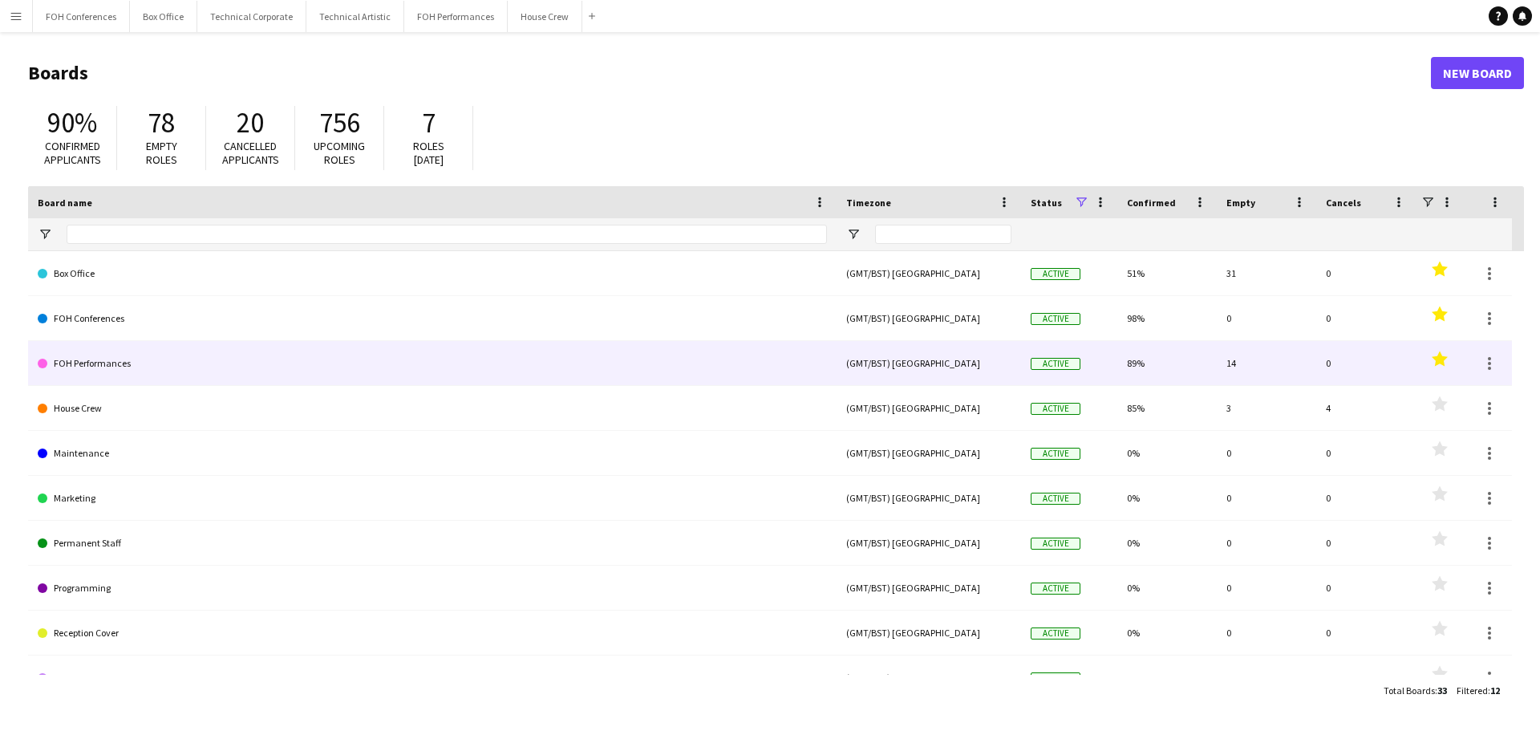
click at [70, 362] on link "FOH Performances" at bounding box center [432, 363] width 789 height 45
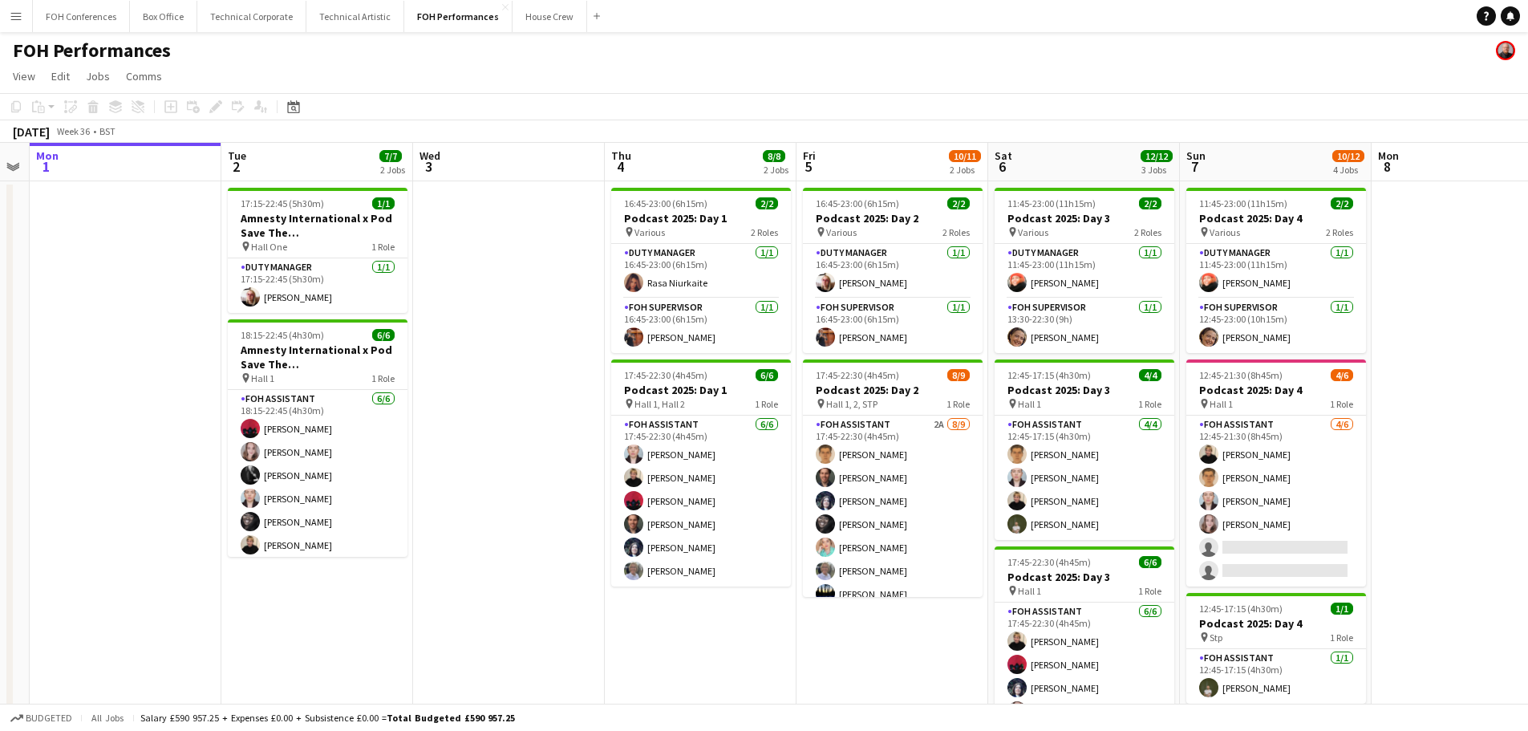
scroll to position [0, 593]
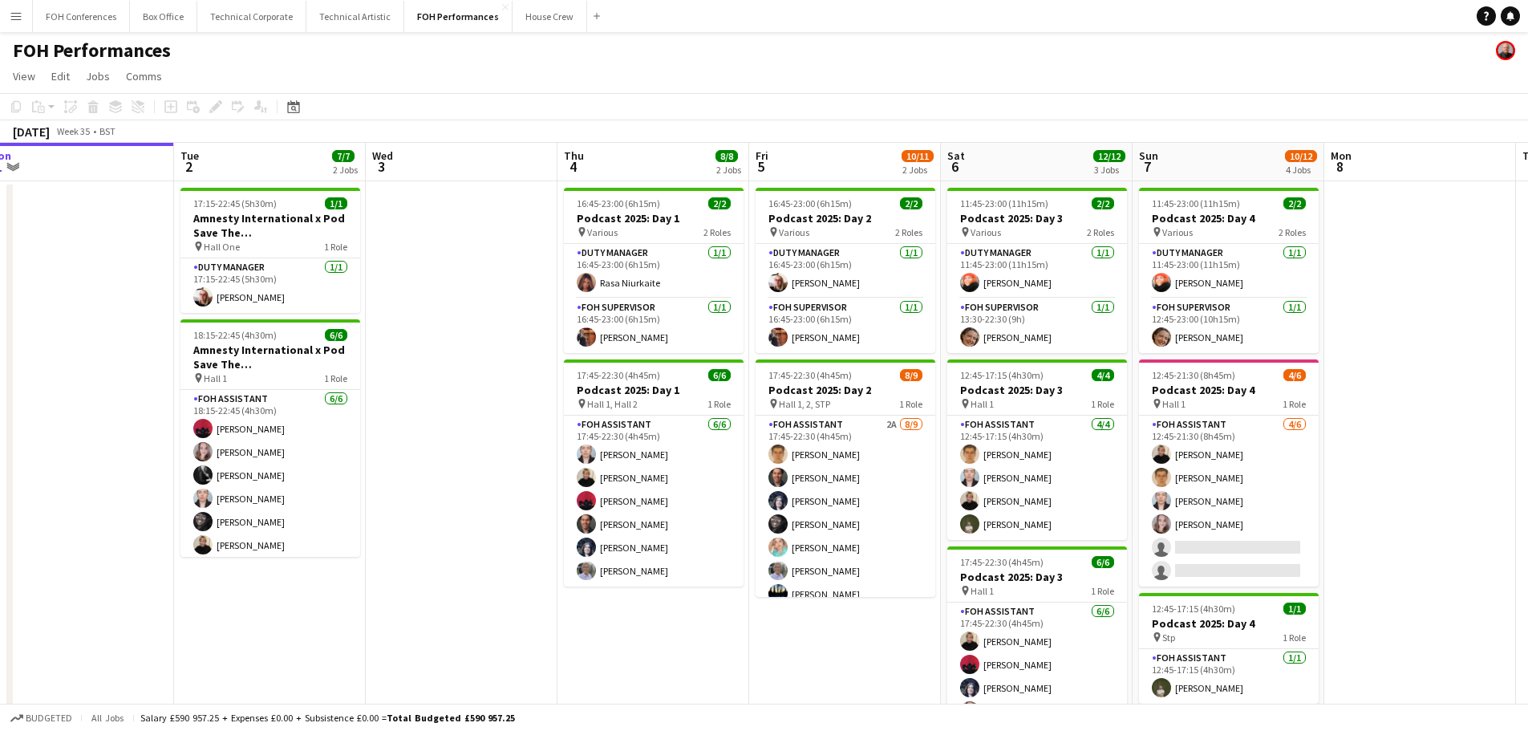
drag, startPoint x: 657, startPoint y: 408, endPoint x: 448, endPoint y: 389, distance: 210.2
click at [448, 389] on app-calendar-viewport "Fri 29 4/5 2 Jobs Sat 30 Sun 31 Mon 1 Tue 2 7/7 2 Jobs Wed 3 Thu 4 8/8 2 Jobs F…" at bounding box center [764, 523] width 1528 height 761
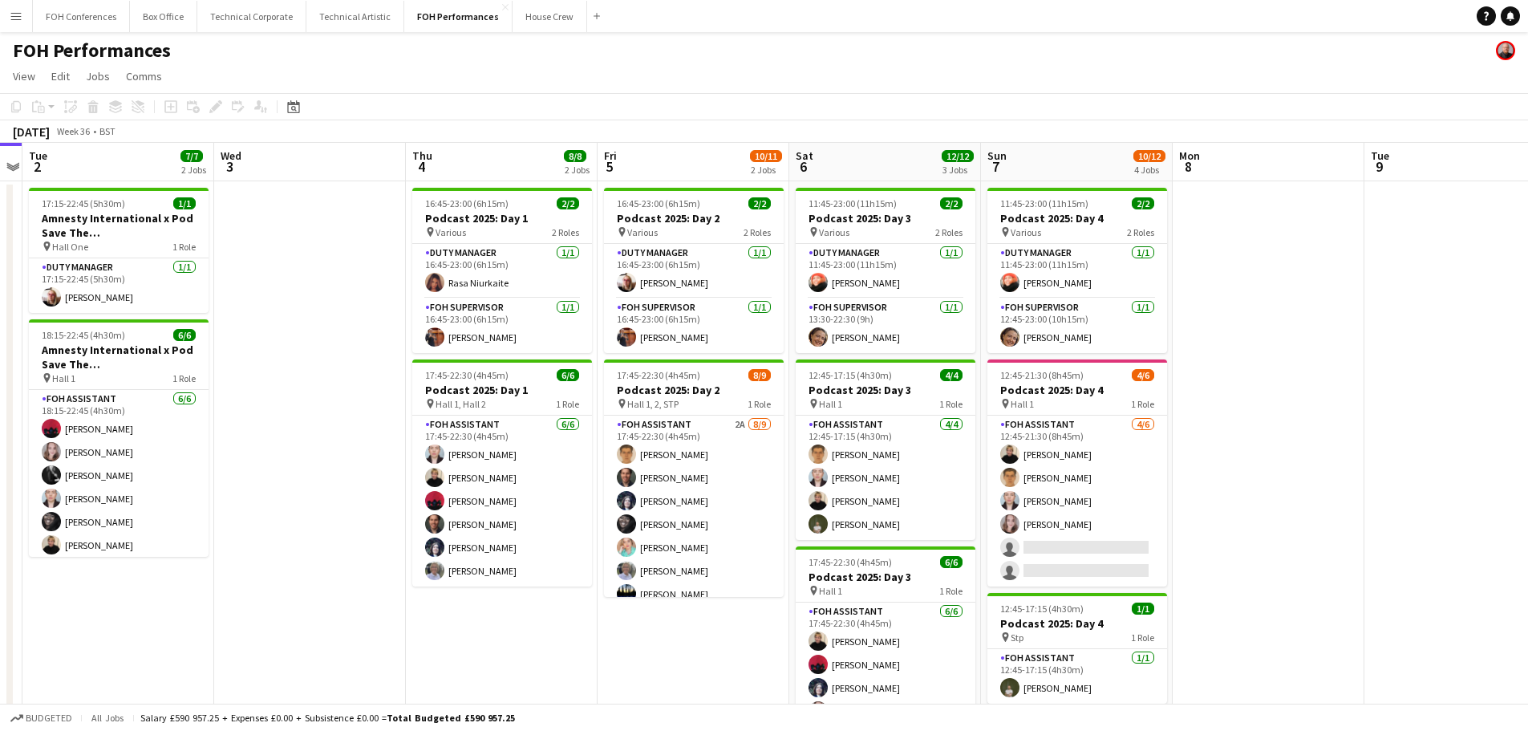
scroll to position [0, 558]
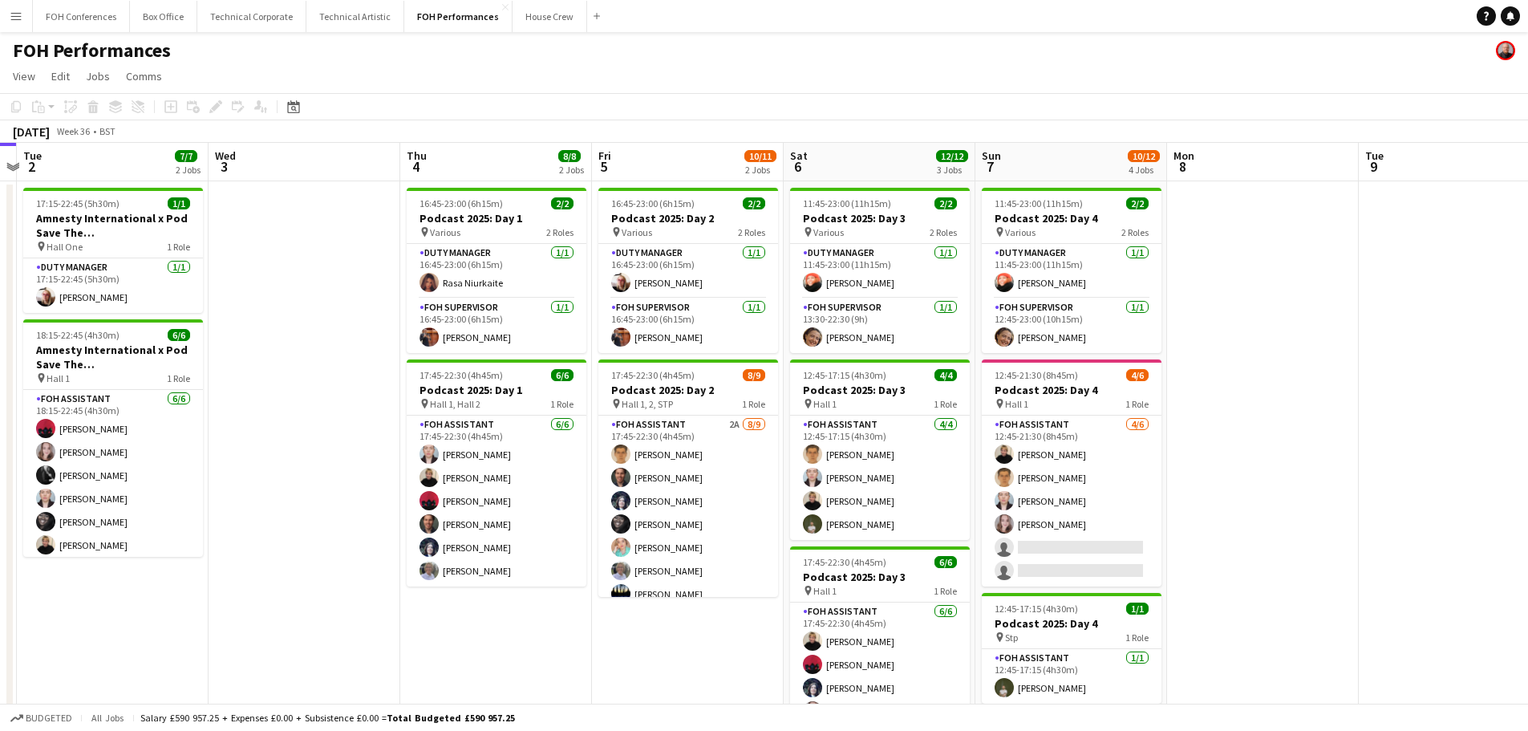
drag, startPoint x: 444, startPoint y: 418, endPoint x: 287, endPoint y: 415, distance: 157.2
click at [287, 415] on app-calendar-viewport "Sat 30 Sun 31 Mon 1 Tue 2 7/7 2 Jobs Wed 3 Thu 4 8/8 2 Jobs Fri 5 10/11 2 Jobs …" at bounding box center [764, 523] width 1528 height 761
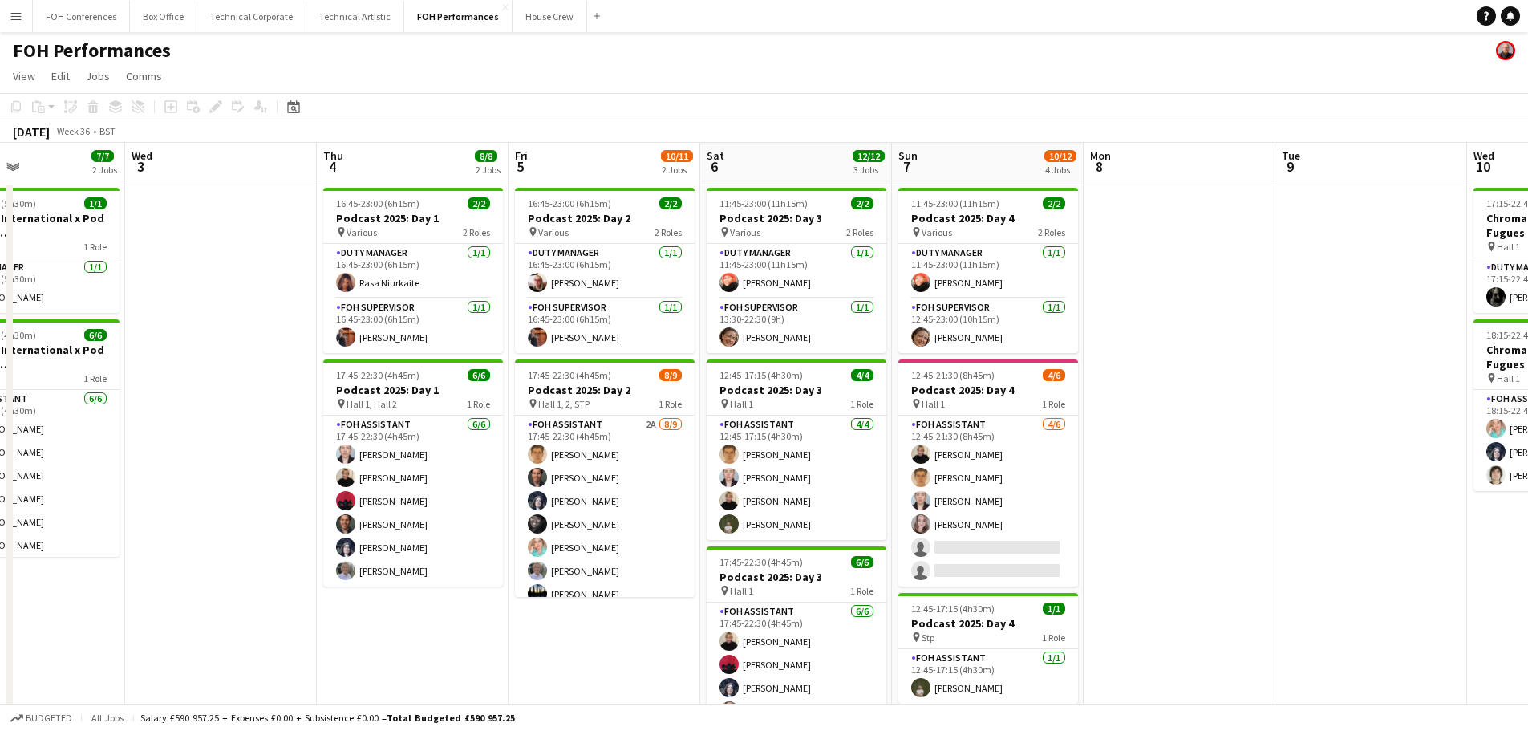
scroll to position [0, 464]
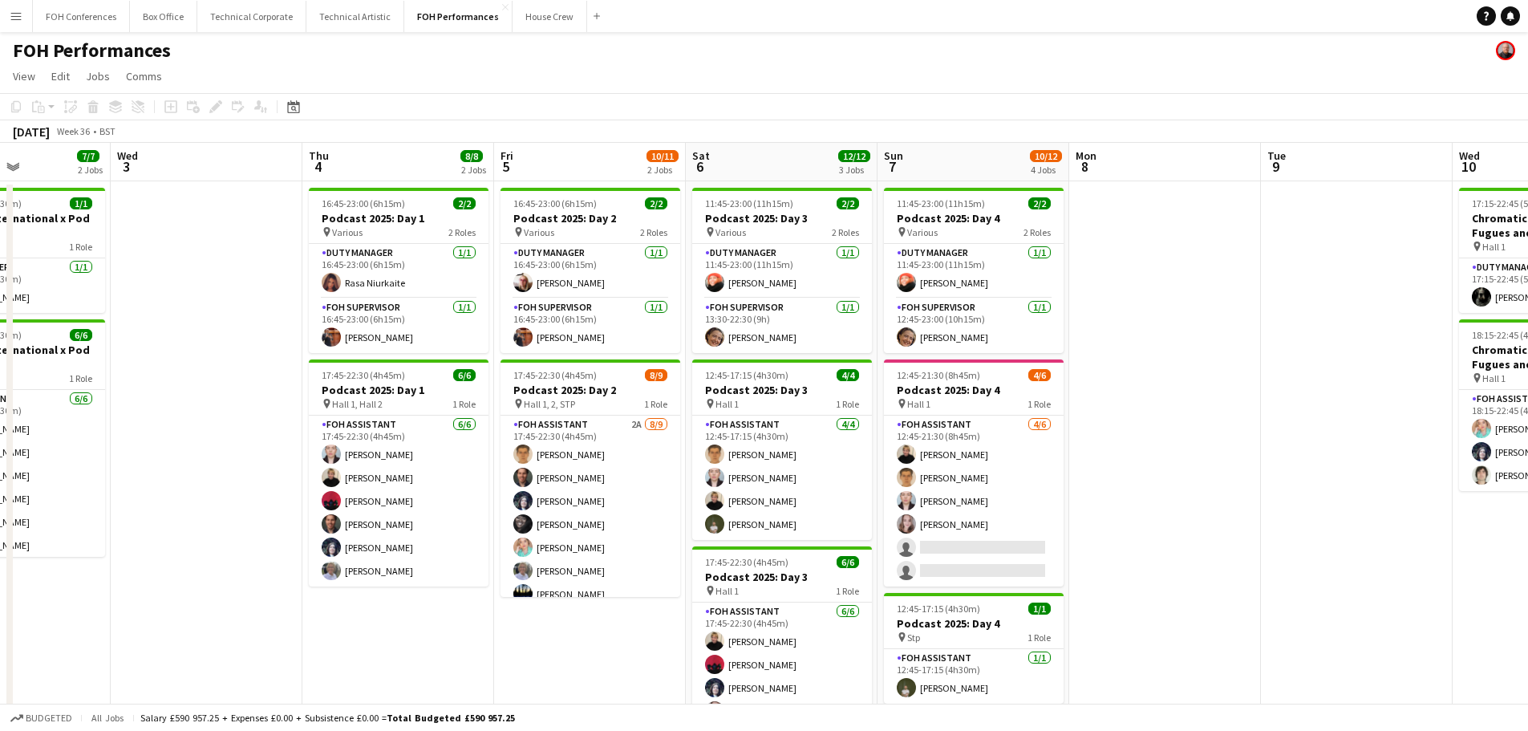
drag, startPoint x: 318, startPoint y: 421, endPoint x: 220, endPoint y: 411, distance: 98.4
click at [220, 411] on app-calendar-viewport "Sun 31 Mon 1 Tue 2 7/7 2 Jobs Wed 3 Thu 4 8/8 2 Jobs Fri 5 10/11 2 Jobs Sat 6 1…" at bounding box center [764, 523] width 1528 height 761
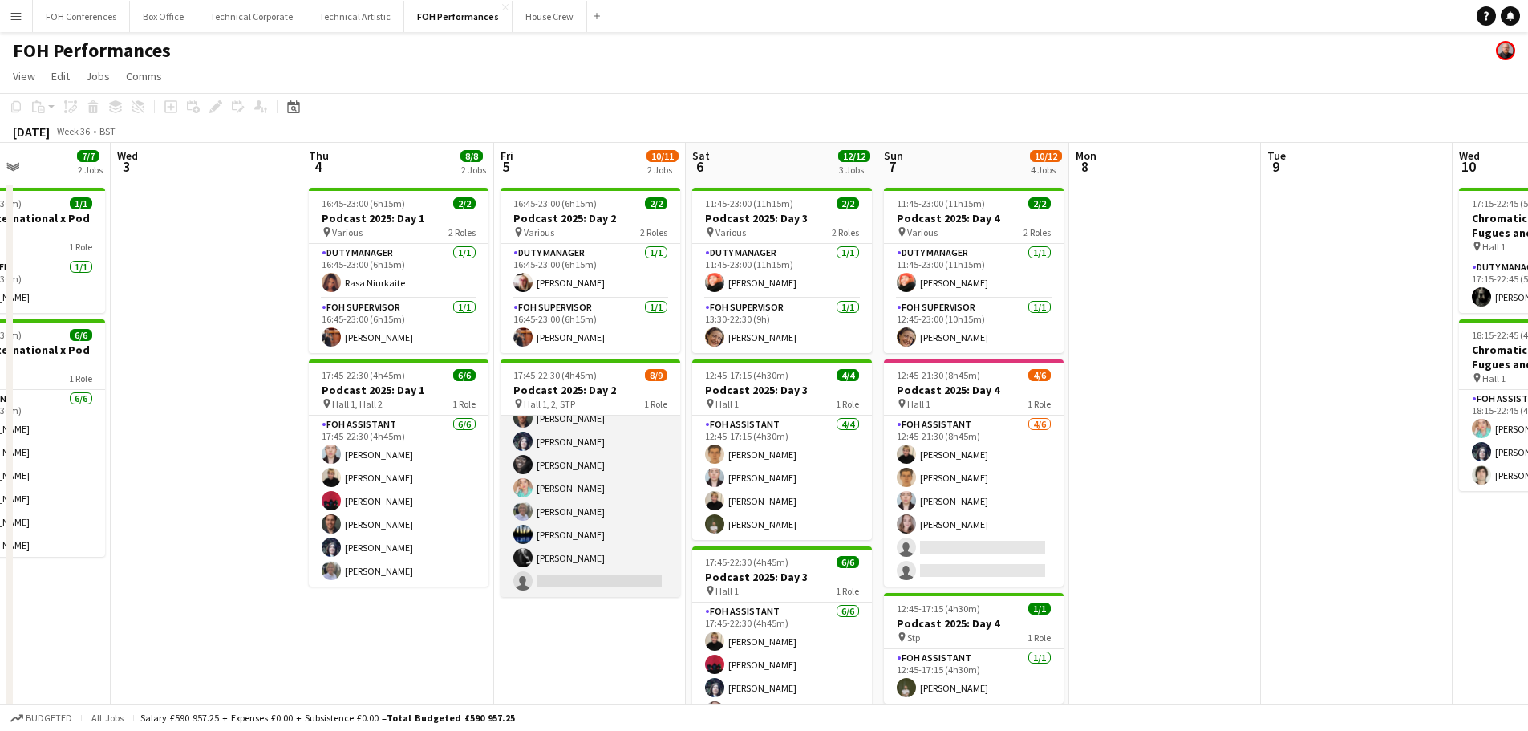
click at [588, 493] on app-card-role "FOH Assistant 2A [DATE] 17:45-22:30 (4h45m) [PERSON_NAME] [PERSON_NAME] [PERSON…" at bounding box center [590, 476] width 180 height 241
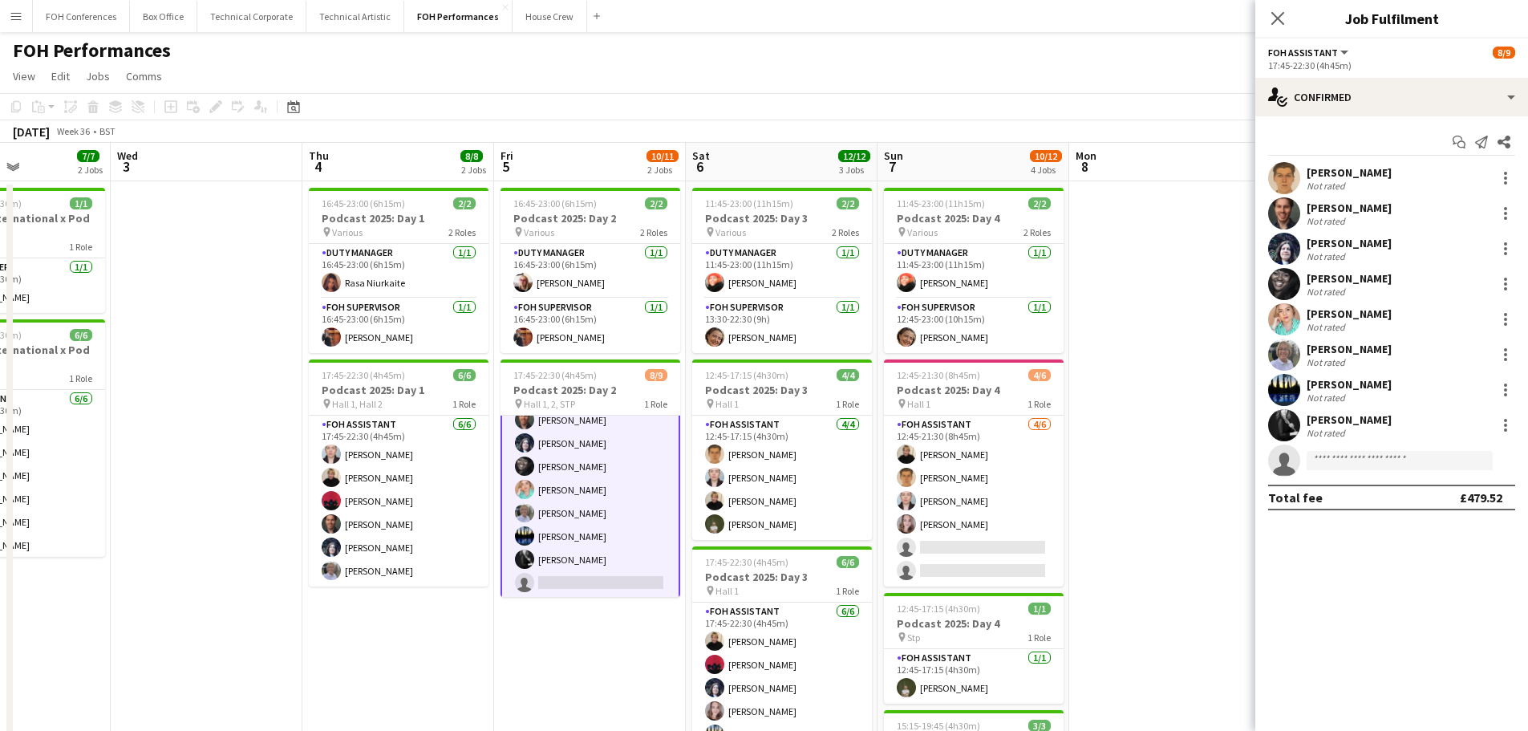
scroll to position [61, 0]
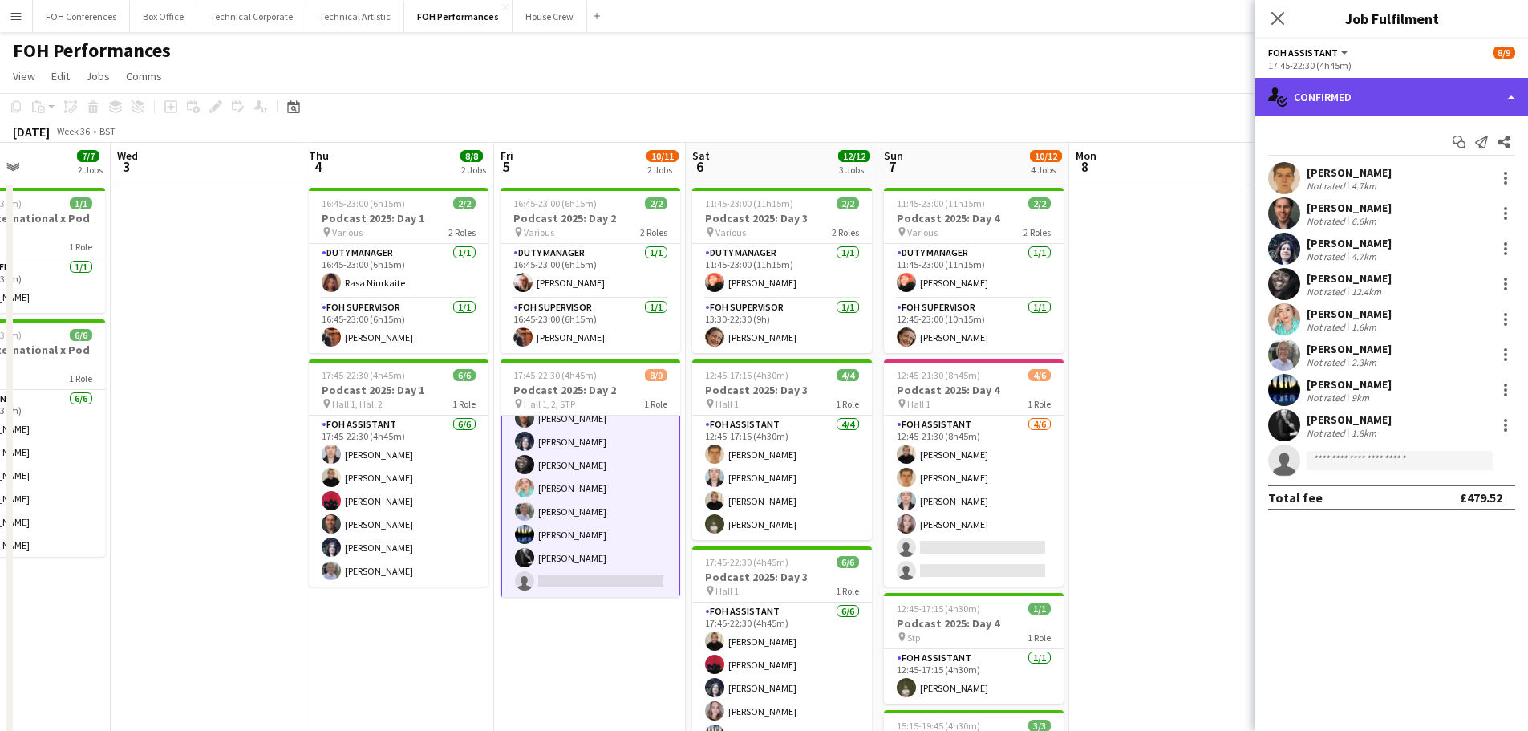
click at [1342, 96] on div "single-neutral-actions-check-2 Confirmed" at bounding box center [1391, 97] width 273 height 38
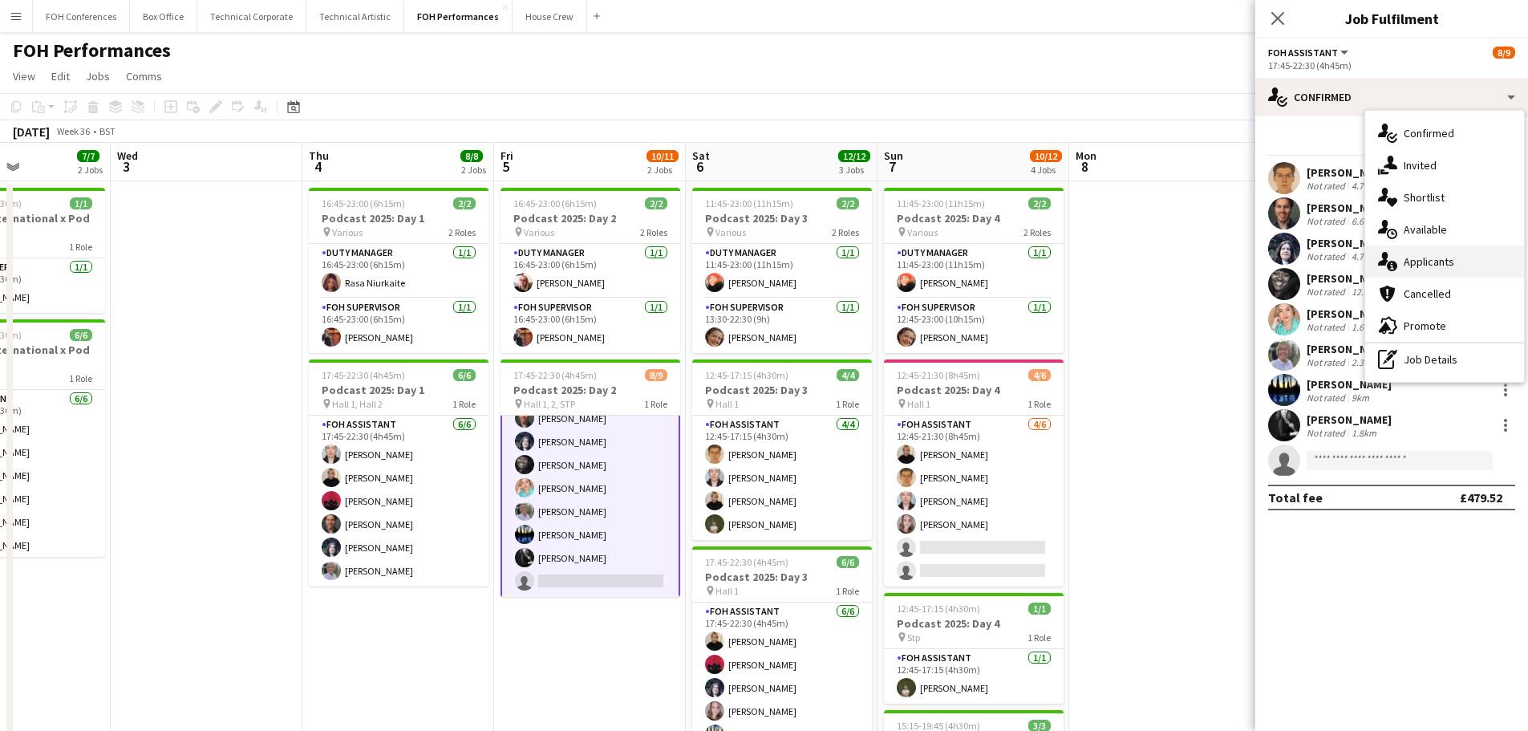
click at [1448, 259] on div "single-neutral-actions-information Applicants" at bounding box center [1444, 261] width 159 height 32
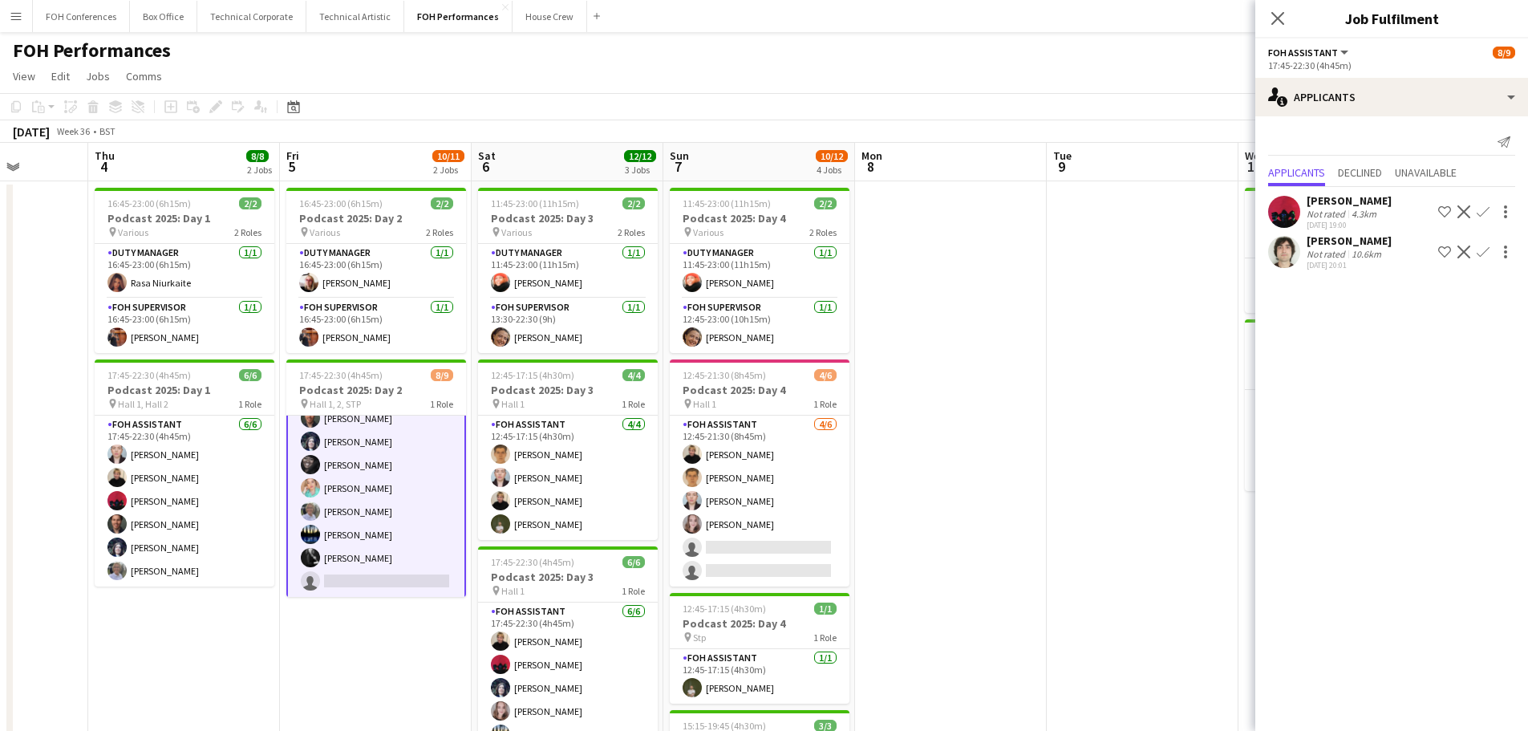
scroll to position [0, 602]
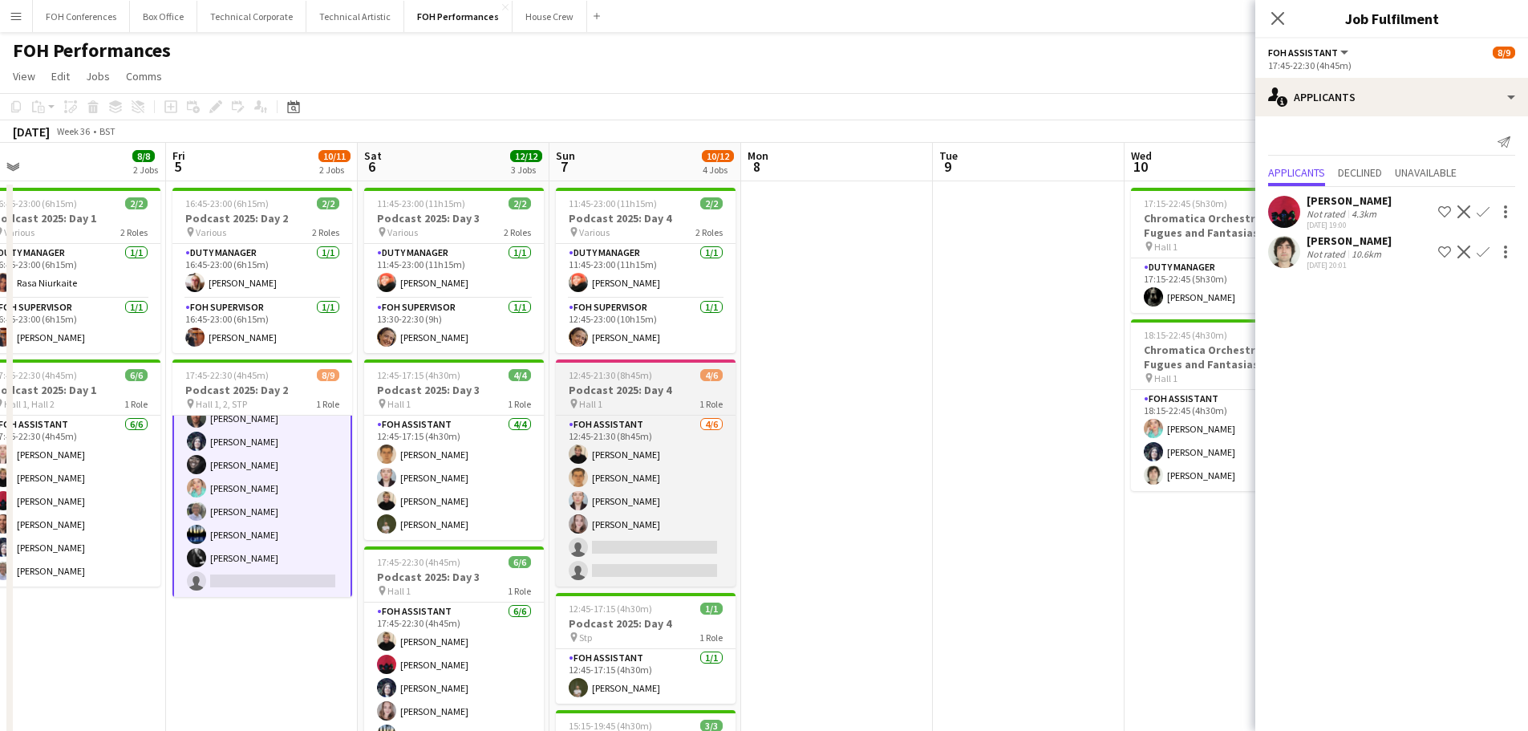
drag, startPoint x: 1063, startPoint y: 357, endPoint x: 685, endPoint y: 360, distance: 377.7
click at [733, 340] on app-calendar-viewport "Mon 1 Tue 2 7/7 2 Jobs Wed 3 Thu 4 8/8 2 Jobs Fri 5 10/11 2 Jobs Sat 6 12/12 3 …" at bounding box center [764, 523] width 1528 height 761
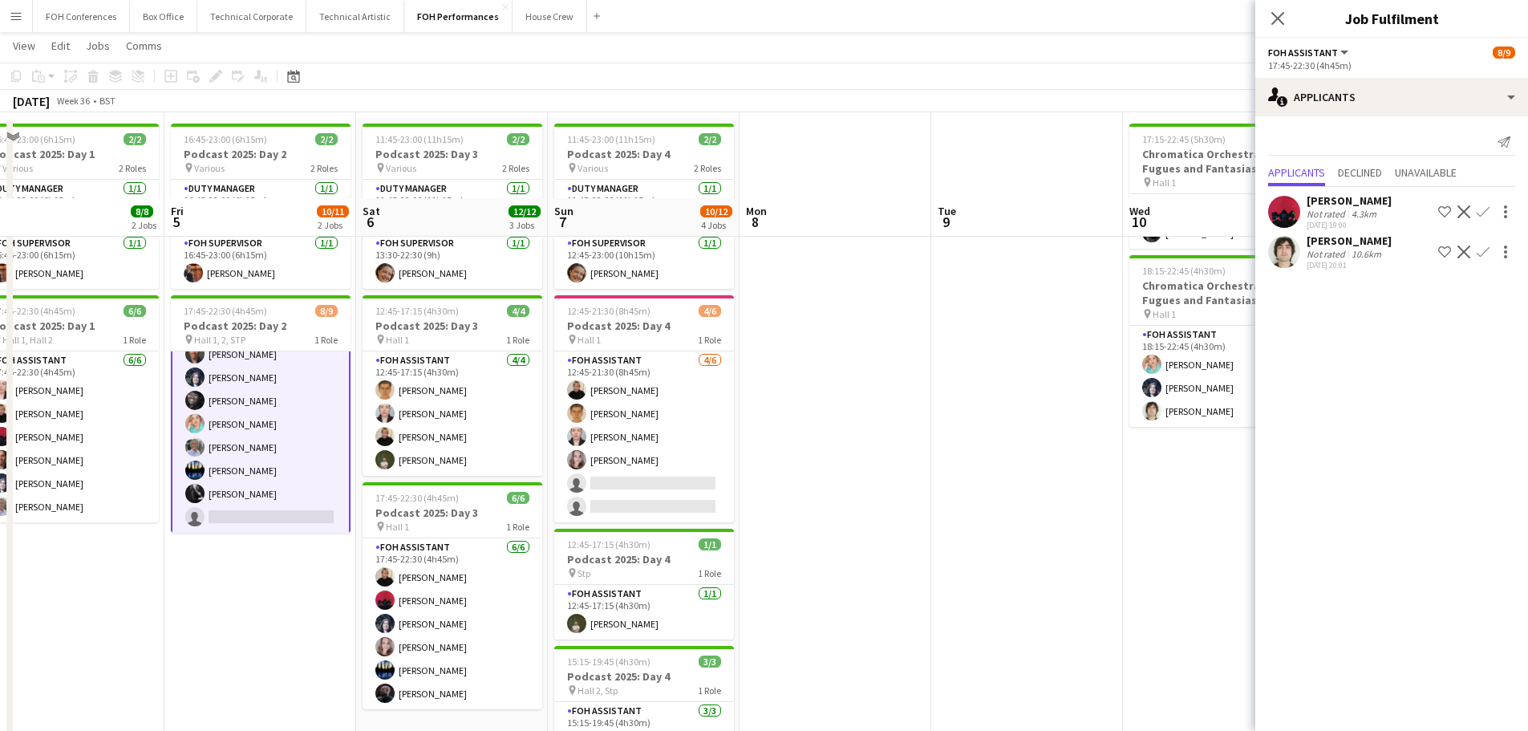
scroll to position [0, 0]
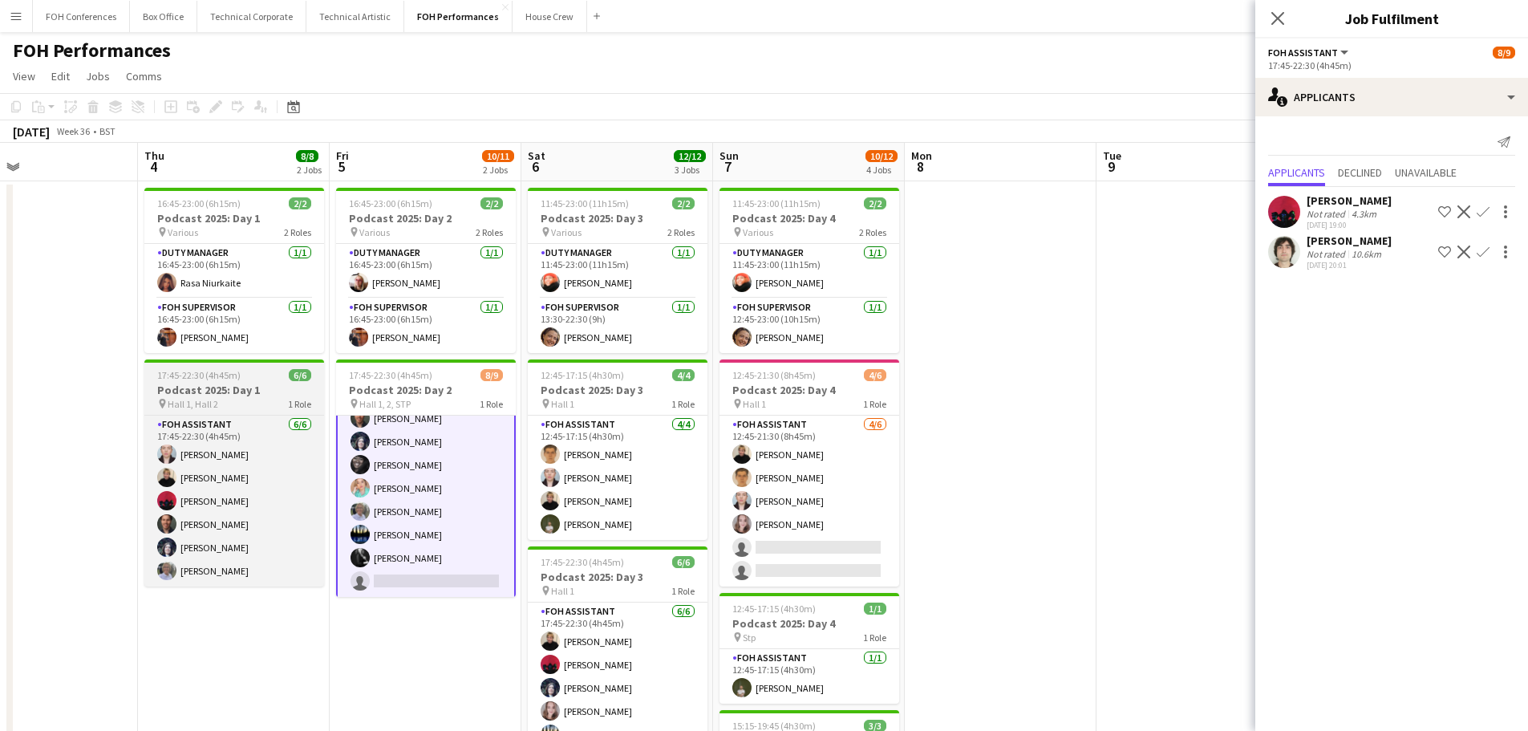
drag, startPoint x: 245, startPoint y: 334, endPoint x: 606, endPoint y: 386, distance: 364.5
click at [801, 386] on app-calendar-viewport "Mon 1 Tue 2 7/7 2 Jobs Wed 3 Thu 4 8/8 2 Jobs Fri 5 10/11 2 Jobs Sat 6 12/12 3 …" at bounding box center [764, 523] width 1528 height 761
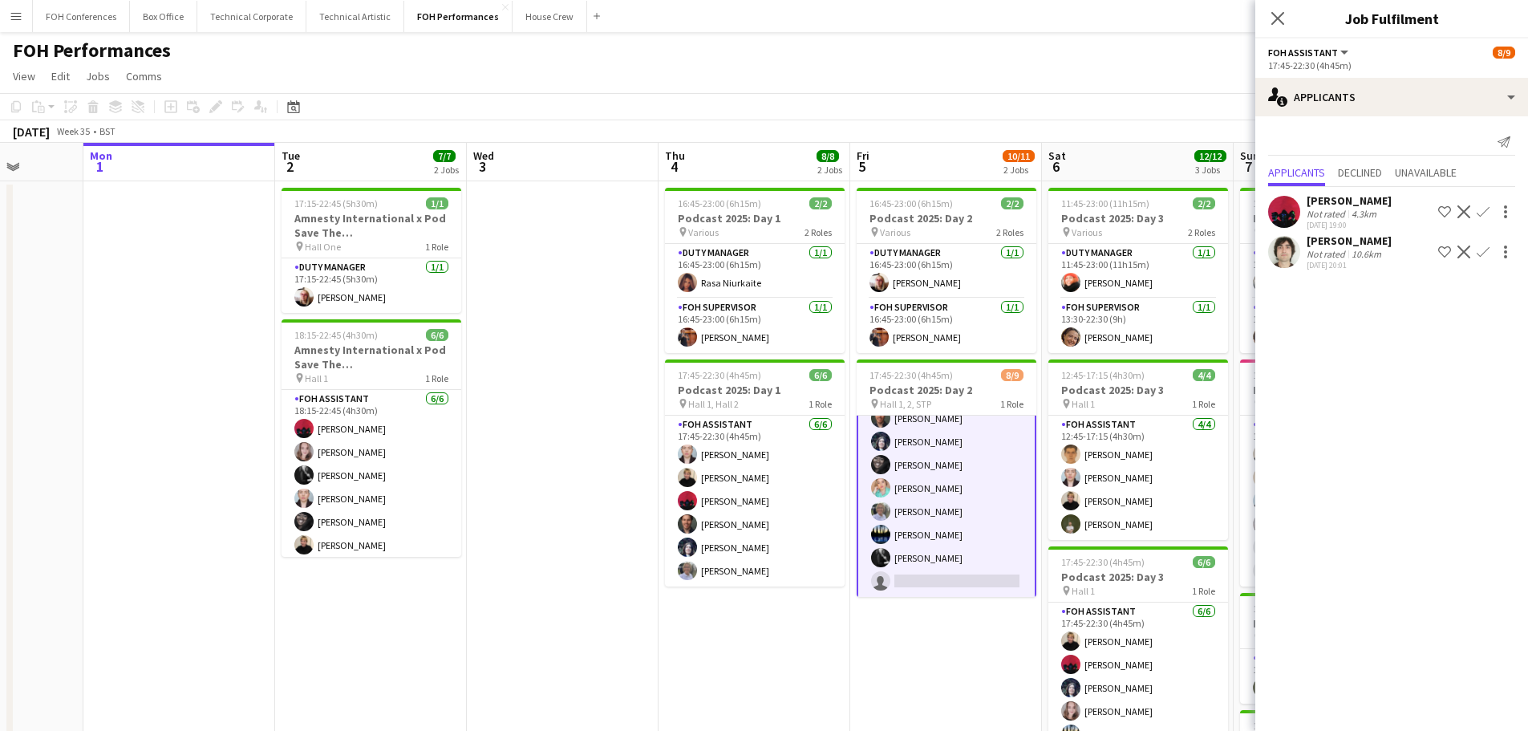
drag, startPoint x: 655, startPoint y: 387, endPoint x: 805, endPoint y: 391, distance: 150.0
click at [816, 391] on app-calendar-viewport "Fri 29 4/5 2 Jobs Sat 30 Sun 31 Mon 1 Tue 2 7/7 2 Jobs Wed 3 Thu 4 8/8 2 Jobs F…" at bounding box center [764, 523] width 1528 height 761
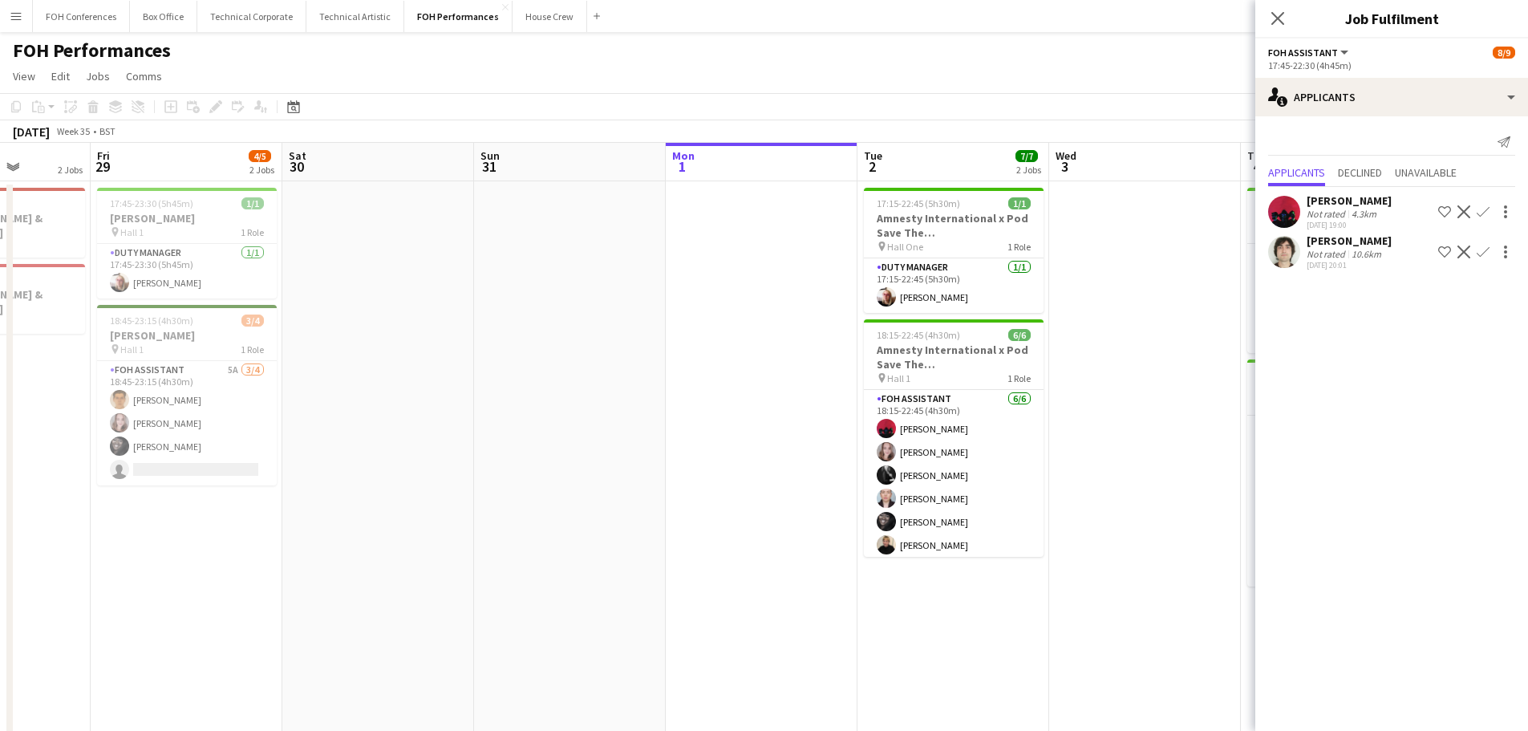
scroll to position [0, 484]
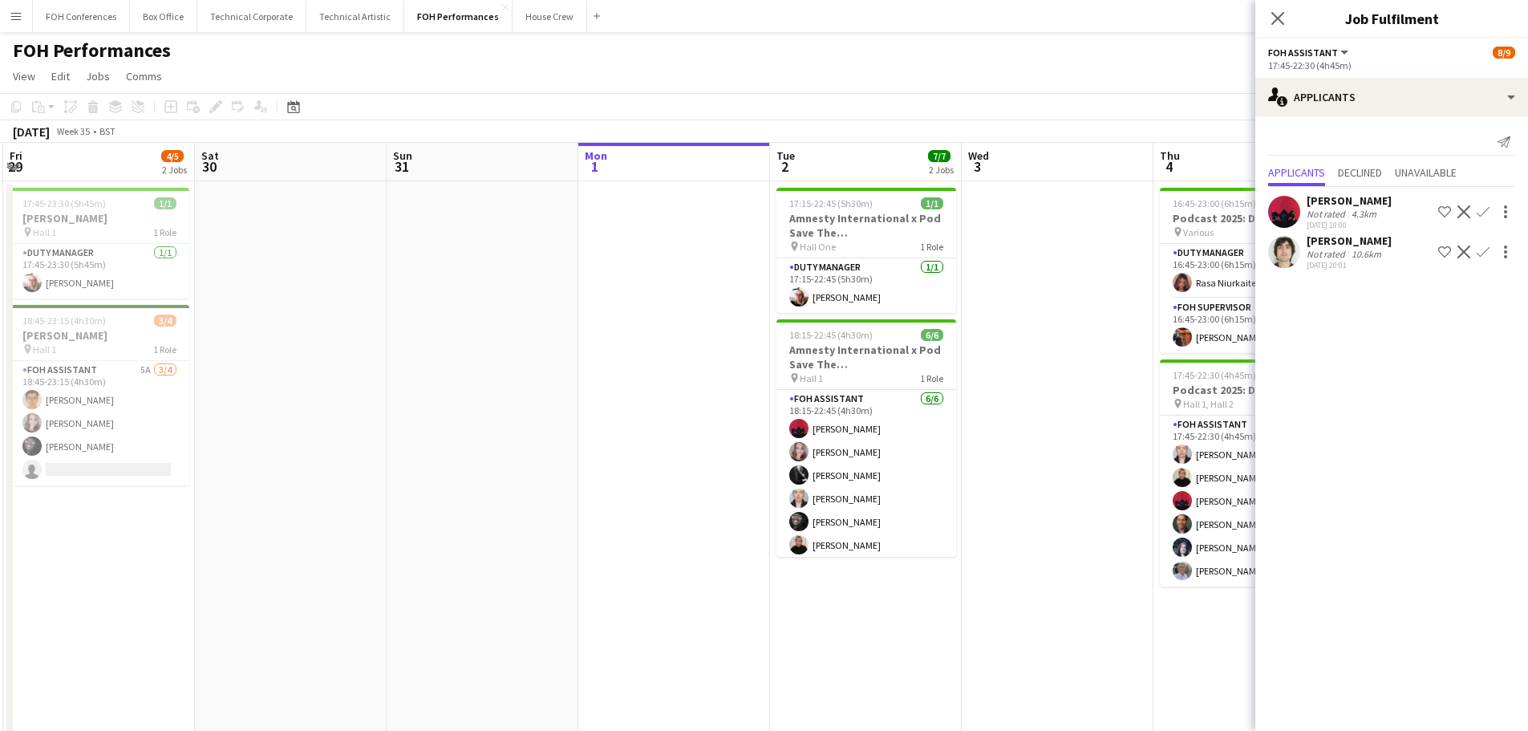
drag, startPoint x: 573, startPoint y: 376, endPoint x: 674, endPoint y: 380, distance: 101.1
click at [674, 380] on app-calendar-viewport "Tue 26 6/6 2 Jobs Wed 27 Thu 28 2 Jobs Fri 29 4/5 2 Jobs Sat 30 Sun 31 Mon 1 Tu…" at bounding box center [764, 523] width 1528 height 761
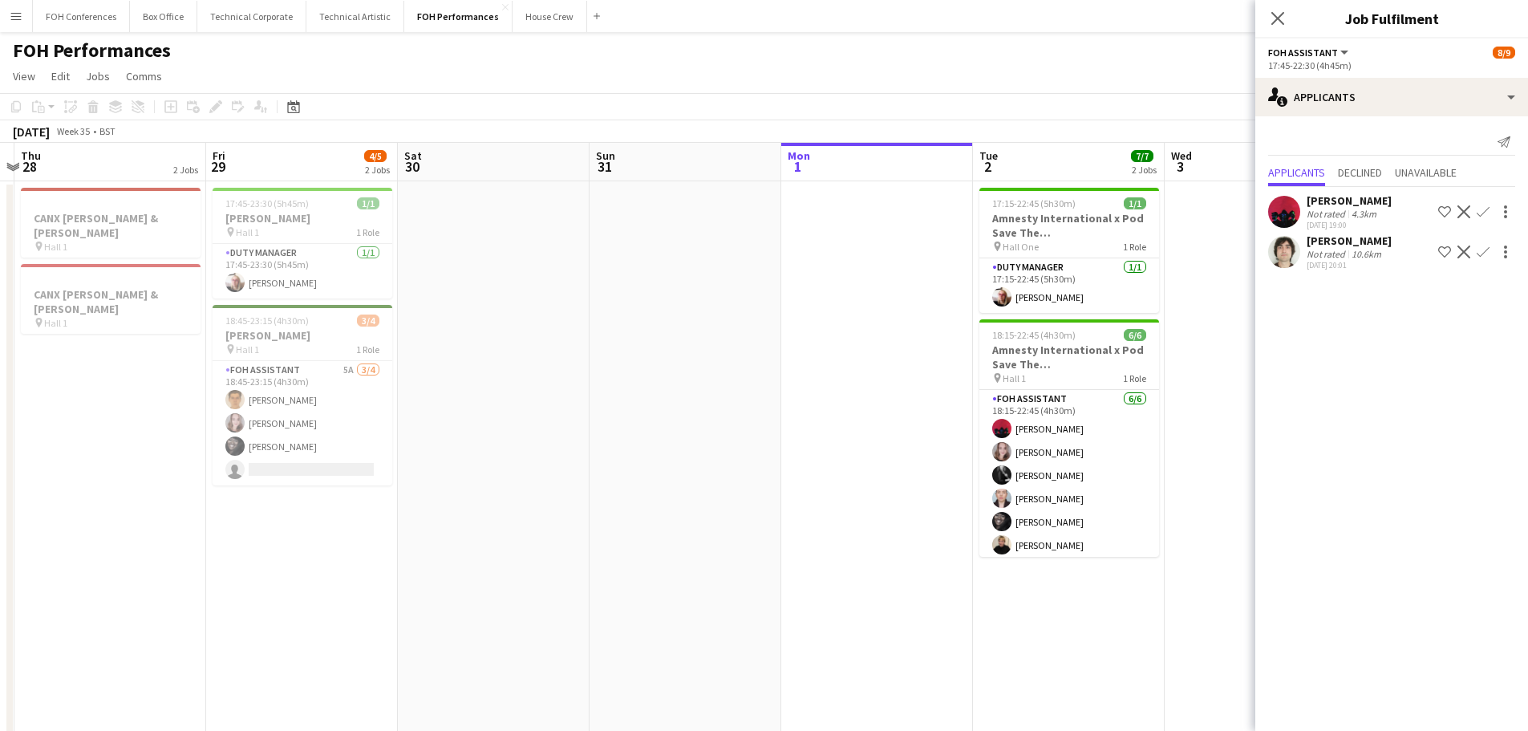
scroll to position [0, 376]
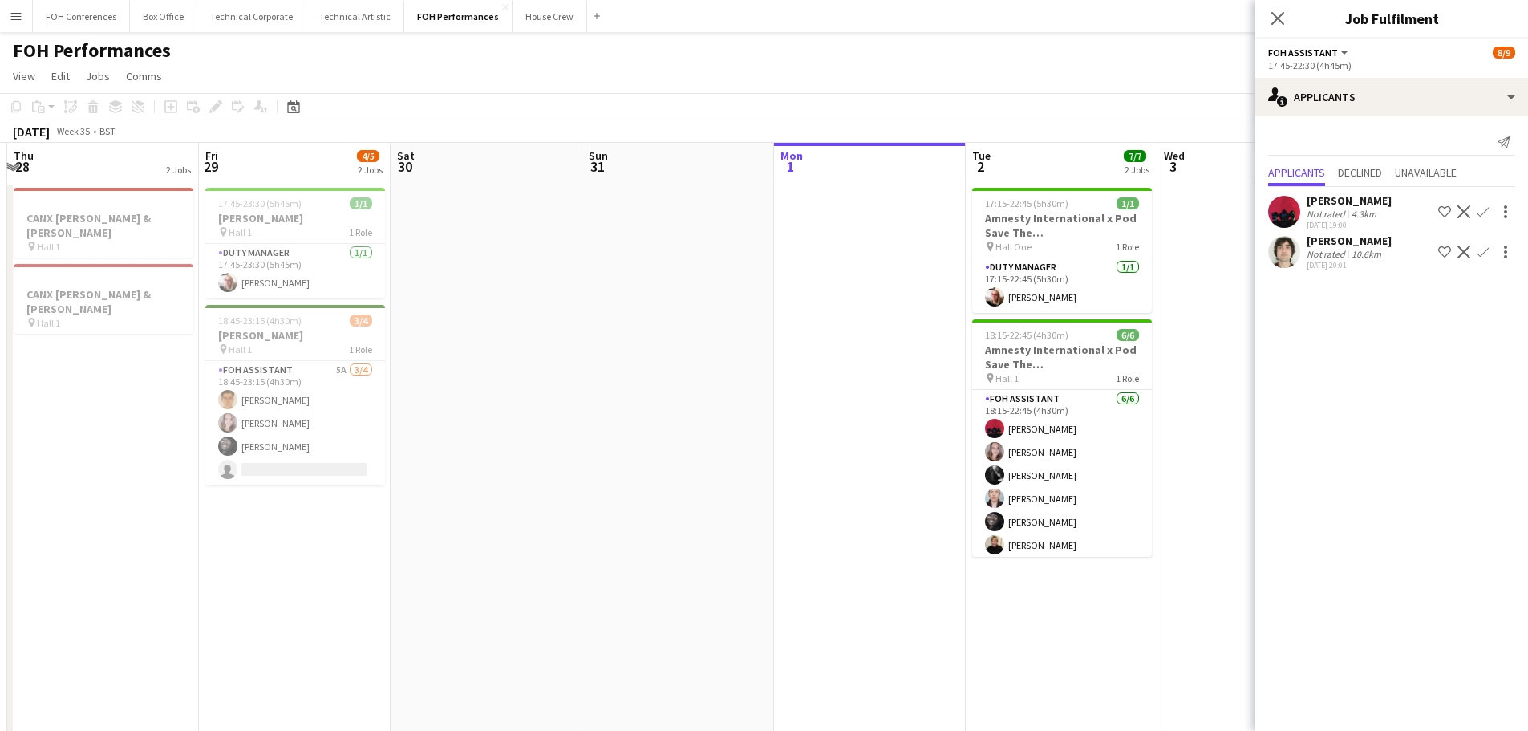
drag, startPoint x: 445, startPoint y: 364, endPoint x: 653, endPoint y: 380, distance: 208.3
click at [653, 380] on app-calendar-viewport "Tue 26 6/6 2 Jobs Wed 27 Thu 28 2 Jobs Fri 29 4/5 2 Jobs Sat 30 Sun 31 Mon 1 Tu…" at bounding box center [764, 523] width 1528 height 761
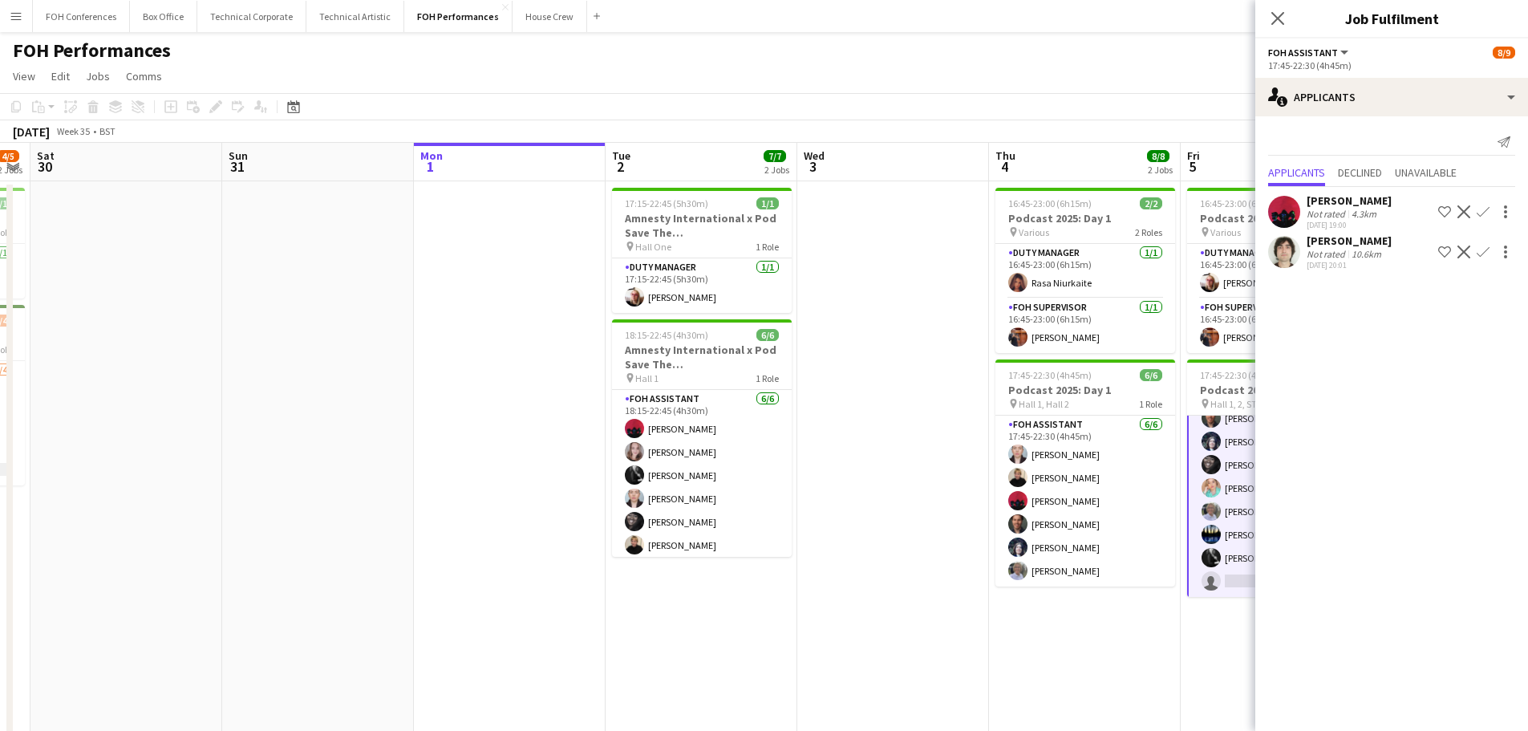
drag, startPoint x: 763, startPoint y: 371, endPoint x: 527, endPoint y: 307, distance: 244.1
click at [403, 307] on app-calendar-viewport "Wed 27 Thu 28 2 Jobs Fri 29 4/5 2 Jobs Sat 30 Sun 31 Mon 1 Tue 2 7/7 2 Jobs Wed…" at bounding box center [764, 523] width 1528 height 761
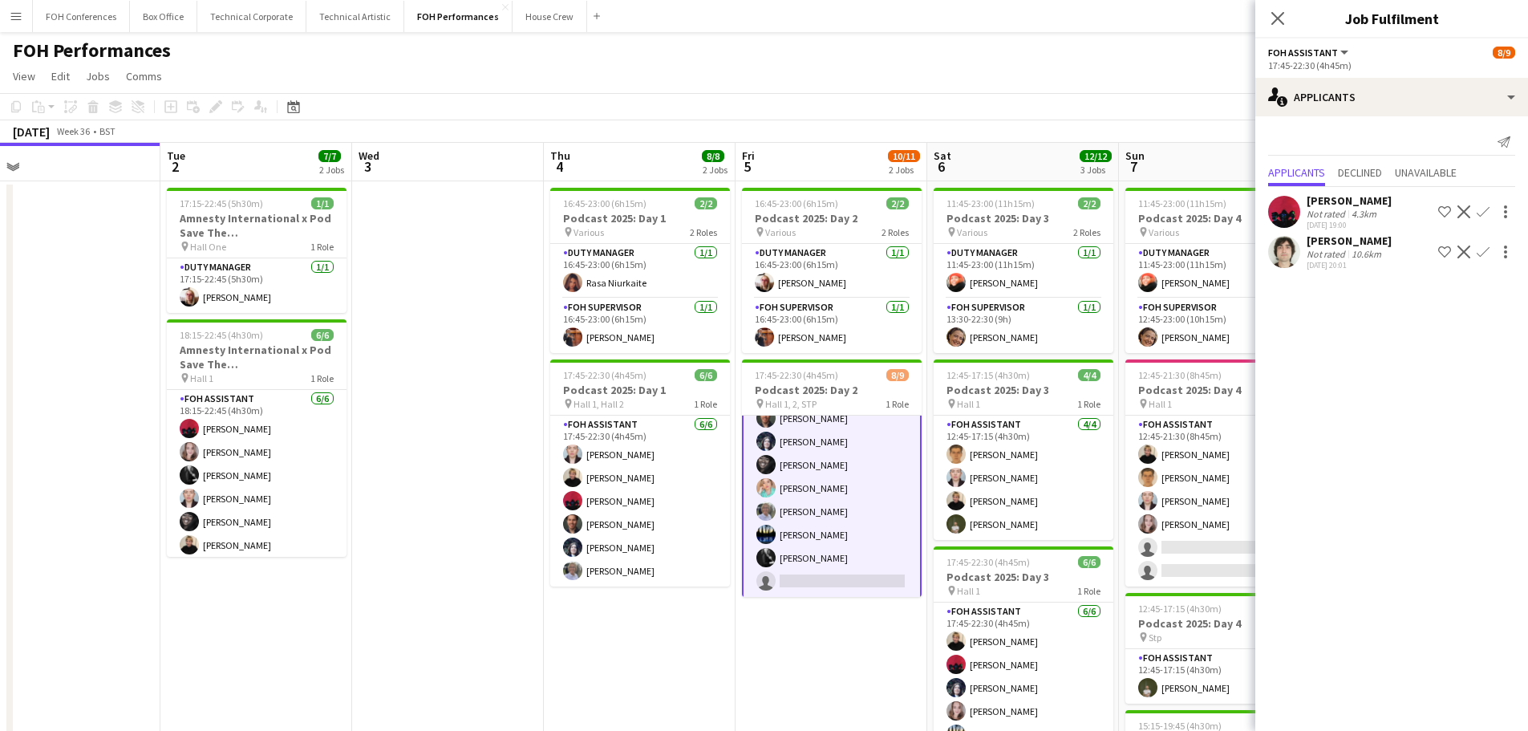
drag, startPoint x: 877, startPoint y: 354, endPoint x: 369, endPoint y: 281, distance: 512.8
click at [362, 284] on app-calendar-viewport "Fri 29 4/5 2 Jobs Sat 30 Sun 31 Mon 1 Tue 2 7/7 2 Jobs Wed 3 Thu 4 8/8 2 Jobs F…" at bounding box center [764, 523] width 1528 height 761
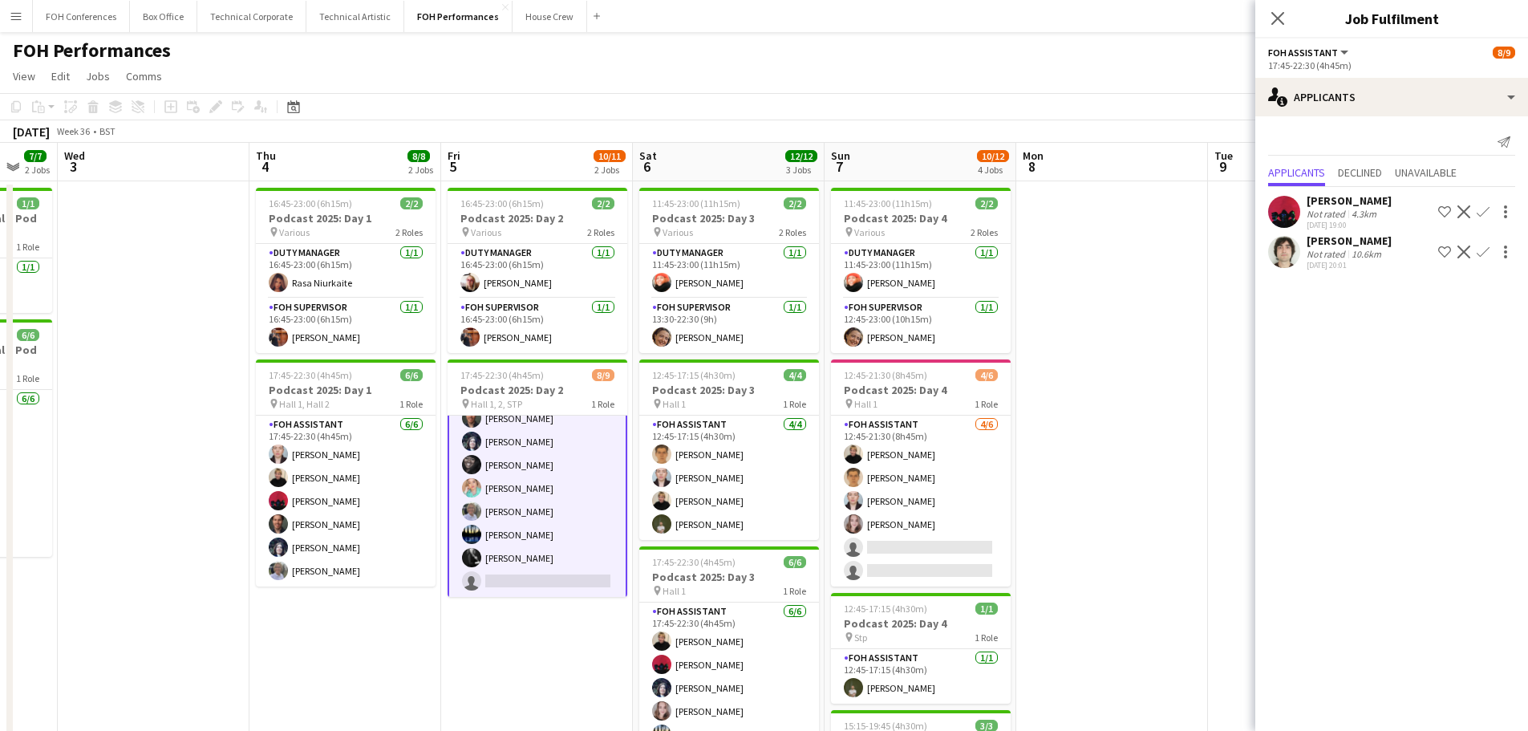
drag, startPoint x: 981, startPoint y: 367, endPoint x: 565, endPoint y: 314, distance: 419.5
click at [565, 314] on app-calendar-viewport "Sun 31 Mon 1 Tue 2 7/7 2 Jobs Wed 3 Thu 4 8/8 2 Jobs Fri 5 10/11 2 Jobs Sat 6 1…" at bounding box center [764, 523] width 1528 height 761
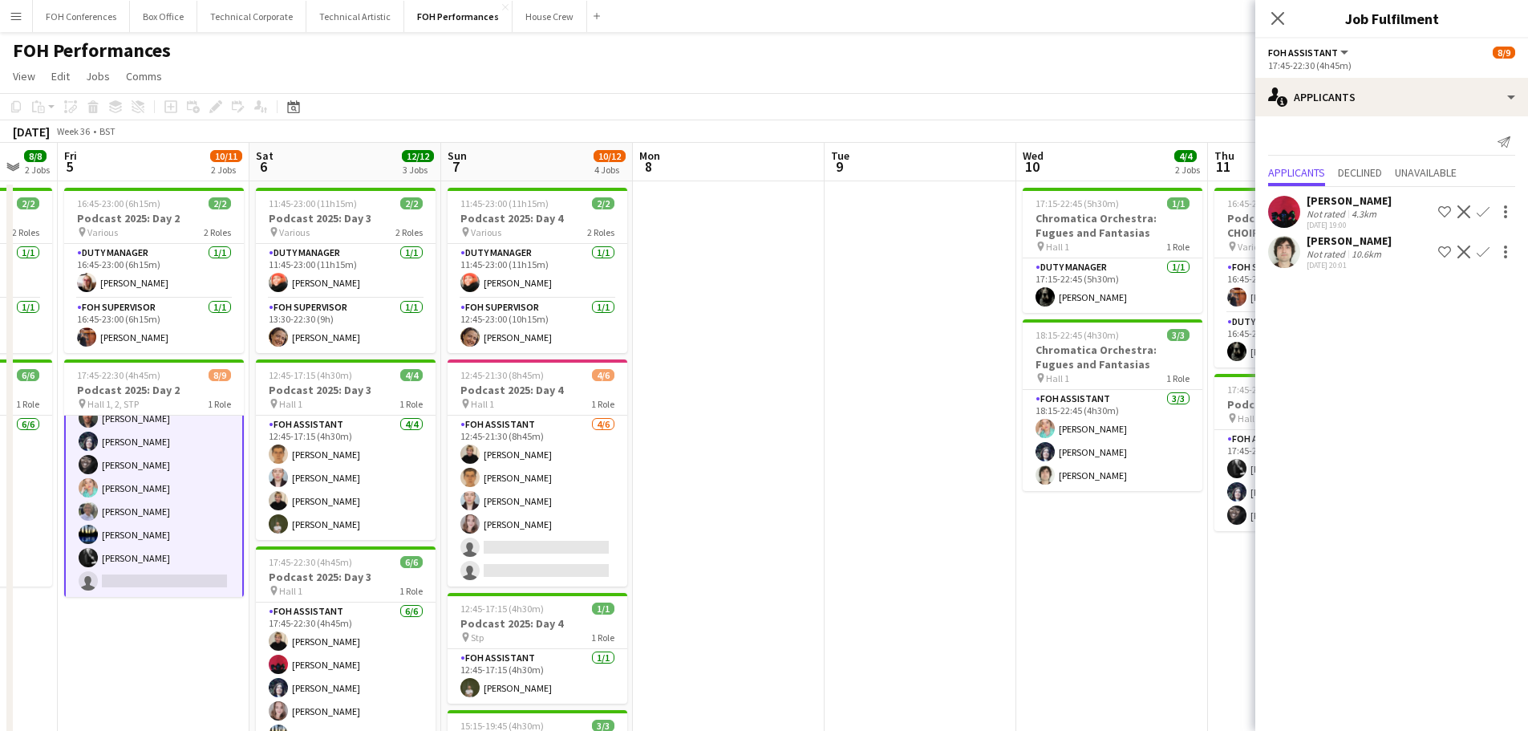
drag, startPoint x: 926, startPoint y: 361, endPoint x: 500, endPoint y: 287, distance: 433.0
click at [478, 291] on app-calendar-viewport "Tue 2 7/7 2 Jobs Wed 3 Thu 4 8/8 2 Jobs Fri 5 10/11 2 Jobs Sat 6 12/12 3 Jobs S…" at bounding box center [764, 523] width 1528 height 761
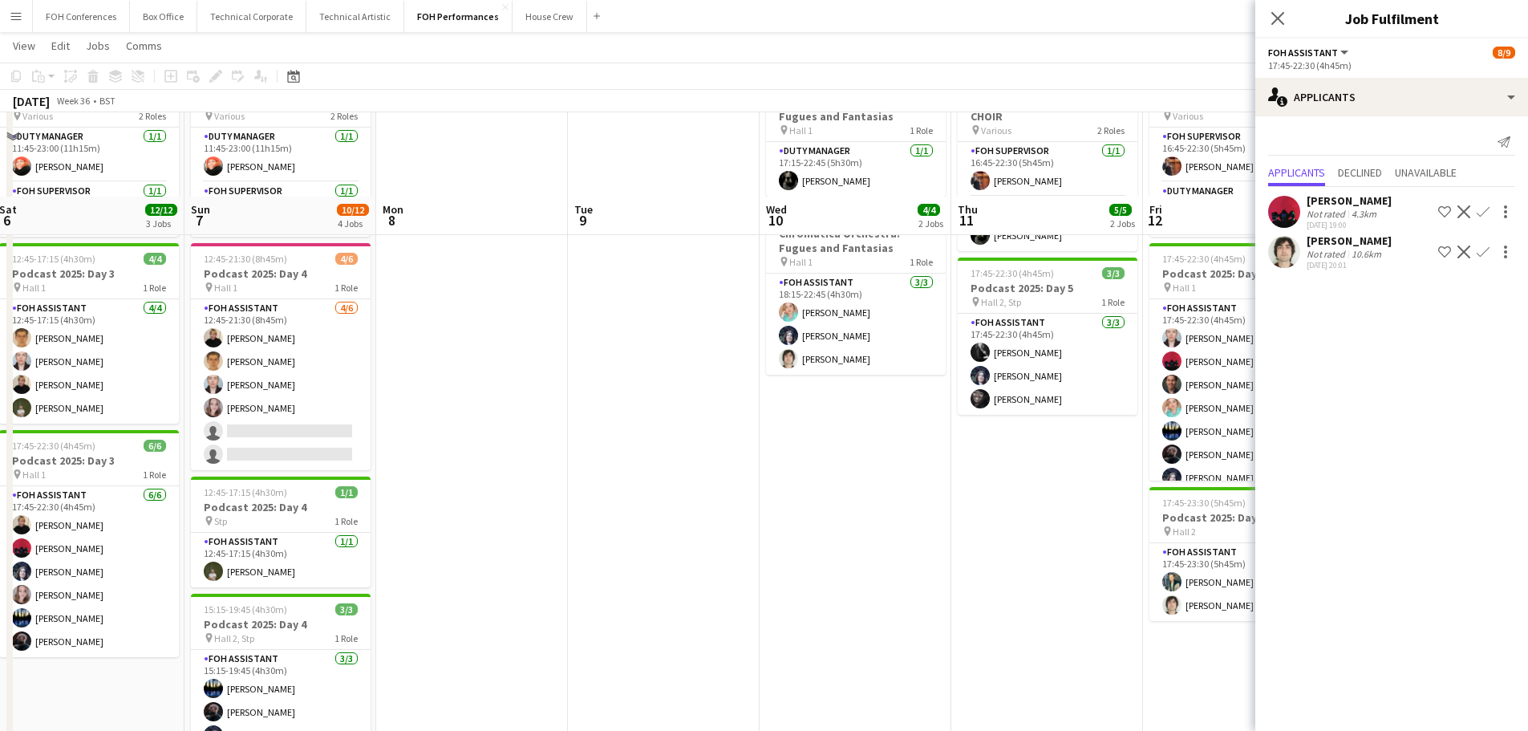
scroll to position [0, 0]
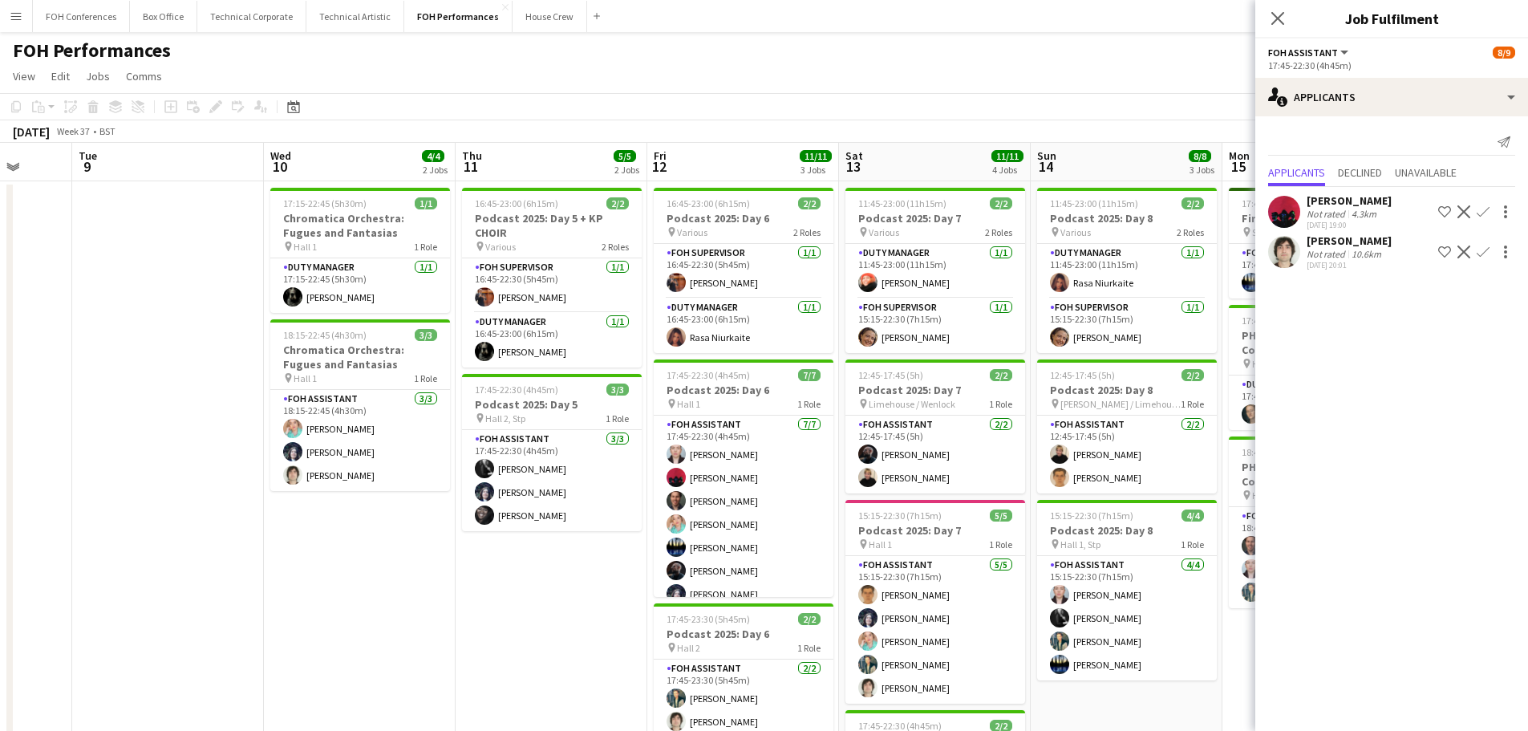
drag, startPoint x: 666, startPoint y: 321, endPoint x: 250, endPoint y: 250, distance: 422.2
click at [214, 253] on app-calendar-viewport "Sat 6 12/12 3 Jobs Sun 7 10/12 4 Jobs Mon 8 Tue 9 Wed 10 4/4 2 Jobs Thu 11 5/5 …" at bounding box center [764, 523] width 1528 height 761
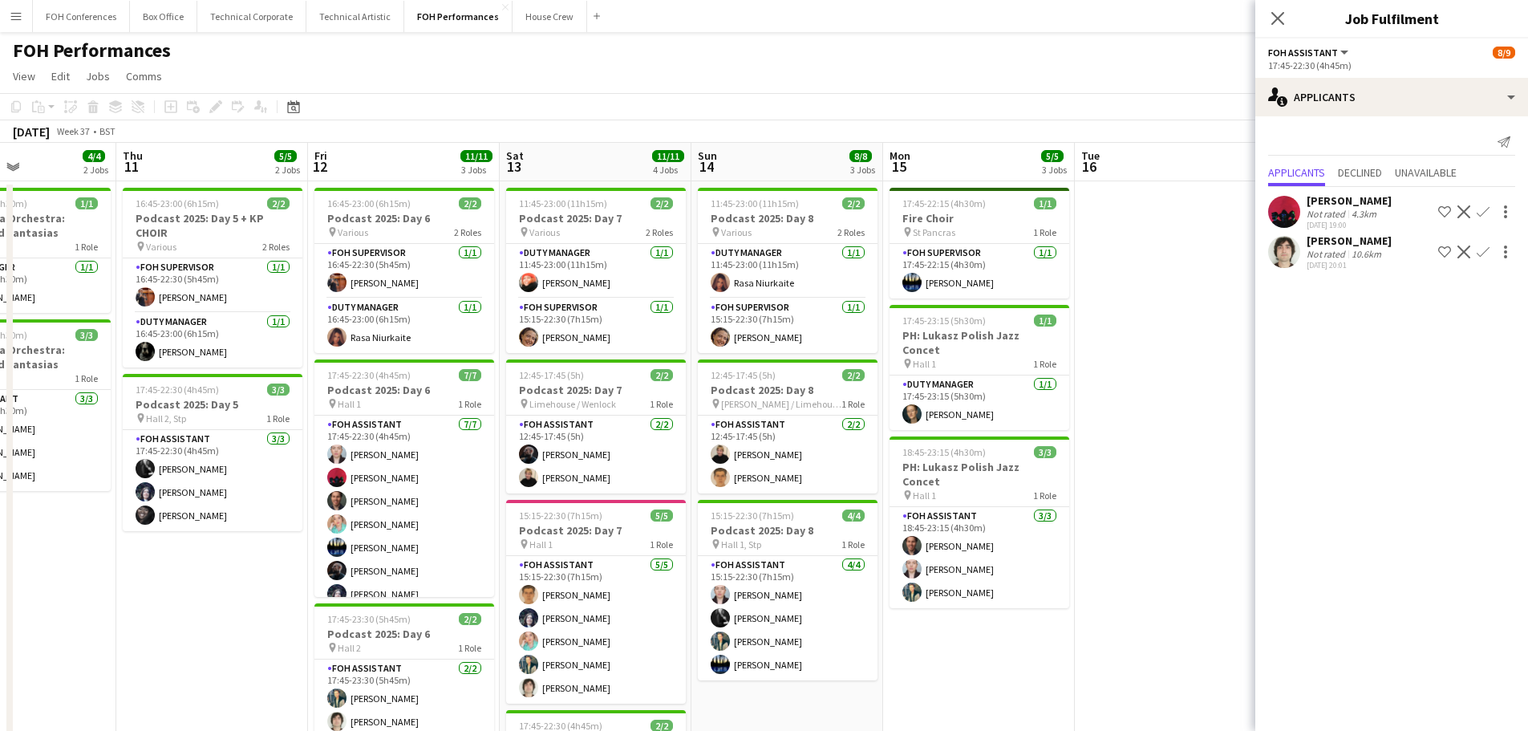
drag, startPoint x: 739, startPoint y: 337, endPoint x: 401, endPoint y: 284, distance: 341.8
click at [401, 284] on app-calendar-viewport "Sun 7 10/12 4 Jobs Mon 8 Tue 9 Wed 10 4/4 2 Jobs Thu 11 5/5 2 Jobs Fri 12 11/11…" at bounding box center [764, 523] width 1528 height 761
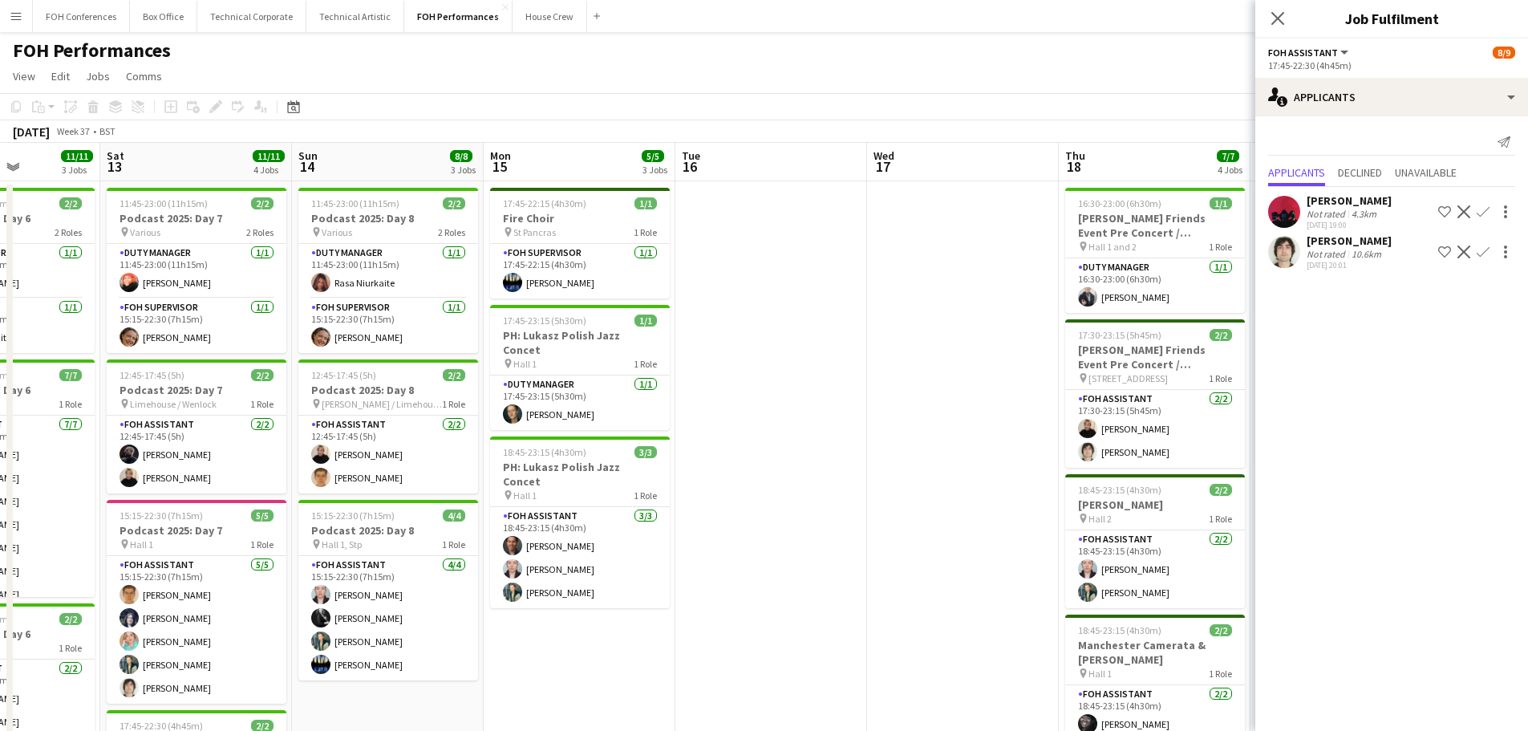
drag, startPoint x: 817, startPoint y: 339, endPoint x: 540, endPoint y: 300, distance: 280.3
click at [273, 265] on app-calendar-viewport "Tue 9 Wed 10 4/4 2 Jobs Thu 11 5/5 2 Jobs Fri 12 11/11 3 Jobs Sat 13 11/11 4 Jo…" at bounding box center [764, 523] width 1528 height 761
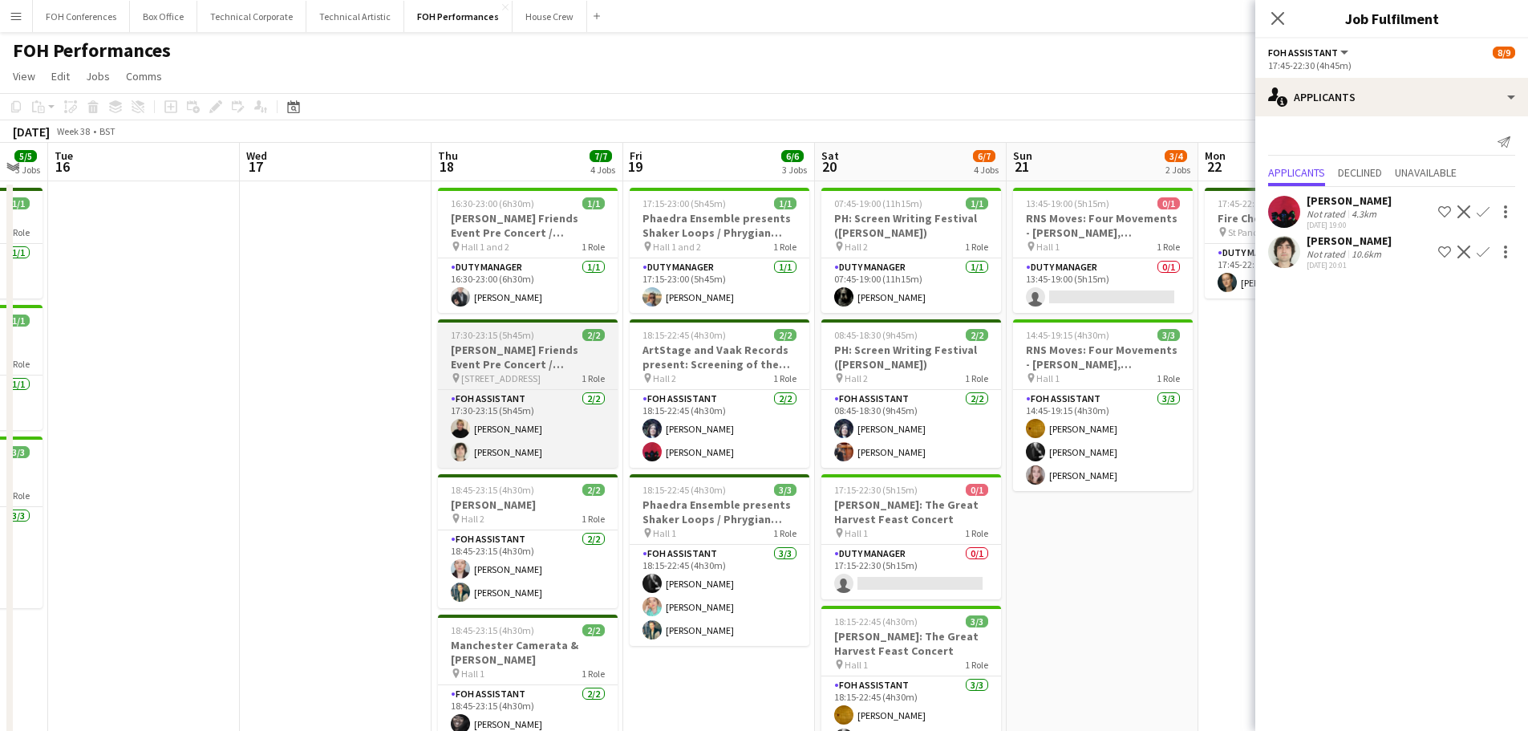
drag, startPoint x: 719, startPoint y: 336, endPoint x: 563, endPoint y: 319, distance: 156.5
click at [248, 264] on app-calendar-viewport "Sat 13 11/11 4 Jobs Sun 14 8/8 3 Jobs Mon 15 5/5 3 Jobs Tue 16 Wed 17 Thu 18 7/…" at bounding box center [764, 523] width 1528 height 761
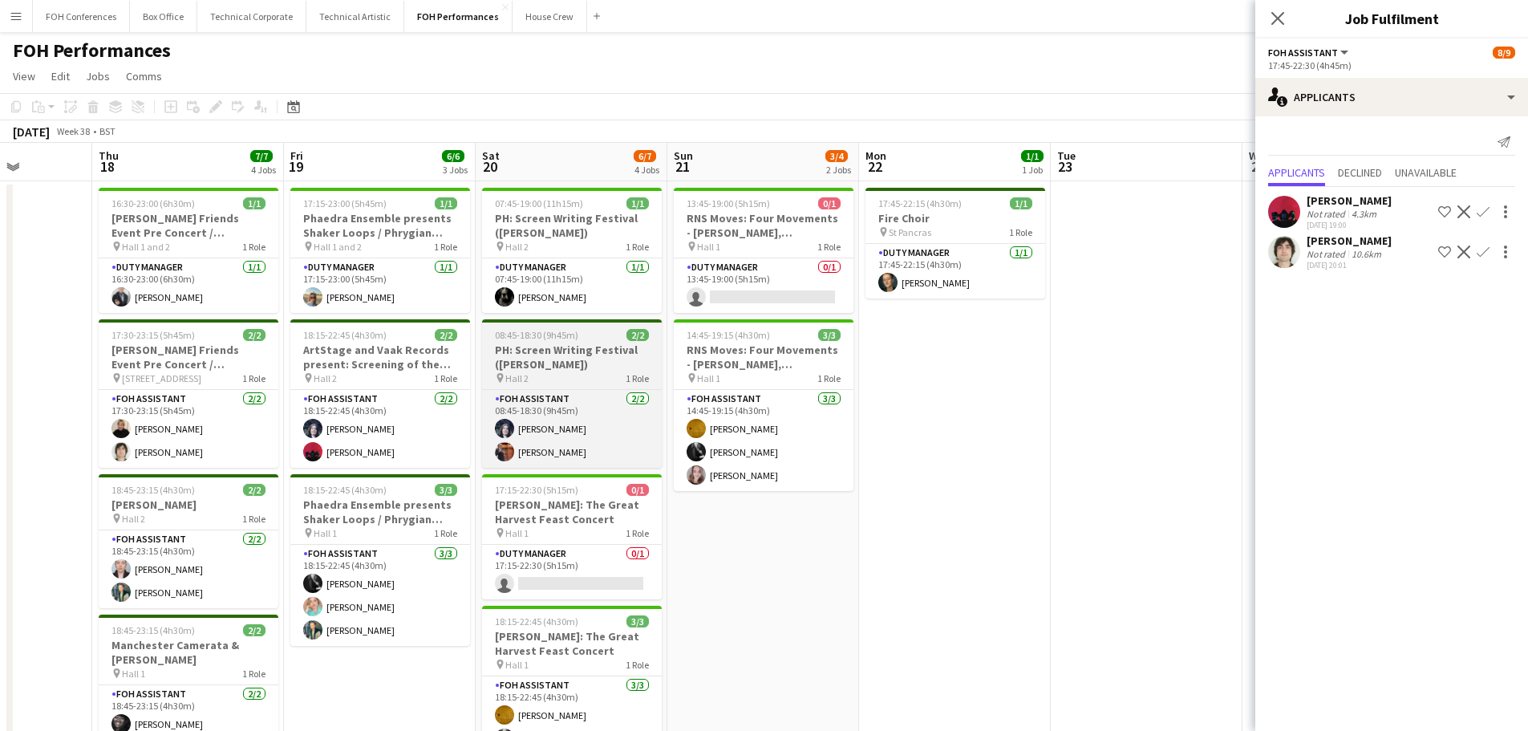
drag, startPoint x: 647, startPoint y: 362, endPoint x: 550, endPoint y: 335, distance: 100.8
click at [530, 335] on app-calendar-viewport "Mon 15 5/5 3 Jobs Tue 16 Wed 17 Thu 18 7/7 4 Jobs Fri 19 6/6 3 Jobs Sat 20 6/7 …" at bounding box center [764, 523] width 1528 height 761
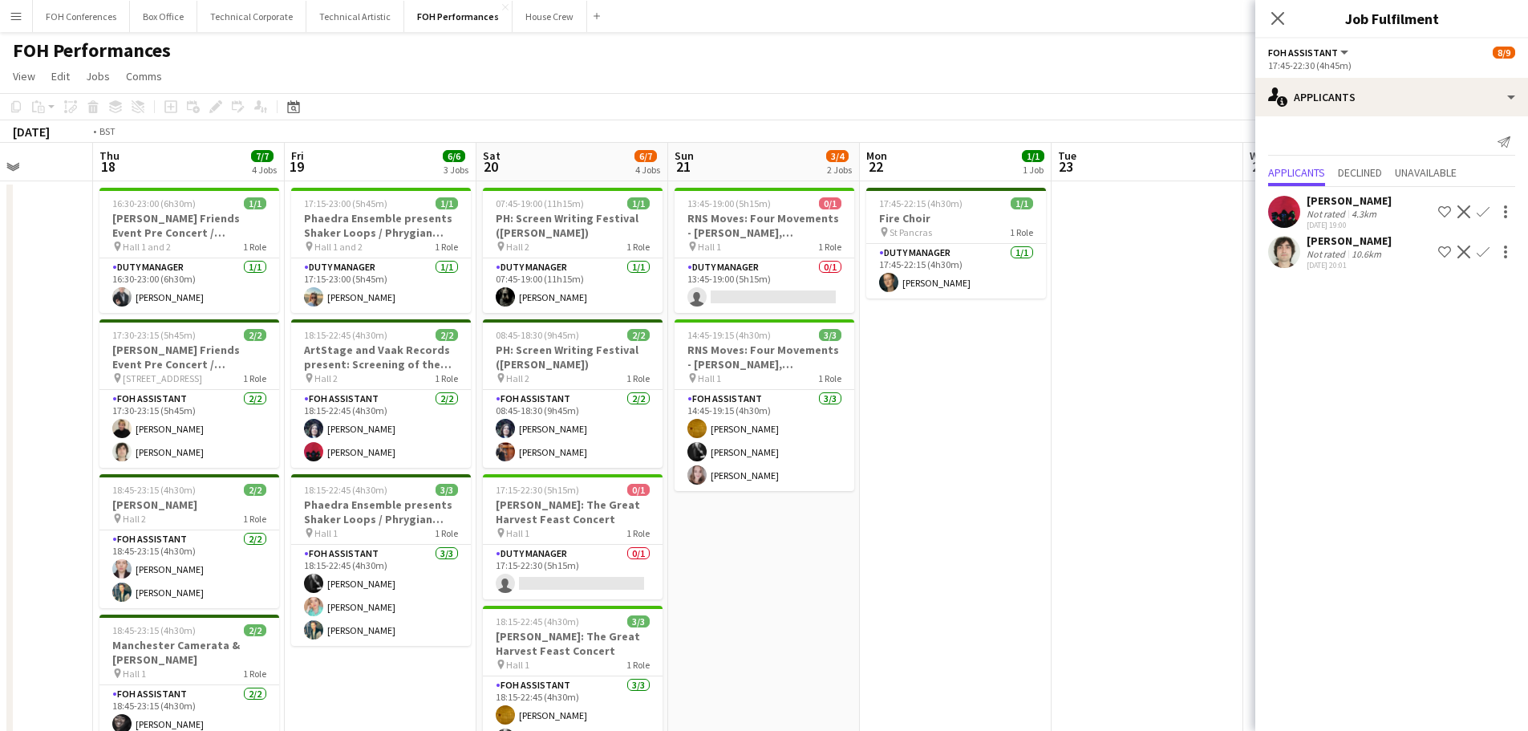
drag, startPoint x: 593, startPoint y: 325, endPoint x: 907, endPoint y: 370, distance: 317.6
click at [986, 370] on app-calendar-viewport "Mon 15 5/5 3 Jobs Tue 16 Wed 17 Thu 18 7/7 4 Jobs Fri 19 6/6 3 Jobs Sat 20 6/7 …" at bounding box center [764, 523] width 1528 height 761
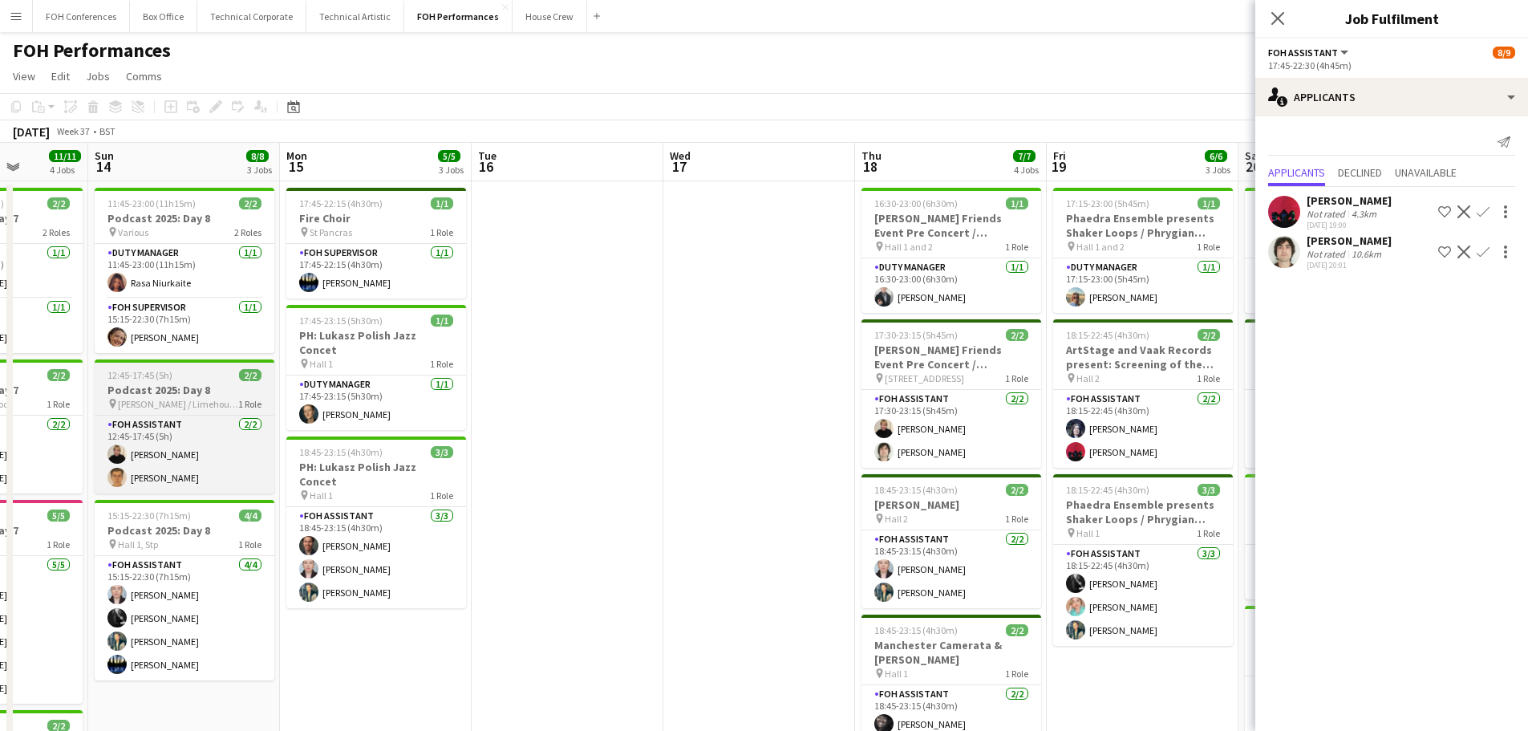
drag, startPoint x: 919, startPoint y: 384, endPoint x: 597, endPoint y: 383, distance: 321.6
click at [956, 389] on app-calendar-viewport "Thu 11 5/5 2 Jobs Fri 12 11/11 3 Jobs Sat 13 11/11 4 Jobs Sun 14 8/8 3 Jobs Mon…" at bounding box center [764, 523] width 1528 height 761
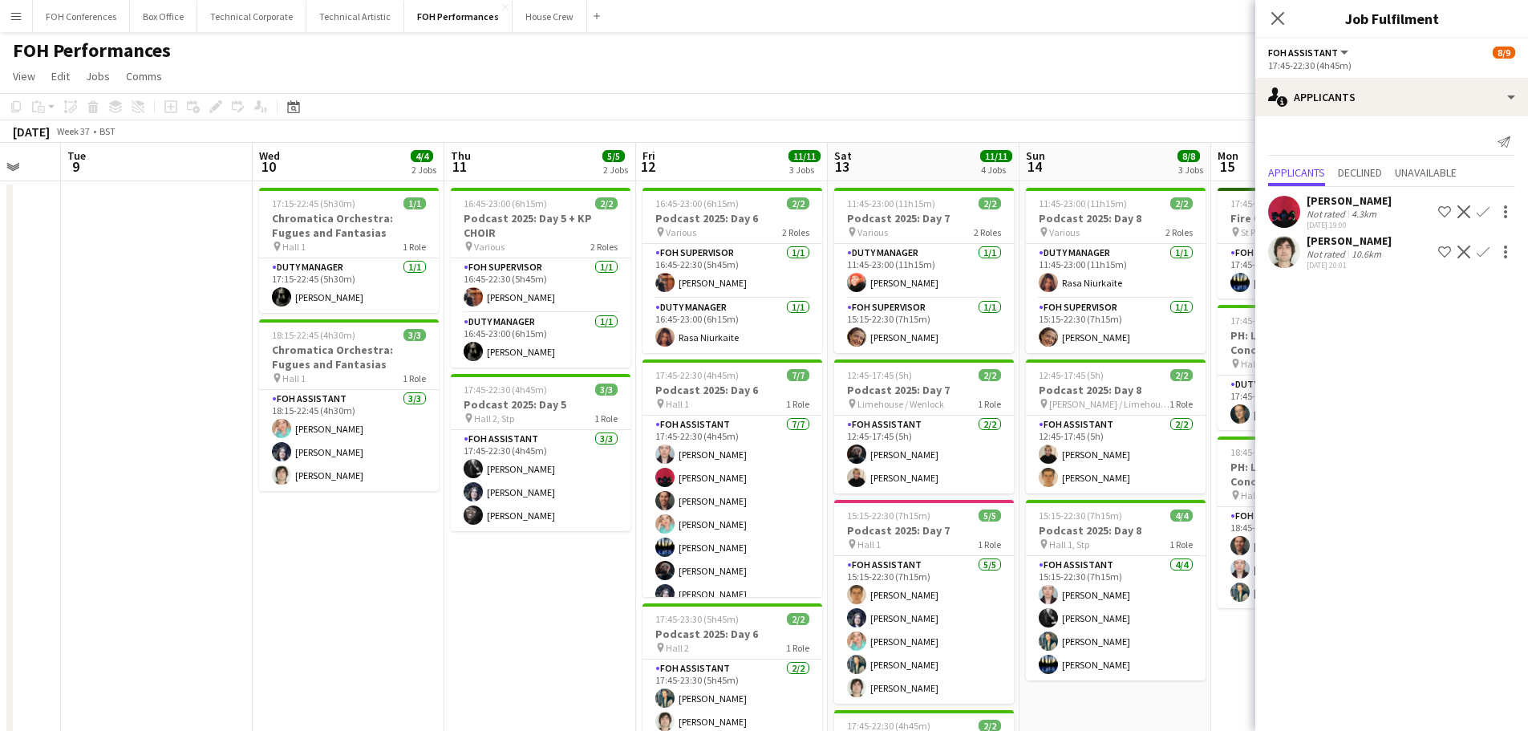
drag, startPoint x: 501, startPoint y: 342, endPoint x: 921, endPoint y: 371, distance: 421.2
click at [921, 371] on app-calendar-viewport "Sat 6 12/12 3 Jobs Sun 7 10/12 4 Jobs Mon 8 Tue 9 Wed 10 4/4 2 Jobs Thu 11 5/5 …" at bounding box center [764, 523] width 1528 height 761
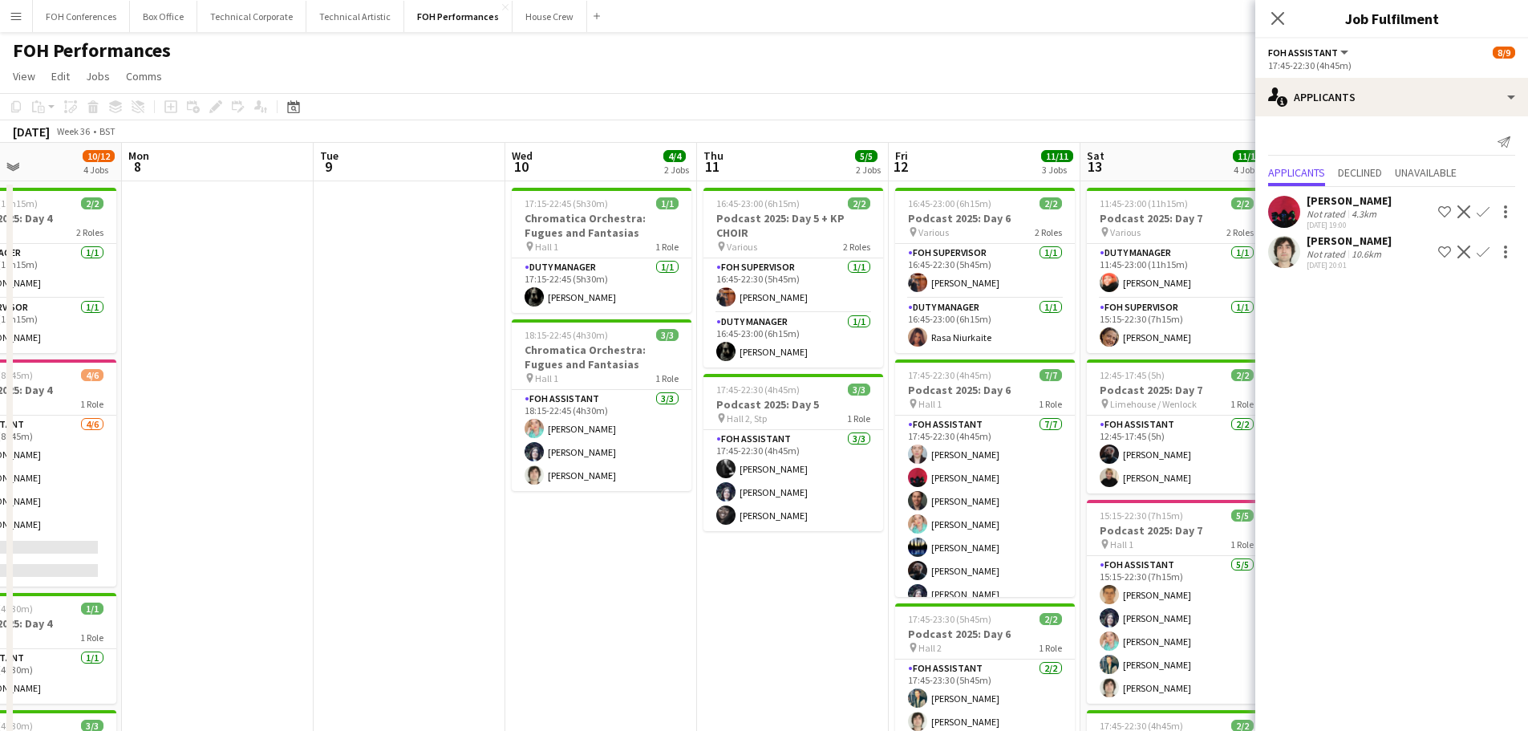
drag, startPoint x: 618, startPoint y: 376, endPoint x: 1013, endPoint y: 420, distance: 397.0
click at [1023, 420] on app-calendar-viewport "Fri 5 10/11 2 Jobs Sat 6 12/12 3 Jobs Sun 7 10/12 4 Jobs Mon 8 Tue 9 Wed 10 4/4…" at bounding box center [764, 523] width 1528 height 761
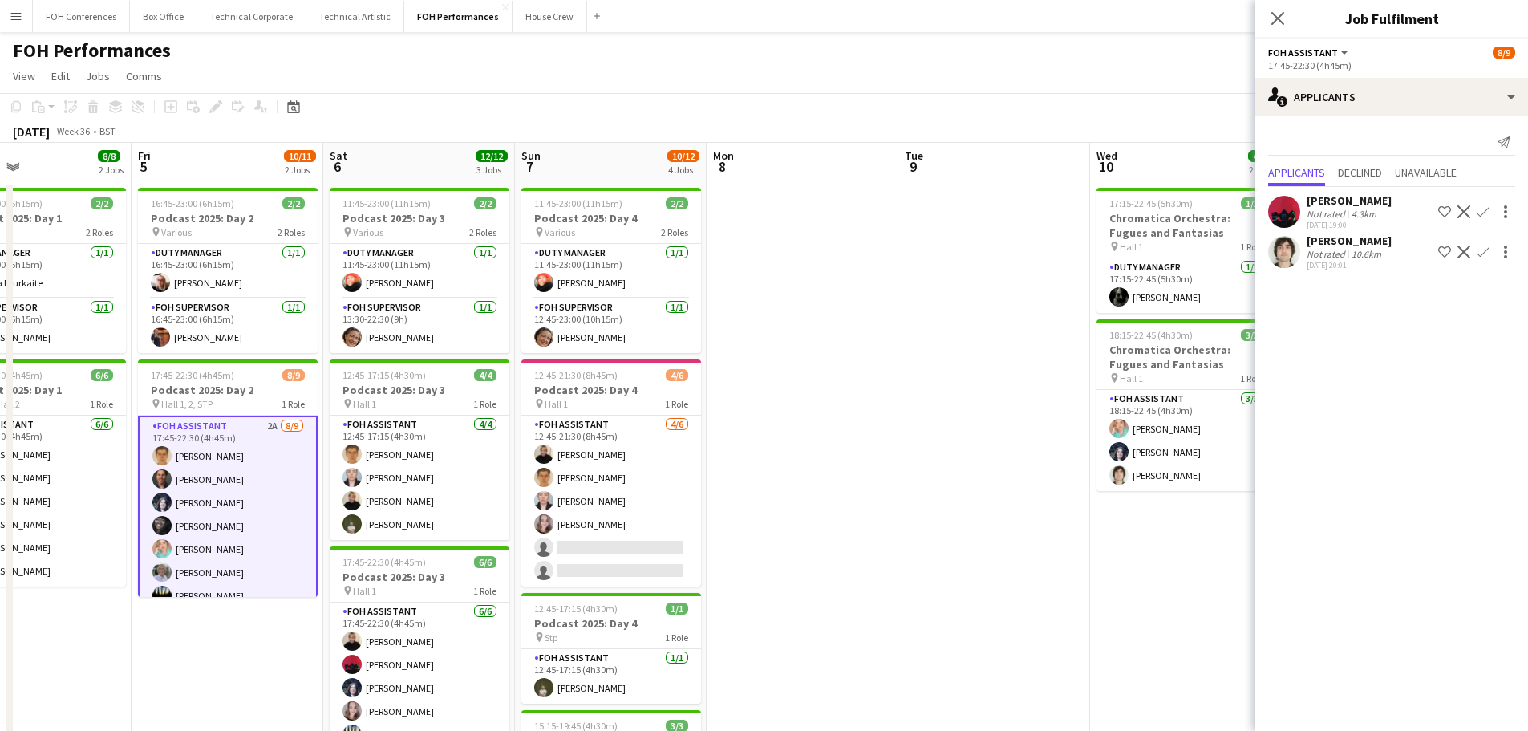
drag, startPoint x: 586, startPoint y: 420, endPoint x: 779, endPoint y: 432, distance: 192.9
click at [779, 432] on app-calendar-viewport "Tue 2 7/7 2 Jobs Wed 3 Thu 4 8/8 2 Jobs Fri 5 10/11 2 Jobs Sat 6 12/12 3 Jobs S…" at bounding box center [764, 523] width 1528 height 761
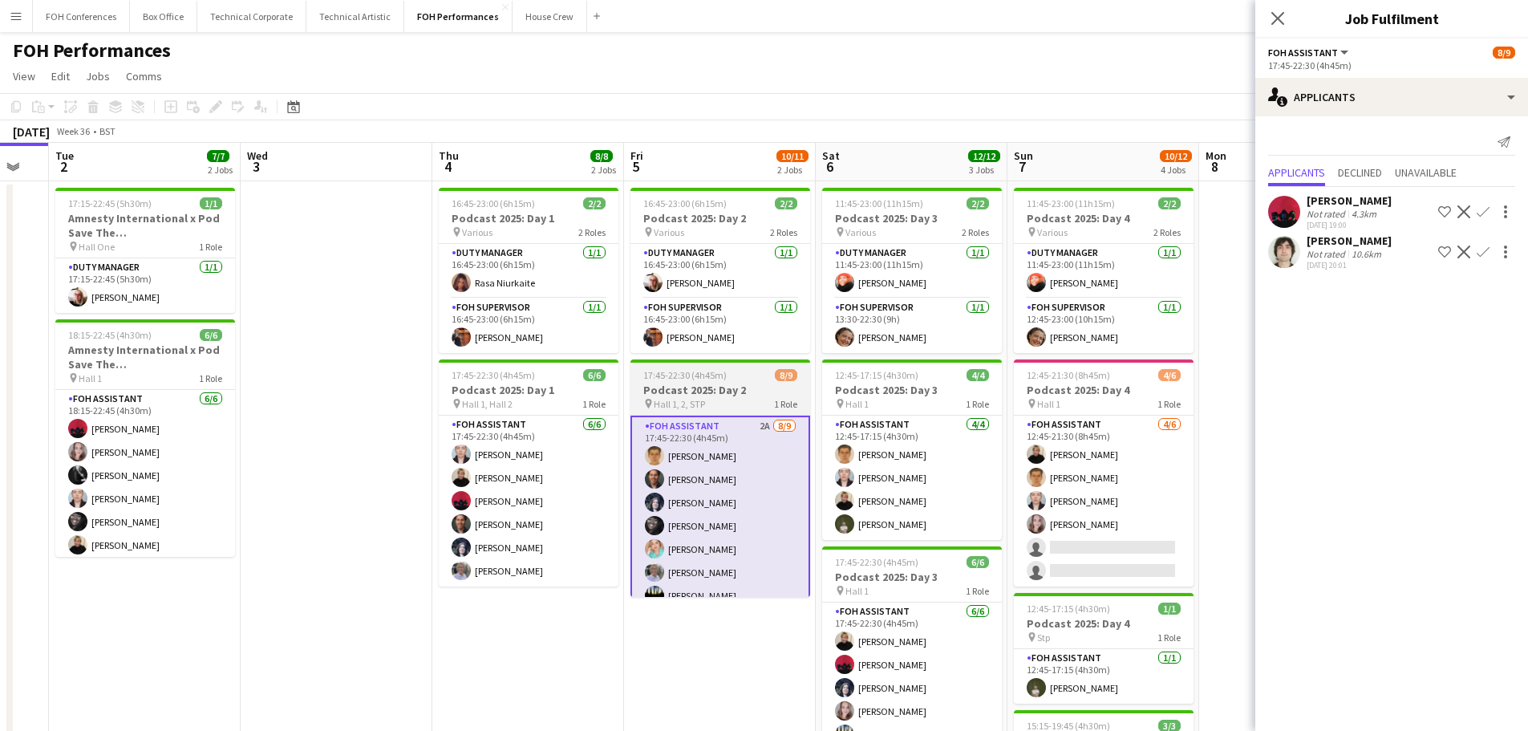
drag, startPoint x: 354, startPoint y: 464, endPoint x: 660, endPoint y: 513, distance: 309.4
click at [745, 513] on app-calendar-viewport "Sun 31 Mon 1 Tue 2 7/7 2 Jobs Wed 3 Thu 4 8/8 2 Jobs Fri 5 10/11 2 Jobs Sat 6 1…" at bounding box center [764, 523] width 1528 height 761
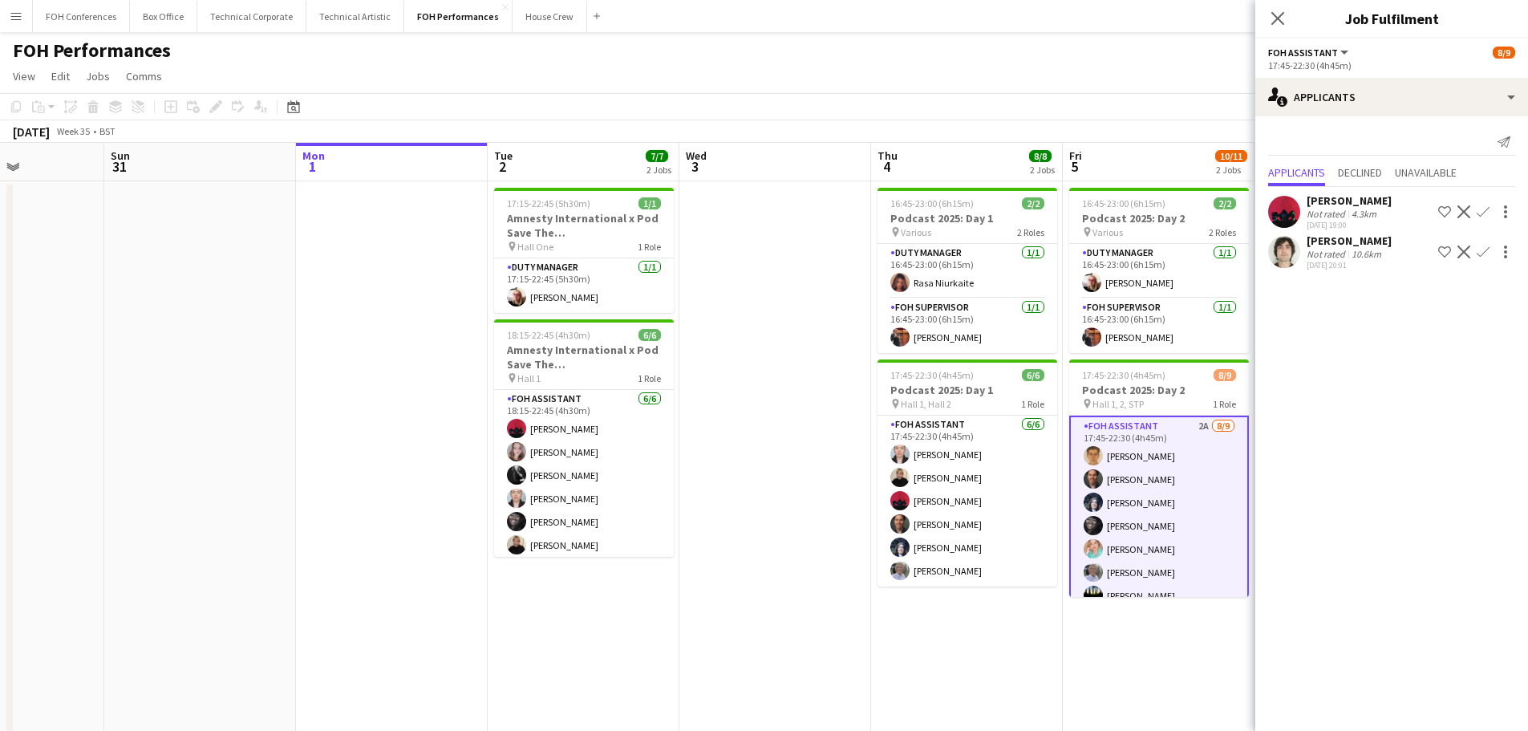
drag, startPoint x: 427, startPoint y: 494, endPoint x: 848, endPoint y: 490, distance: 421.1
click at [848, 490] on app-calendar-viewport "Thu 28 2 Jobs Fri 29 4/5 2 Jobs Sat 30 Sun 31 Mon 1 Tue 2 7/7 2 Jobs Wed 3 Thu …" at bounding box center [764, 523] width 1528 height 761
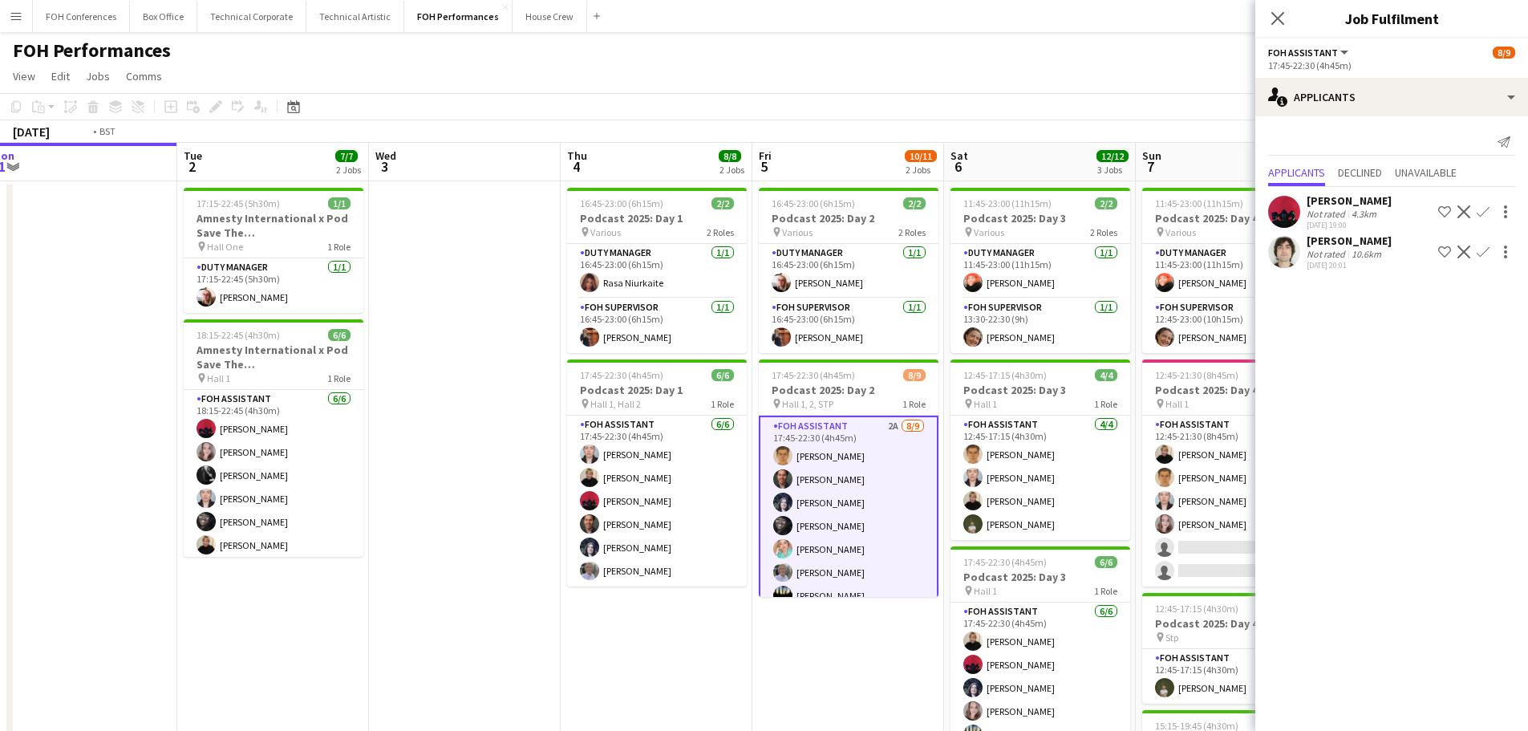
drag, startPoint x: 472, startPoint y: 454, endPoint x: 172, endPoint y: 378, distance: 309.5
click at [119, 379] on app-calendar-viewport "Fri 29 4/5 2 Jobs Sat 30 Sun 31 Mon 1 Tue 2 7/7 2 Jobs Wed 3 Thu 4 8/8 2 Jobs F…" at bounding box center [764, 523] width 1528 height 761
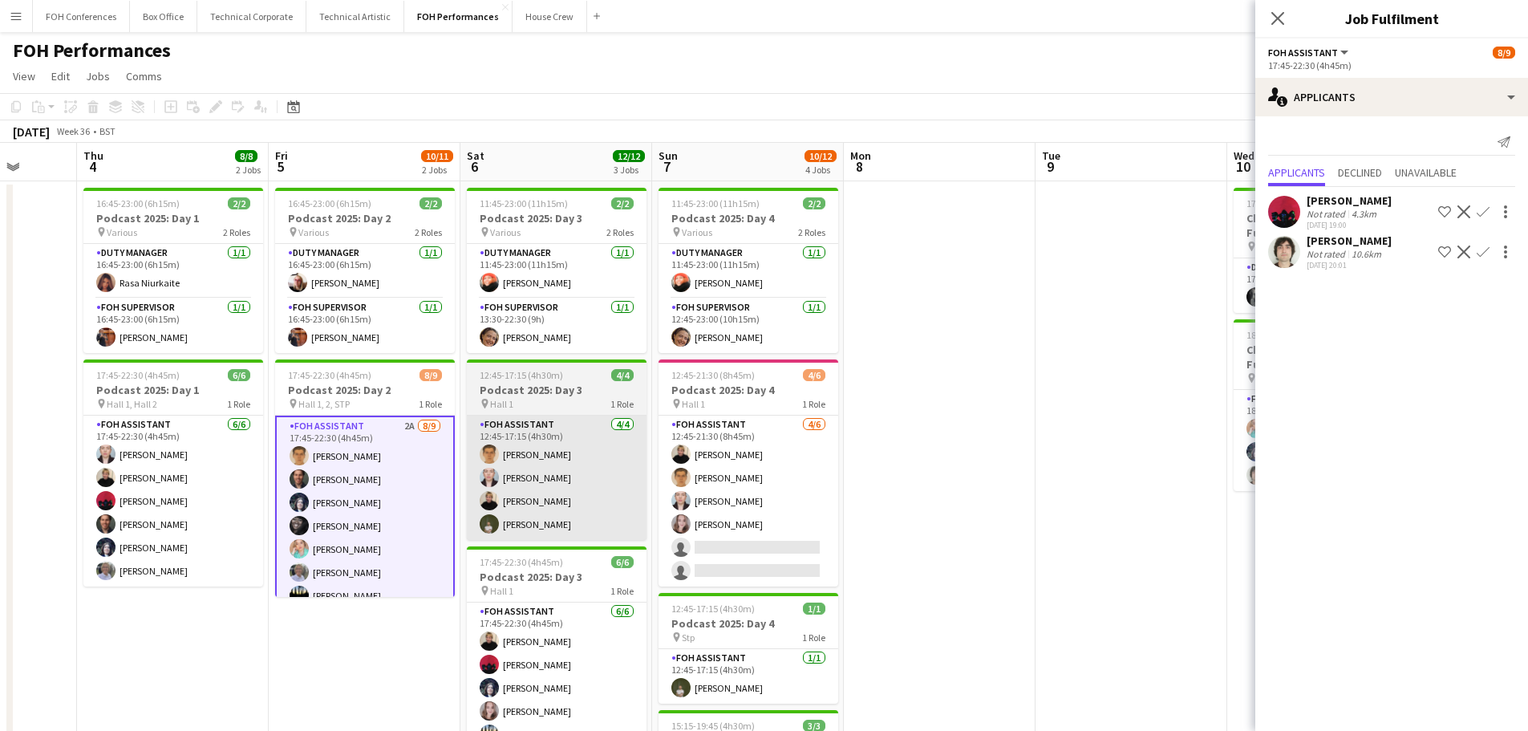
drag, startPoint x: 548, startPoint y: 428, endPoint x: 524, endPoint y: 419, distance: 25.6
click at [91, 363] on app-calendar-viewport "Mon 1 Tue 2 7/7 2 Jobs Wed 3 Thu 4 8/8 2 Jobs Fri 5 10/11 2 Jobs Sat 6 12/12 3 …" at bounding box center [764, 523] width 1528 height 761
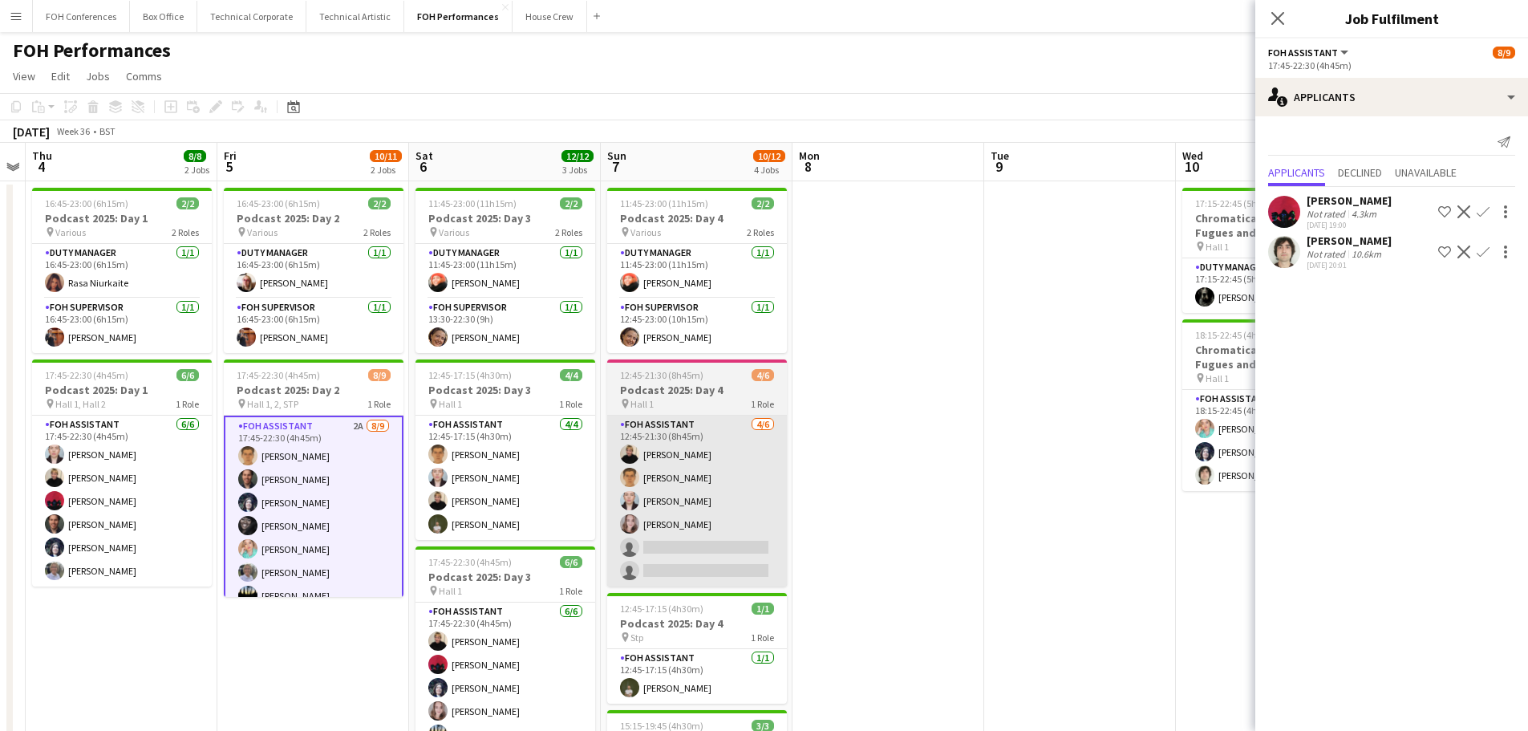
drag, startPoint x: 904, startPoint y: 472, endPoint x: 961, endPoint y: 453, distance: 59.9
click at [1020, 453] on app-calendar-viewport "Tue 2 7/7 2 Jobs Wed 3 Thu 4 8/8 2 Jobs Fri 5 10/11 2 Jobs Sat 6 12/12 3 Jobs S…" at bounding box center [764, 523] width 1528 height 761
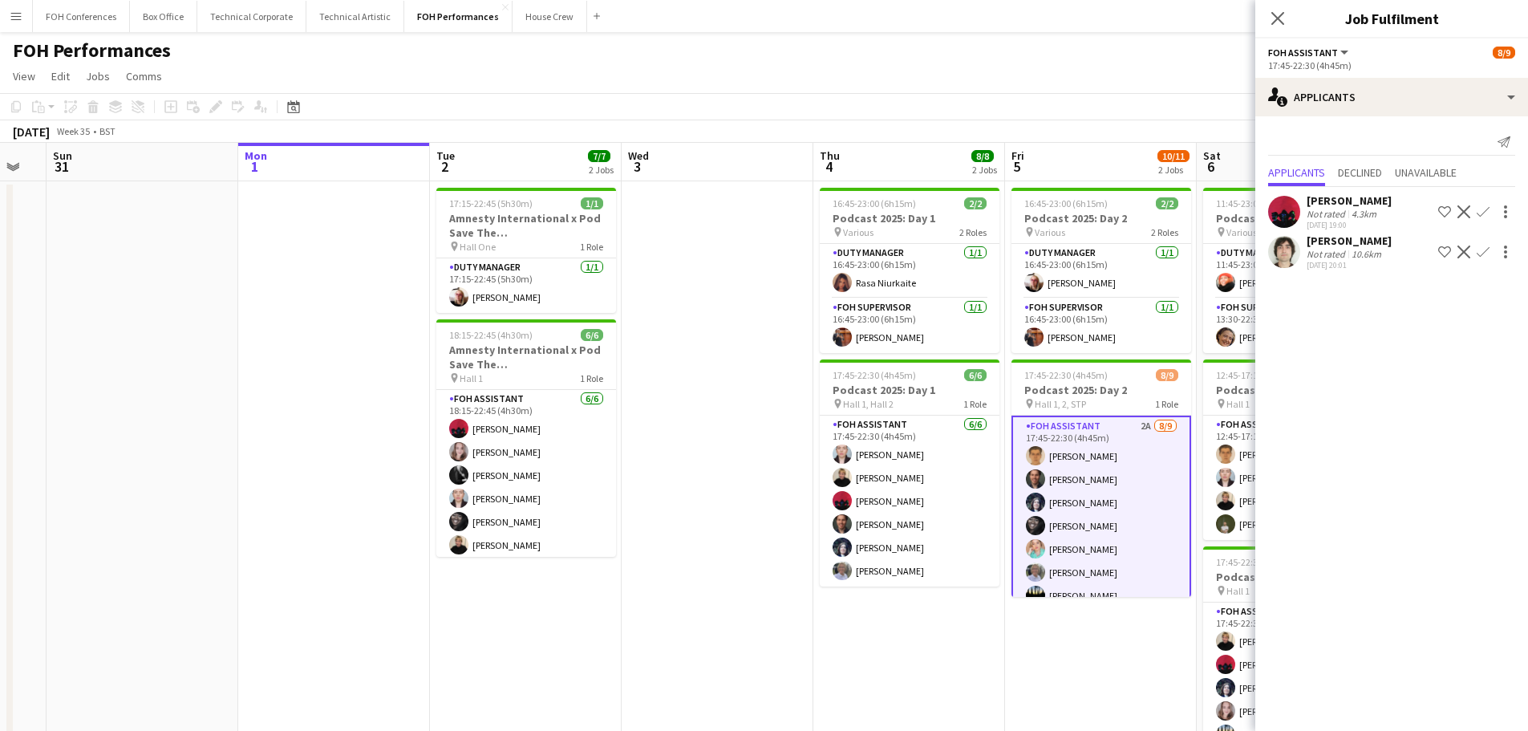
drag, startPoint x: 583, startPoint y: 425, endPoint x: 860, endPoint y: 452, distance: 278.0
click at [876, 451] on app-calendar-viewport "Fri 29 4/5 2 Jobs Sat 30 Sun 31 Mon 1 Tue 2 7/7 2 Jobs Wed 3 Thu 4 8/8 2 Jobs F…" at bounding box center [764, 523] width 1528 height 761
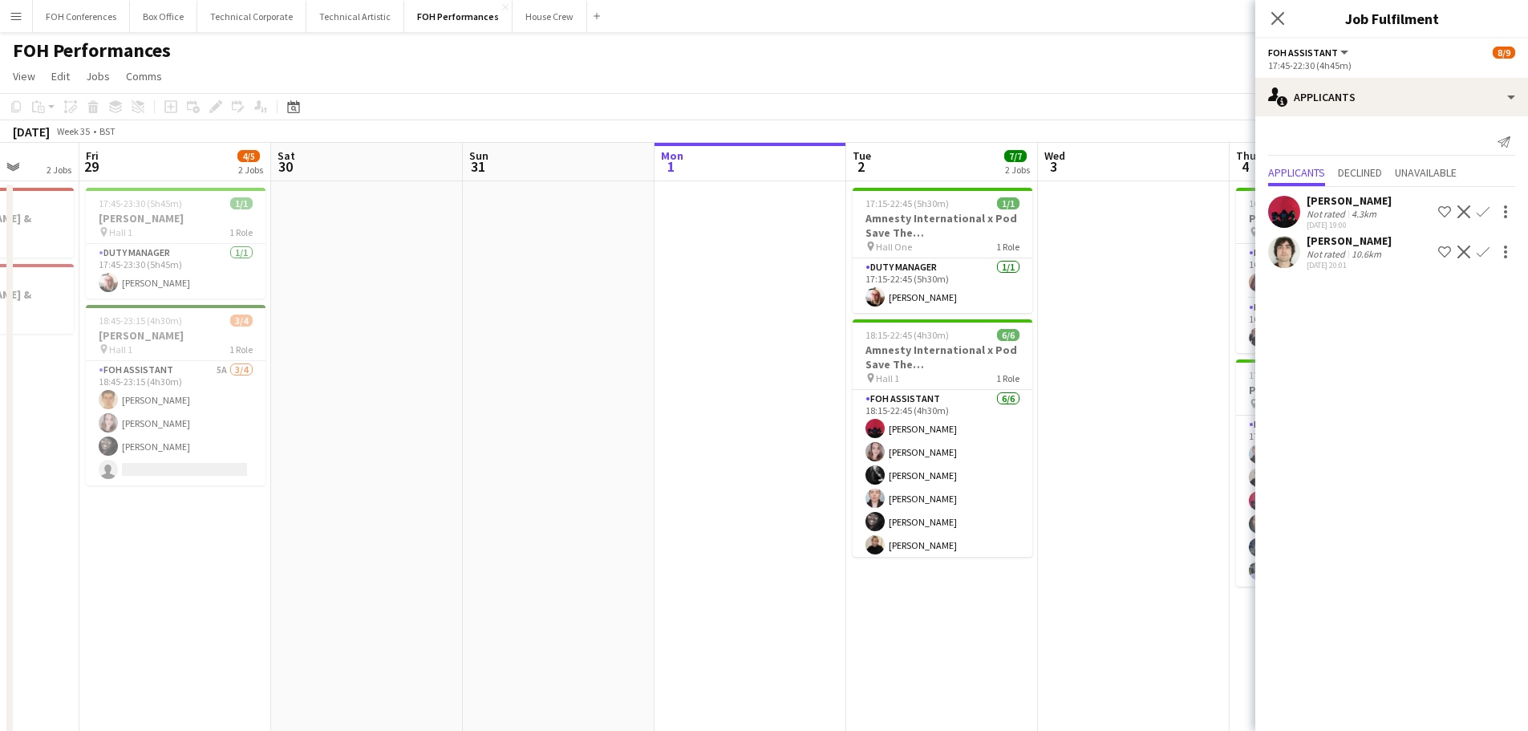
scroll to position [0, 443]
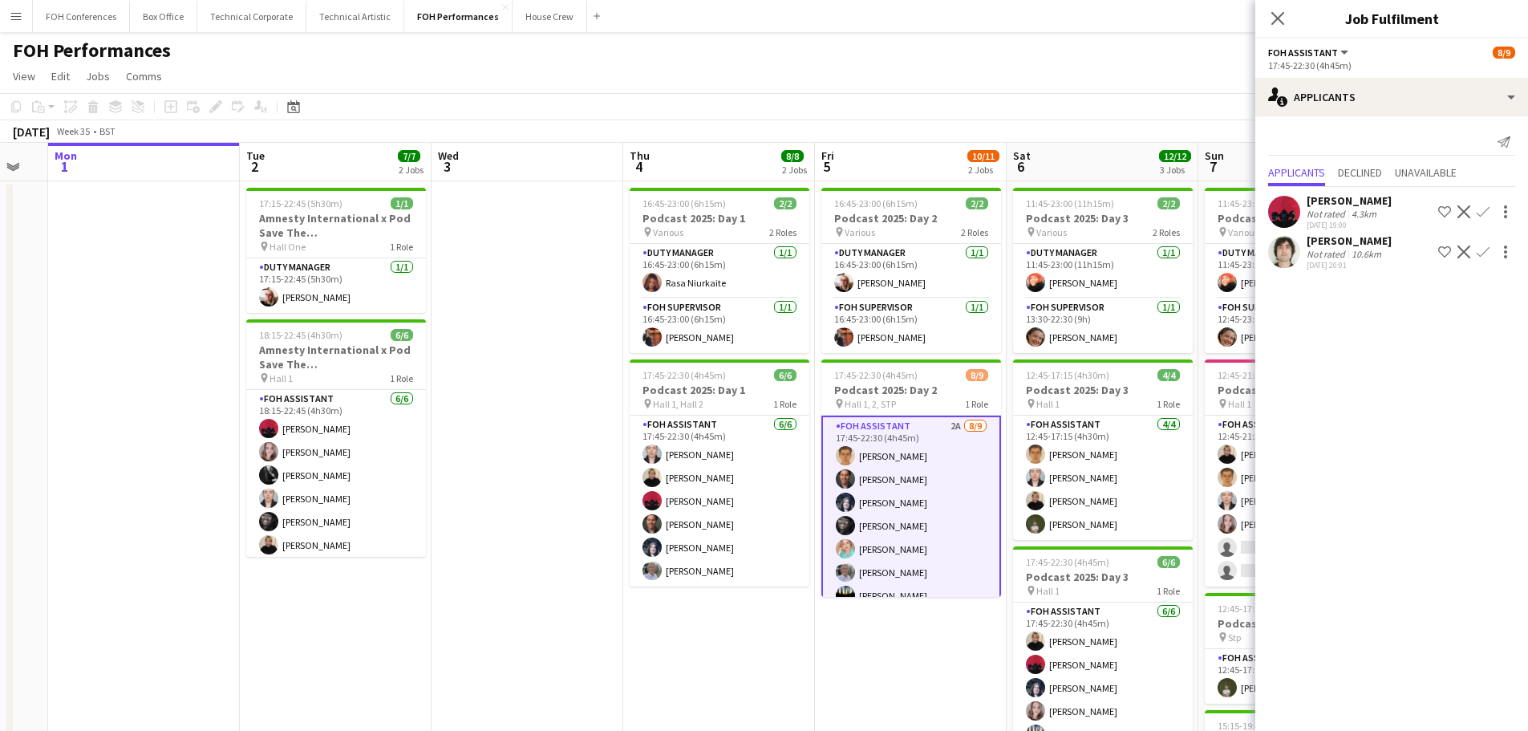
drag, startPoint x: 484, startPoint y: 427, endPoint x: 26, endPoint y: 319, distance: 471.2
click at [13, 319] on app-calendar-viewport "Fri 29 4/5 2 Jobs Sat 30 Sun 31 Mon 1 Tue 2 7/7 2 Jobs Wed 3 Thu 4 8/8 2 Jobs F…" at bounding box center [764, 523] width 1528 height 761
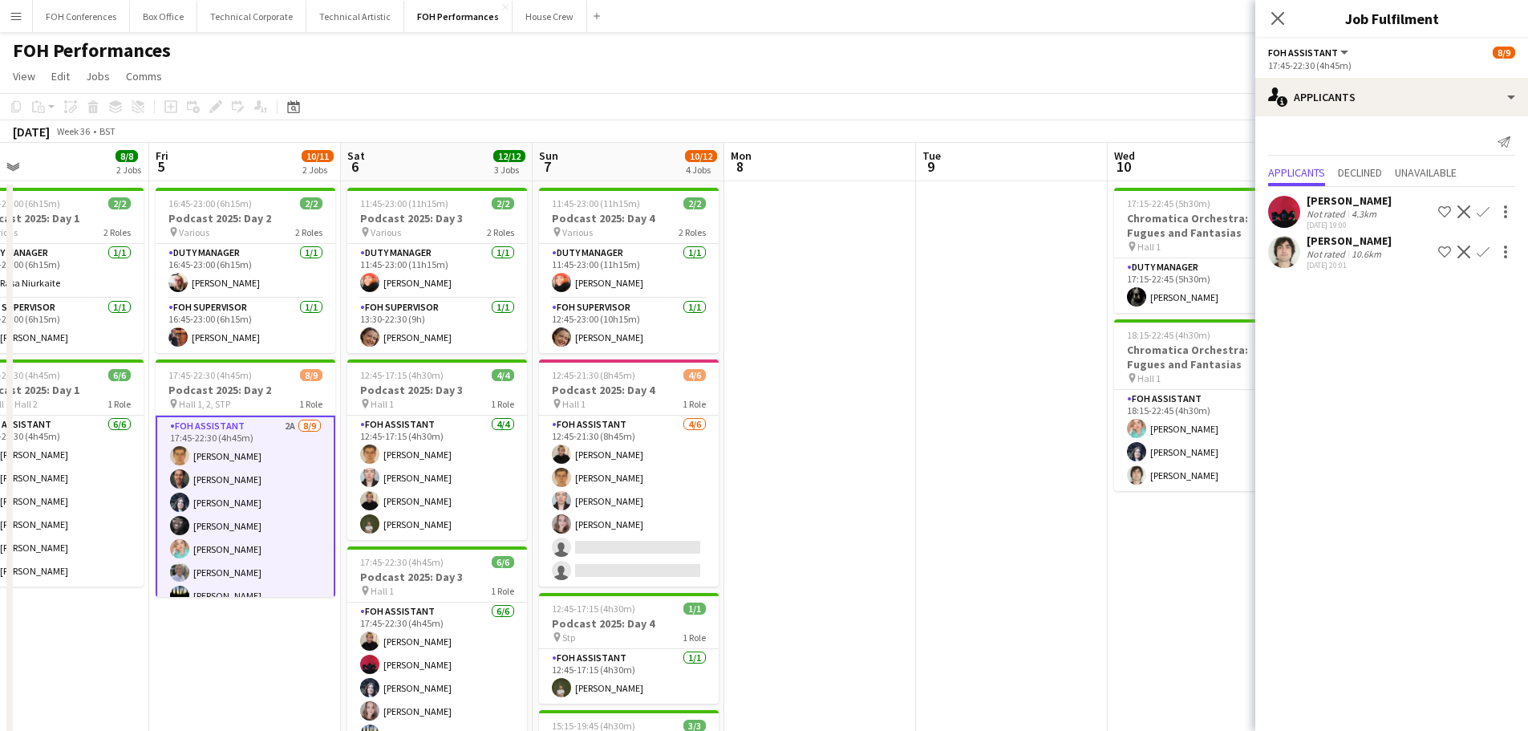
drag, startPoint x: 837, startPoint y: 399, endPoint x: 88, endPoint y: 316, distance: 753.6
click at [88, 316] on app-calendar-viewport "Tue 2 7/7 2 Jobs Wed 3 Thu 4 8/8 2 Jobs Fri 5 10/11 2 Jobs Sat 6 12/12 3 Jobs S…" at bounding box center [764, 523] width 1528 height 761
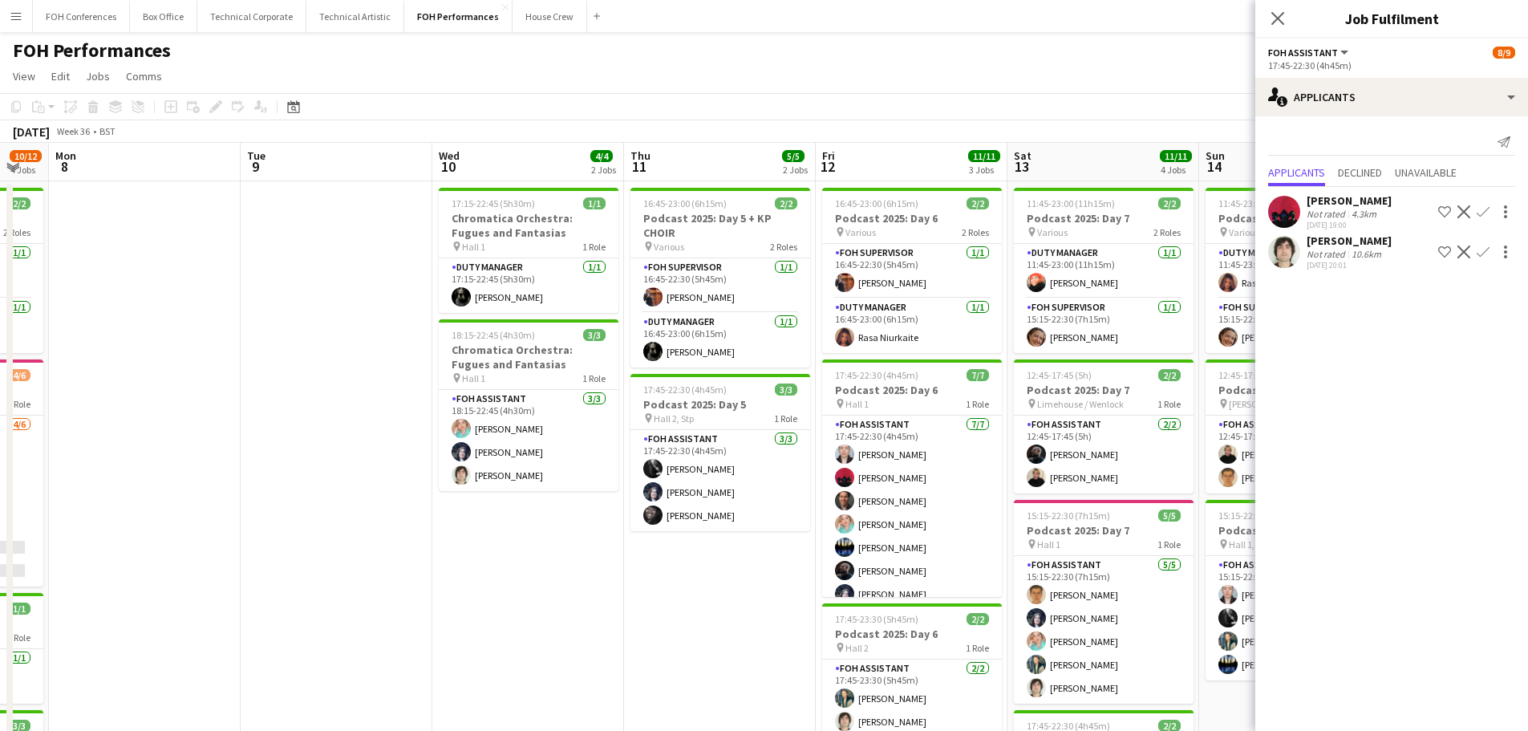
drag
click at [109, 316] on app-calendar-viewport "Fri 5 10/11 2 Jobs Sat 6 12/12 3 Jobs Sun 7 10/12 4 Jobs Mon 8 Tue 9 Wed 10 4/4…" at bounding box center [764, 523] width 1528 height 761
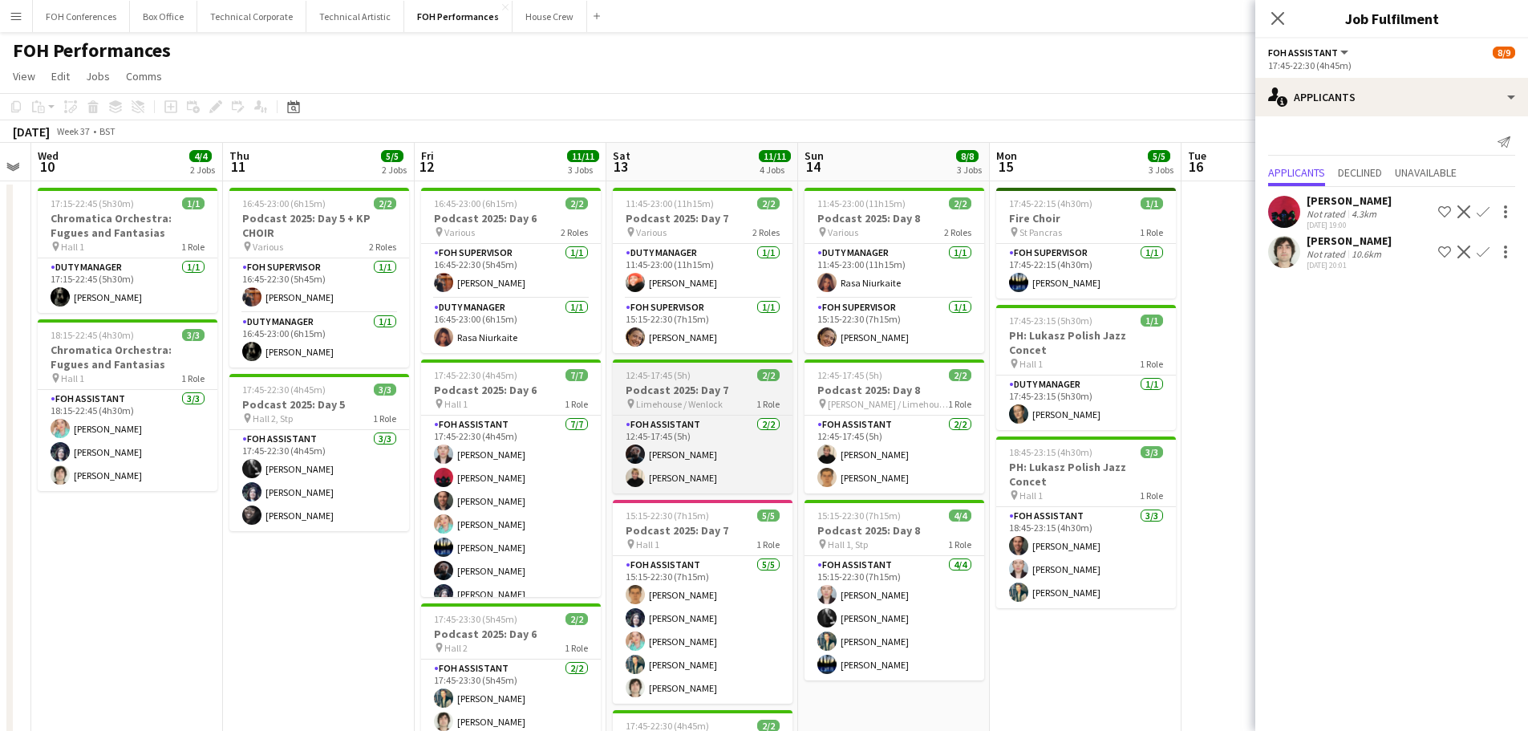
click at [115, 327] on app-calendar-viewport "Sun 7 10/12 4 Jobs Mon 8 Tue 9 Wed 10 4/4 2 Jobs Thu 11 5/5 2 Jobs Fri 12 11/11…" at bounding box center [764, 523] width 1528 height 761
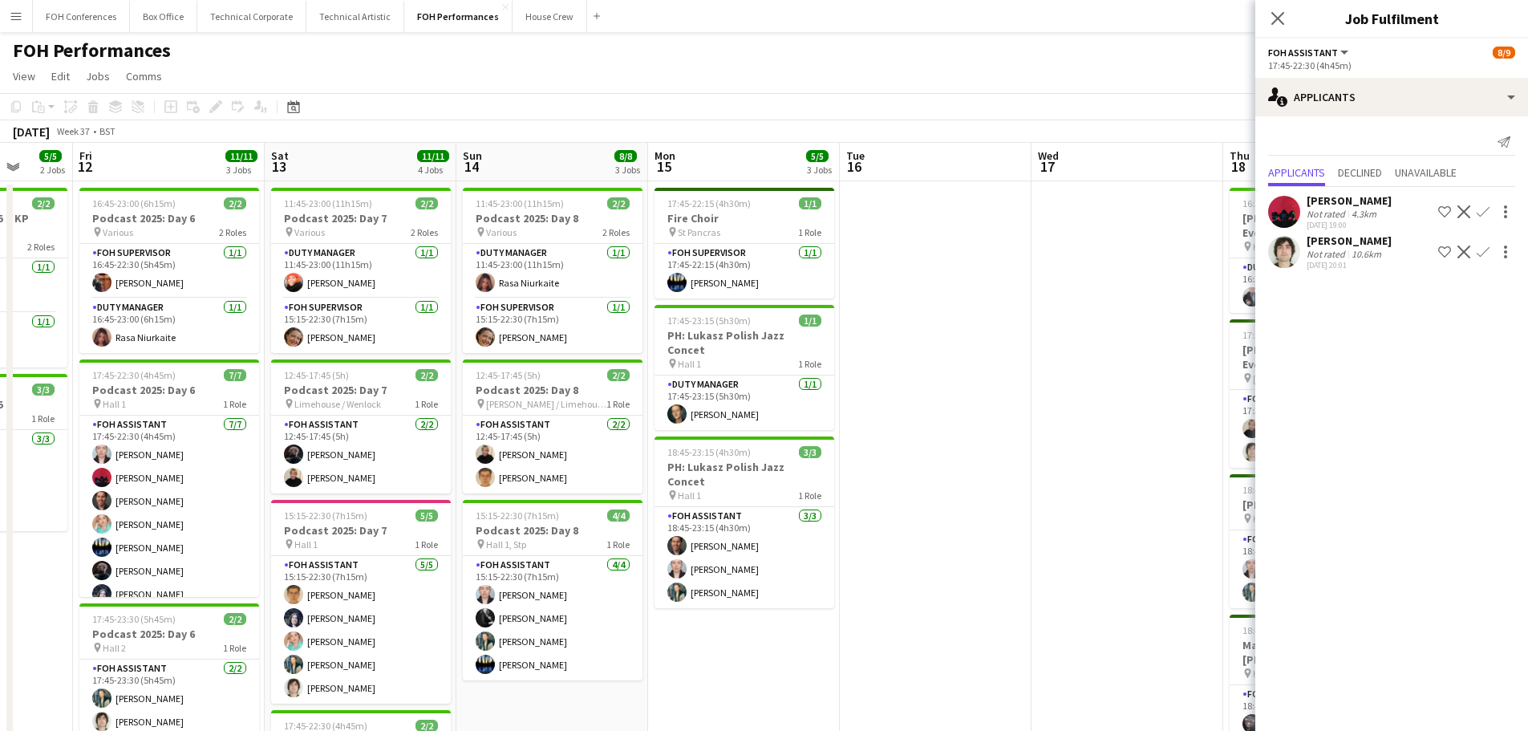
click at [298, 380] on app-calendar-viewport "Tue 9 Wed 10 4/4 2 Jobs Thu 11 5/5 2 Jobs Fri 12 11/11 3 Jobs Sat 13 11/11 4 Jo…" at bounding box center [764, 523] width 1528 height 761
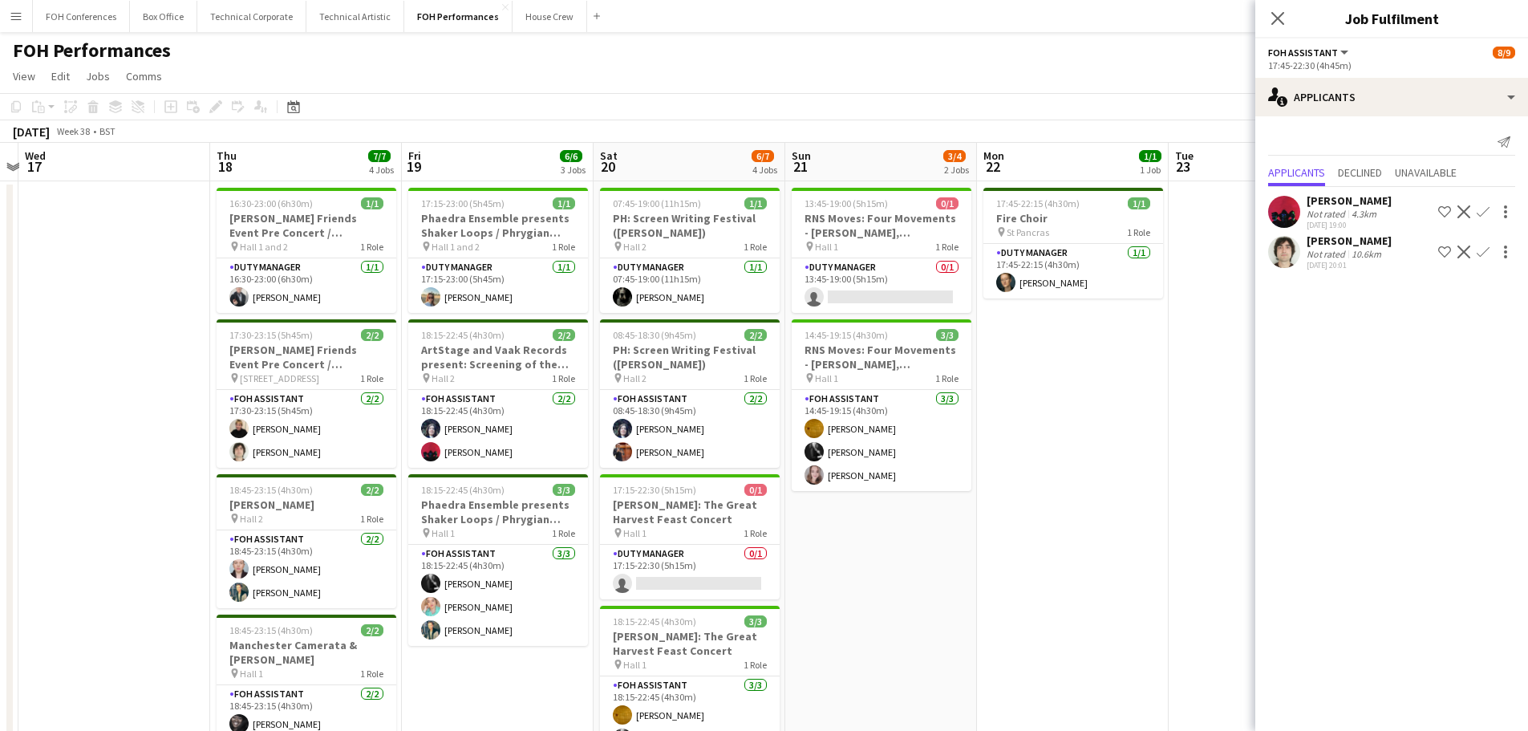
click at [110, 352] on app-calendar-viewport "Sun 14 8/8 3 Jobs Mon 15 5/5 3 Jobs Tue 16 Wed 17 Thu 18 7/7 4 Jobs Fri 19 6/6 …" at bounding box center [764, 523] width 1528 height 761
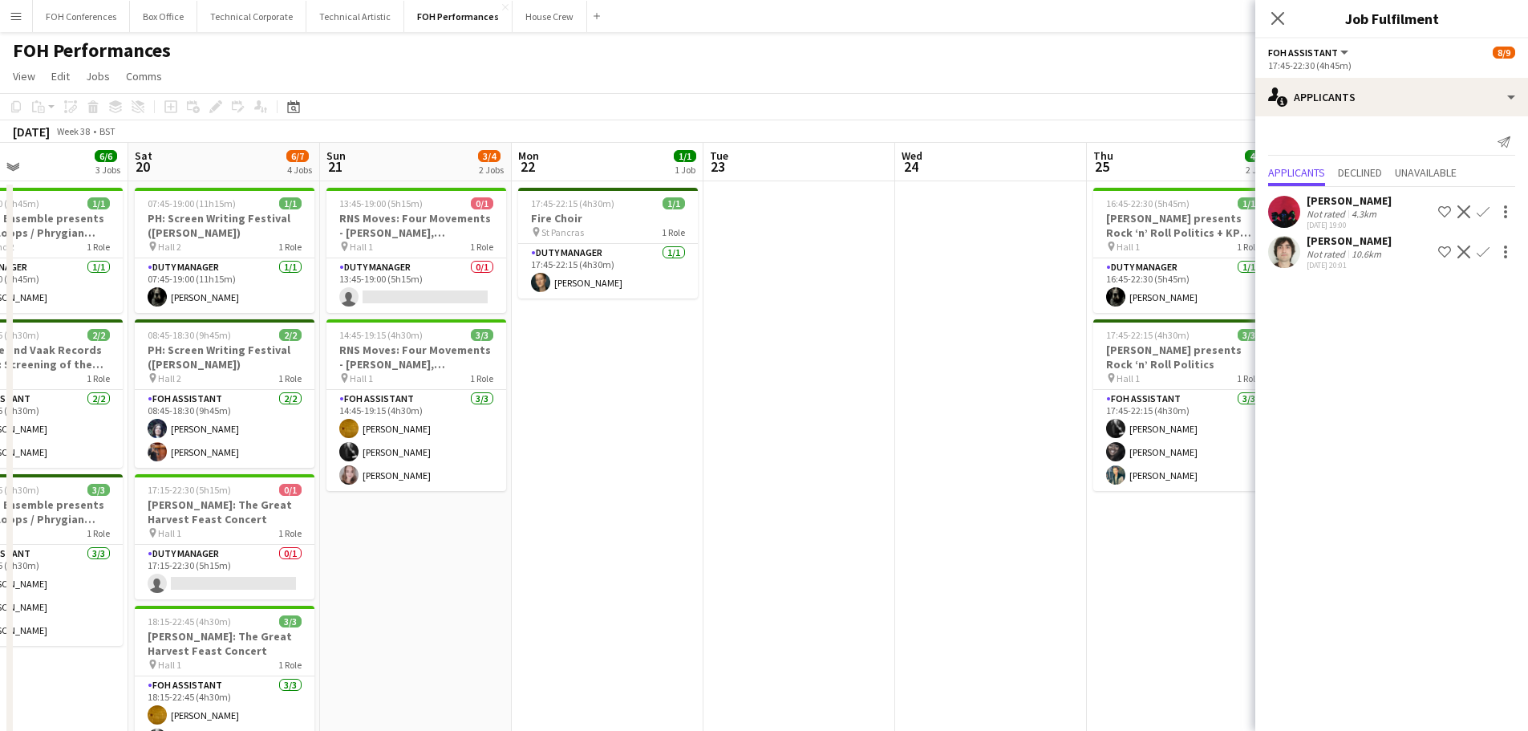
click at [261, 380] on app-calendar-viewport "Tue 16 Wed 17 Thu 18 7/7 4 Jobs Fri 19 6/6 3 Jobs Sat 20 6/7 4 Jobs Sun 21 3/4 …" at bounding box center [764, 523] width 1528 height 761
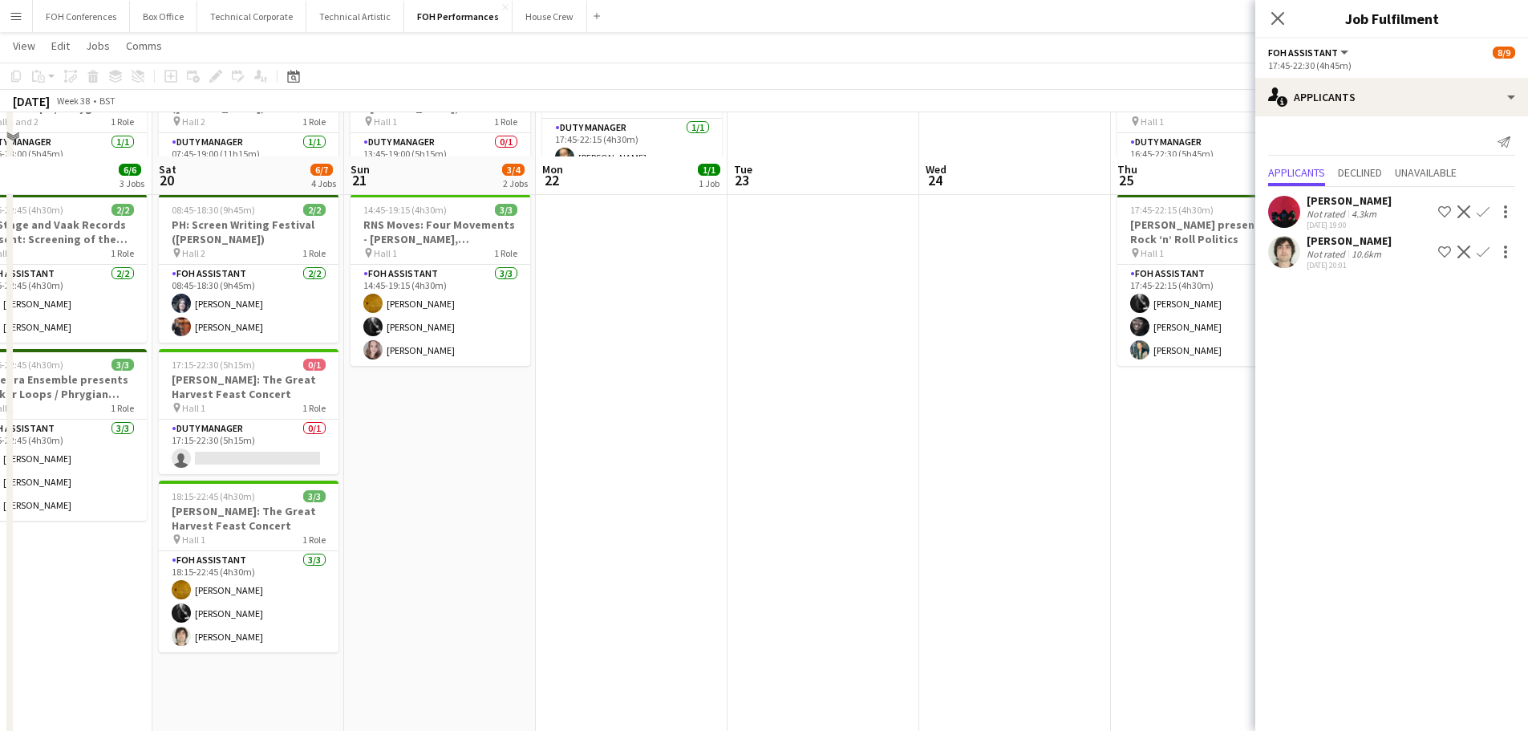
scroll to position [0, 0]
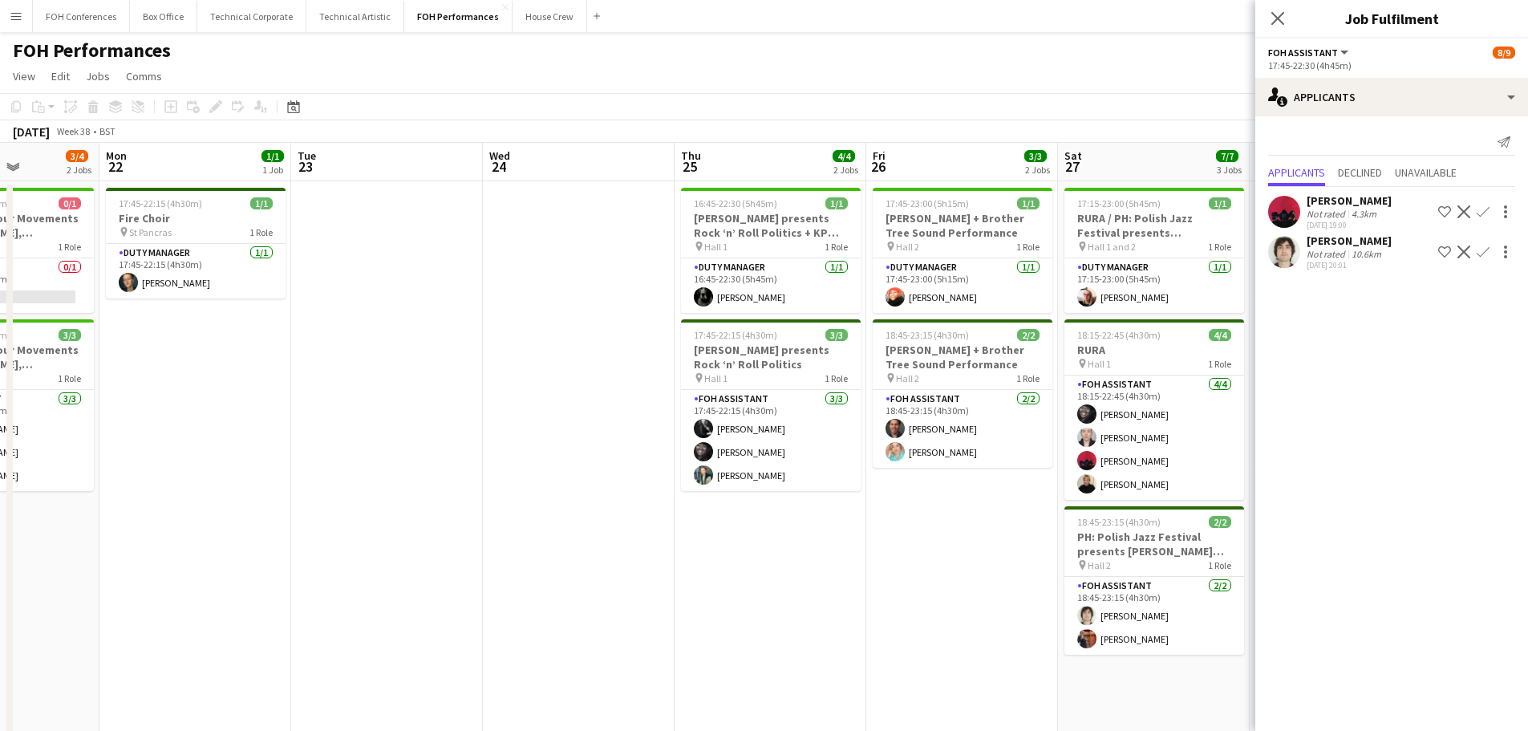
click at [190, 364] on app-calendar-viewport "Thu 18 7/7 4 Jobs Fri 19 6/6 3 Jobs Sat 20 6/7 4 Jobs Sun 21 3/4 2 Jobs Mon 22 …" at bounding box center [764, 523] width 1528 height 761
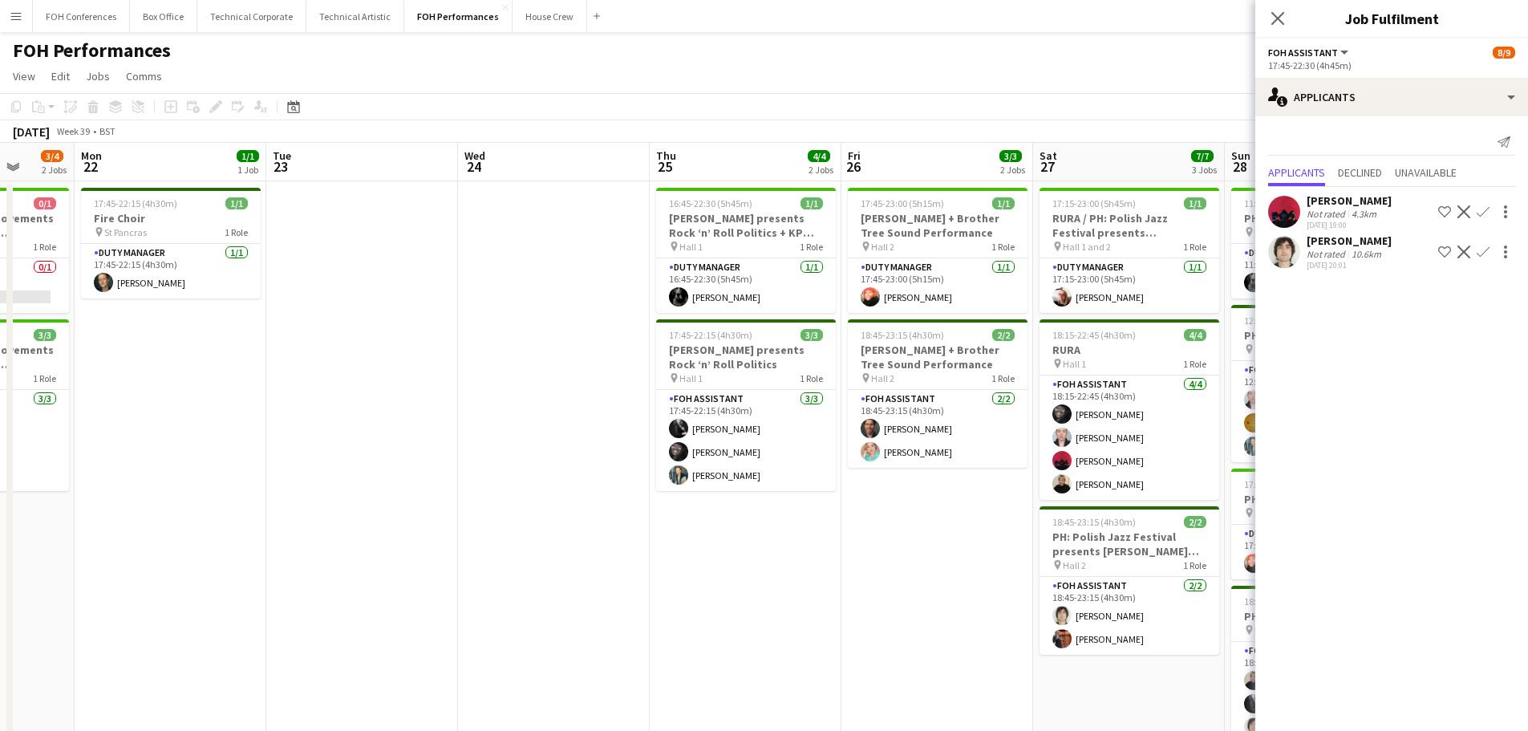
click at [74, 334] on app-calendar-viewport "Fri 19 6/6 3 Jobs Sat 20 6/7 4 Jobs Sun 21 3/4 2 Jobs Mon 22 1/1 1 Job Tue 23 W…" at bounding box center [764, 523] width 1528 height 761
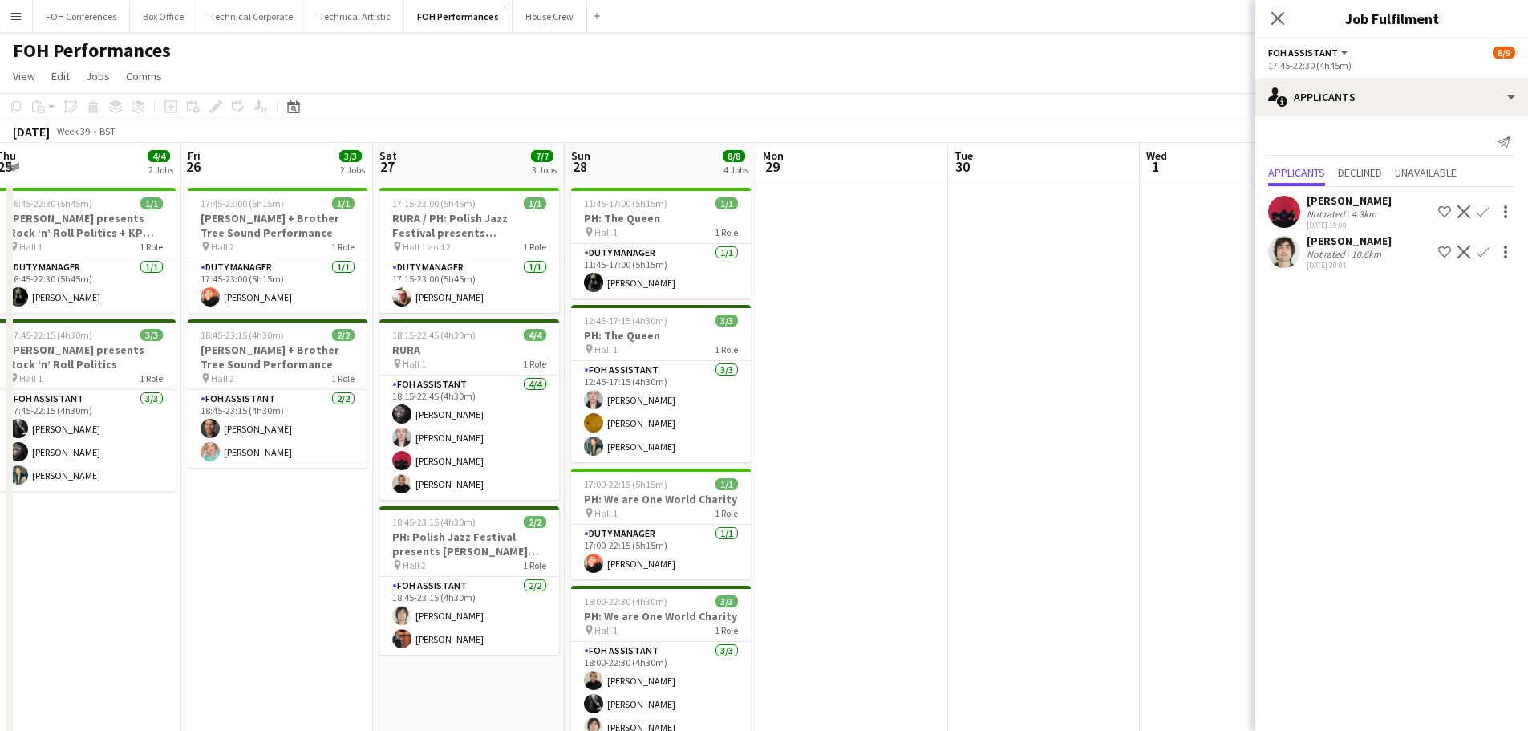
click at [126, 346] on app-calendar-viewport "Mon 22 1/1 1 Job Tue 23 Wed 24 Thu 25 4/4 2 Jobs Fri 26 3/3 2 Jobs Sat 27 7/7 3…" at bounding box center [764, 523] width 1528 height 761
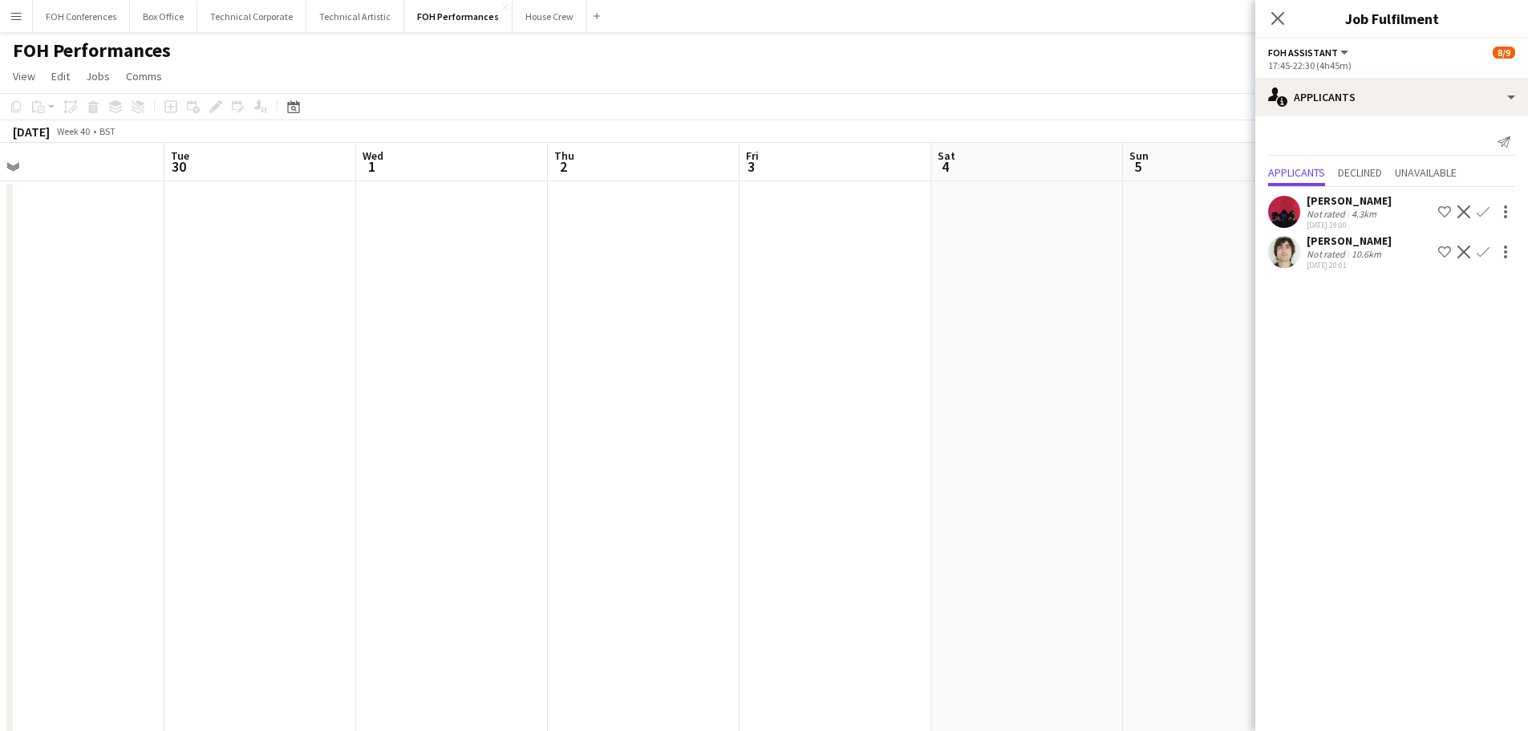
click at [186, 350] on app-calendar-viewport "Fri 26 3/3 2 Jobs Sat 27 7/7 3 Jobs Sun 28 8/8 4 Jobs Mon 29 Tue 30 Wed 1 Thu 2…" at bounding box center [764, 523] width 1528 height 761
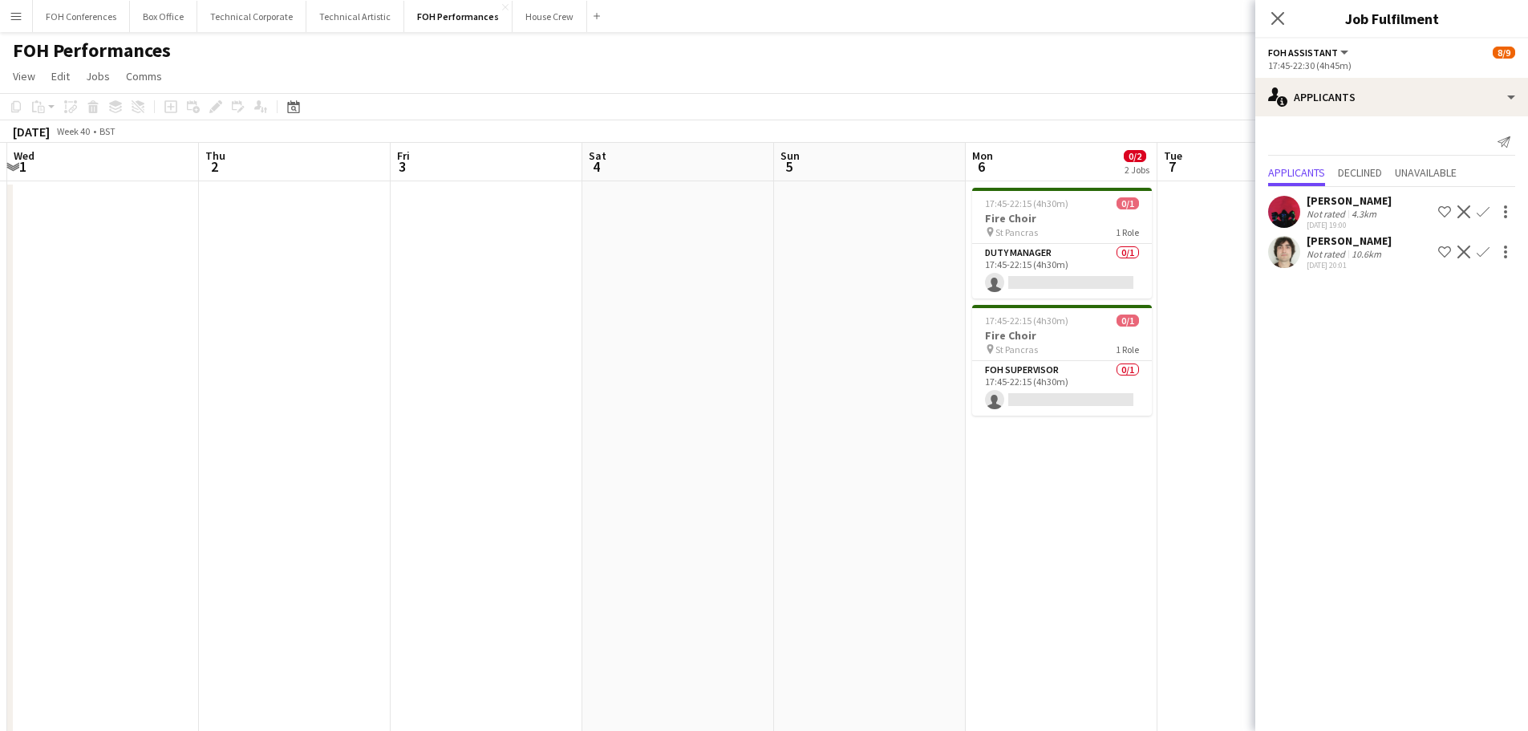
click at [205, 342] on app-calendar-viewport "Sun 28 8/8 4 Jobs Mon 29 Tue 30 Wed 1 Thu 2 Fri 3 Sat 4 Sun 5 Mon 6 0/2 2 Jobs …" at bounding box center [764, 523] width 1528 height 761
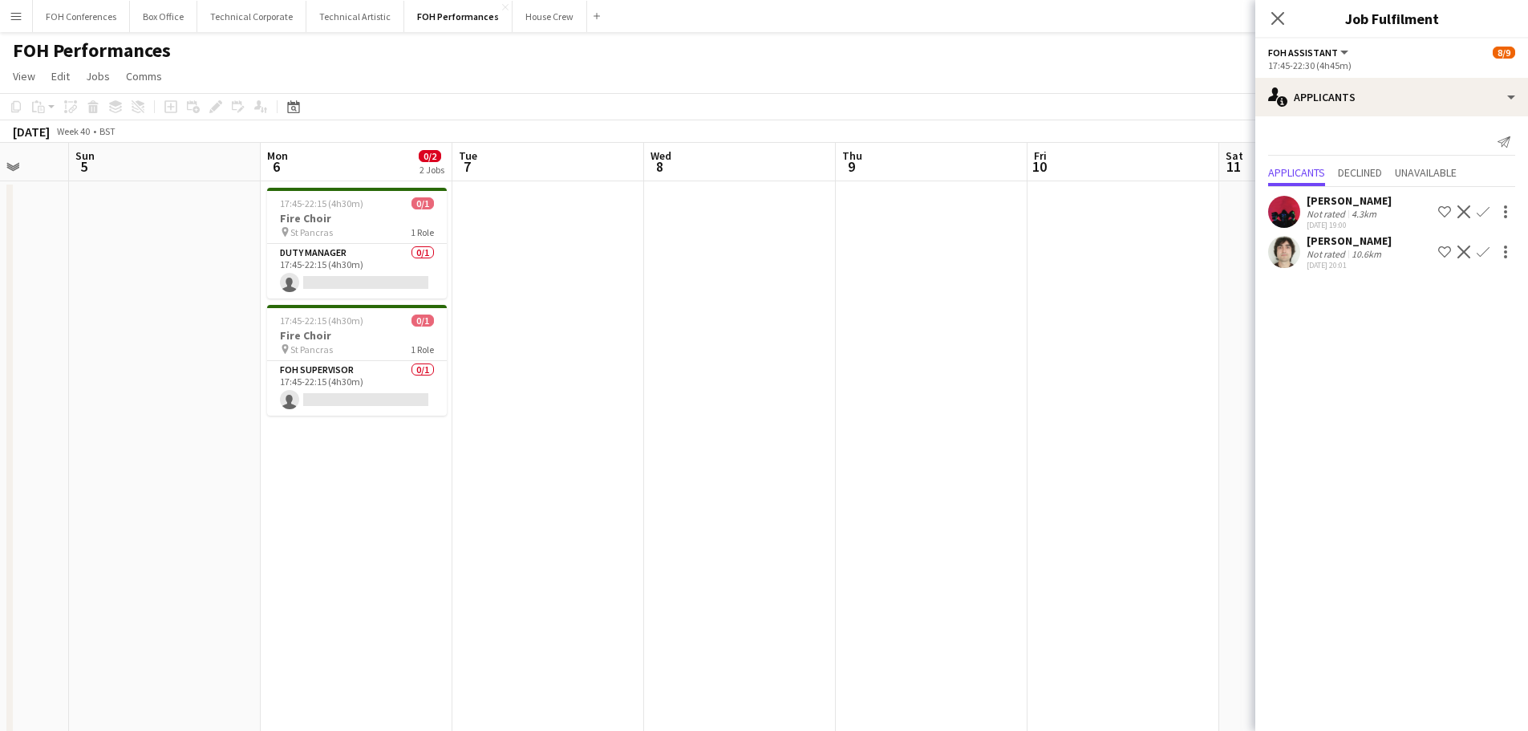
click at [294, 267] on app-calendar-viewport "Thu 2 Fri 3 Sat 4 Sun 5 Mon 6 0/2 2 Jobs Tue 7 Wed 8 Thu 9 Fri 10 Sat 11 Sun 12…" at bounding box center [764, 523] width 1528 height 761
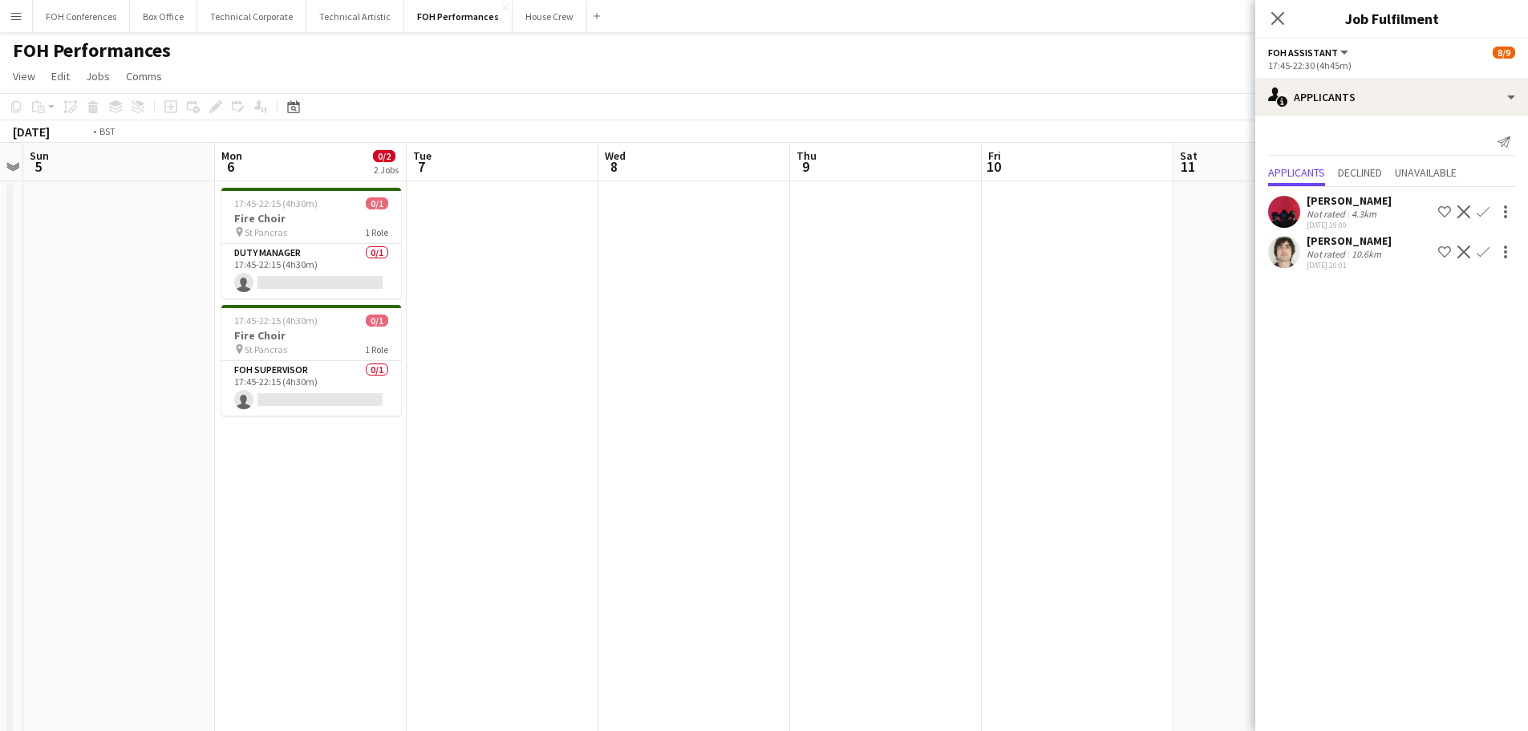
click at [600, 239] on app-calendar-viewport "Thu 2 Fri 3 Sat 4 Sun 5 Mon 6 0/2 2 Jobs Tue 7 Wed 8 Thu 9 Fri 10 Sat 11 Sun 12…" at bounding box center [764, 523] width 1528 height 761
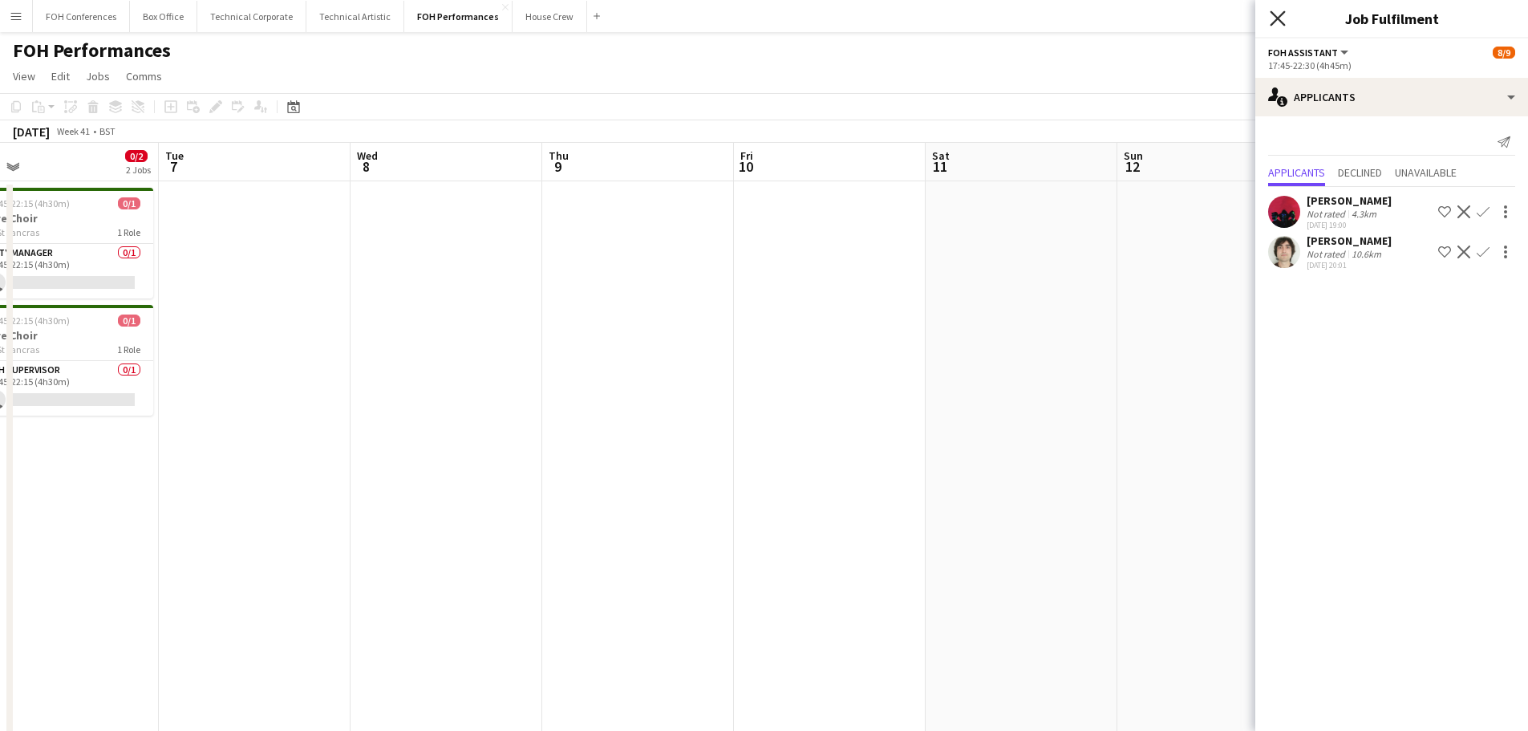
click at [1276, 15] on icon "Close pop-in" at bounding box center [1277, 17] width 15 height 15
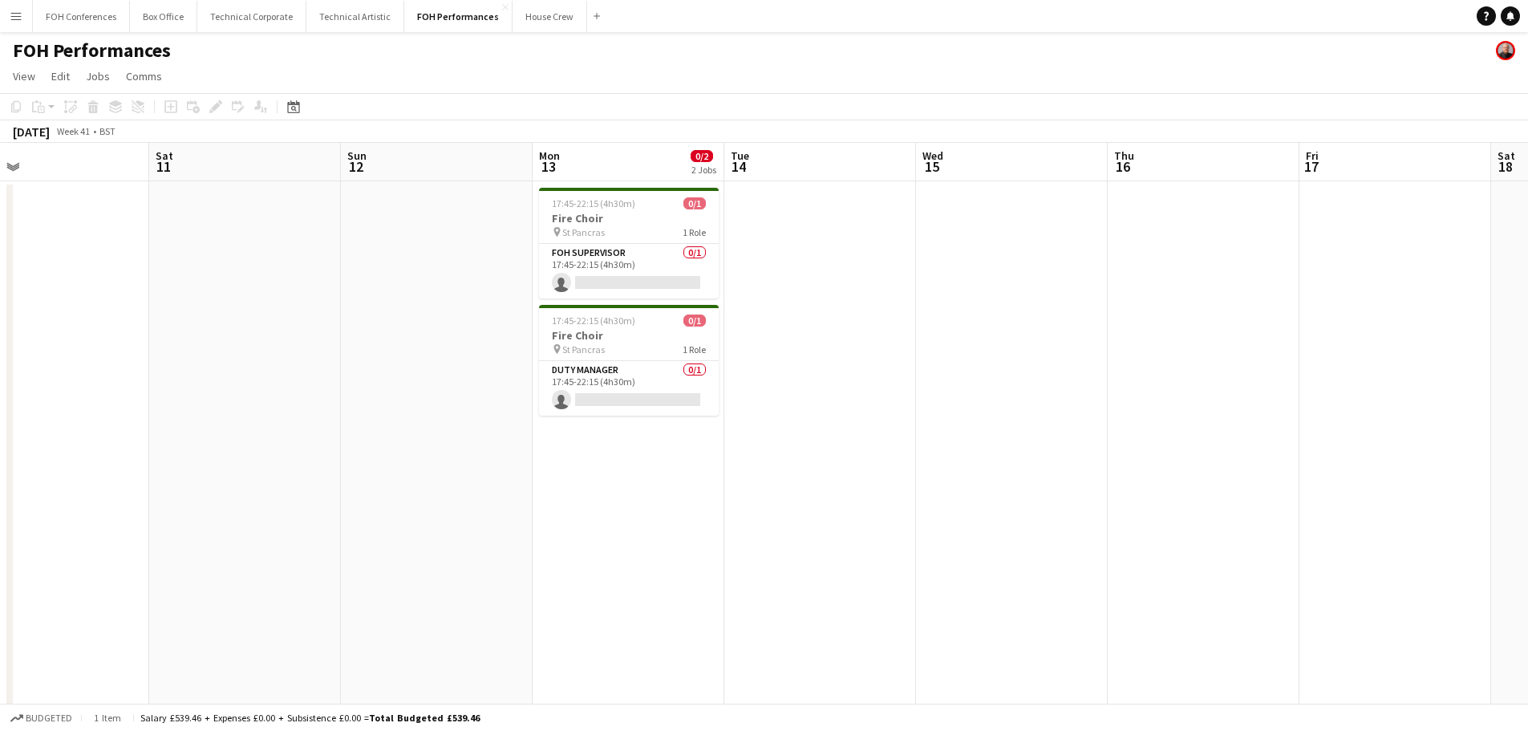
click at [213, 247] on app-calendar-viewport "Tue 7 Wed 8 Thu 9 Fri 10 Sat 11 Sun 12 Mon 13 0/2 2 Jobs Tue 14 Wed 15 Thu 16 F…" at bounding box center [764, 523] width 1528 height 761
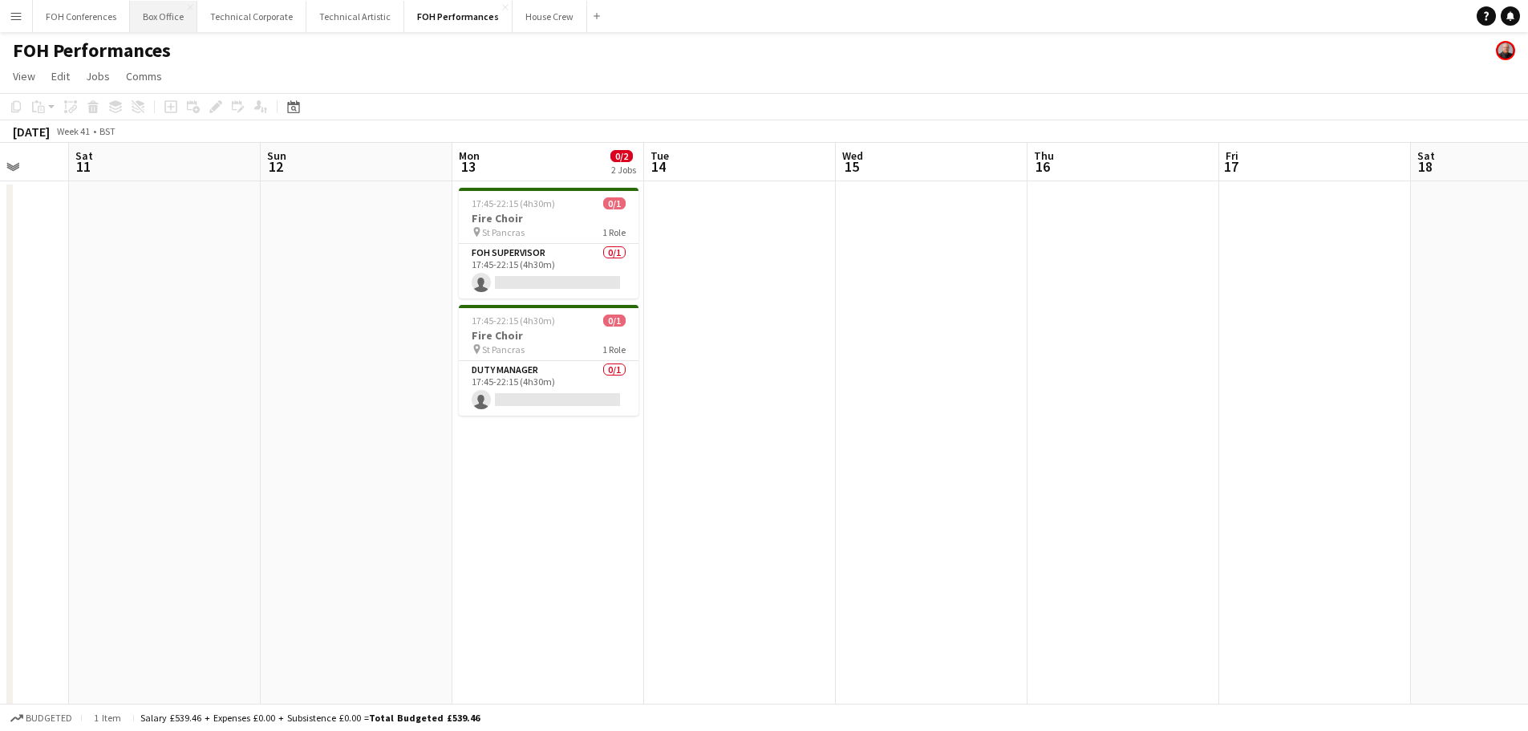
click at [159, 7] on button "Box Office Close" at bounding box center [163, 16] width 67 height 31
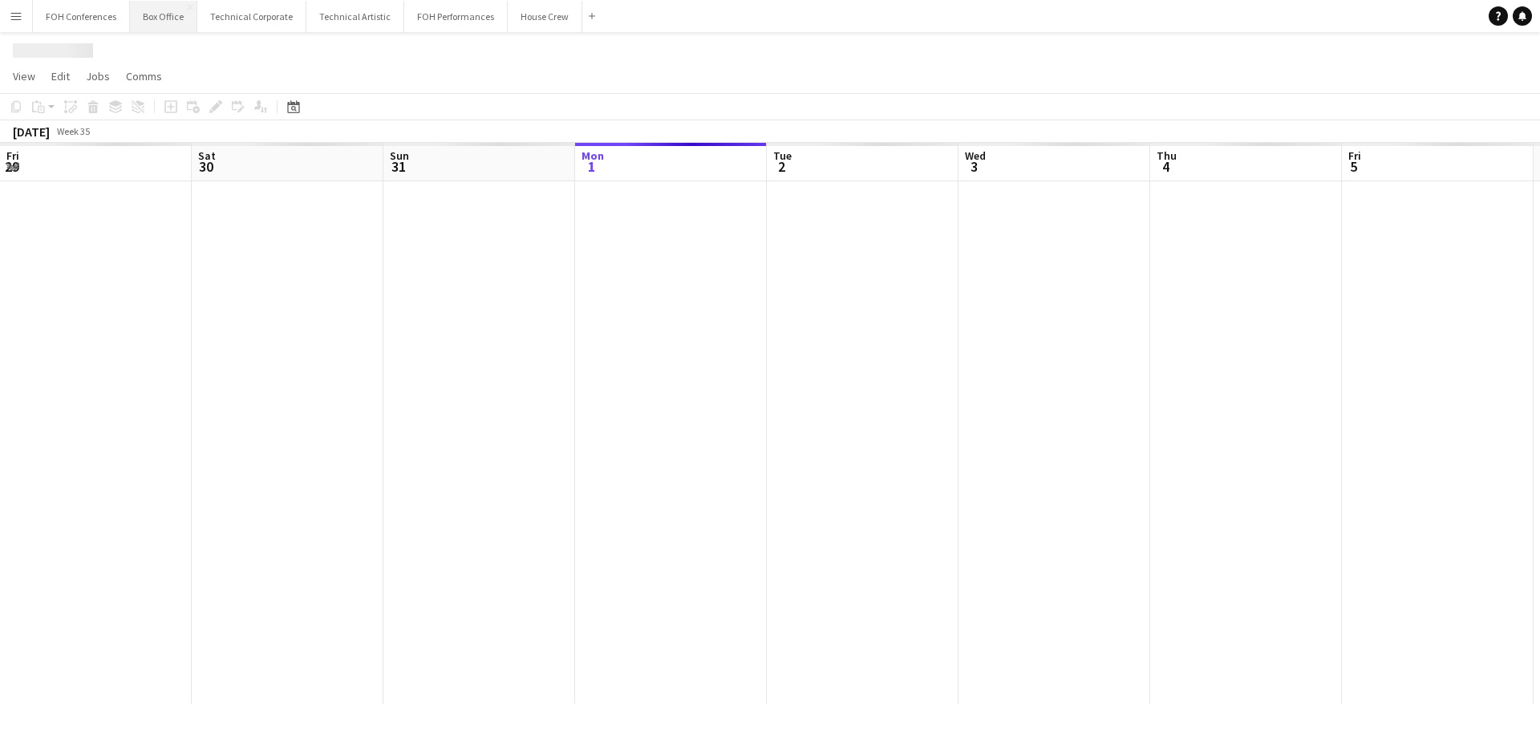
scroll to position [0, 383]
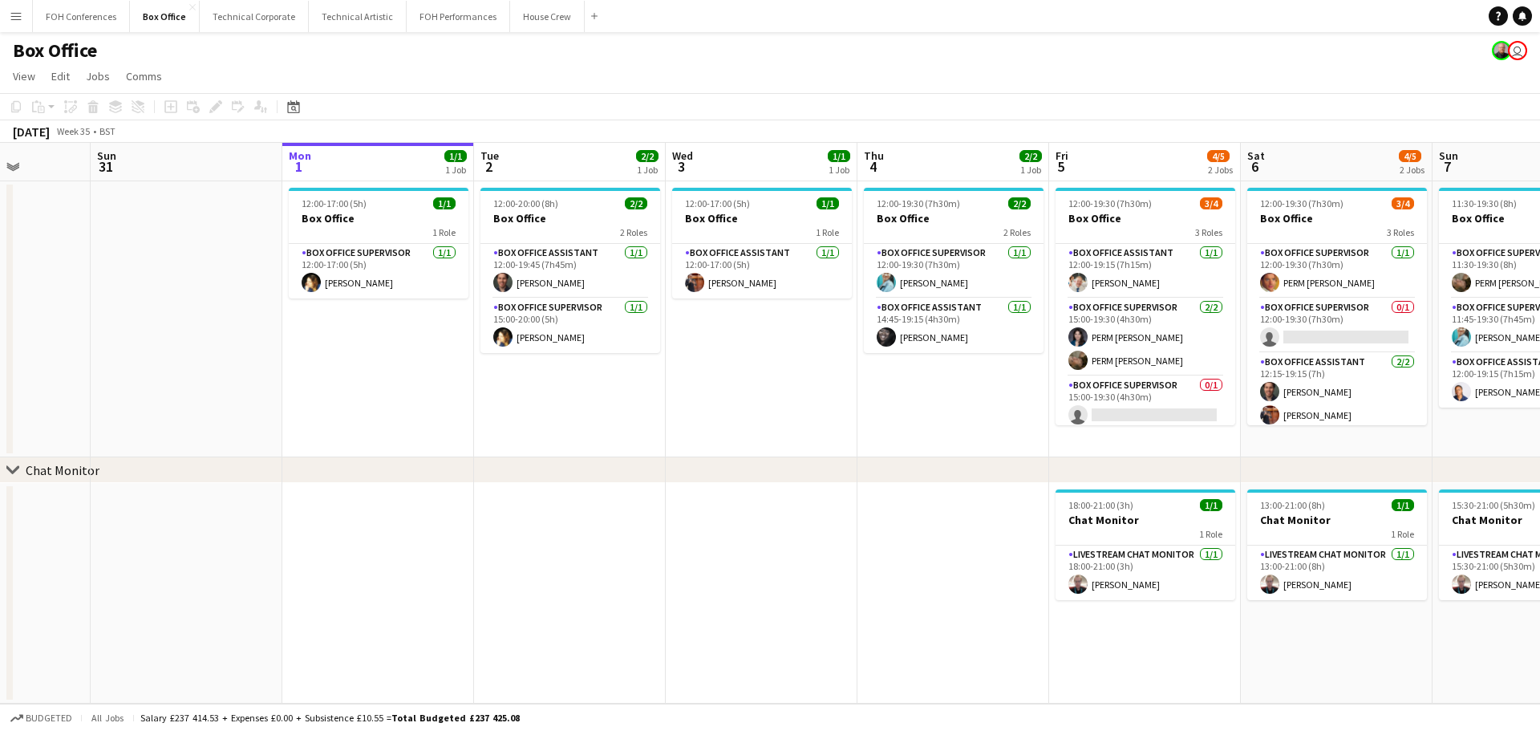
click at [680, 364] on app-calendar-viewport "Fri 29 4/4 1 Job Sat 30 Sun 31 Mon 1 1/1 1 Job Tue 2 2/2 1 Job Wed 3 1/1 1 Job …" at bounding box center [770, 423] width 1540 height 561
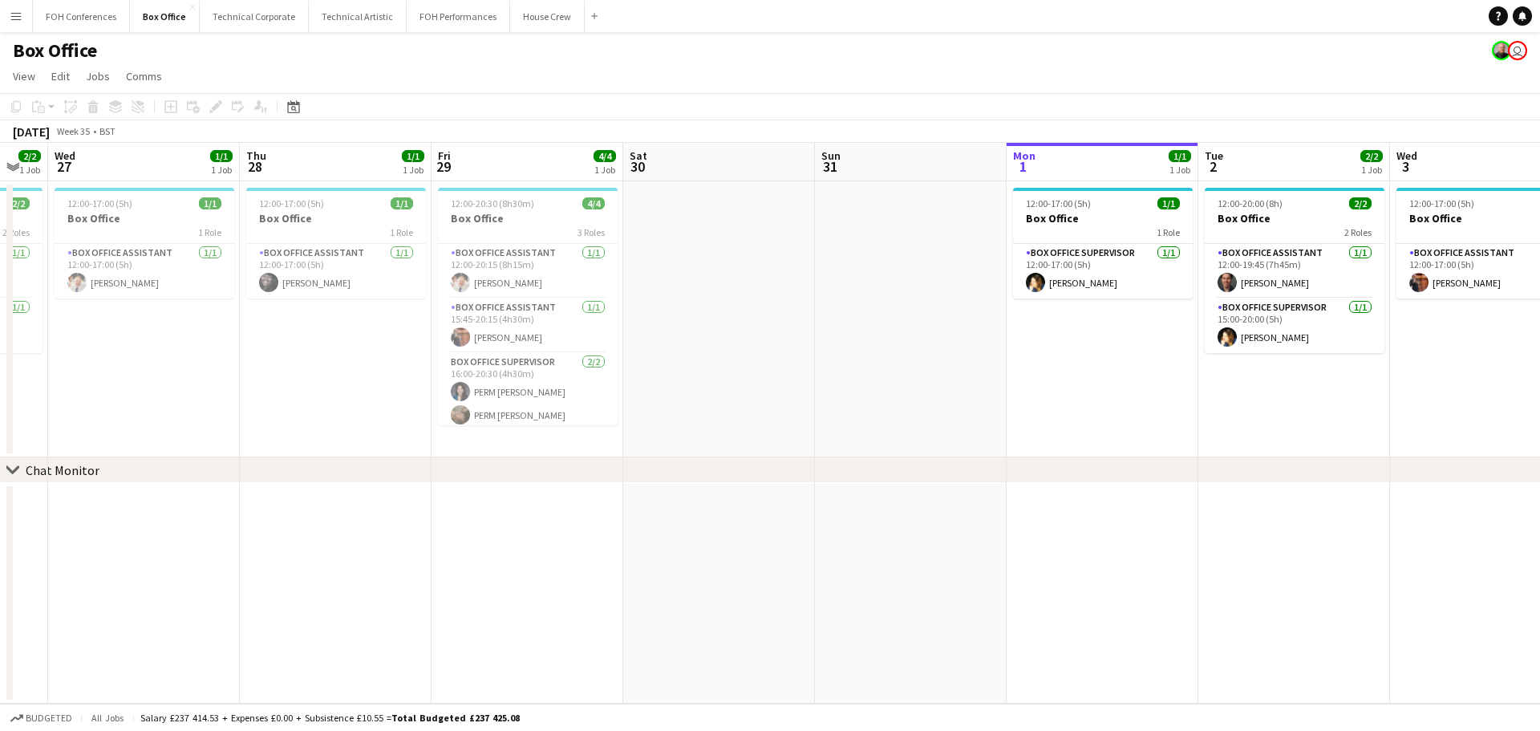
scroll to position [0, 505]
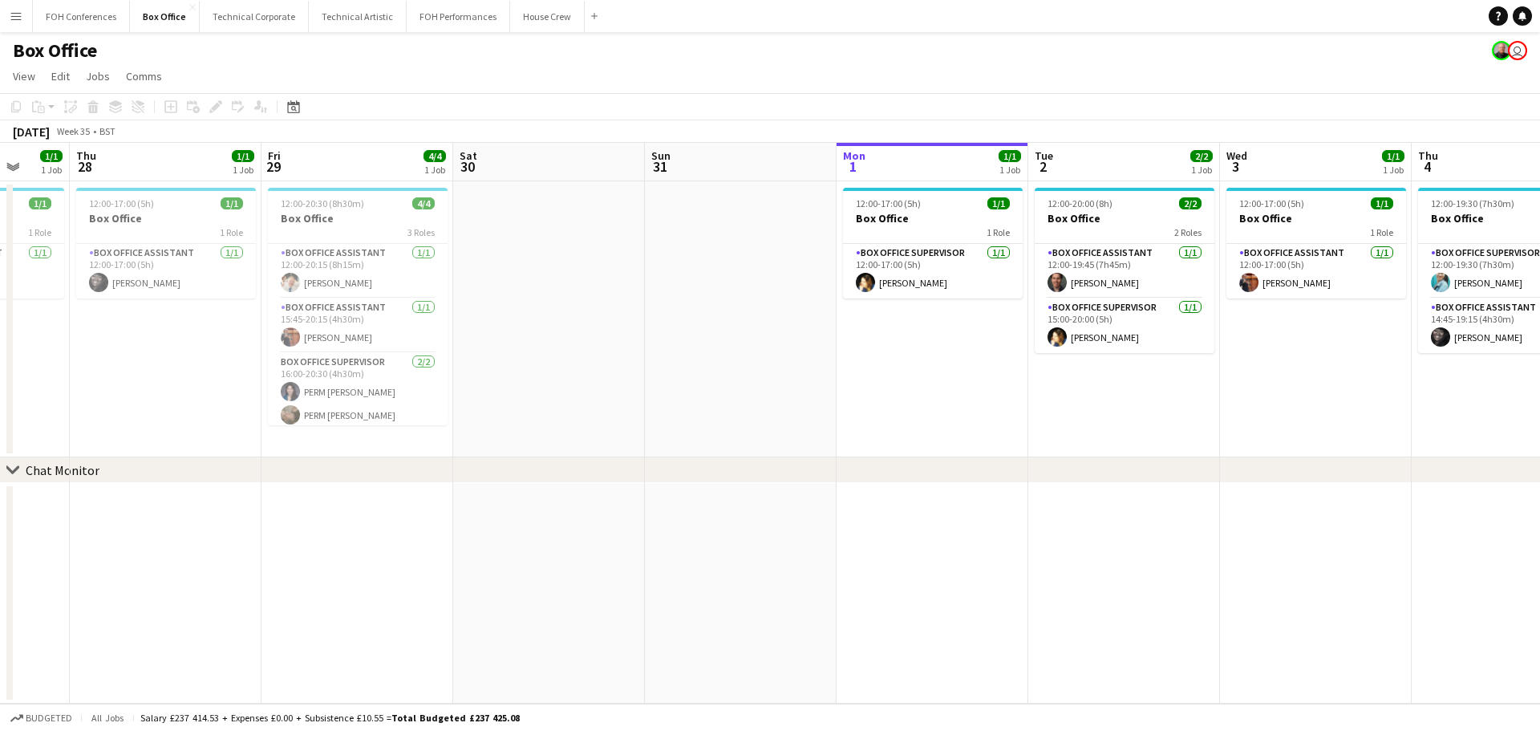
click at [638, 369] on app-calendar-viewport "Mon 25 Tue 26 2/2 1 Job Wed 27 1/1 1 Job Thu 28 1/1 1 Job Fri 29 4/4 1 Job Sat …" at bounding box center [770, 423] width 1540 height 561
click at [455, 24] on button "FOH Performances Close" at bounding box center [458, 16] width 103 height 31
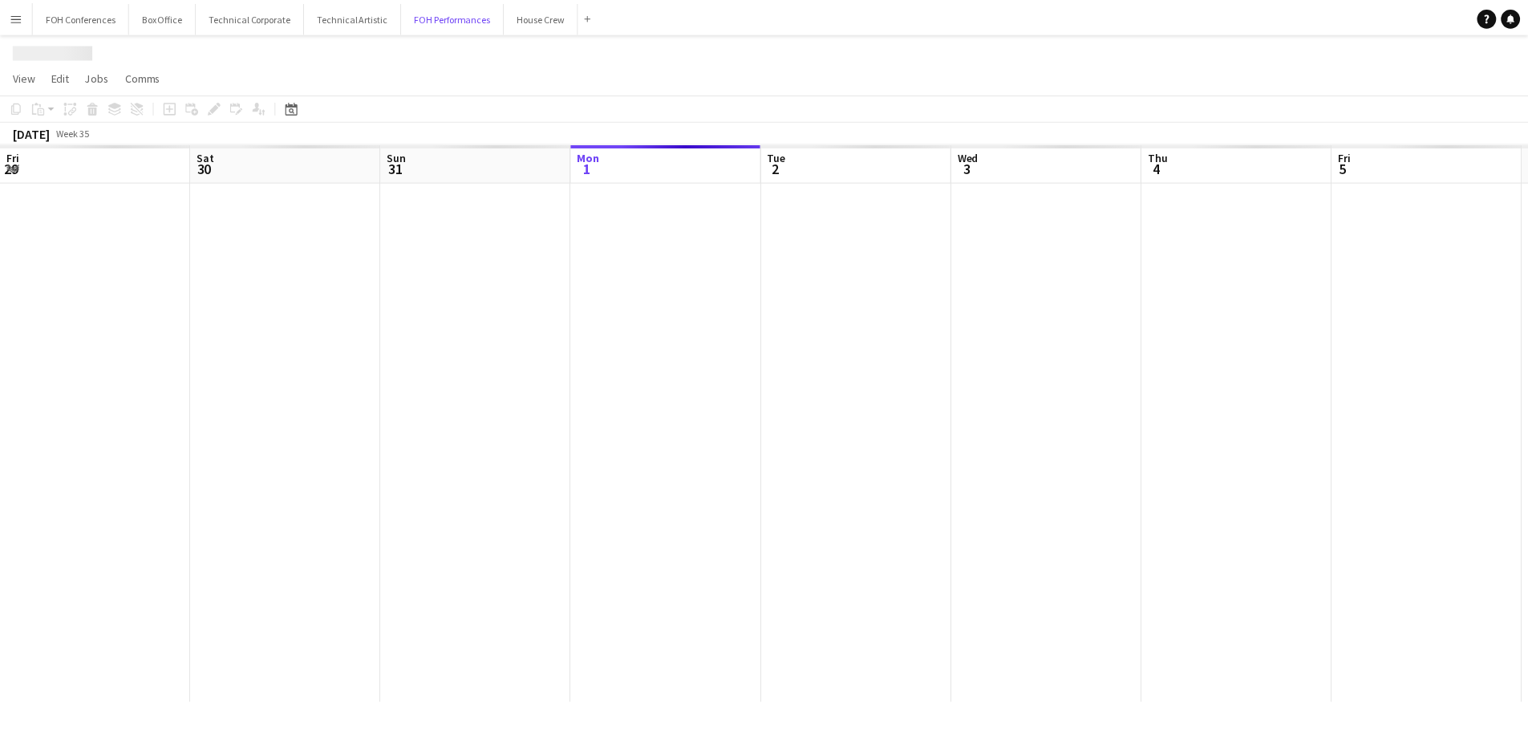
scroll to position [0, 383]
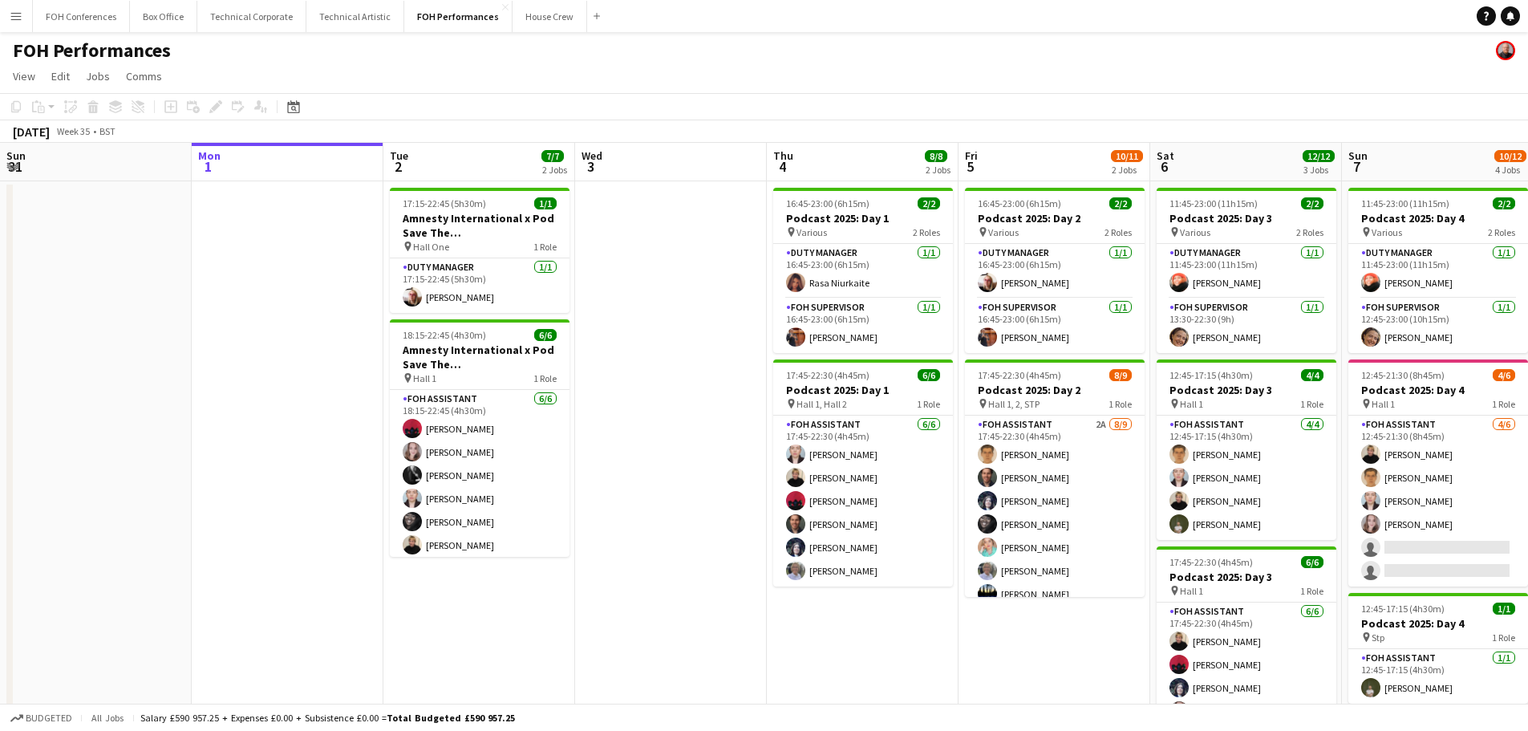
click at [763, 342] on app-calendar-viewport "Fri 29 4/5 2 Jobs Sat 30 Sun 31 Mon 1 Tue 2 7/7 2 Jobs Wed 3 Thu 4 8/8 2 Jobs F…" at bounding box center [764, 523] width 1528 height 761
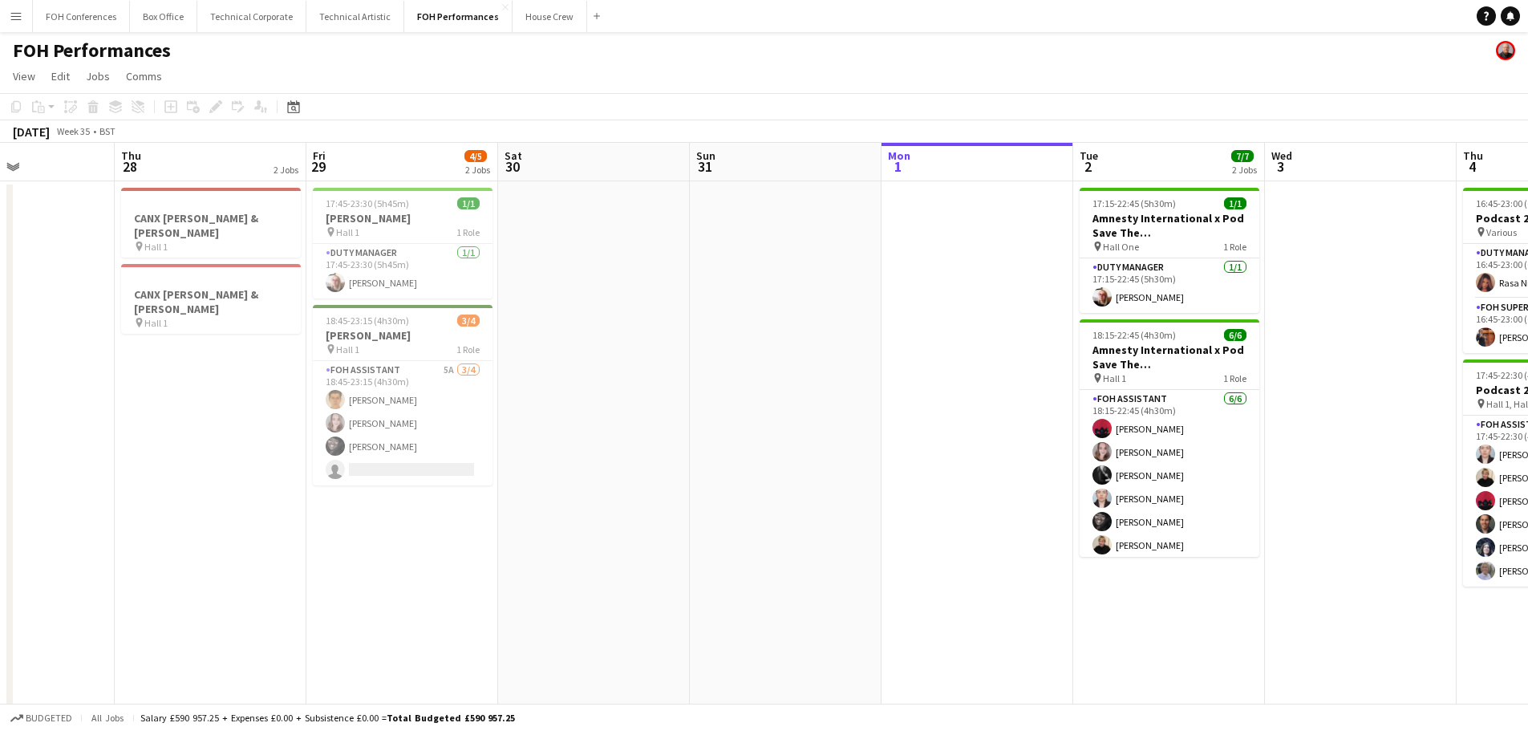
scroll to position [0, 464]
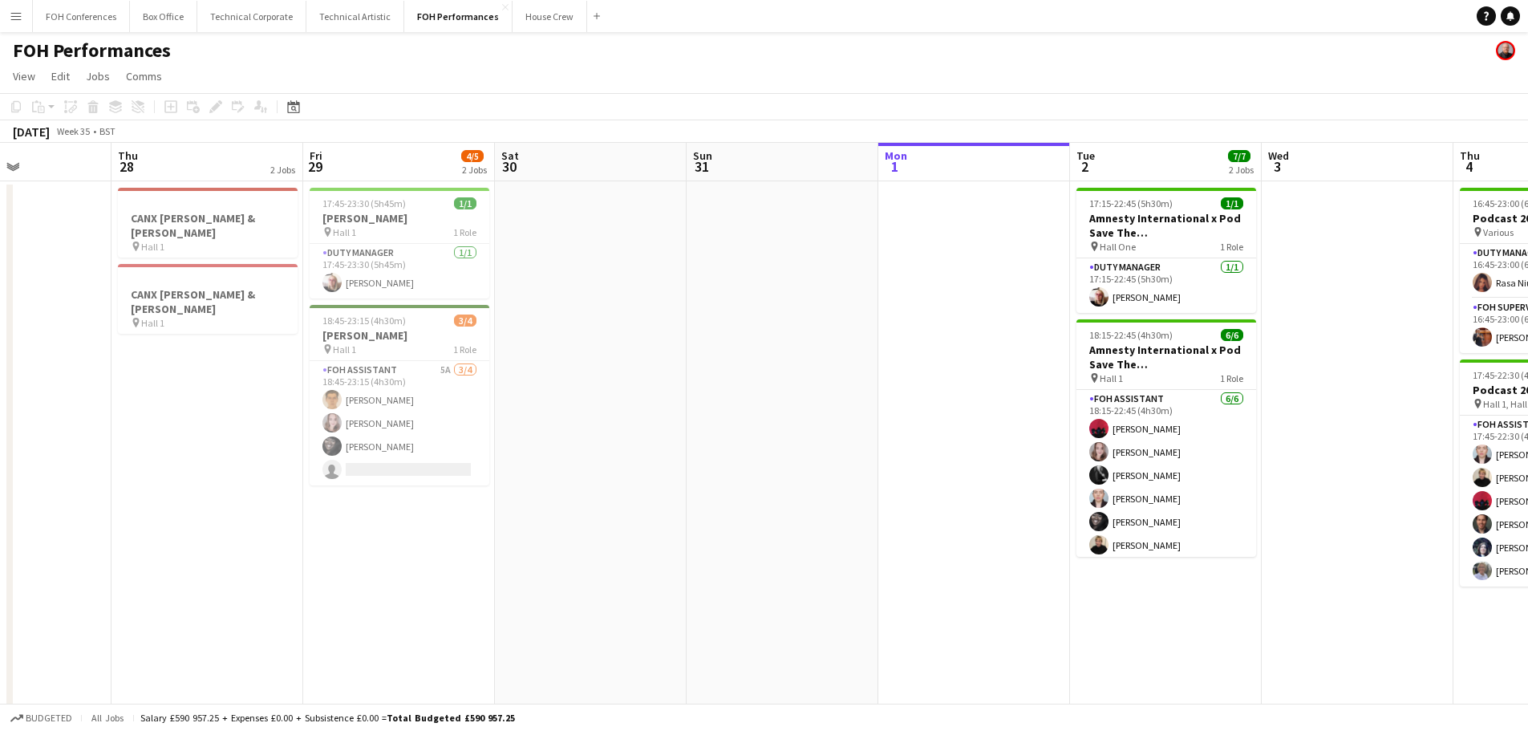
click at [573, 354] on app-calendar-viewport "Mon 25 Tue 26 6/6 2 Jobs Wed 27 Thu 28 2 Jobs Fri 29 4/5 2 Jobs Sat 30 Sun 31 M…" at bounding box center [764, 523] width 1528 height 761
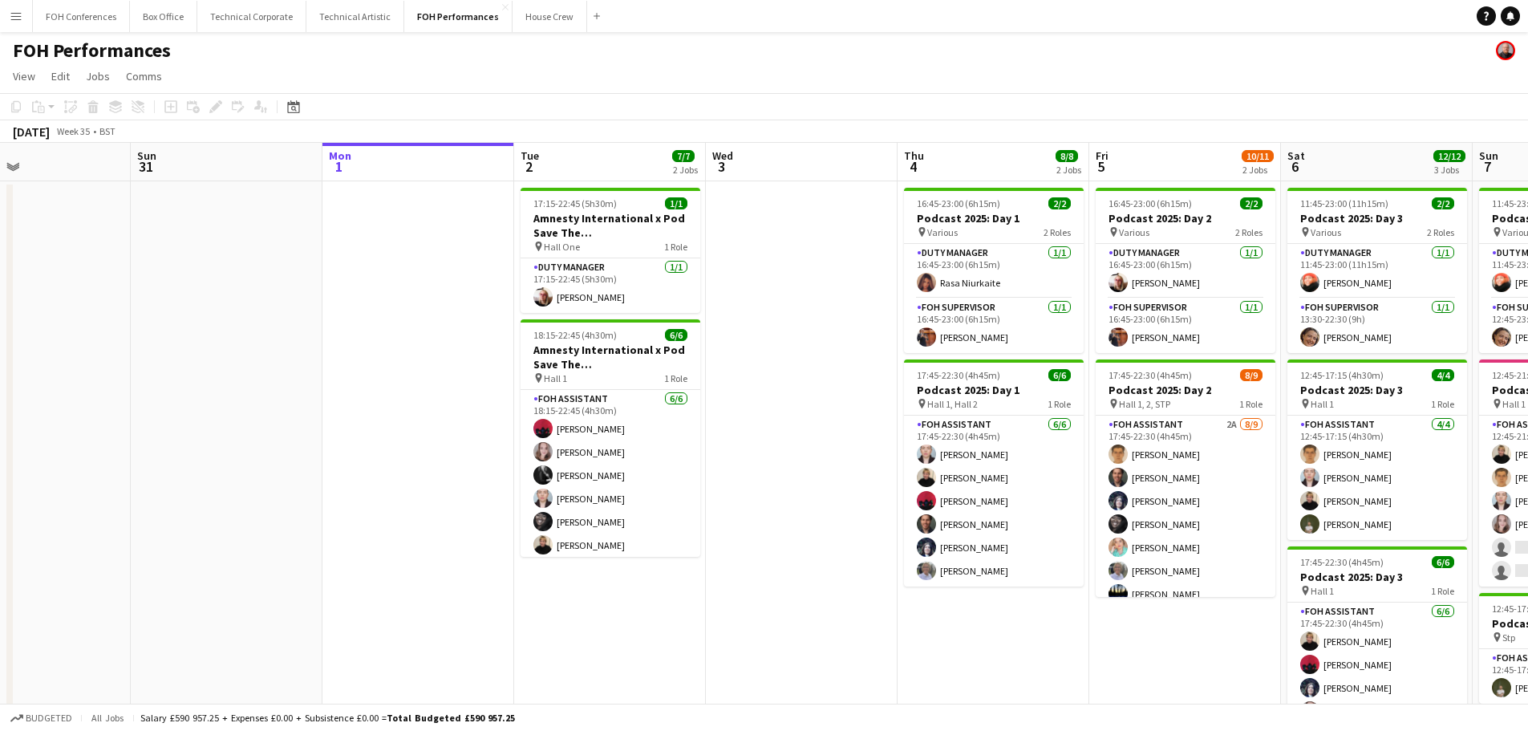
drag, startPoint x: 718, startPoint y: 383, endPoint x: 164, endPoint y: 303, distance: 559.1
click at [164, 303] on app-calendar-viewport "Wed 27 Thu 28 2 Jobs Fri 29 4/5 2 Jobs Sat 30 Sun 31 Mon 1 Tue 2 7/7 2 Jobs Wed…" at bounding box center [764, 523] width 1528 height 761
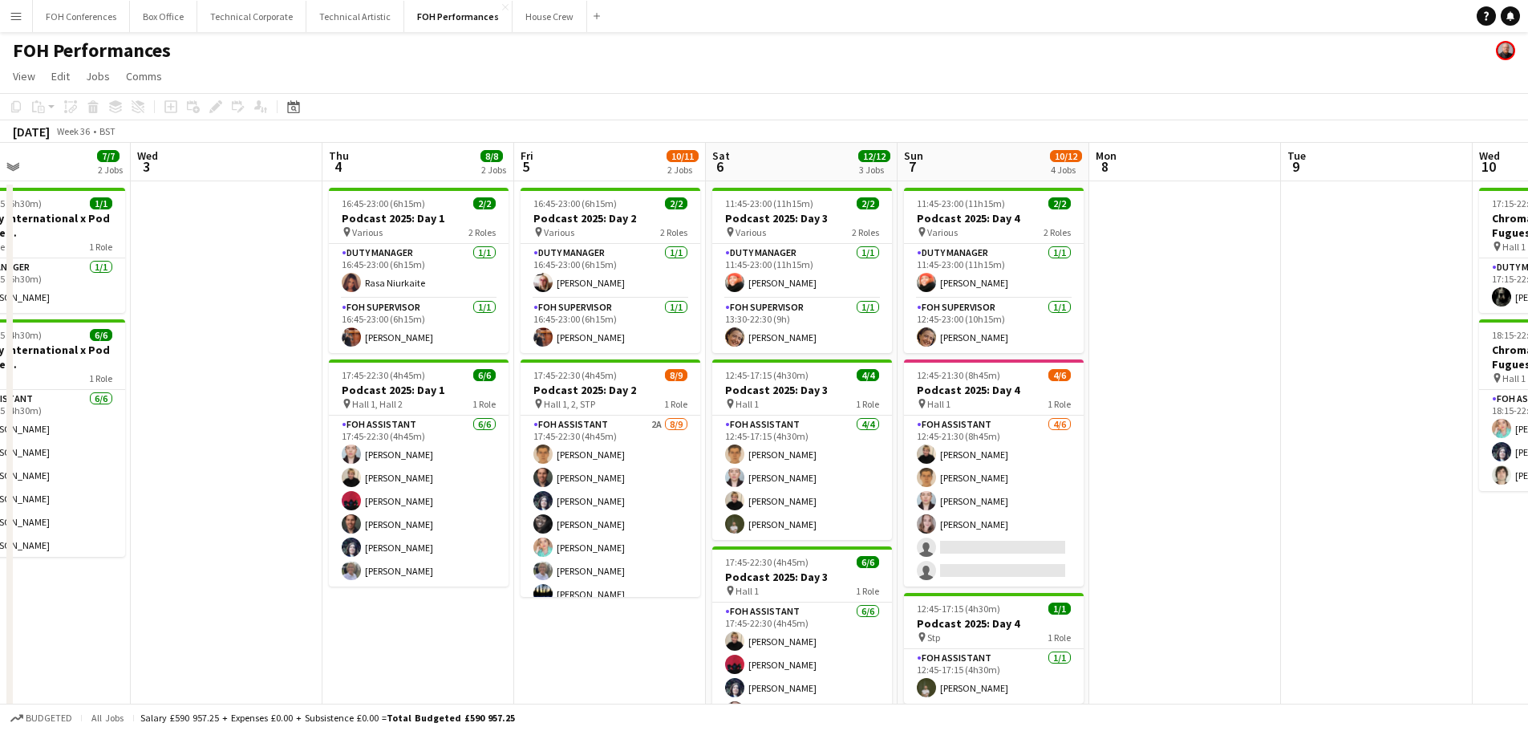
scroll to position [0, 581]
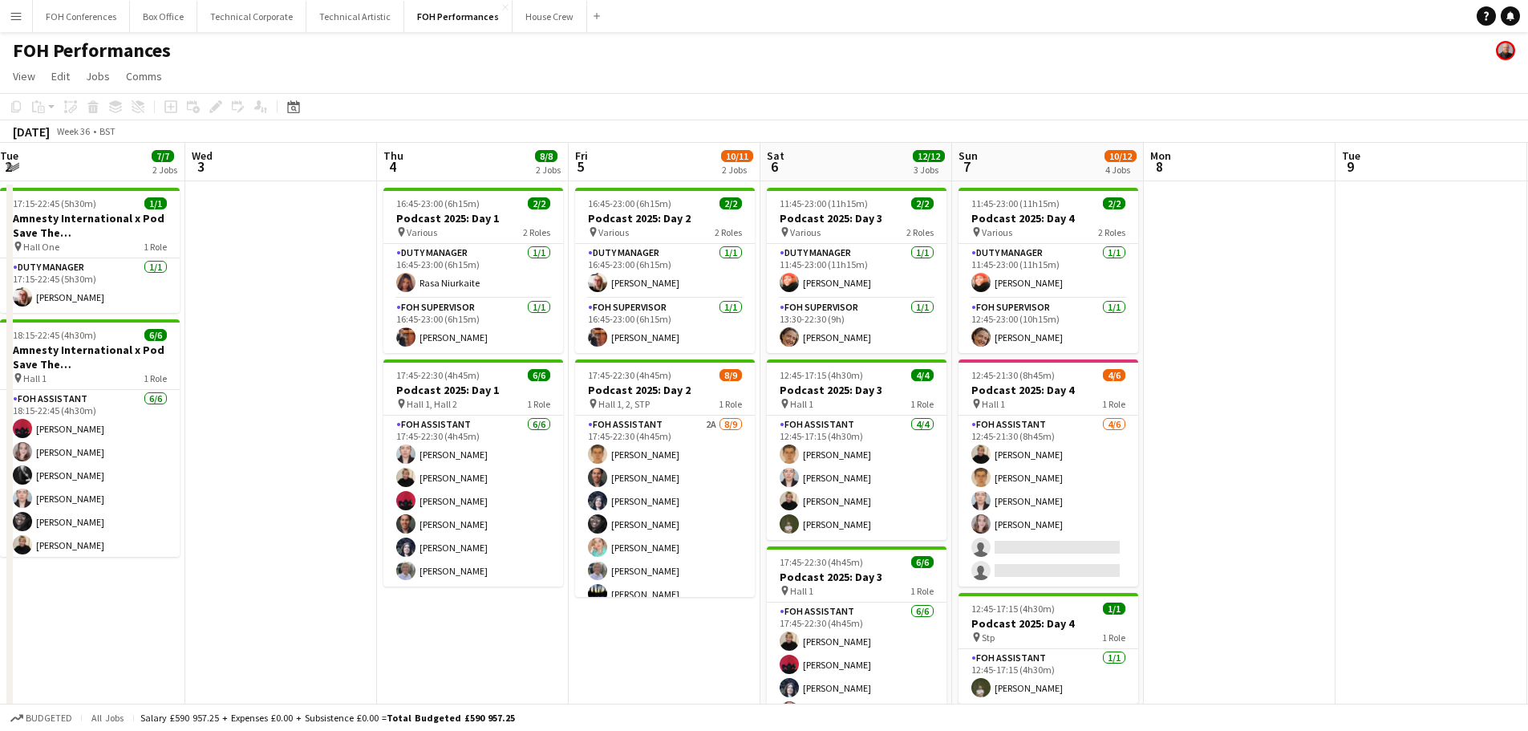
click at [34, 291] on app-calendar-viewport "Sat 30 Sun 31 Mon 1 Tue 2 7/7 2 Jobs Wed 3 Thu 4 8/8 2 Jobs Fri 5 10/11 2 Jobs …" at bounding box center [764, 523] width 1528 height 761
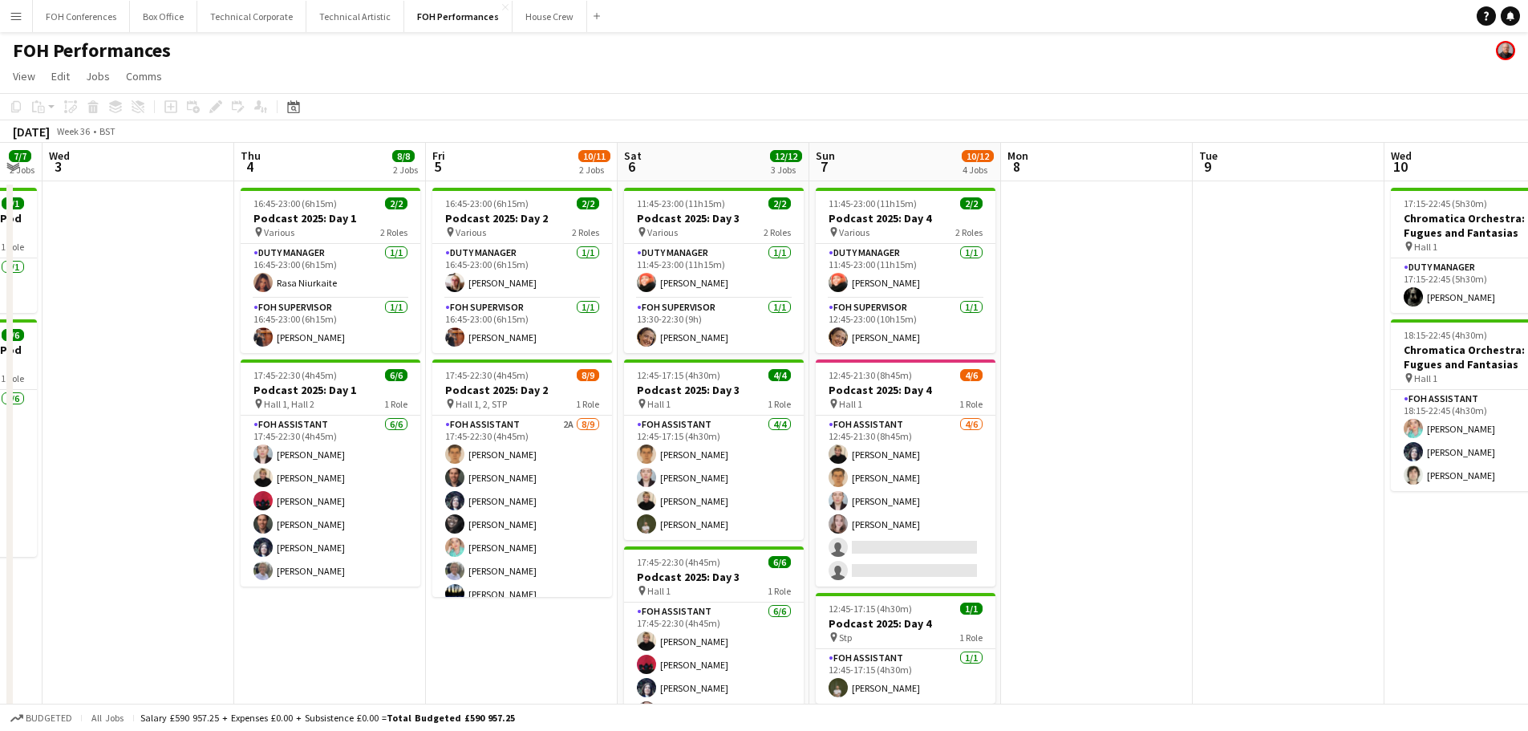
drag, startPoint x: 261, startPoint y: 337, endPoint x: 119, endPoint y: 314, distance: 144.5
click at [119, 314] on app-calendar-viewport "Sun 31 Mon 1 Tue 2 7/7 2 Jobs Wed 3 Thu 4 8/8 2 Jobs Fri 5 10/11 2 Jobs Sat 6 1…" at bounding box center [764, 523] width 1528 height 761
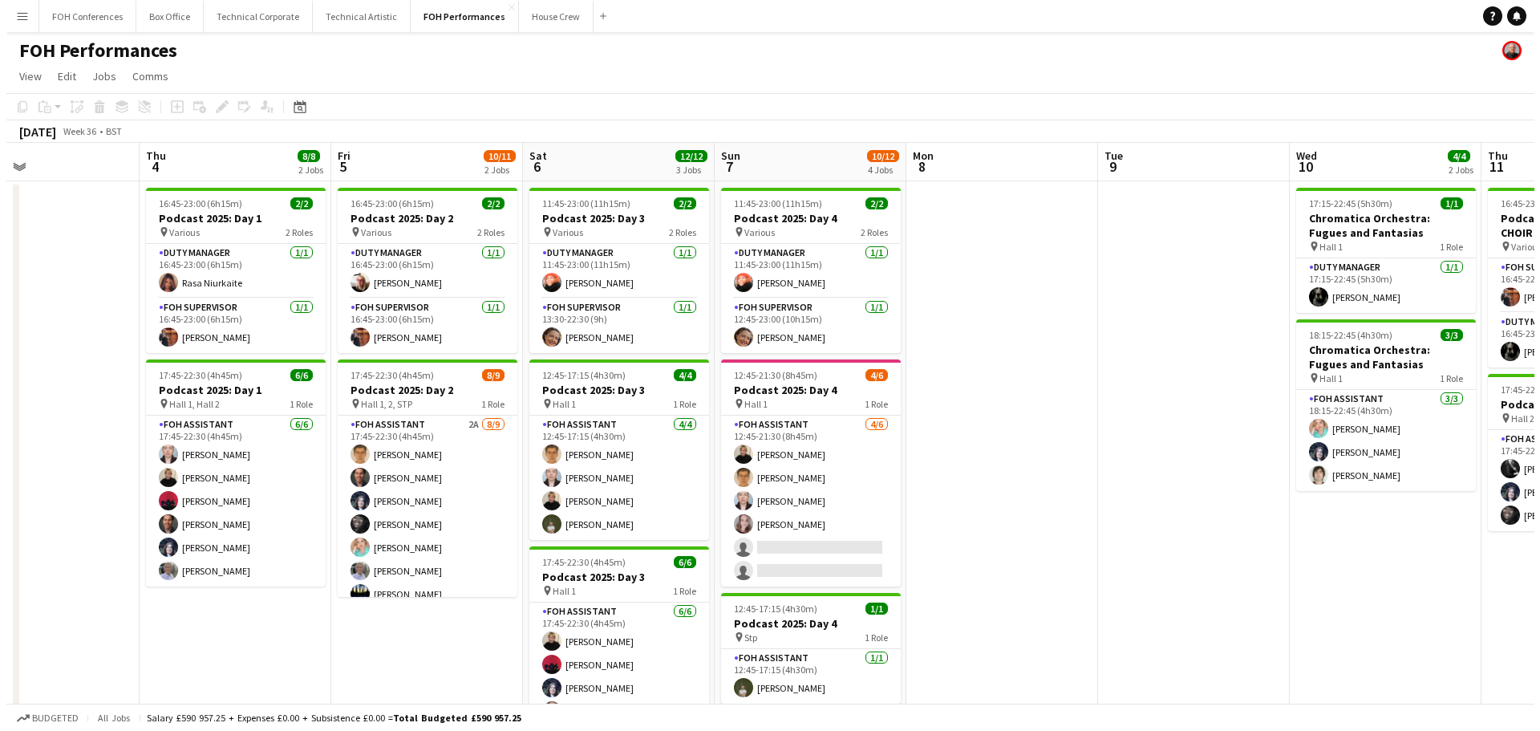
scroll to position [0, 453]
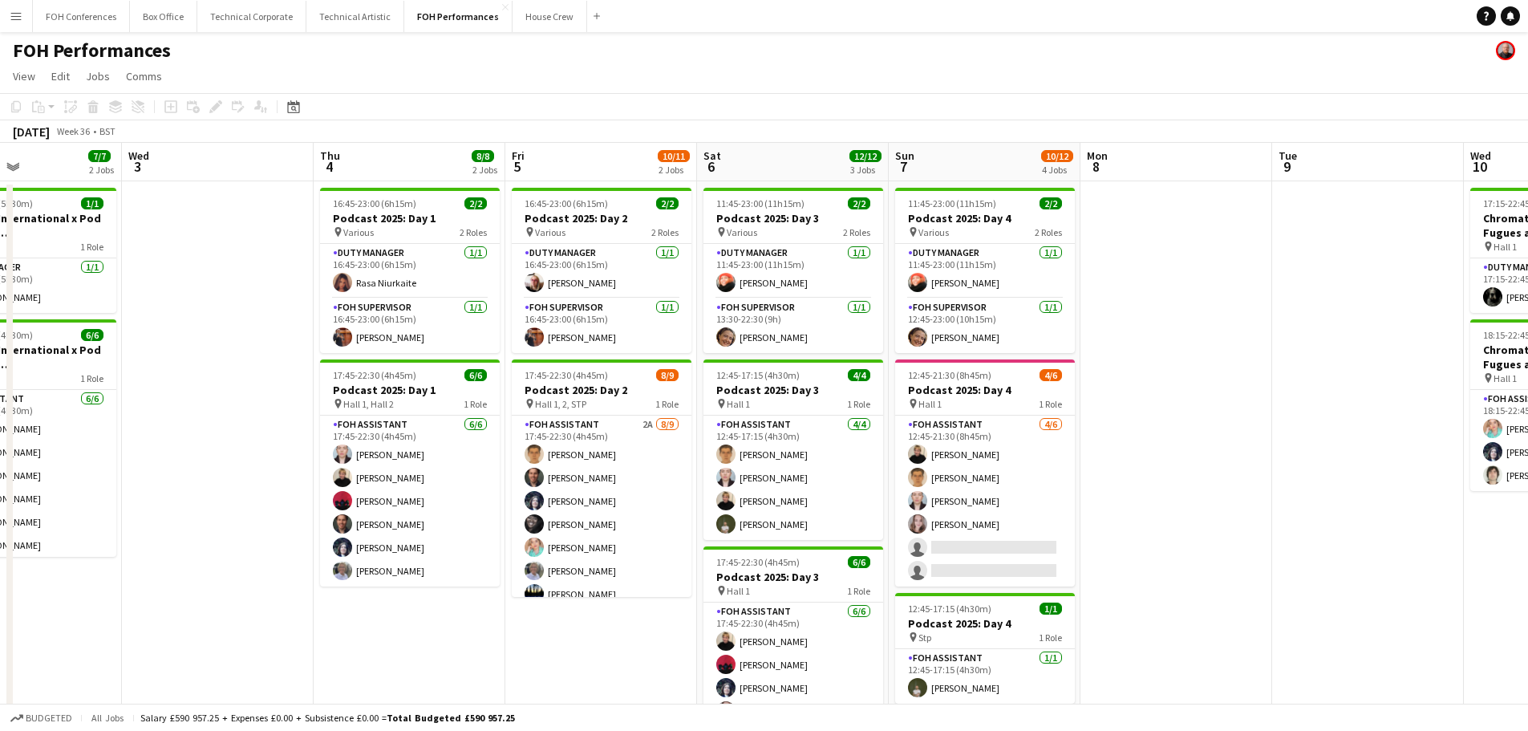
drag, startPoint x: 411, startPoint y: 377, endPoint x: 340, endPoint y: 368, distance: 71.9
click at [340, 368] on app-calendar-viewport "Sun 31 Mon 1 Tue 2 7/7 2 Jobs Wed 3 Thu 4 8/8 2 Jobs Fri 5 10/11 2 Jobs Sat 6 1…" at bounding box center [764, 523] width 1528 height 761
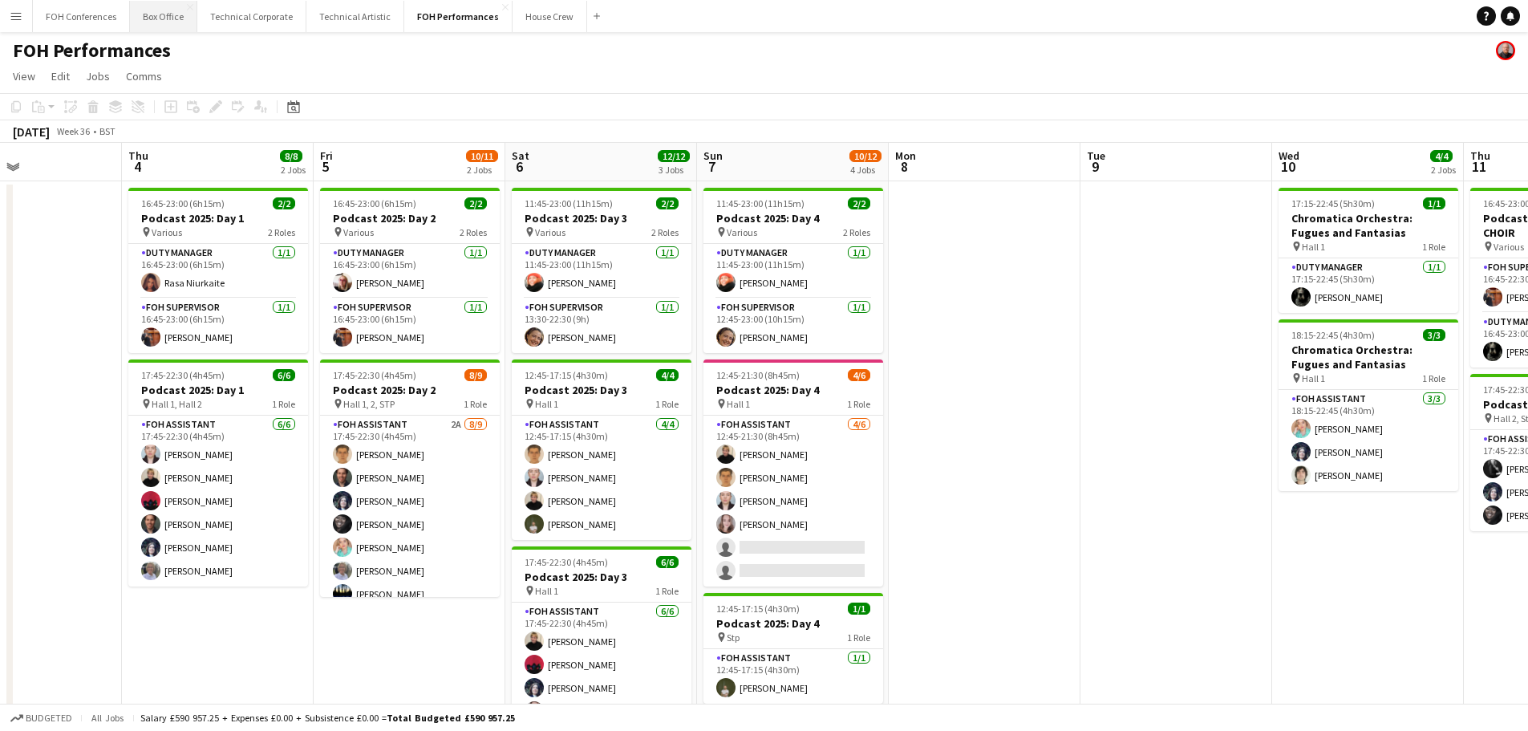
click at [152, 18] on button "Box Office Close" at bounding box center [163, 16] width 67 height 31
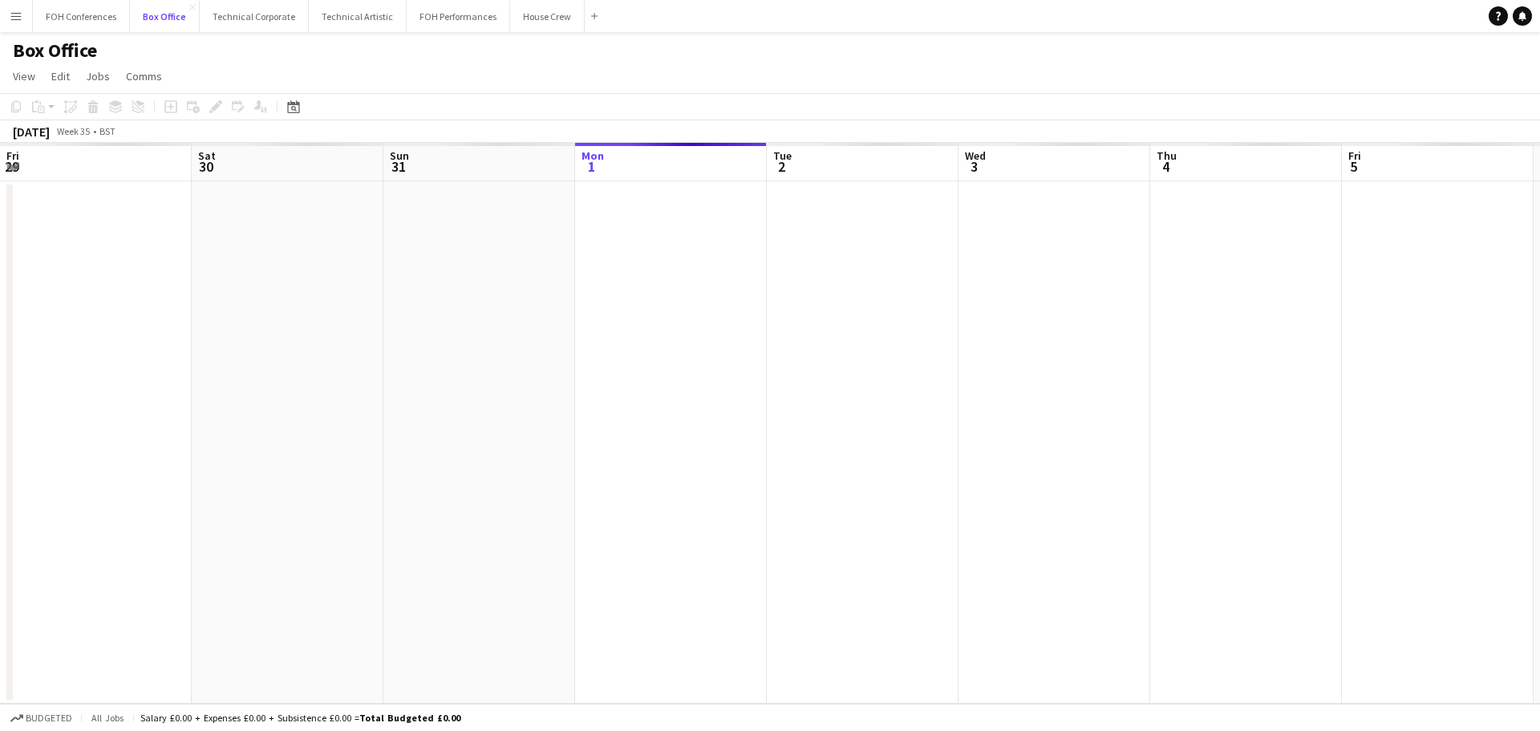
scroll to position [0, 383]
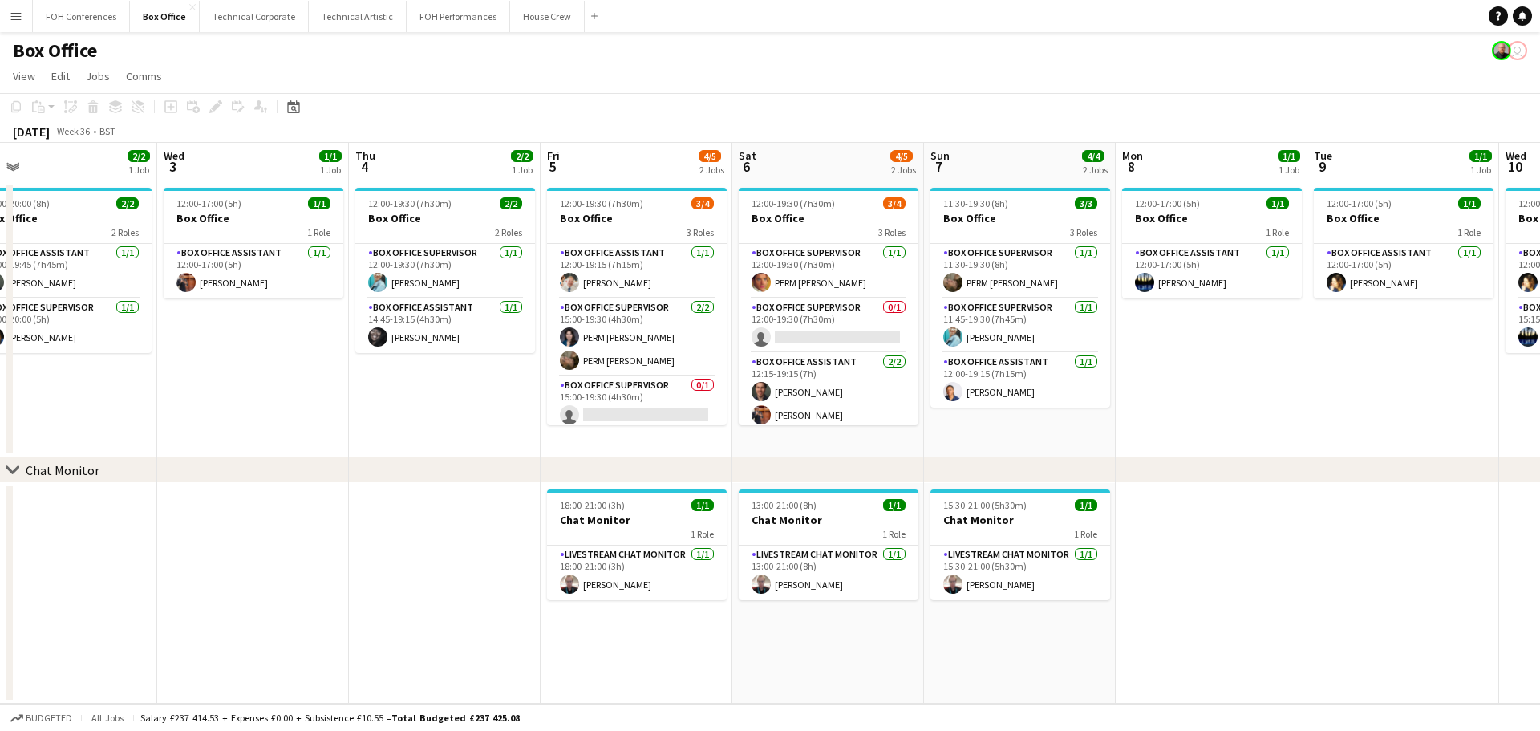
drag, startPoint x: 462, startPoint y: 384, endPoint x: 62, endPoint y: 368, distance: 400.5
click at [58, 368] on app-calendar-viewport "Sat 30 Sun 31 Mon 1 1/1 1 Job Tue 2 2/2 1 Job Wed 3 1/1 1 Job Thu 4 2/2 1 Job F…" at bounding box center [770, 423] width 1540 height 561
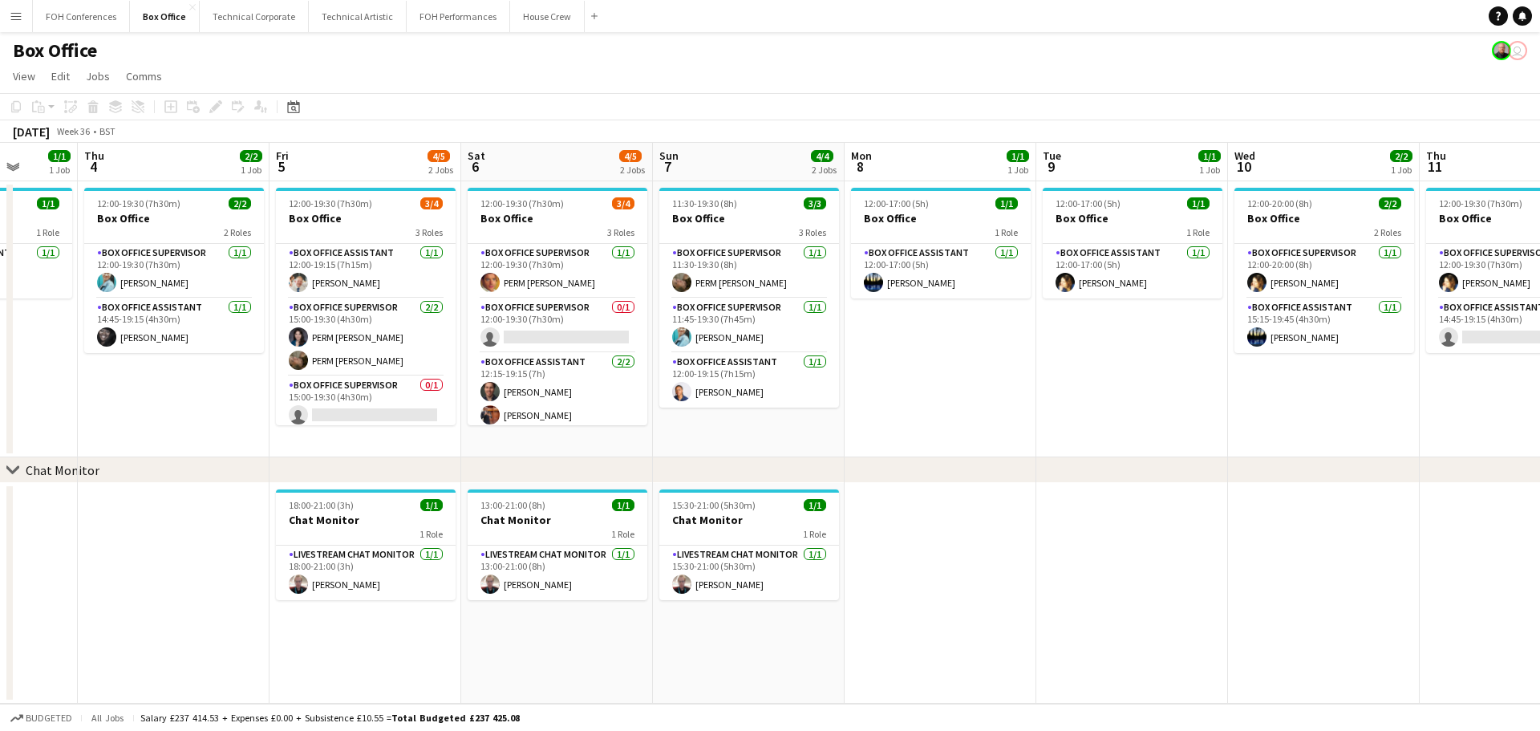
drag, startPoint x: 407, startPoint y: 404, endPoint x: 122, endPoint y: 391, distance: 285.0
click at [122, 391] on app-calendar-viewport "Mon 1 1/1 1 Job Tue 2 2/2 1 Job Wed 3 1/1 1 Job Thu 4 2/2 1 Job Fri 5 4/5 2 Job…" at bounding box center [770, 423] width 1540 height 561
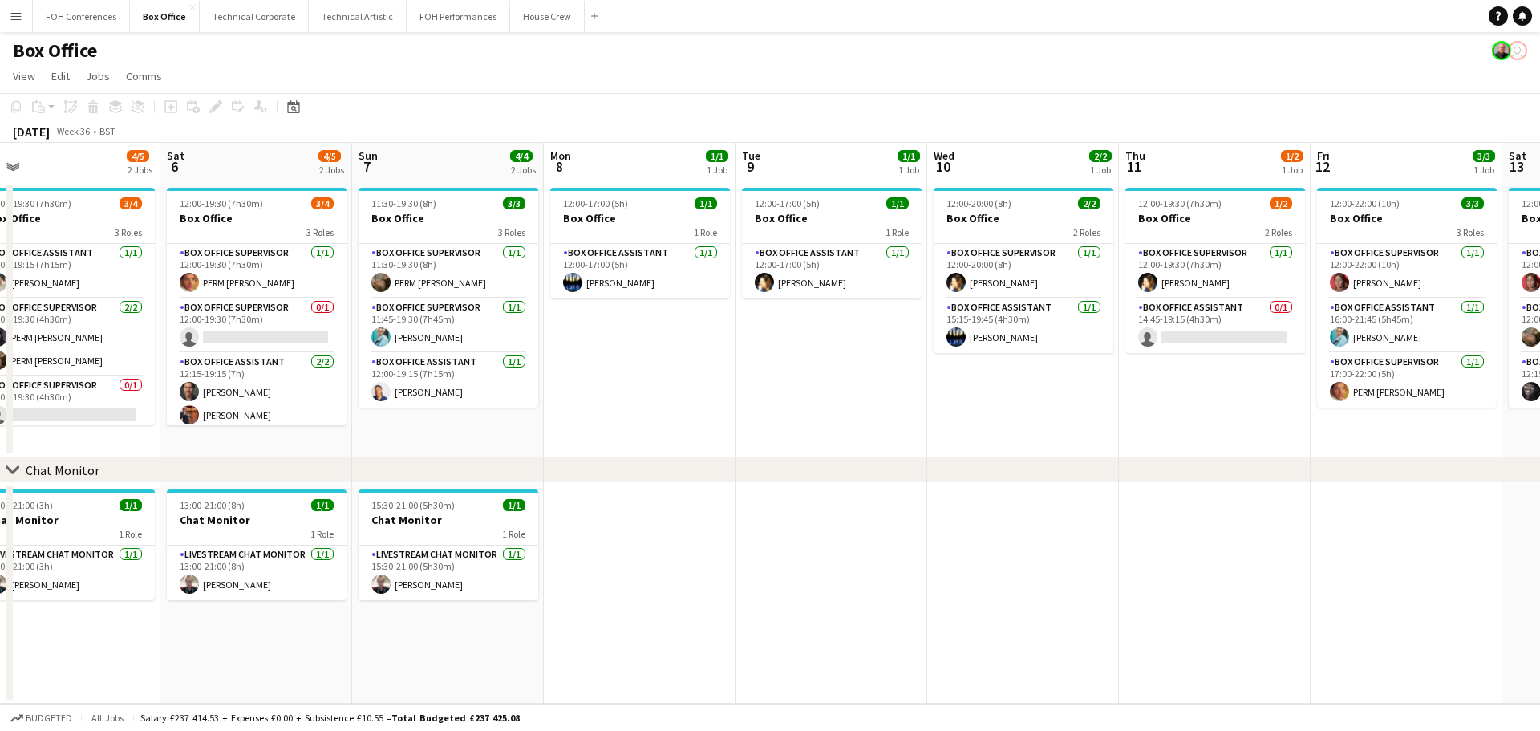
drag, startPoint x: 500, startPoint y: 423, endPoint x: 205, endPoint y: 418, distance: 295.2
click at [199, 419] on app-calendar-viewport "Tue 2 2/2 1 Job Wed 3 1/1 1 Job Thu 4 2/2 1 Job Fri 5 4/5 2 Jobs Sat 6 4/5 2 Jo…" at bounding box center [770, 423] width 1540 height 561
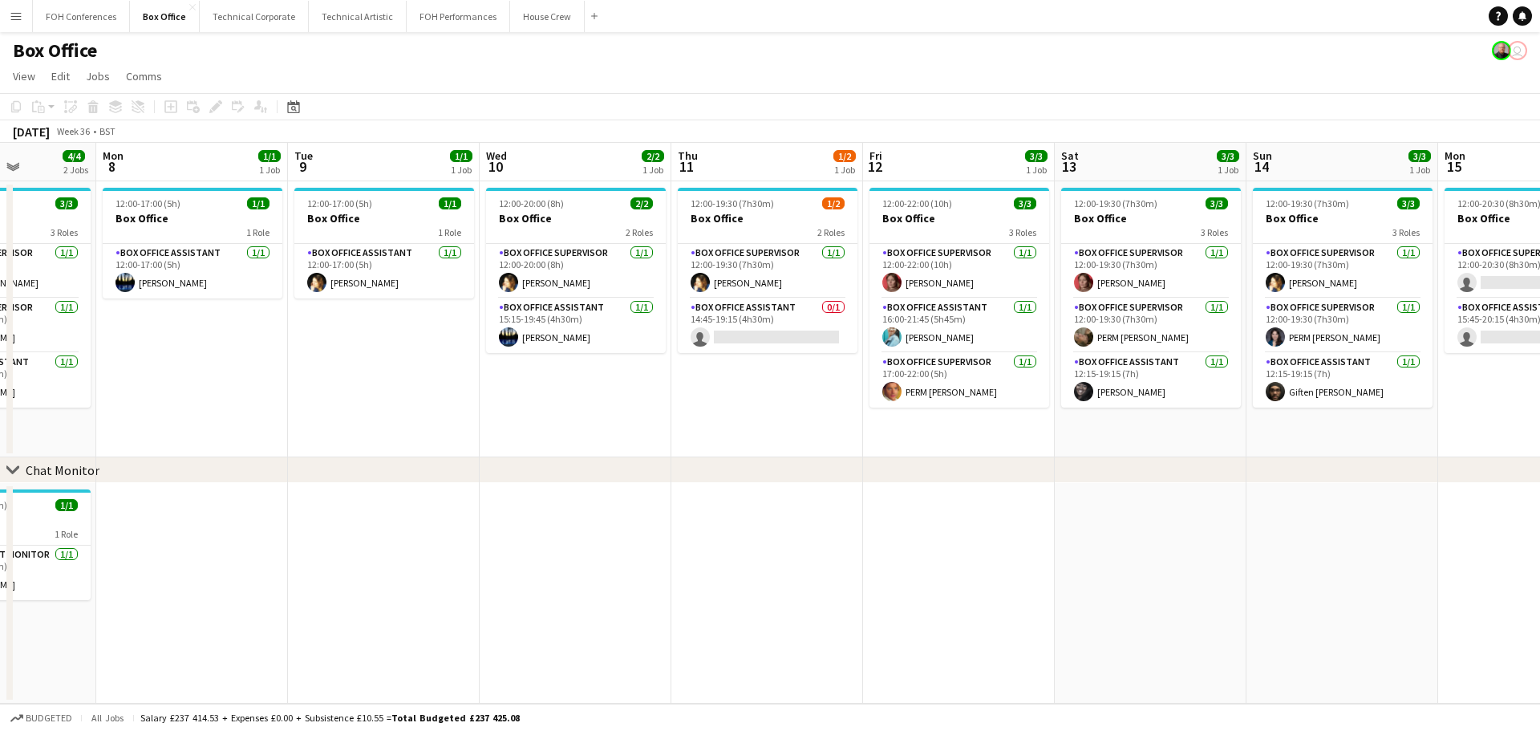
drag, startPoint x: 460, startPoint y: 417, endPoint x: 192, endPoint y: 421, distance: 268.7
click at [192, 421] on app-calendar-viewport "Thu 4 2/2 1 Job Fri 5 4/5 2 Jobs Sat 6 4/5 2 Jobs Sun 7 4/4 2 Jobs Mon 8 1/1 1 …" at bounding box center [770, 423] width 1540 height 561
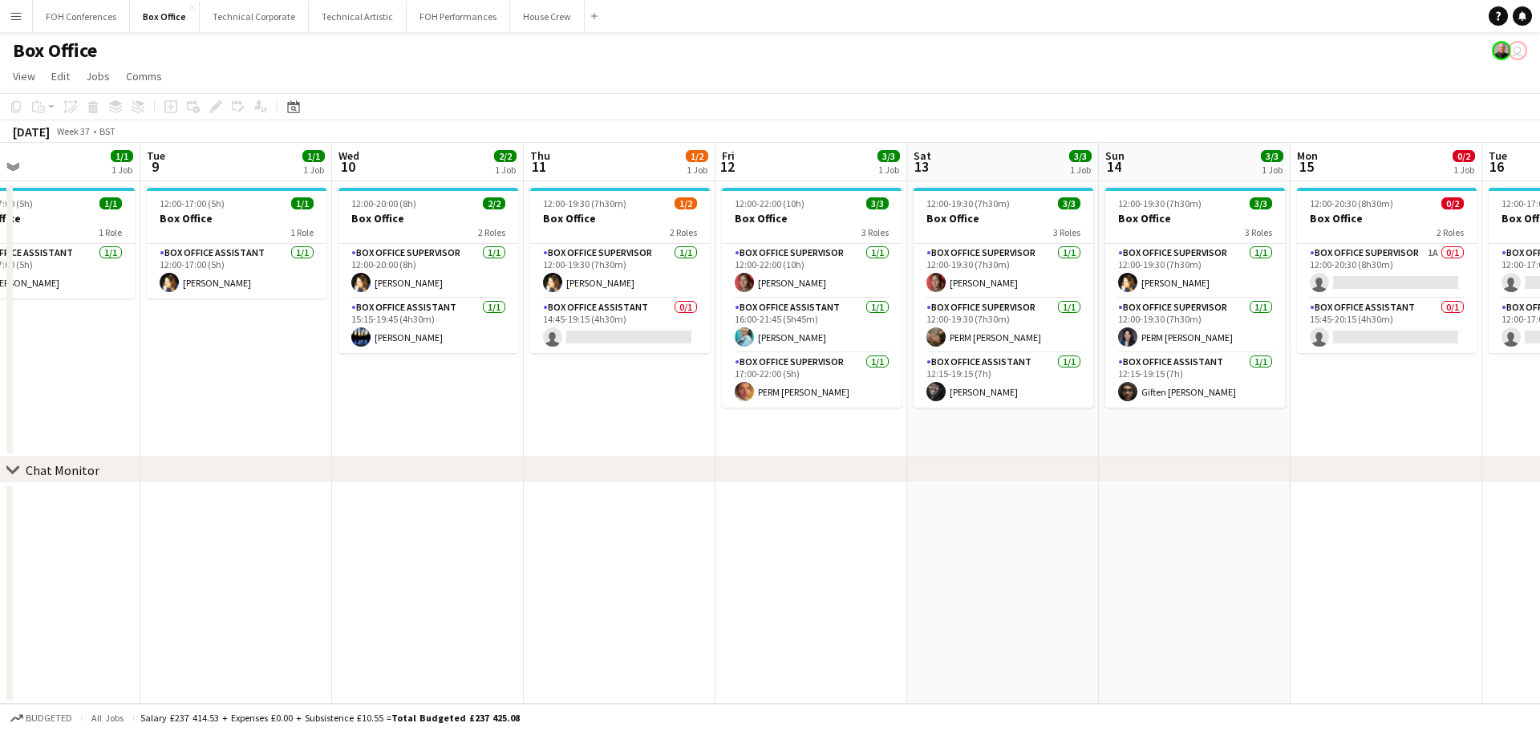
drag, startPoint x: 478, startPoint y: 432, endPoint x: 166, endPoint y: 419, distance: 312.2
click at [152, 425] on app-calendar-viewport "Fri 5 4/5 2 Jobs Sat 6 4/5 2 Jobs Sun 7 4/4 2 Jobs Mon 8 1/1 1 Job Tue 9 1/1 1 …" at bounding box center [770, 423] width 1540 height 561
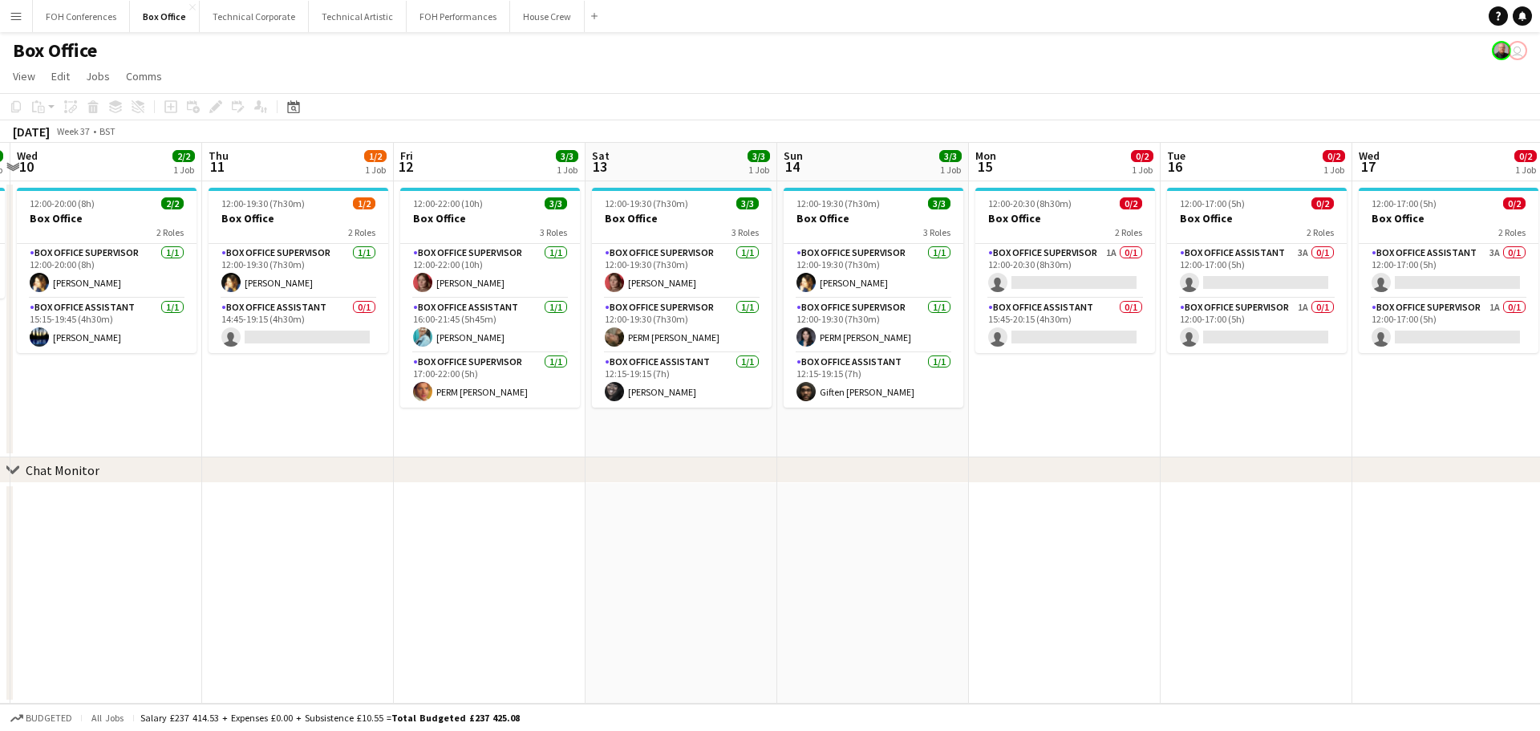
drag, startPoint x: 340, startPoint y: 421, endPoint x: 174, endPoint y: 400, distance: 167.3
click at [172, 403] on app-calendar-viewport "Sun 7 4/4 2 Jobs Mon 8 1/1 1 Job Tue 9 1/1 1 Job Wed 10 2/2 1 Job Thu 11 1/2 1 …" at bounding box center [770, 423] width 1540 height 561
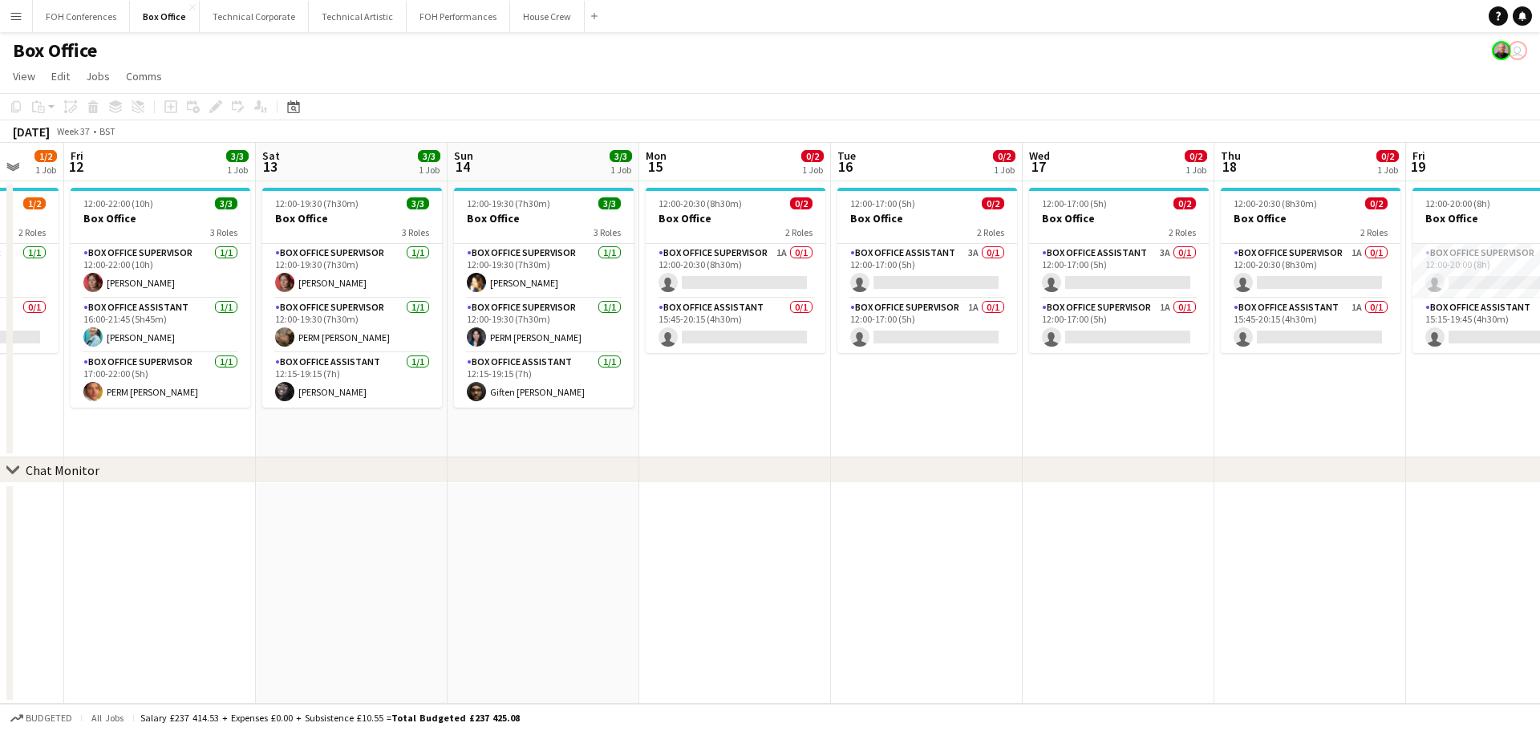
drag, startPoint x: 448, startPoint y: 411, endPoint x: 182, endPoint y: 403, distance: 265.6
click at [182, 403] on app-calendar-viewport "Tue 9 1/1 1 Job Wed 10 2/2 1 Job Thu 11 1/2 1 Job Fri 12 3/3 1 Job Sat 13 3/3 1…" at bounding box center [770, 423] width 1540 height 561
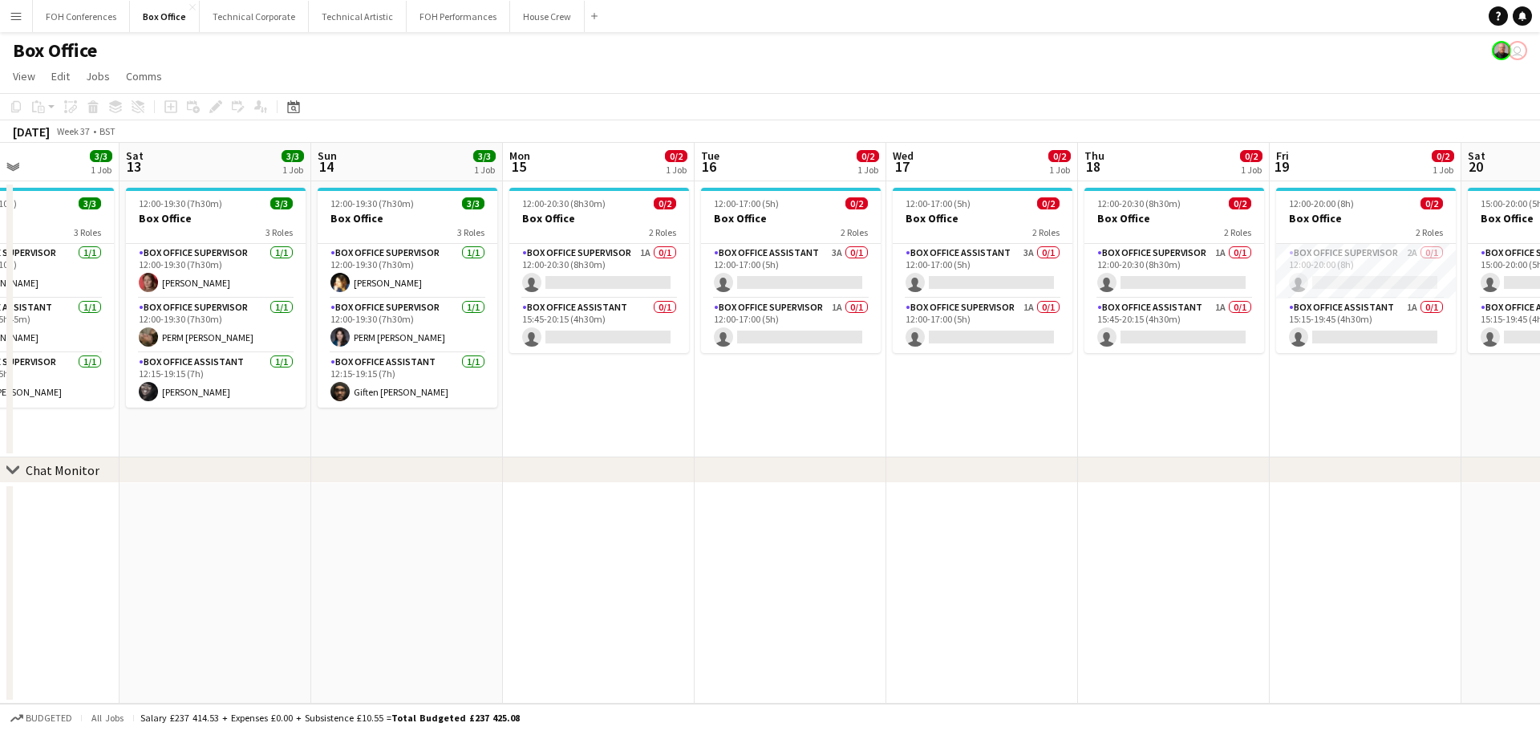
drag, startPoint x: 444, startPoint y: 411, endPoint x: 217, endPoint y: 407, distance: 227.0
click at [161, 411] on app-calendar-viewport "Tue 9 1/1 1 Job Wed 10 2/2 1 Job Thu 11 1/2 1 Job Fri 12 3/3 1 Job Sat 13 3/3 1…" at bounding box center [770, 423] width 1540 height 561
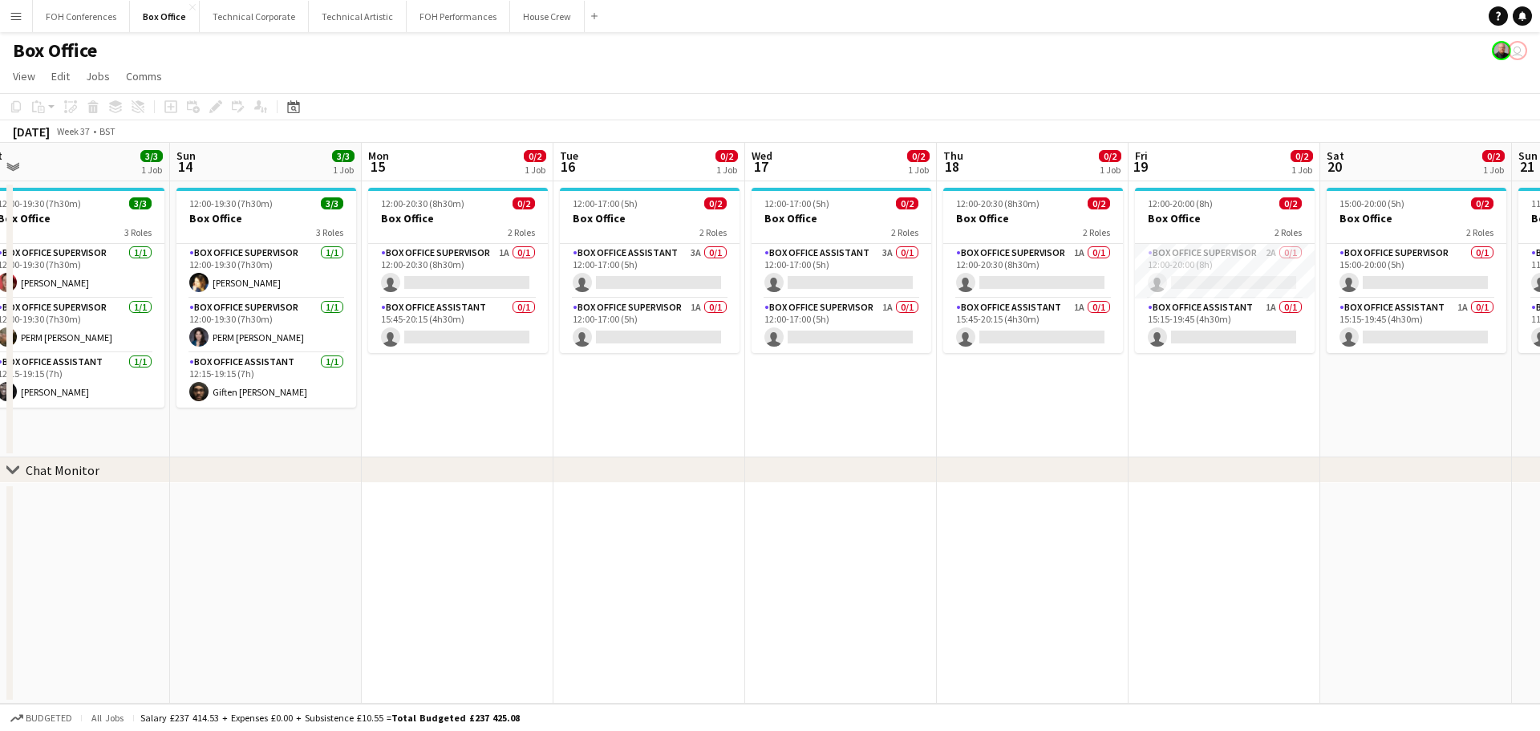
drag, startPoint x: 500, startPoint y: 418, endPoint x: 230, endPoint y: 398, distance: 271.0
click at [191, 401] on app-calendar-viewport "Wed 10 2/2 1 Job Thu 11 1/2 1 Job Fri 12 3/3 1 Job Sat 13 3/3 1 Job Sun 14 3/3 …" at bounding box center [770, 423] width 1540 height 561
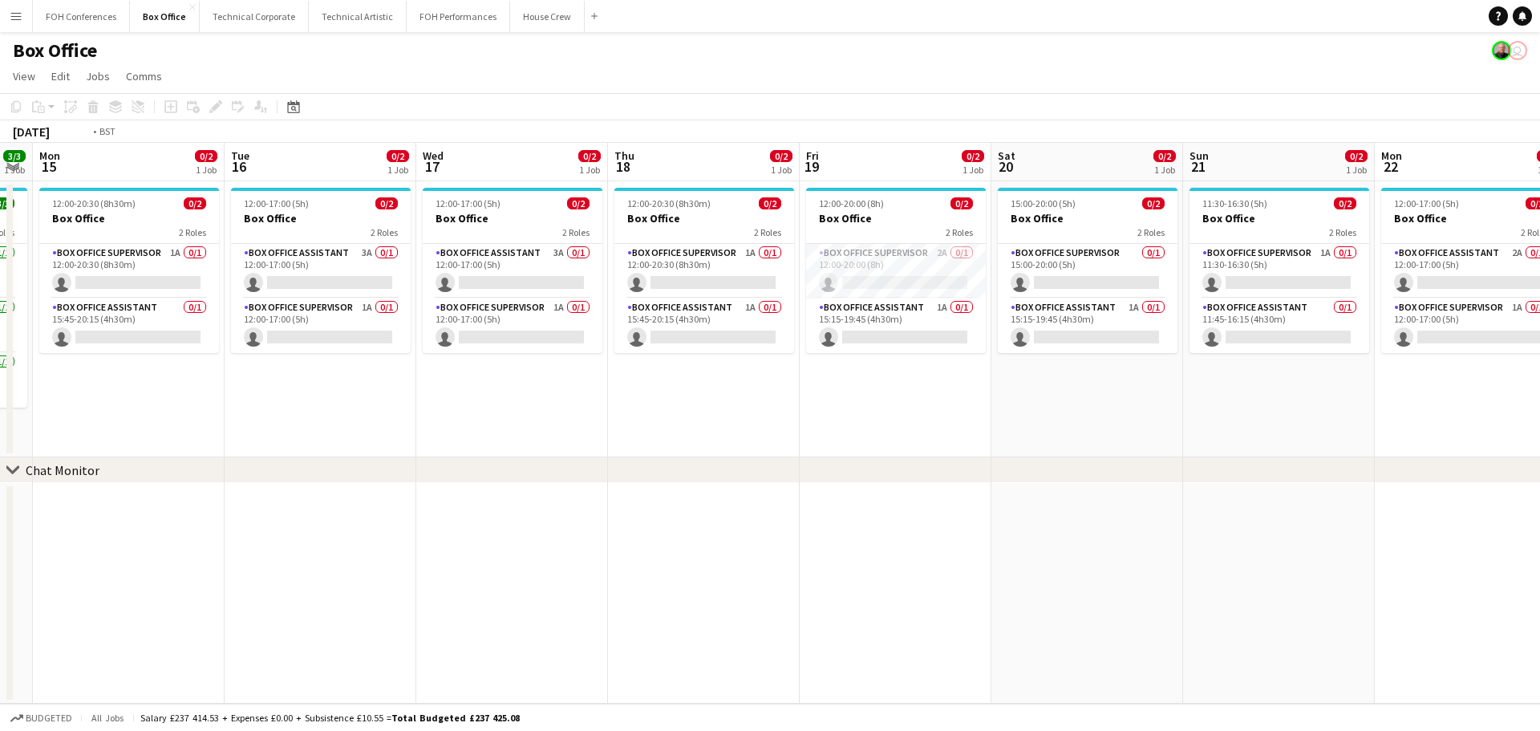
drag, startPoint x: 457, startPoint y: 398, endPoint x: 168, endPoint y: 376, distance: 289.5
click at [168, 376] on app-calendar-viewport "Fri 12 3/3 1 Job Sat 13 3/3 1 Job Sun 14 3/3 1 Job Mon 15 0/2 1 Job Tue 16 0/2 …" at bounding box center [770, 423] width 1540 height 561
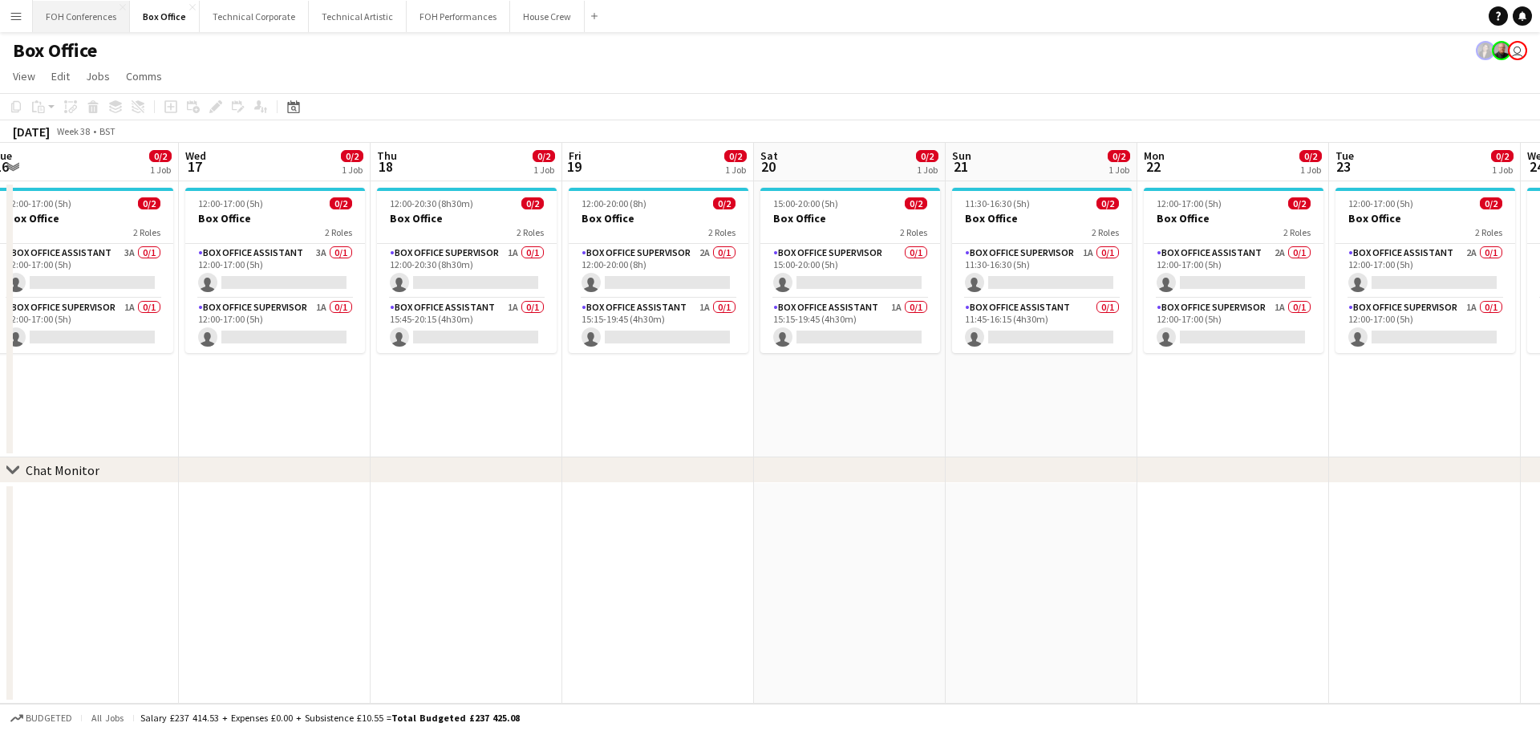
click at [96, 18] on button "FOH Conferences Close" at bounding box center [81, 16] width 97 height 31
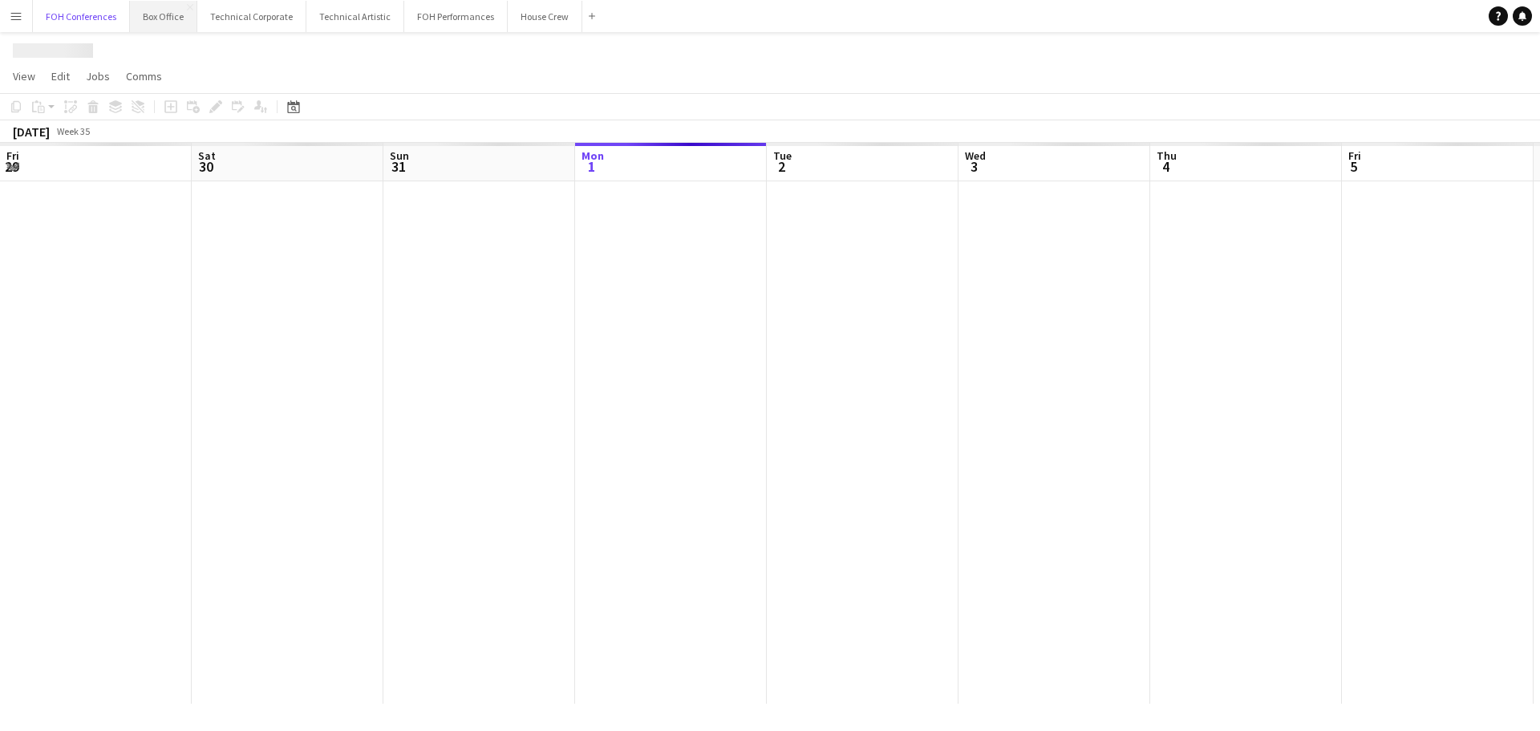
scroll to position [0, 383]
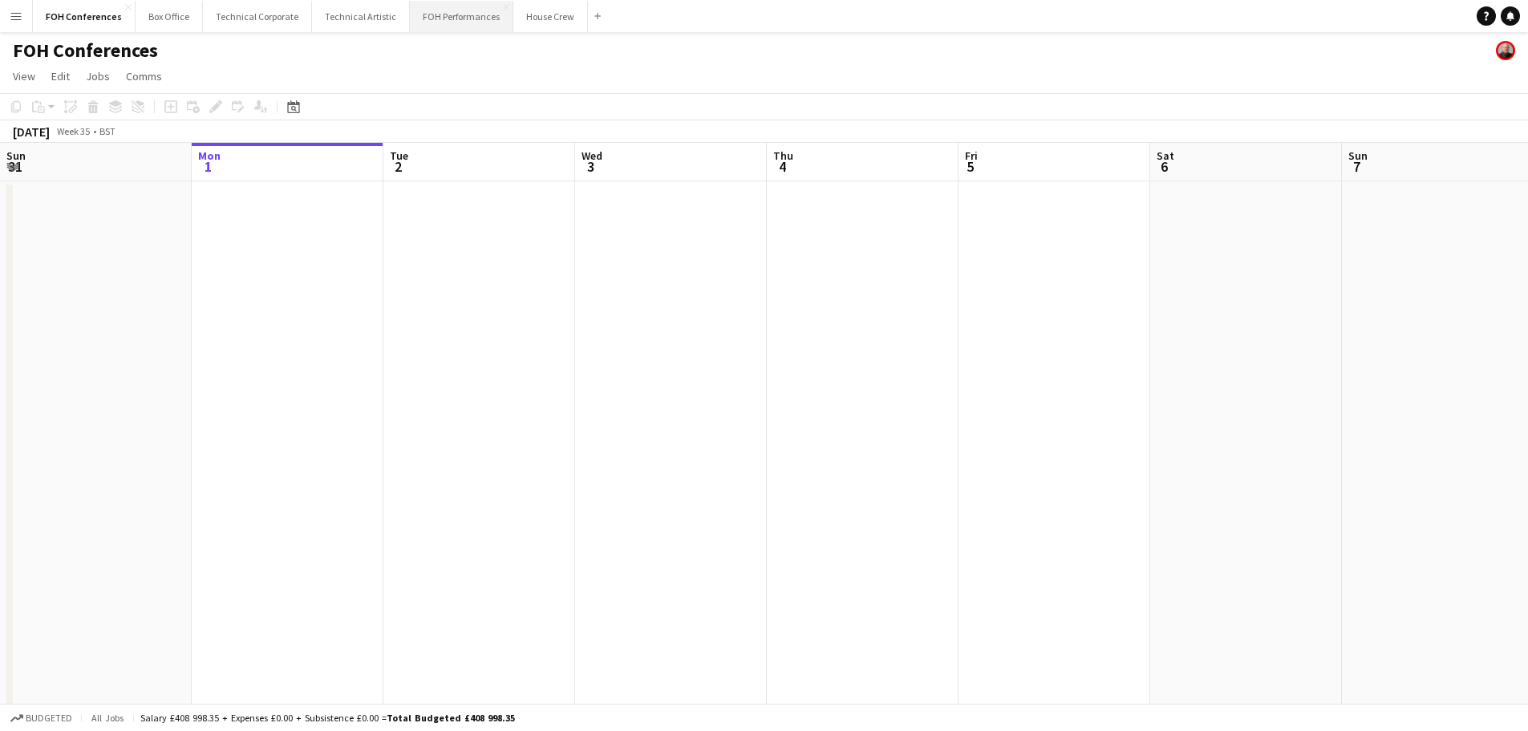
click at [441, 16] on button "FOH Performances Close" at bounding box center [461, 16] width 103 height 31
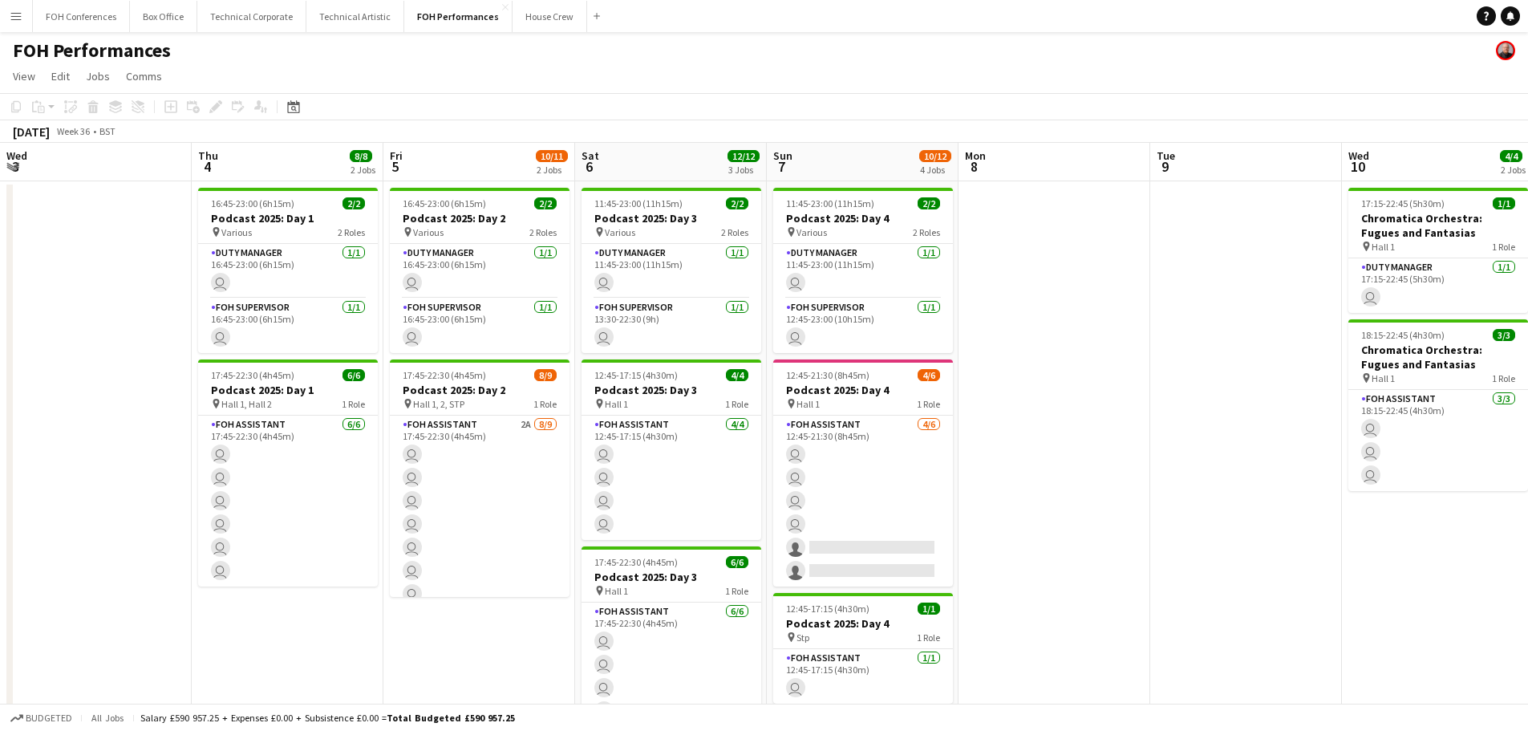
drag, startPoint x: 392, startPoint y: 345, endPoint x: 224, endPoint y: 322, distance: 170.0
click at [221, 324] on app-calendar-viewport "Mon 1 Tue 2 7/7 2 Jobs Wed 3 Thu 4 8/8 2 Jobs Fri 5 10/11 2 Jobs Sat 6 12/12 3 …" at bounding box center [764, 523] width 1528 height 761
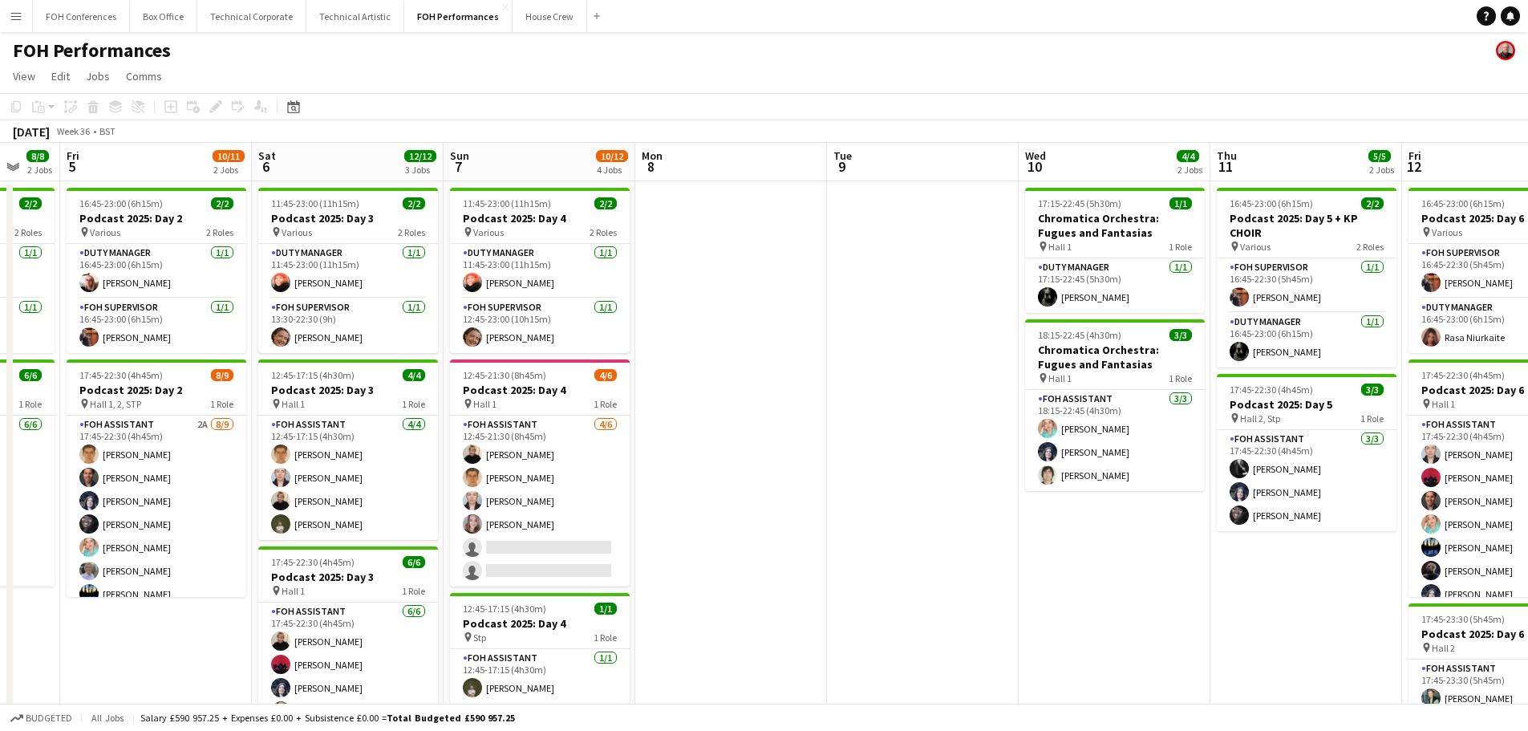
drag, startPoint x: 824, startPoint y: 383, endPoint x: 282, endPoint y: 332, distance: 544.6
click at [281, 334] on app-calendar-viewport "Tue 2 7/7 2 Jobs Wed 3 Thu 4 8/8 2 Jobs Fri 5 10/11 2 Jobs Sat 6 12/12 3 Jobs S…" at bounding box center [764, 523] width 1528 height 761
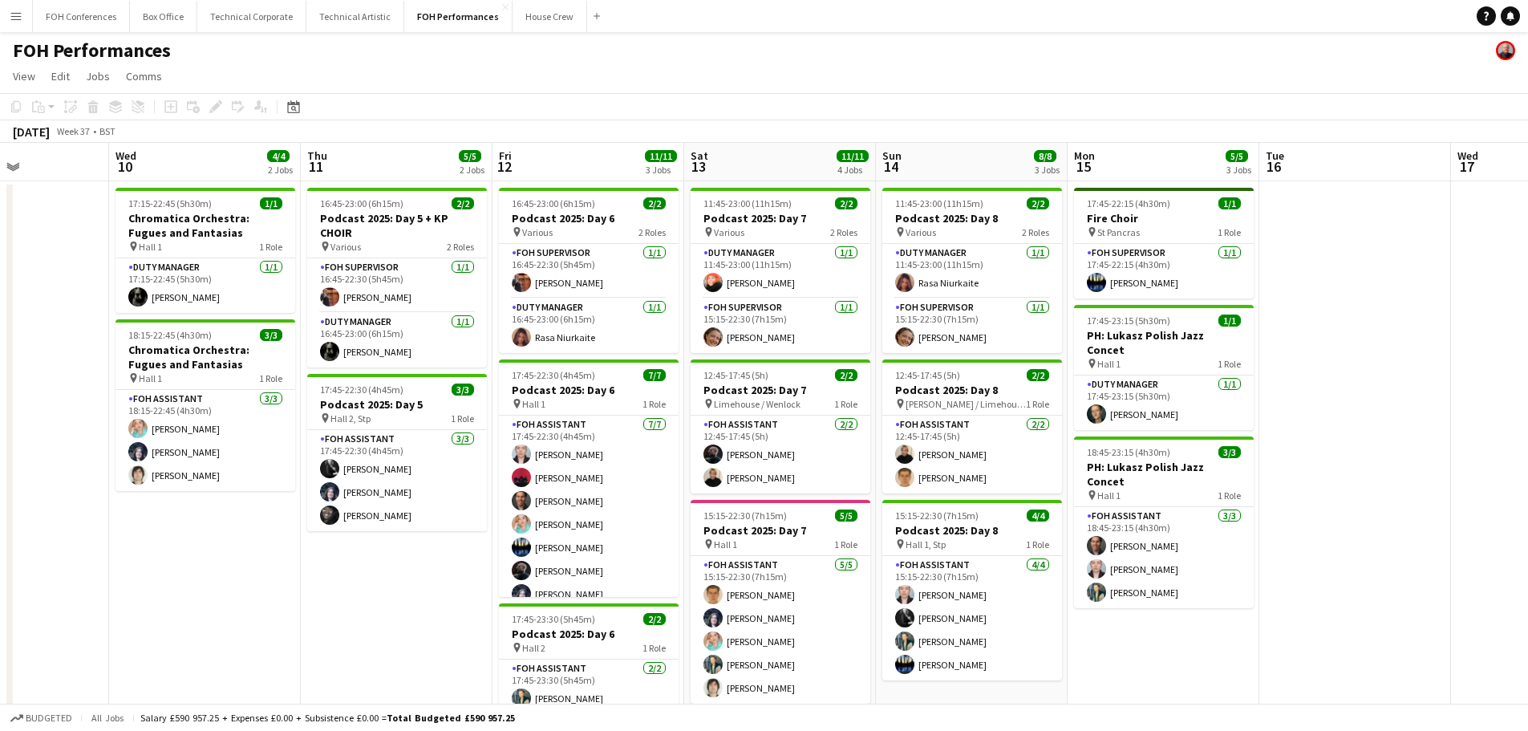
scroll to position [0, 570]
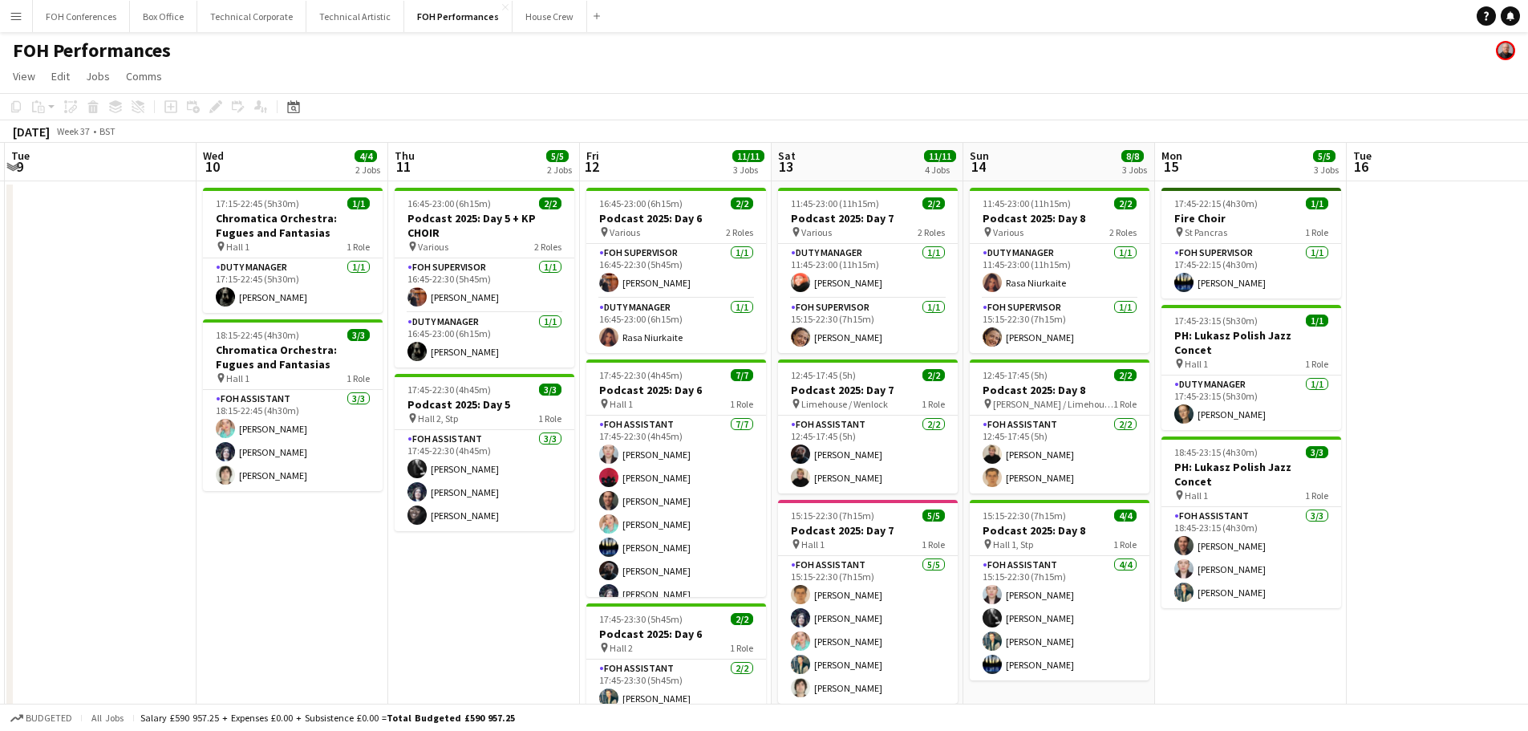
drag, startPoint x: 553, startPoint y: 373, endPoint x: 182, endPoint y: 322, distance: 373.9
click at [182, 322] on app-calendar-viewport "Sat 6 12/12 3 Jobs Sun 7 10/12 4 Jobs Mon 8 Tue 9 Wed 10 4/4 2 Jobs Thu 11 5/5 …" at bounding box center [764, 523] width 1528 height 761
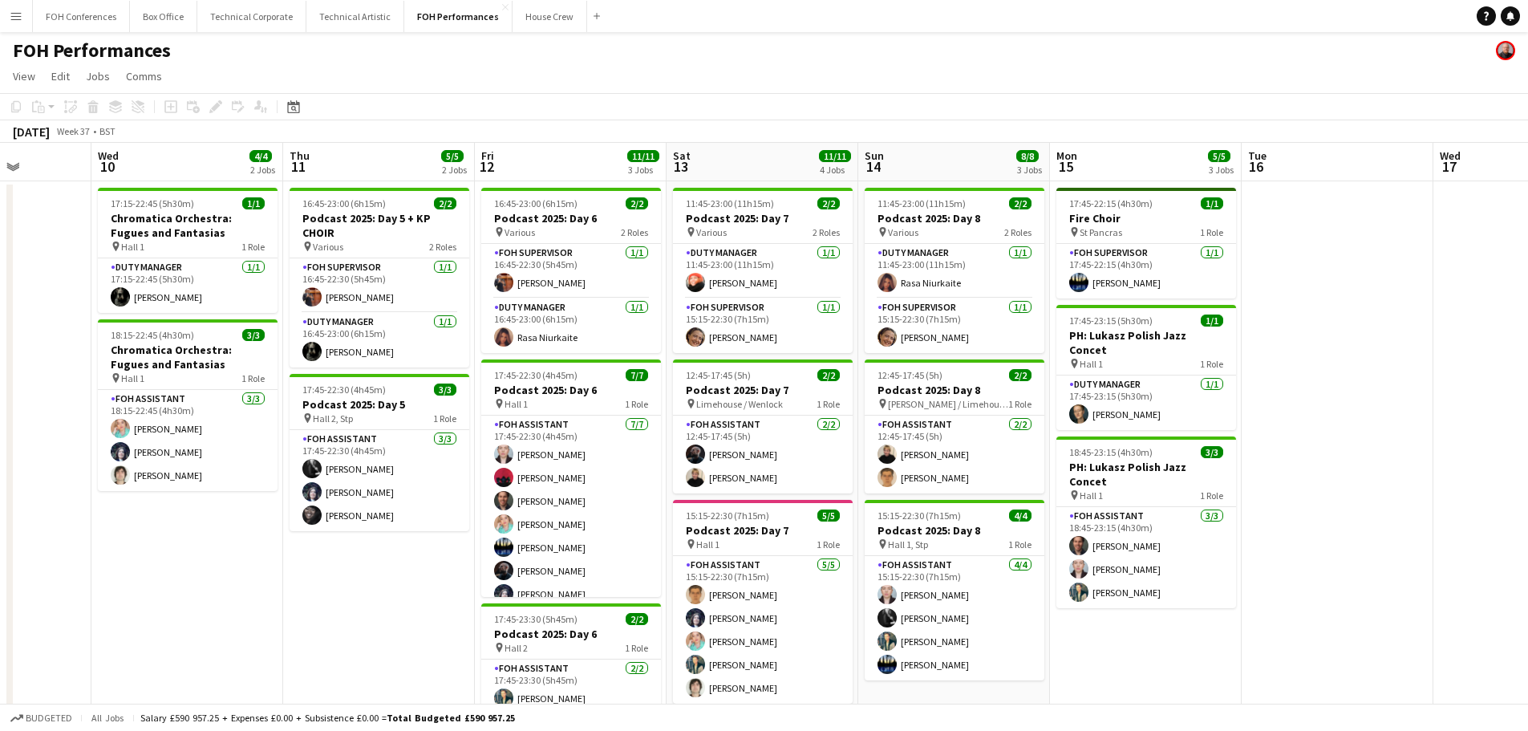
drag, startPoint x: 865, startPoint y: 396, endPoint x: 557, endPoint y: 387, distance: 307.3
click at [557, 387] on app-calendar-viewport "Sun 7 10/12 4 Jobs Mon 8 Tue 9 Wed 10 4/4 2 Jobs Thu 11 5/5 2 Jobs Fri 12 11/11…" at bounding box center [764, 523] width 1528 height 761
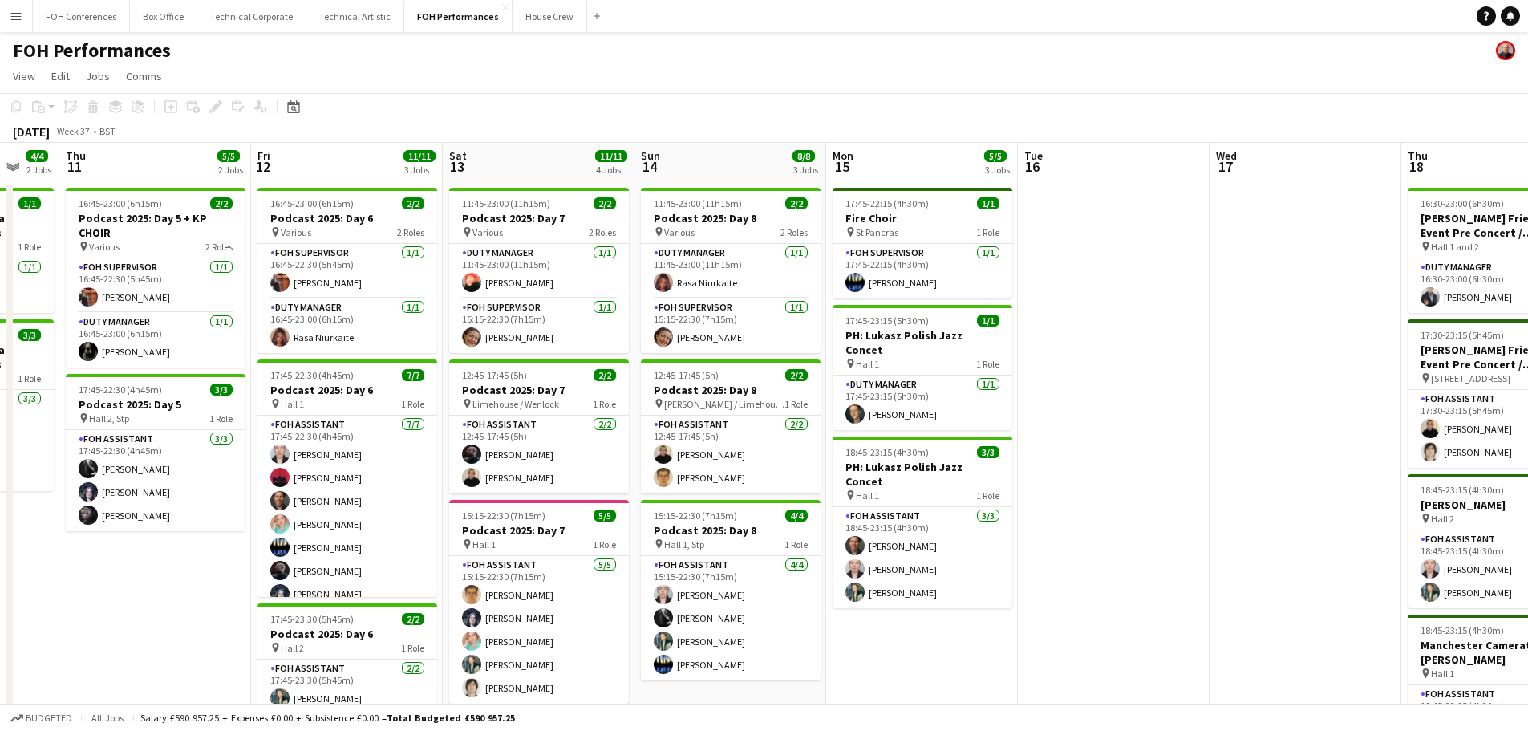
scroll to position [0, 524]
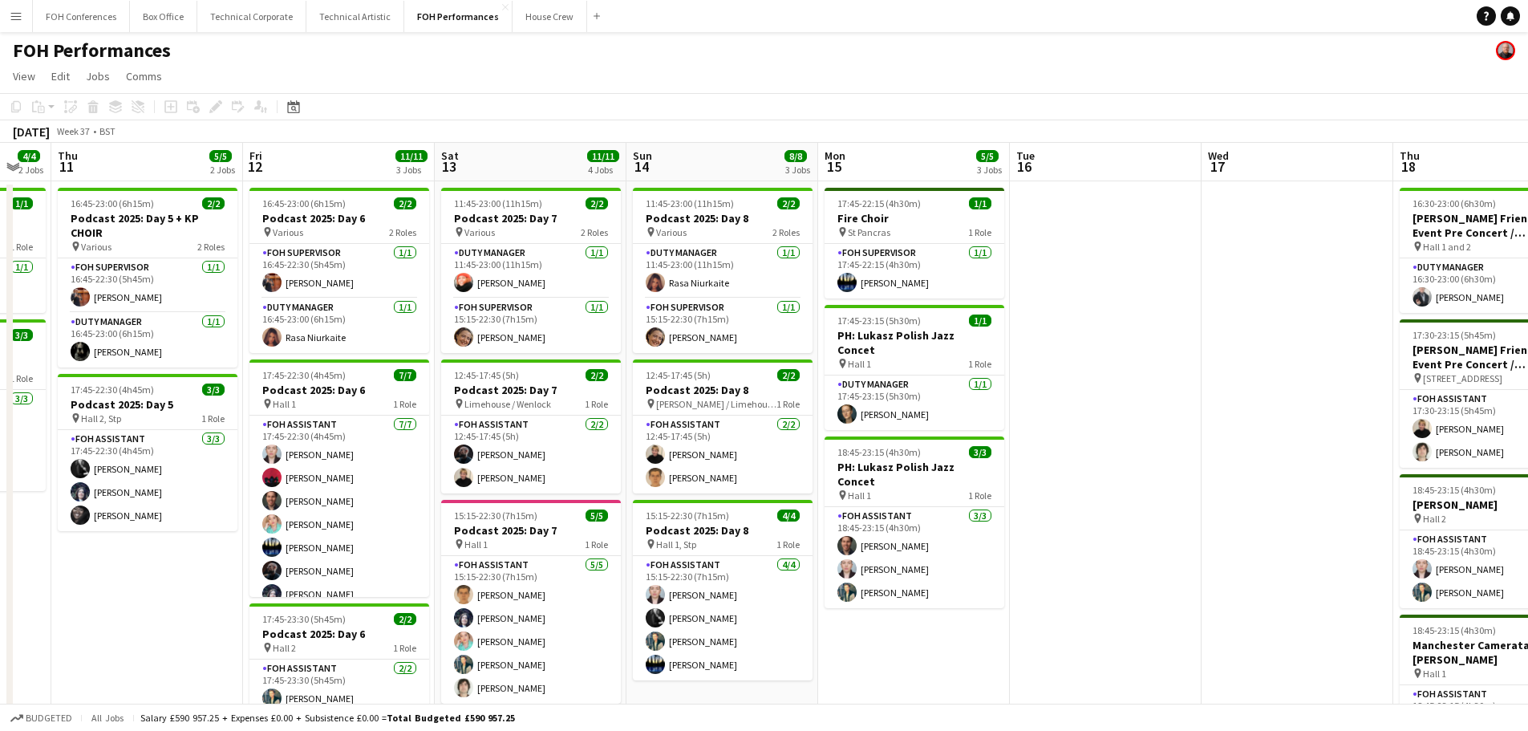
drag, startPoint x: 1212, startPoint y: 458, endPoint x: 1183, endPoint y: 458, distance: 28.9
click at [1183, 458] on app-calendar-viewport "Mon 8 Tue 9 Wed 10 4/4 2 Jobs Thu 11 5/5 2 Jobs Fri 12 11/11 3 Jobs Sat 13 11/1…" at bounding box center [764, 523] width 1528 height 761
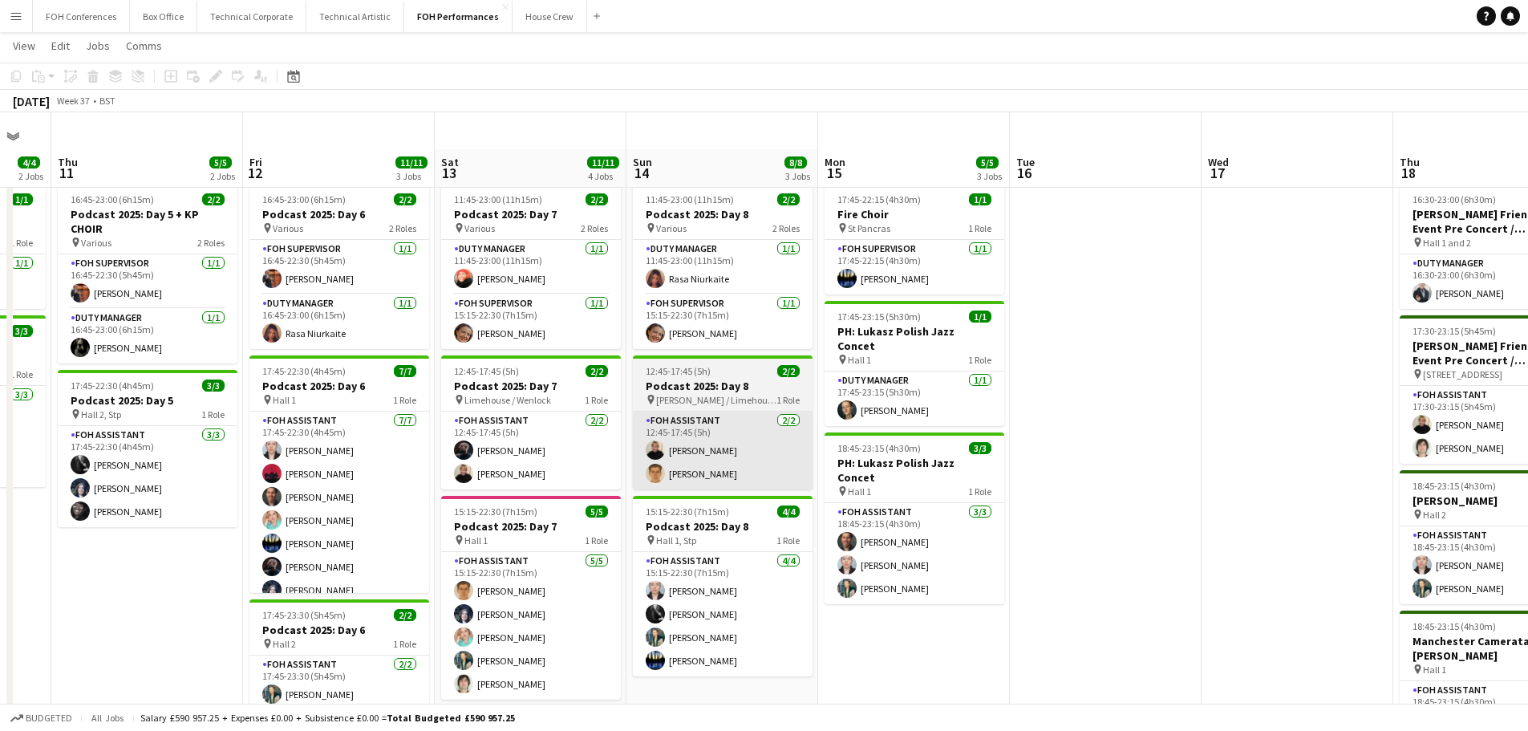
scroll to position [0, 0]
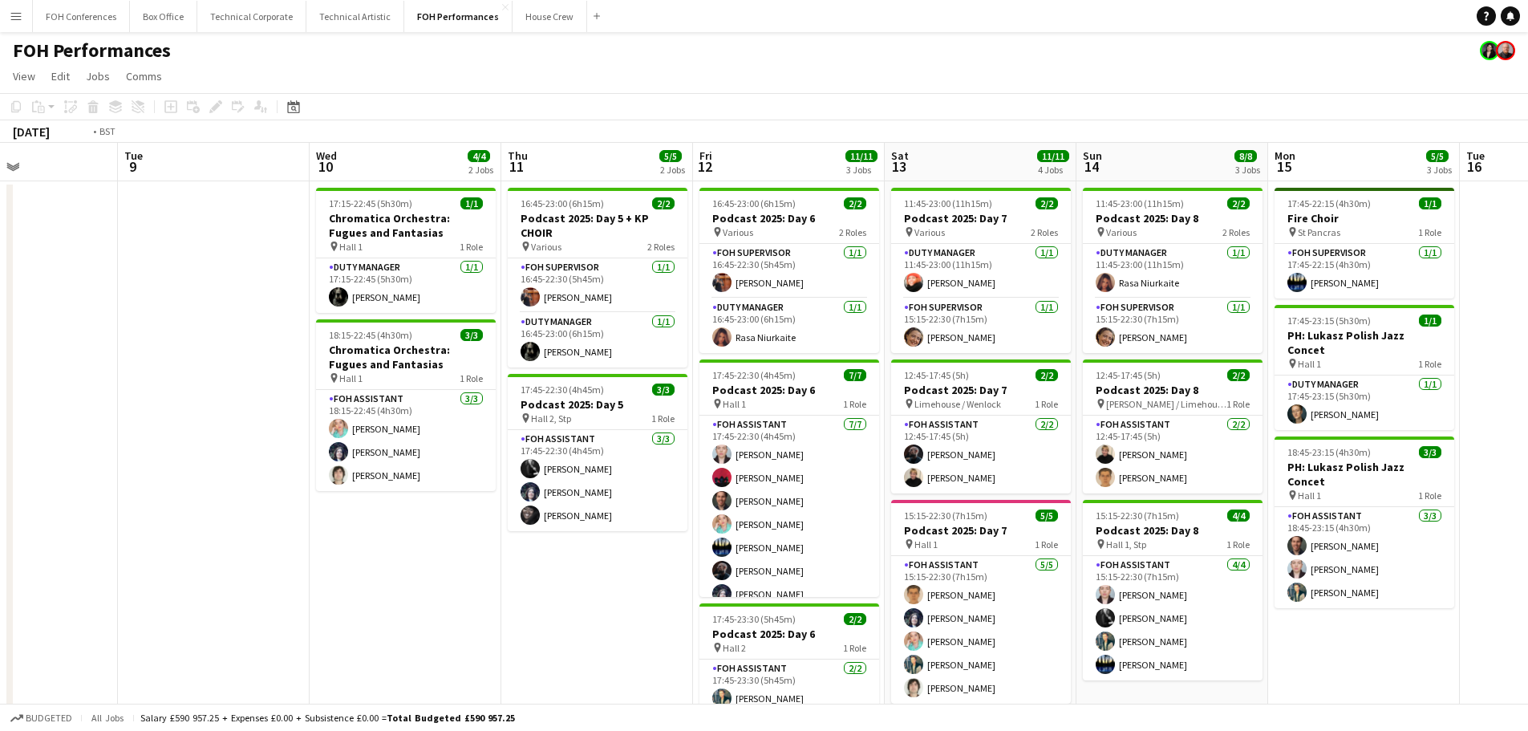
drag, startPoint x: 136, startPoint y: 593, endPoint x: 970, endPoint y: 618, distance: 834.5
click at [975, 620] on app-calendar-viewport "Sat 6 12/12 3 Jobs Sun 7 10/12 4 Jobs Mon 8 Tue 9 Wed 10 4/4 2 Jobs Thu 11 5/5 …" at bounding box center [764, 523] width 1528 height 761
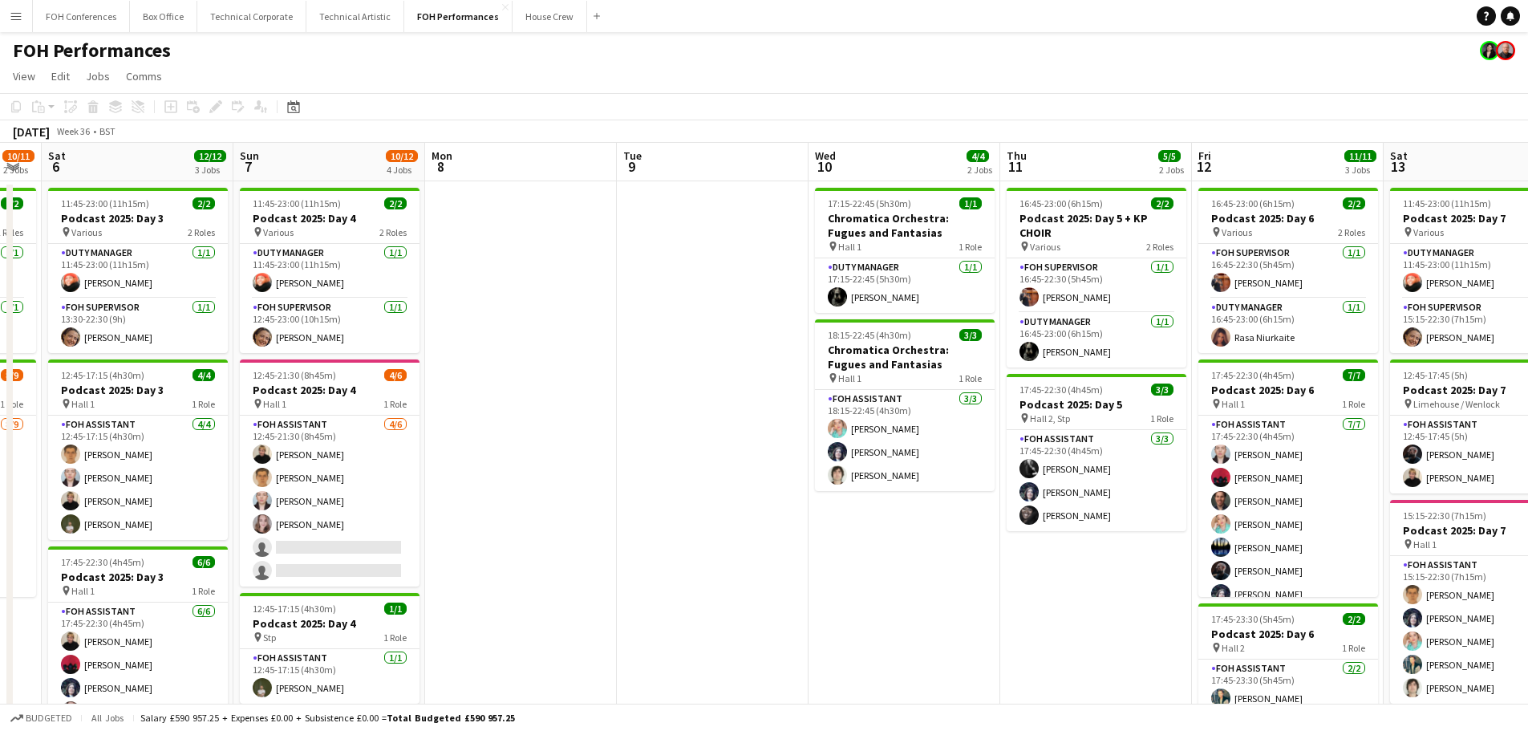
drag, startPoint x: 533, startPoint y: 586, endPoint x: 998, endPoint y: 579, distance: 464.4
click at [998, 579] on app-calendar-viewport "Thu 4 8/8 2 Jobs Fri 5 10/11 2 Jobs Sat 6 12/12 3 Jobs Sun 7 10/12 4 Jobs Mon 8…" at bounding box center [764, 523] width 1528 height 761
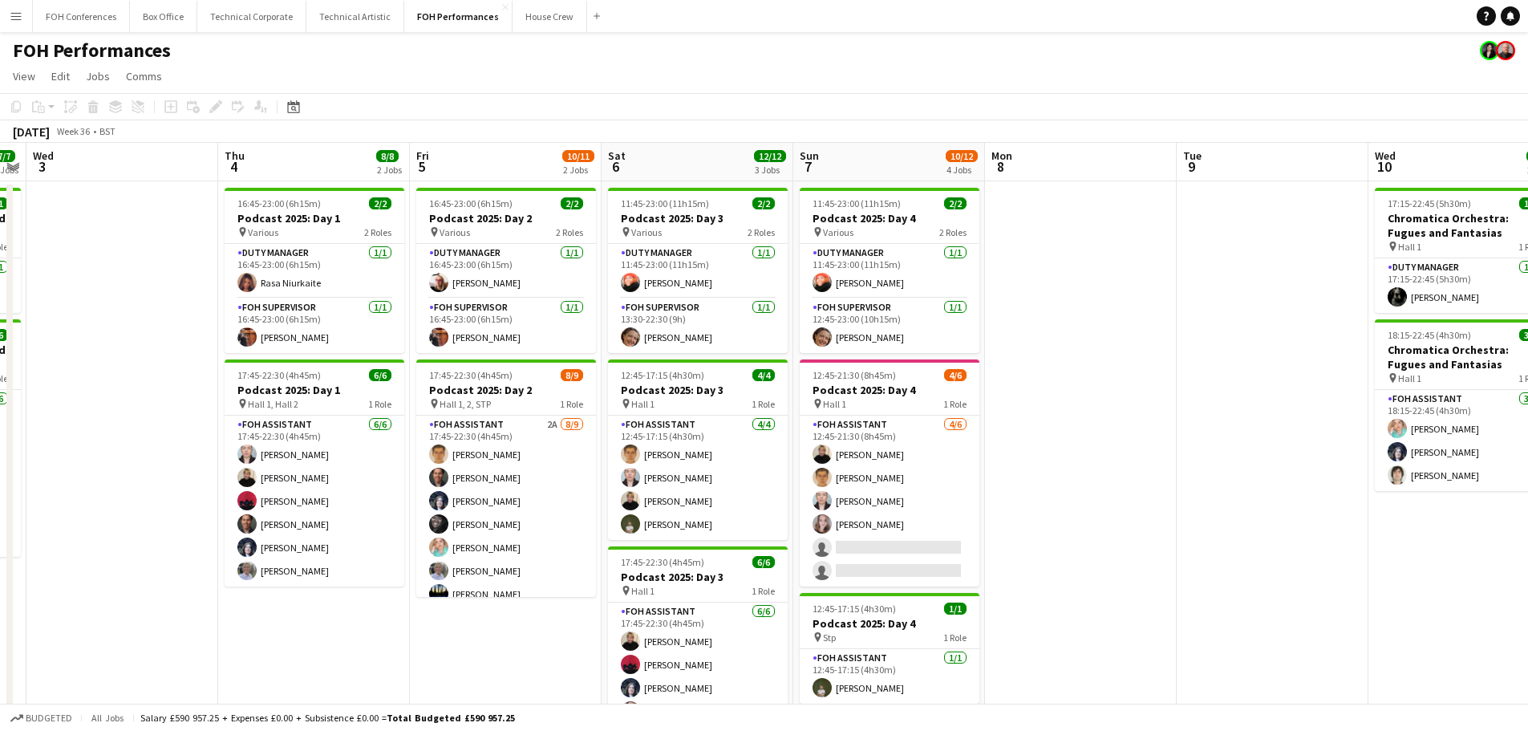
drag, startPoint x: 524, startPoint y: 536, endPoint x: 617, endPoint y: 536, distance: 92.2
click at [617, 536] on app-calendar-viewport "Mon 1 Tue 2 7/7 2 Jobs Wed 3 Thu 4 8/8 2 Jobs Fri 5 10/11 2 Jobs Sat 6 12/12 3 …" at bounding box center [764, 523] width 1528 height 761
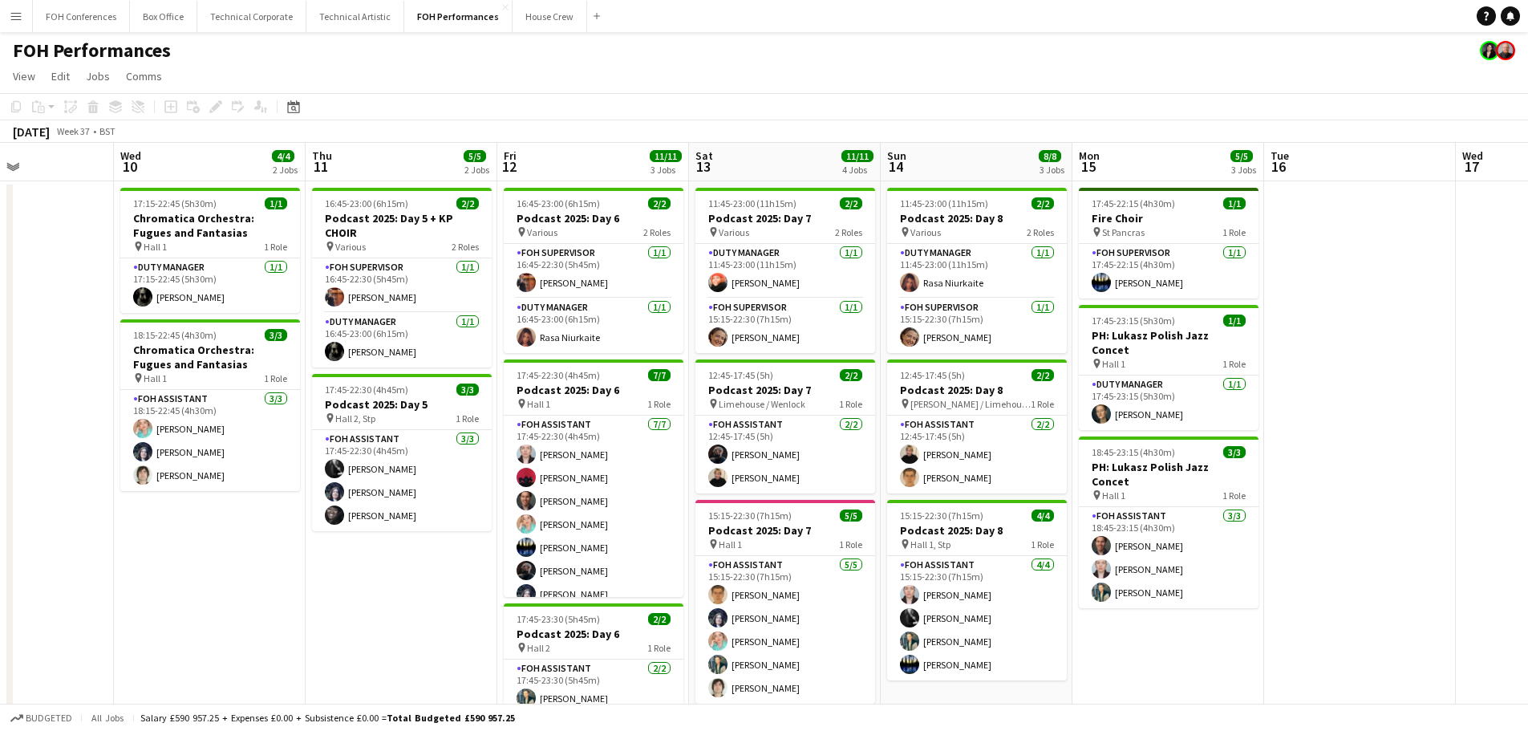
drag, startPoint x: 1120, startPoint y: 496, endPoint x: 47, endPoint y: 360, distance: 1082.5
click at [6, 364] on app-calendar-viewport "Sat 6 12/12 3 Jobs Sun 7 10/12 4 Jobs Mon 8 Tue 9 Wed 10 4/4 2 Jobs Thu 11 5/5 …" at bounding box center [764, 523] width 1528 height 761
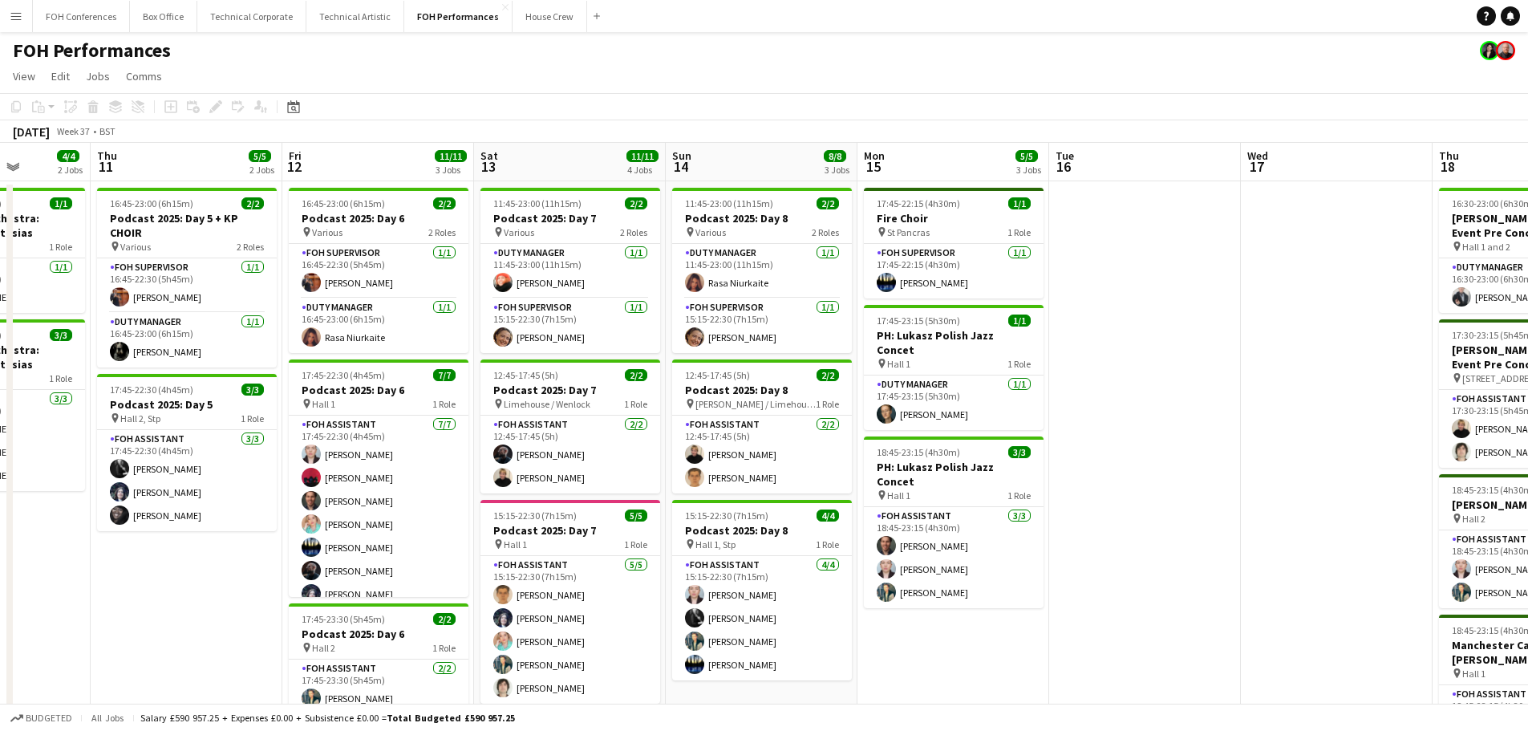
scroll to position [0, 486]
drag, startPoint x: 650, startPoint y: 437, endPoint x: 293, endPoint y: 394, distance: 360.3
click at [293, 394] on app-calendar-viewport "Mon 8 Tue 9 Wed 10 4/4 2 Jobs Thu 11 5/5 2 Jobs Fri 12 11/11 3 Jobs Sat 13 11/1…" at bounding box center [764, 523] width 1528 height 761
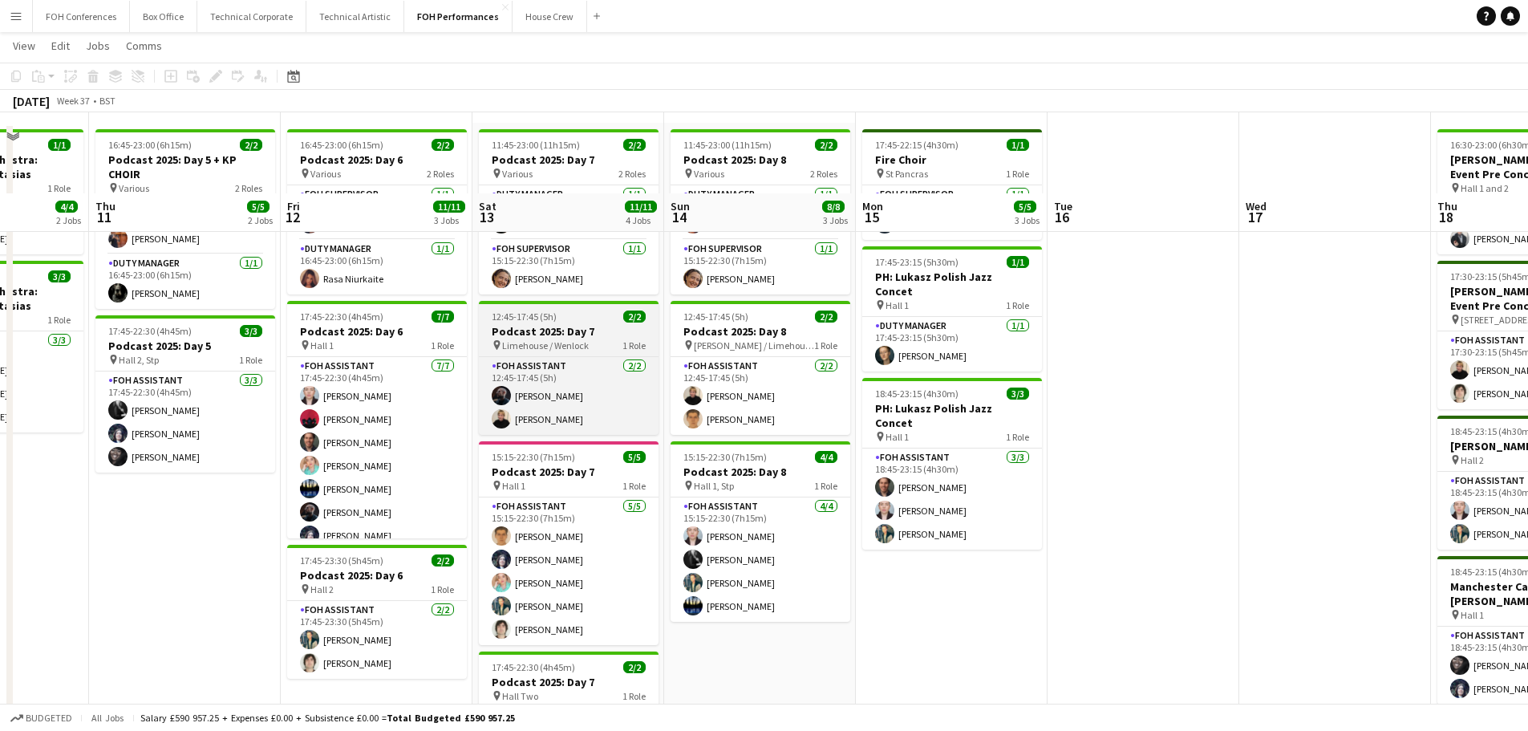
scroll to position [160, 0]
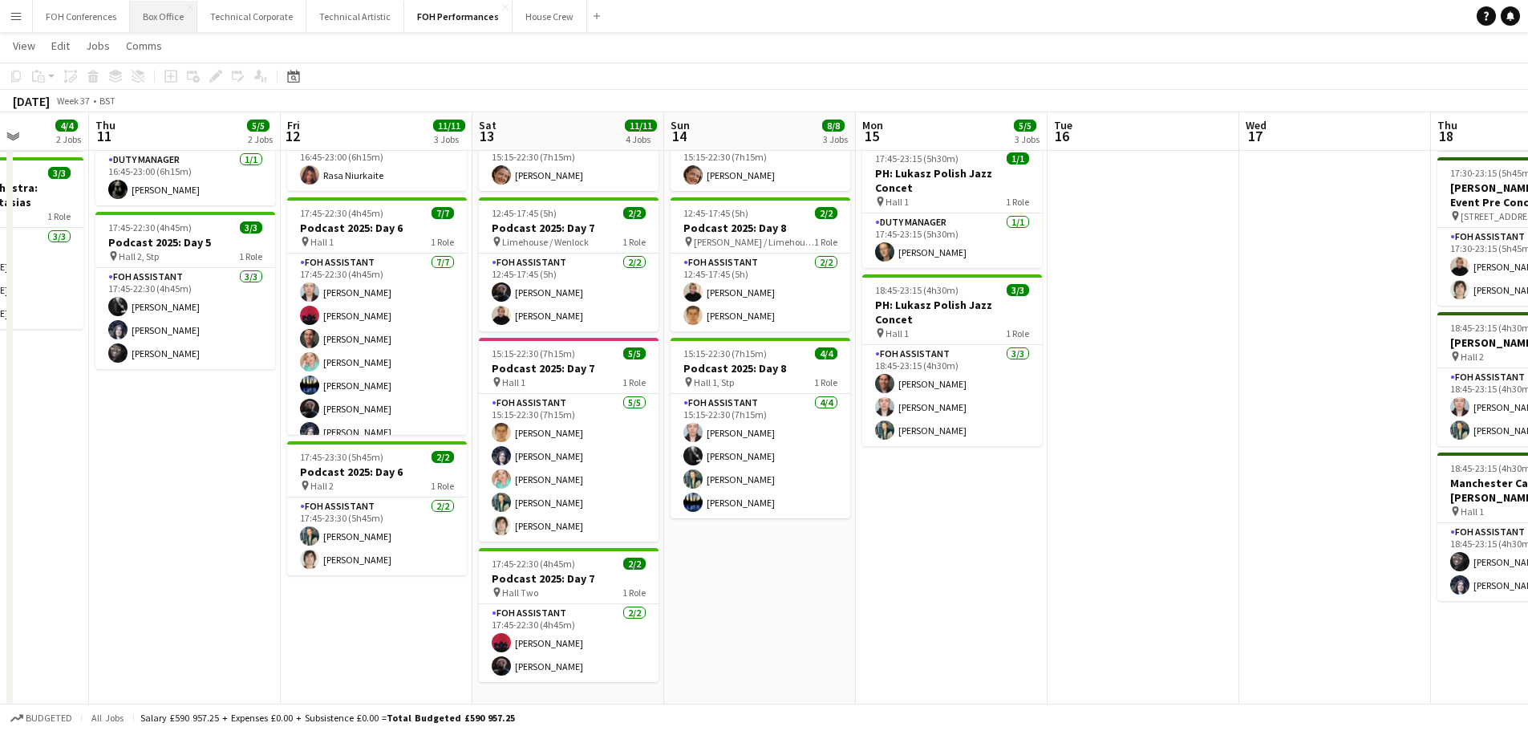
click at [148, 18] on button "Box Office Close" at bounding box center [163, 16] width 67 height 31
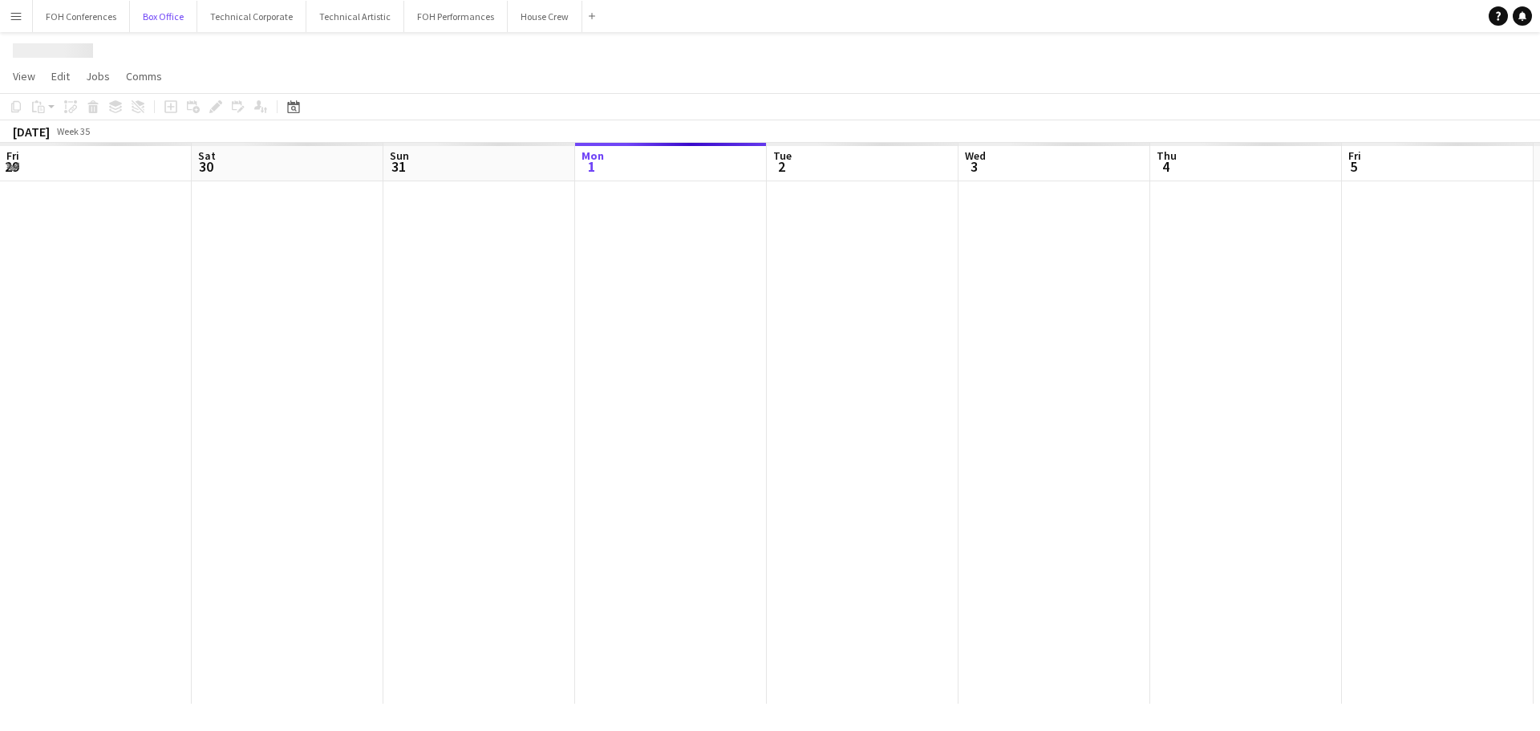
scroll to position [0, 383]
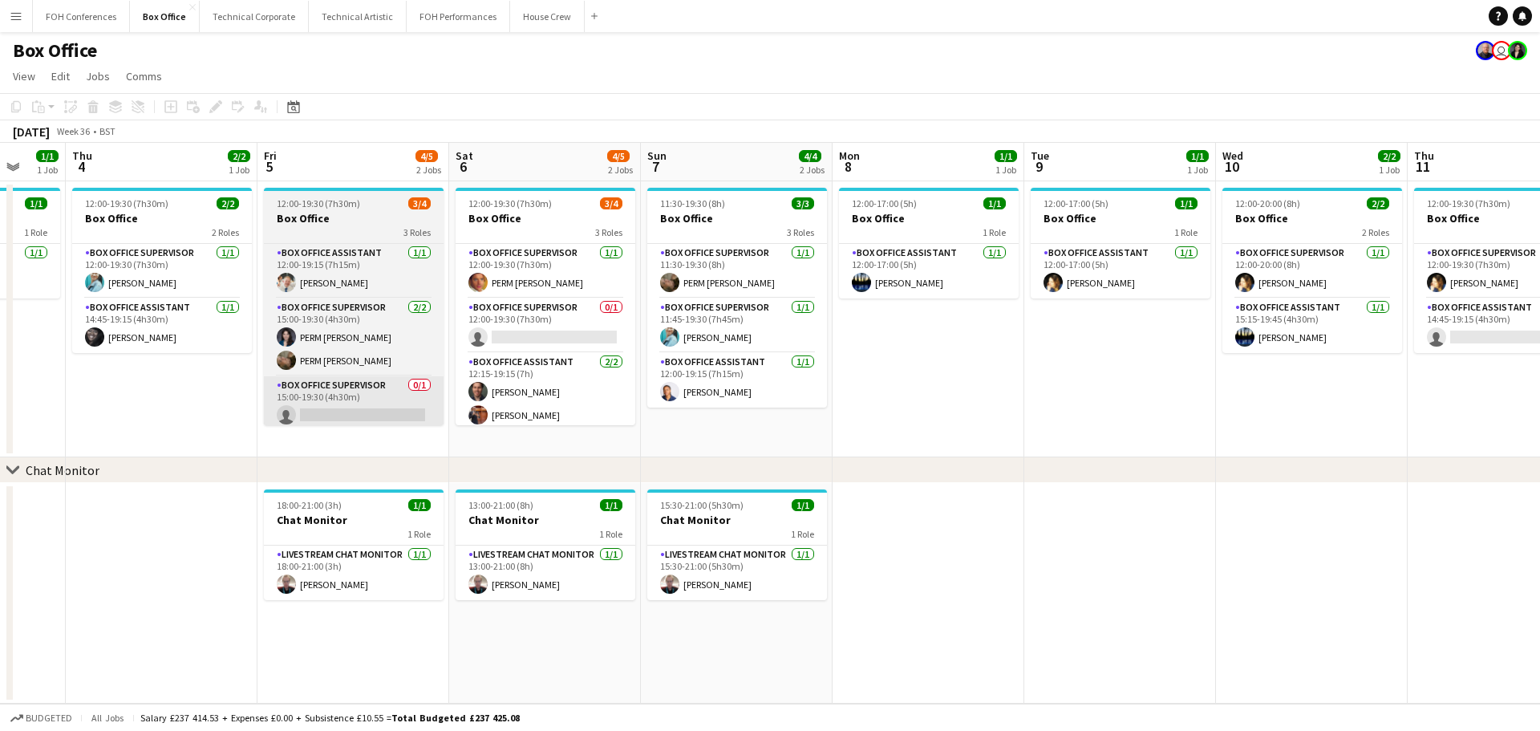
drag, startPoint x: 723, startPoint y: 429, endPoint x: 266, endPoint y: 380, distance: 458.9
click at [6, 378] on app-calendar-viewport "Mon 1 1/1 1 Job Tue 2 2/2 1 Job Wed 3 1/1 1 Job Thu 4 2/2 1 Job Fri 5 4/5 2 Job…" at bounding box center [770, 423] width 1540 height 561
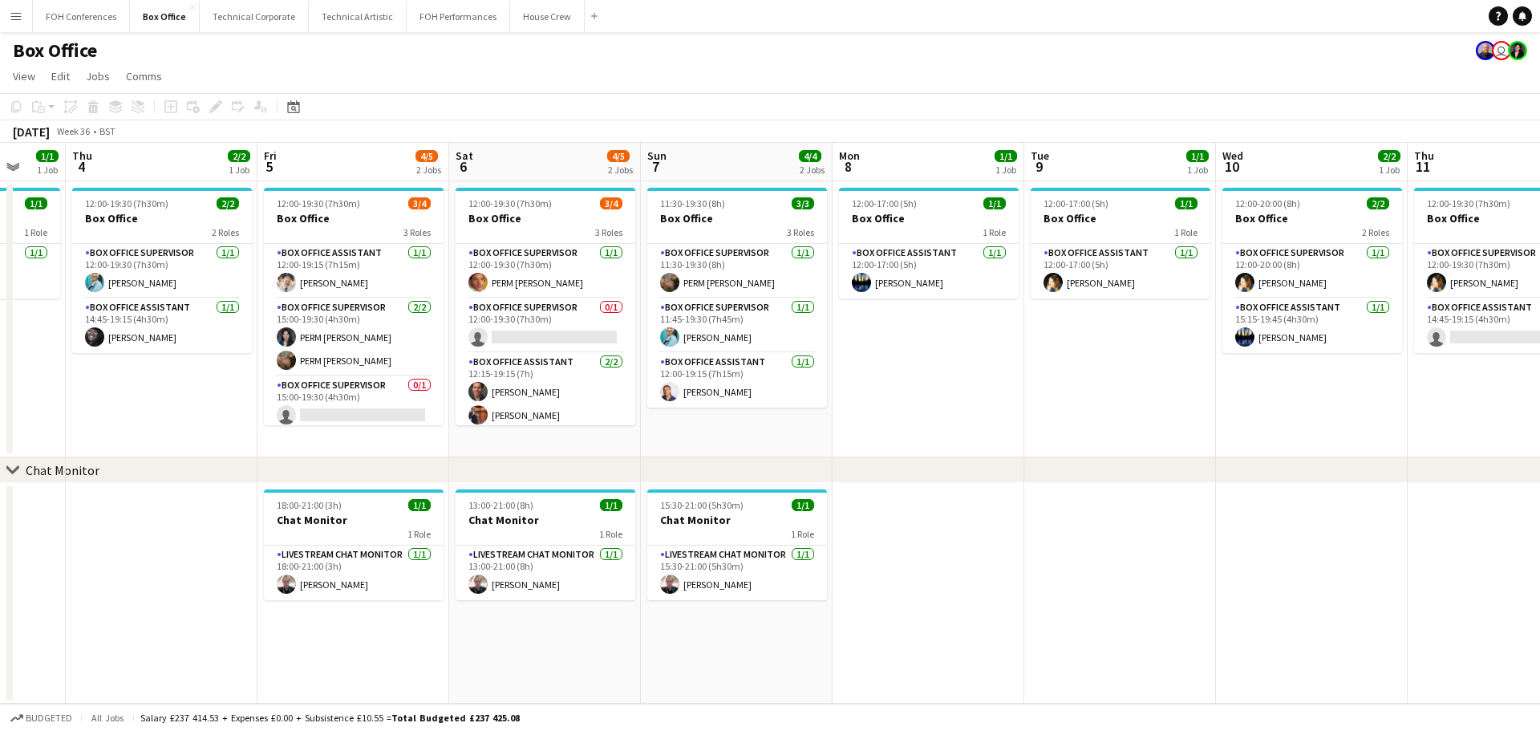
scroll to position [0, 525]
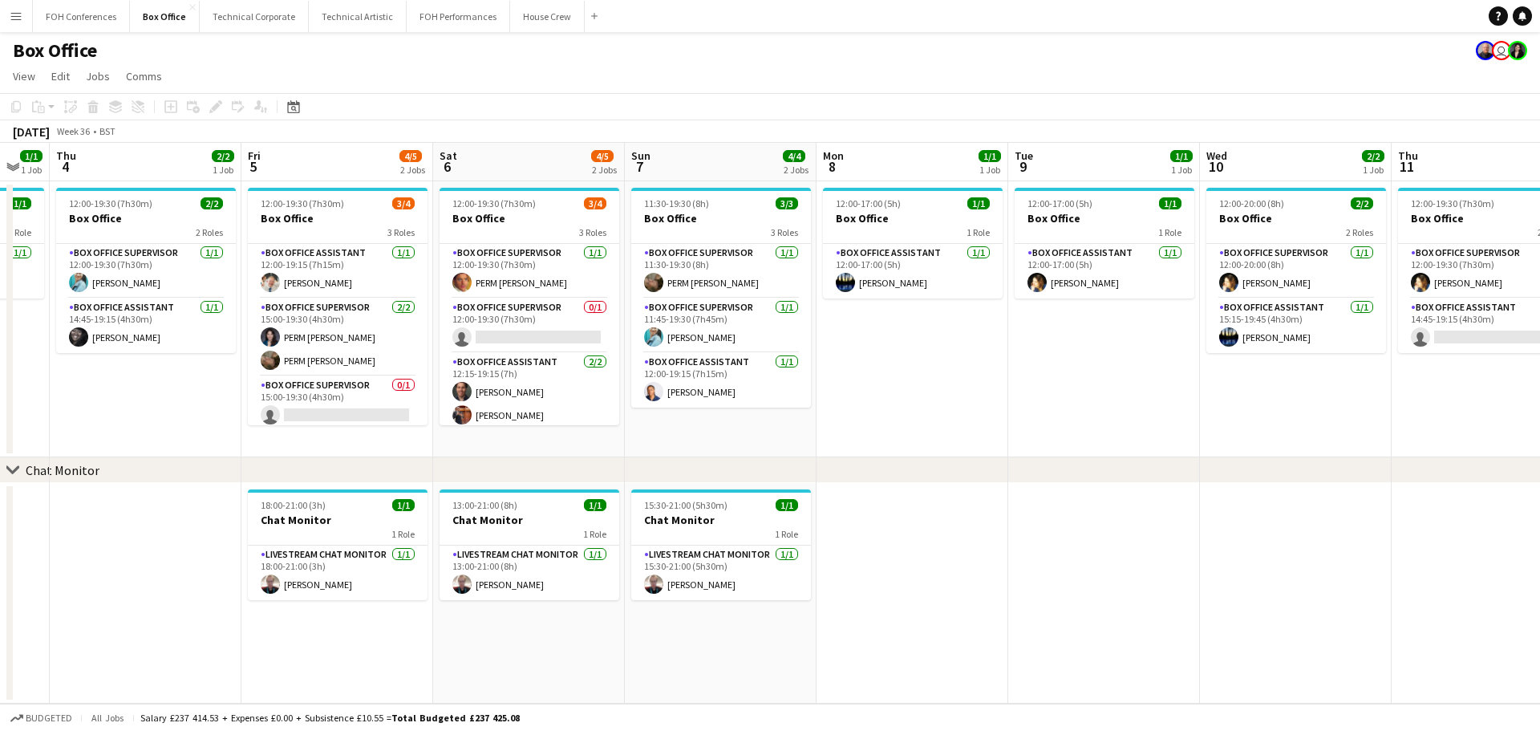
drag, startPoint x: 946, startPoint y: 479, endPoint x: 350, endPoint y: 448, distance: 597.5
click at [199, 452] on div "chevron-right Chat Monitor Mon 1 1/1 1 Job Tue 2 2/2 1 Job Wed 3 1/1 1 Job Thu …" at bounding box center [770, 423] width 1540 height 561
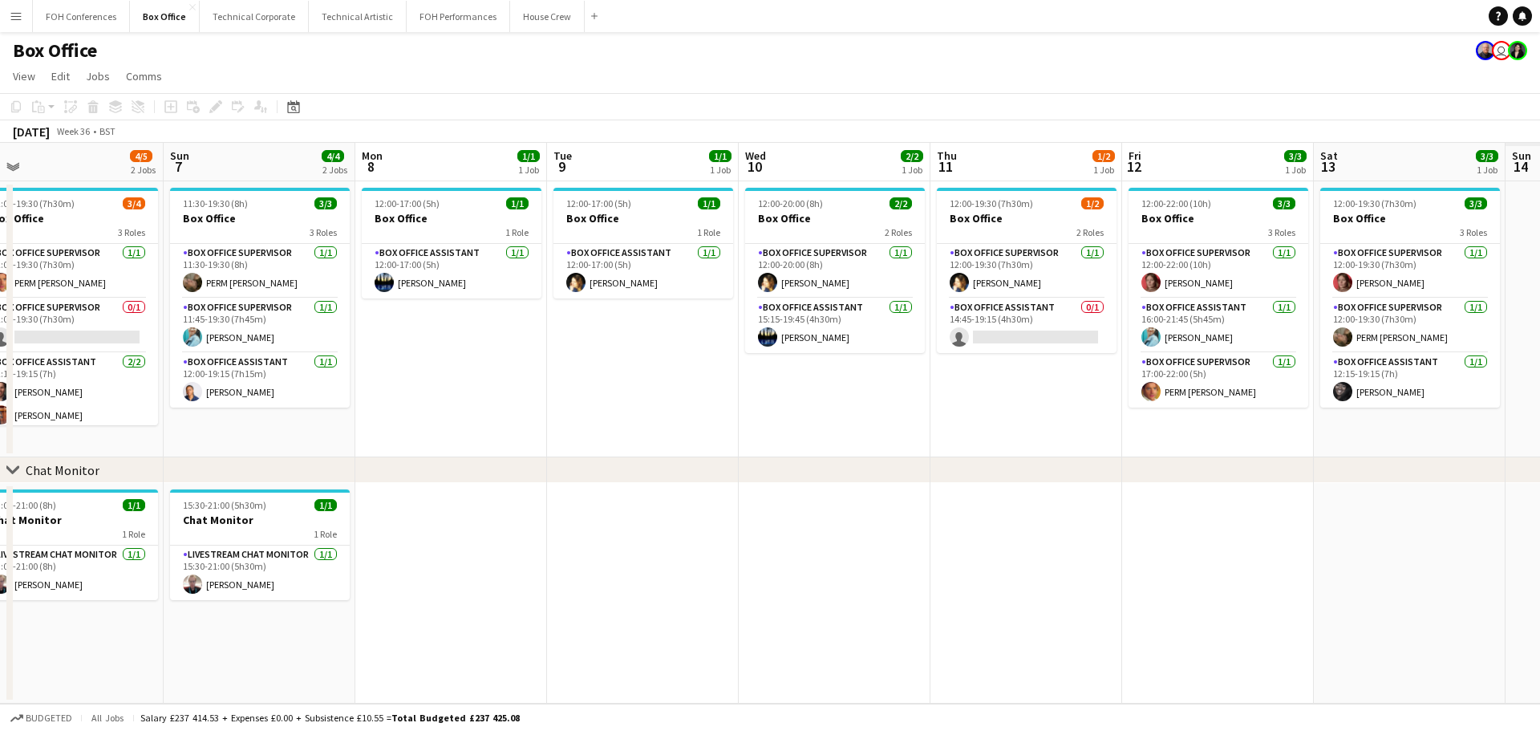
drag, startPoint x: 932, startPoint y: 445, endPoint x: 268, endPoint y: 378, distance: 667.4
click at [202, 381] on app-calendar-viewport "Wed 3 1/1 1 Job Thu 4 2/2 1 Job Fri 5 4/5 2 Jobs Sat 6 4/5 2 Jobs Sun 7 4/4 2 J…" at bounding box center [770, 423] width 1540 height 561
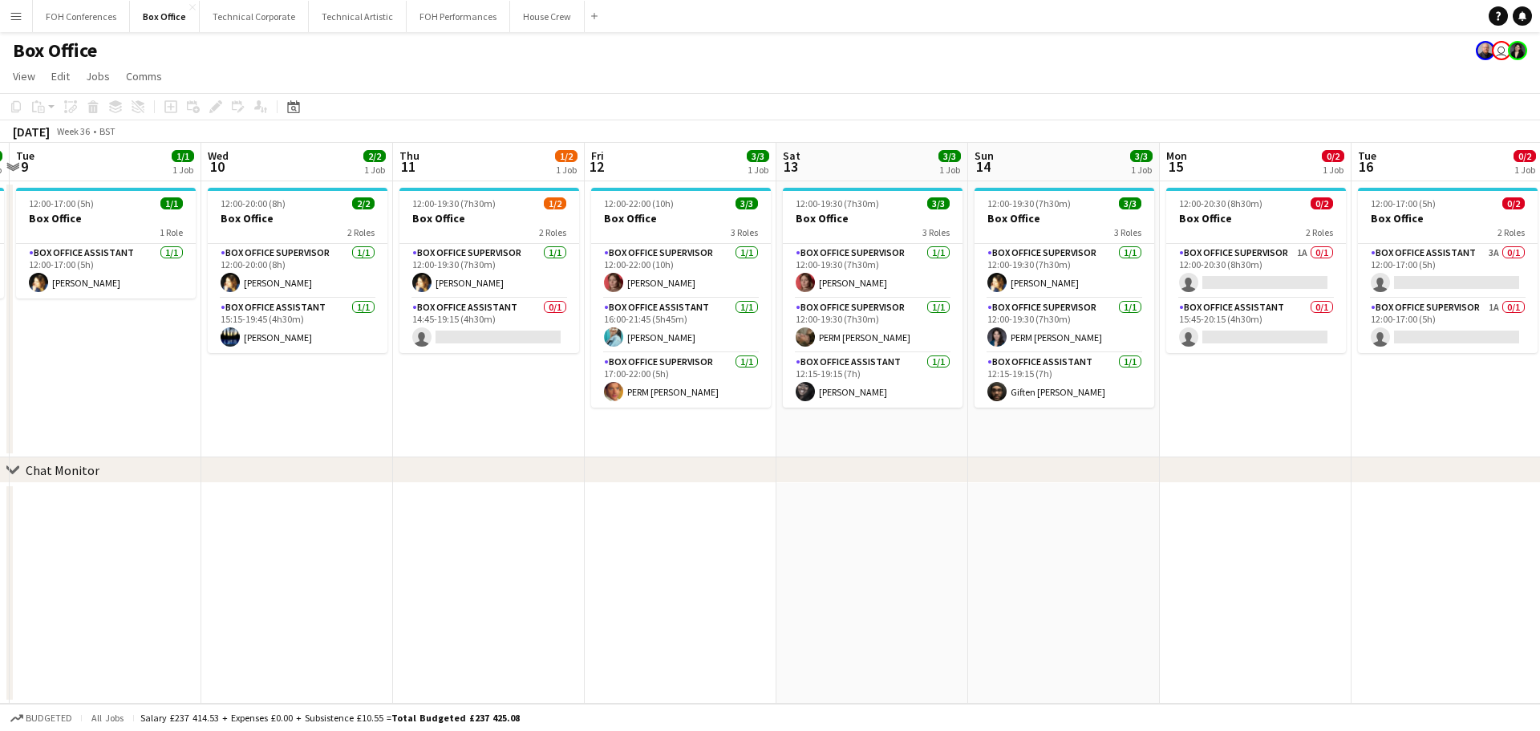
scroll to position [0, 570]
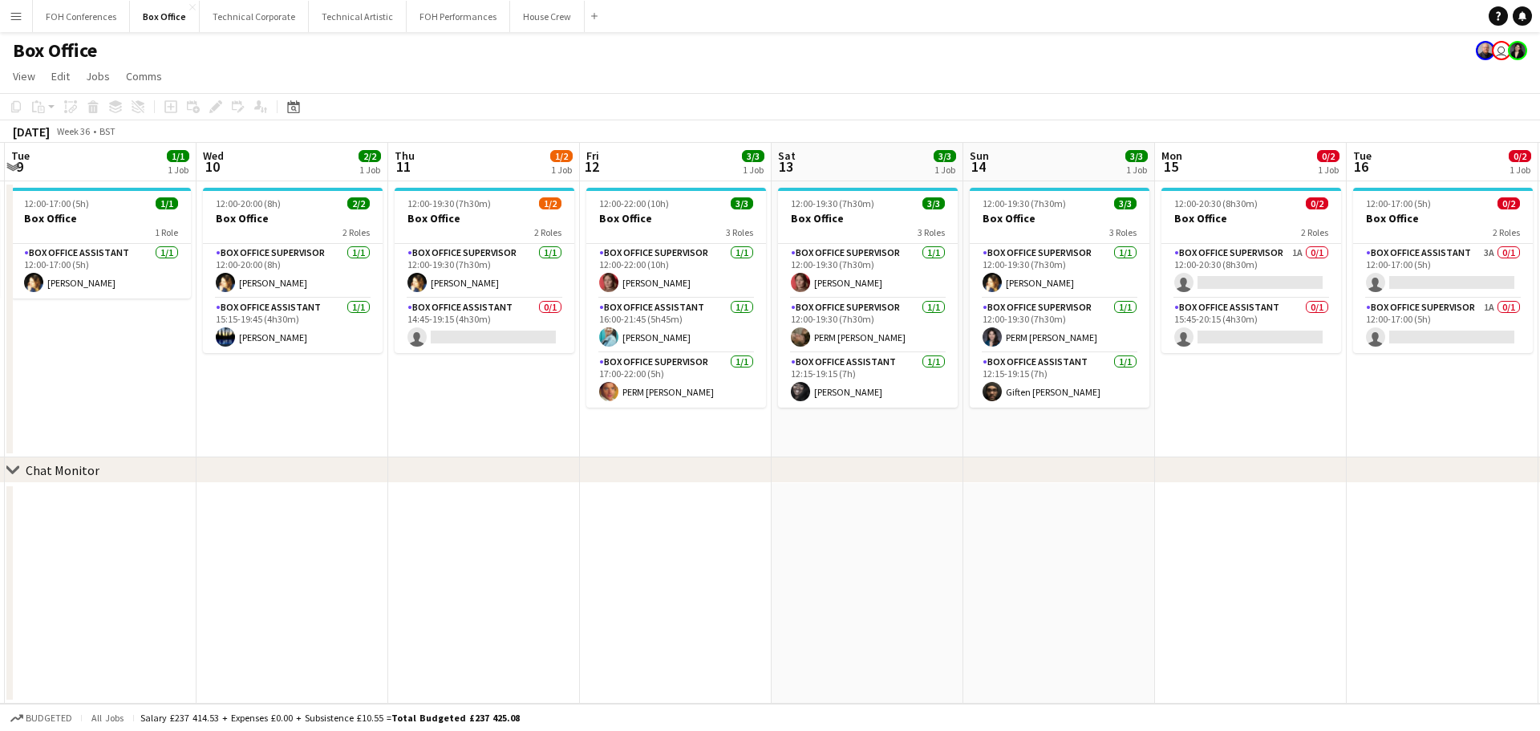
drag, startPoint x: 670, startPoint y: 420, endPoint x: 454, endPoint y: 418, distance: 216.5
click at [454, 418] on app-calendar-viewport "Sat 6 4/5 2 Jobs Sun 7 4/4 2 Jobs Mon 8 1/1 1 Job Tue 9 1/1 1 Job Wed 10 2/2 1 …" at bounding box center [770, 423] width 1540 height 561
drag, startPoint x: 854, startPoint y: 471, endPoint x: 646, endPoint y: 471, distance: 208.5
click at [646, 471] on div "chevron-right Chat Monitor" at bounding box center [770, 470] width 1540 height 26
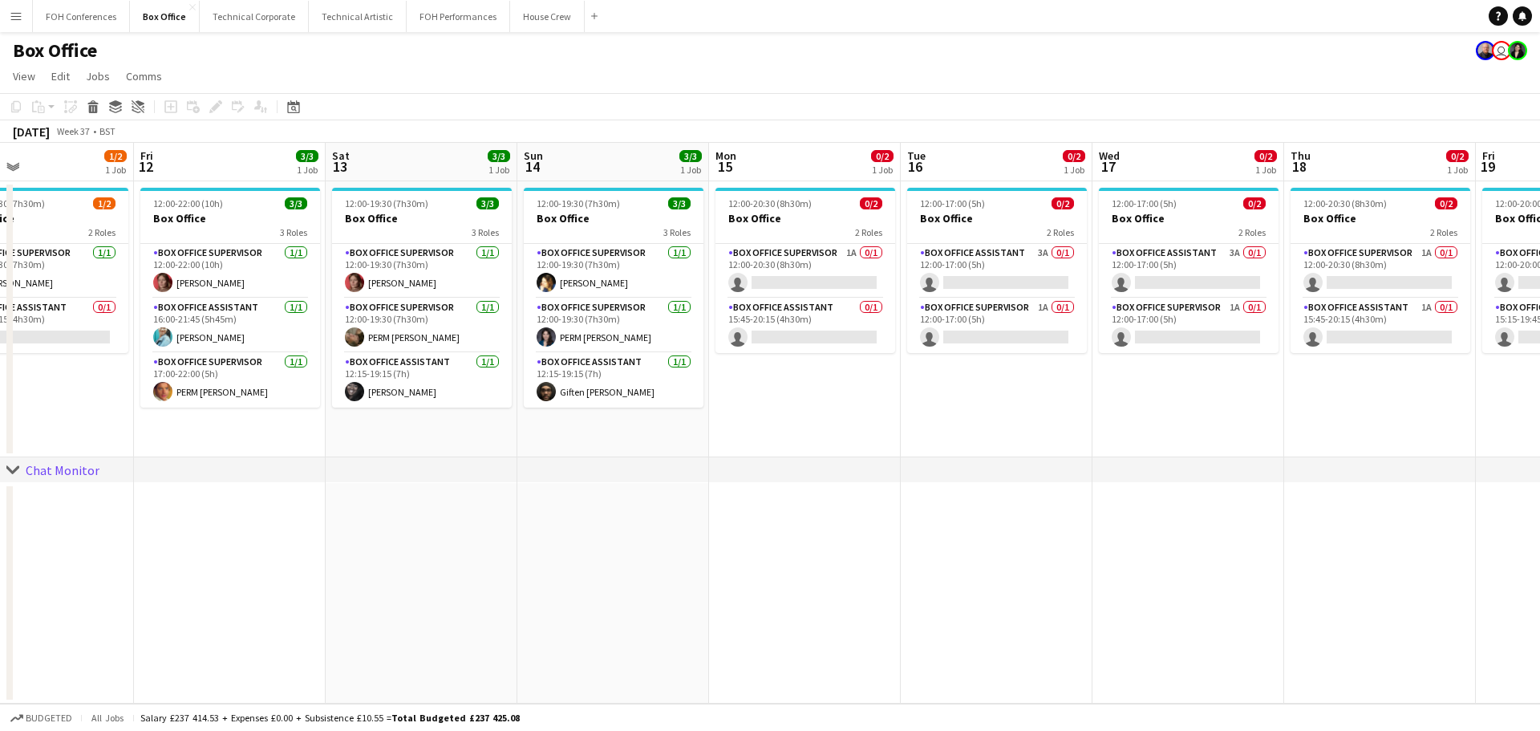
scroll to position [0, 486]
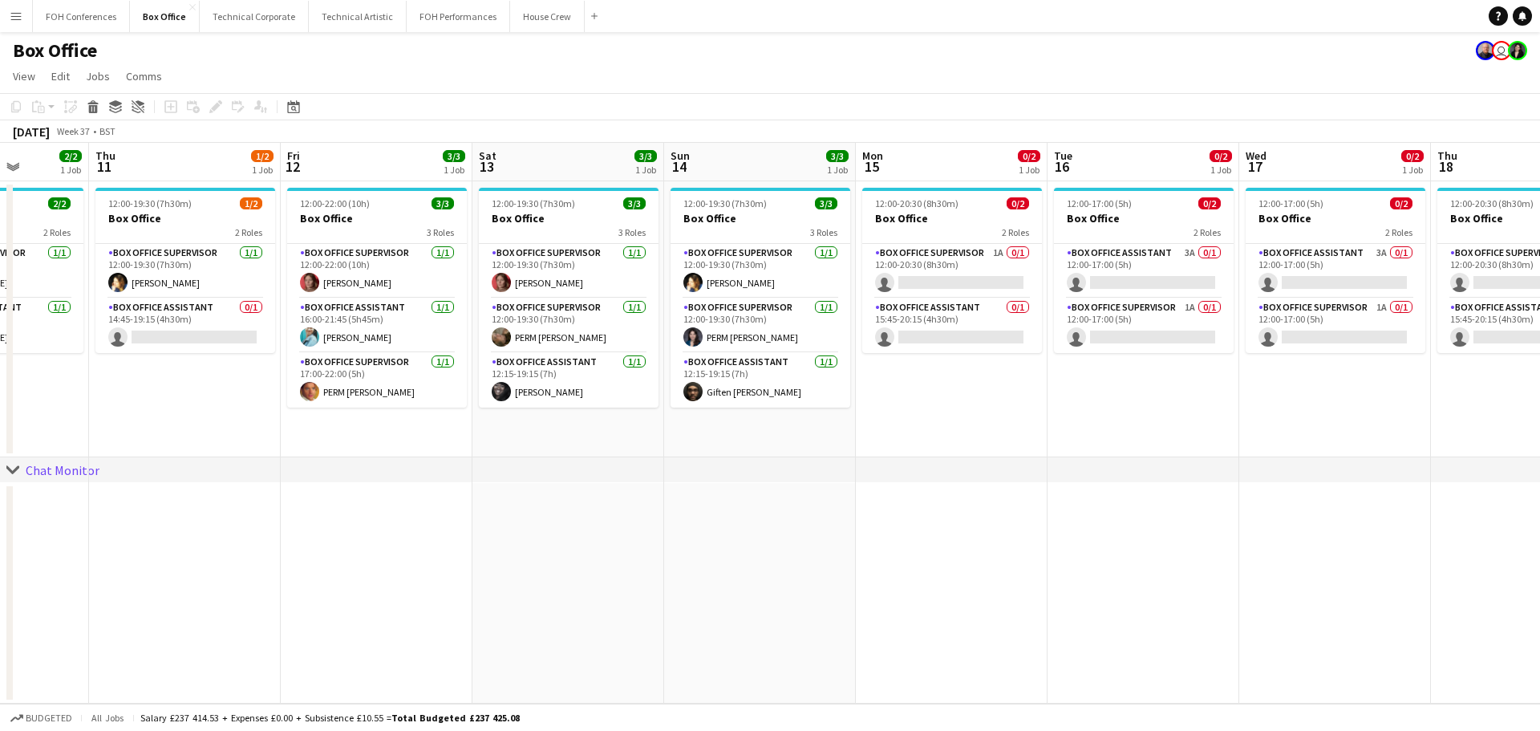
drag, startPoint x: 789, startPoint y: 437, endPoint x: 490, endPoint y: 440, distance: 299.2
click at [490, 440] on app-calendar-viewport "Mon 8 1/1 1 Job Tue 9 1/1 1 Job Wed 10 2/2 1 Job Thu 11 1/2 1 Job Fri 12 3/3 1 …" at bounding box center [770, 423] width 1540 height 561
click at [458, 22] on button "FOH Performances Close" at bounding box center [458, 16] width 103 height 31
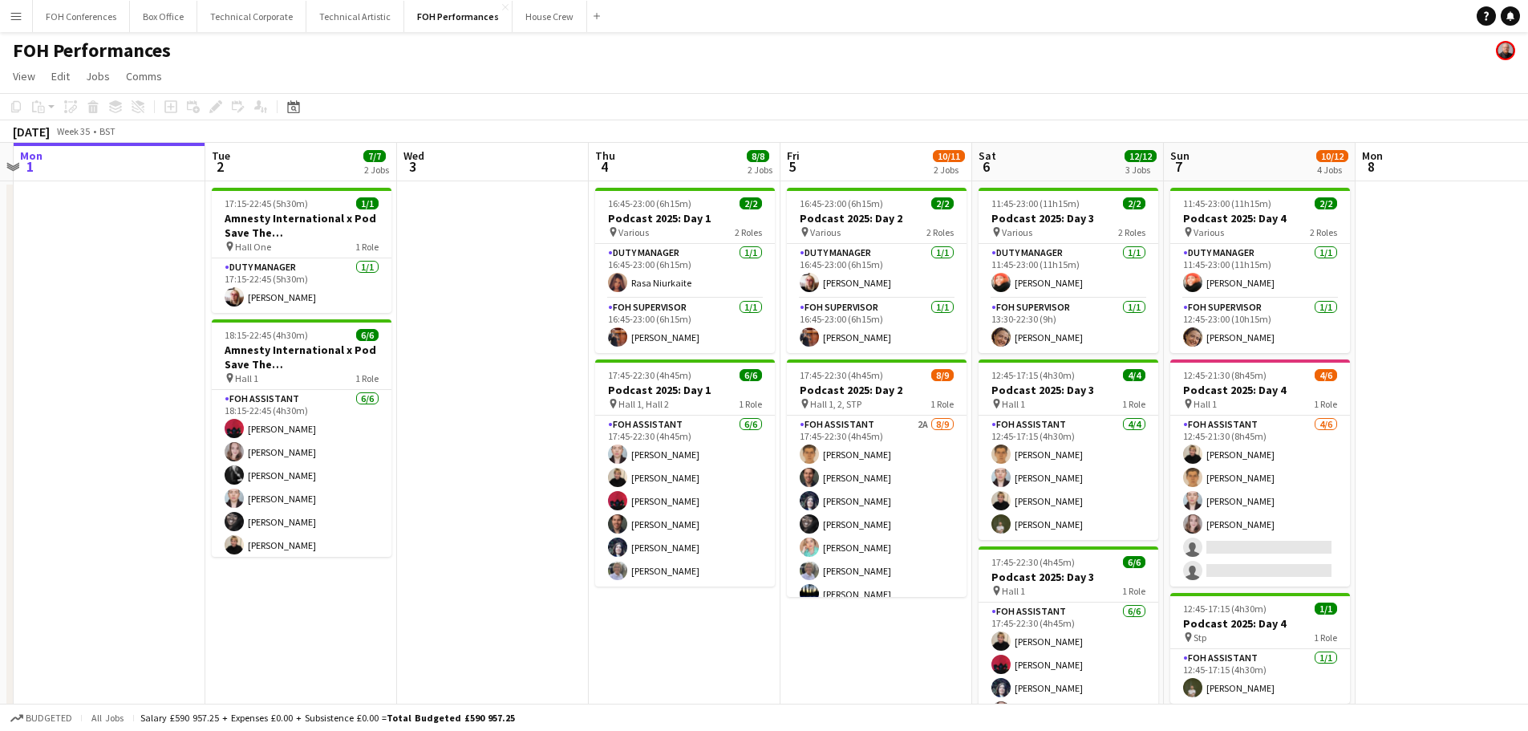
scroll to position [0, 564]
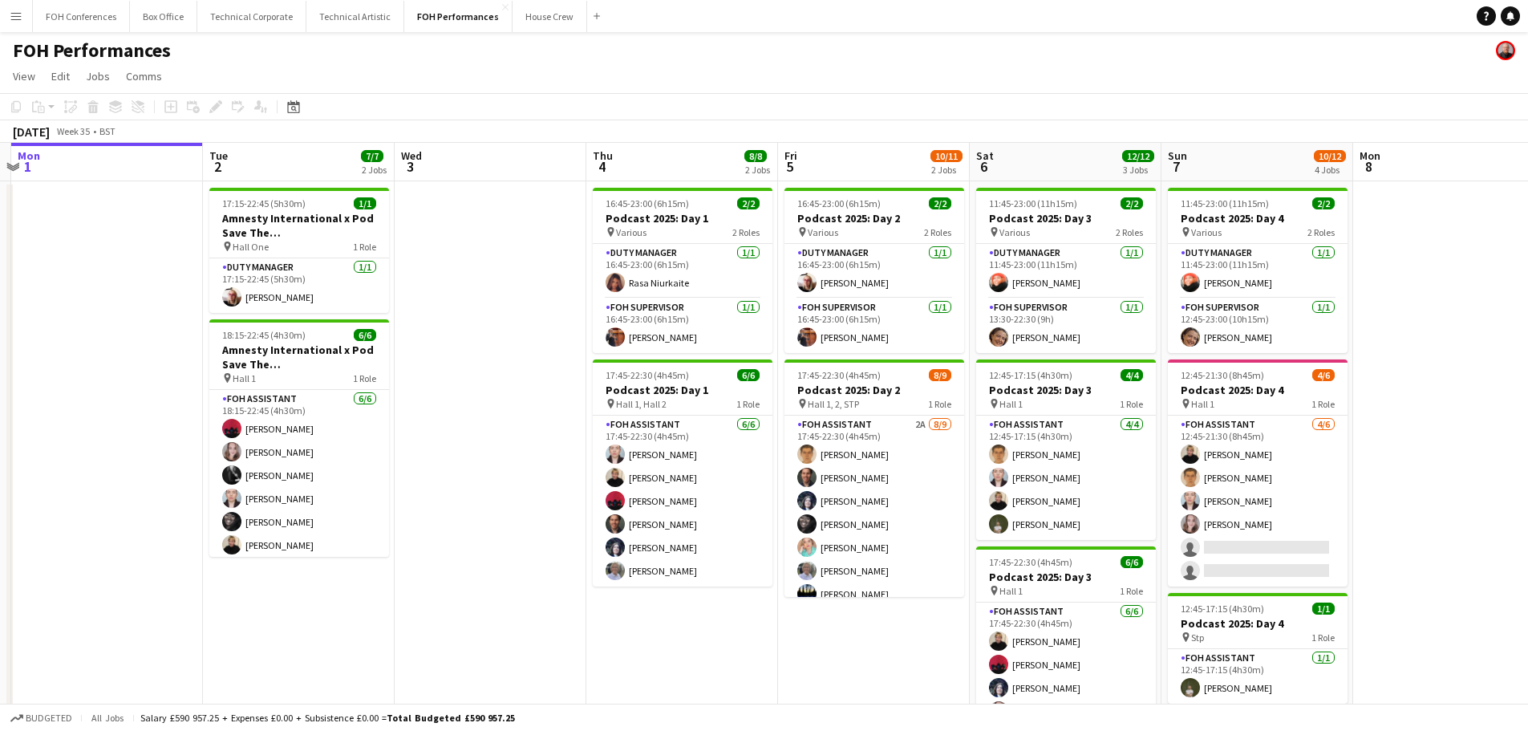
drag, startPoint x: 681, startPoint y: 410, endPoint x: 500, endPoint y: 399, distance: 180.8
click at [500, 399] on app-calendar-viewport "Fri 29 4/5 2 Jobs Sat 30 Sun 31 Mon 1 Tue 2 7/7 2 Jobs Wed 3 Thu 4 8/8 2 Jobs F…" at bounding box center [764, 523] width 1528 height 761
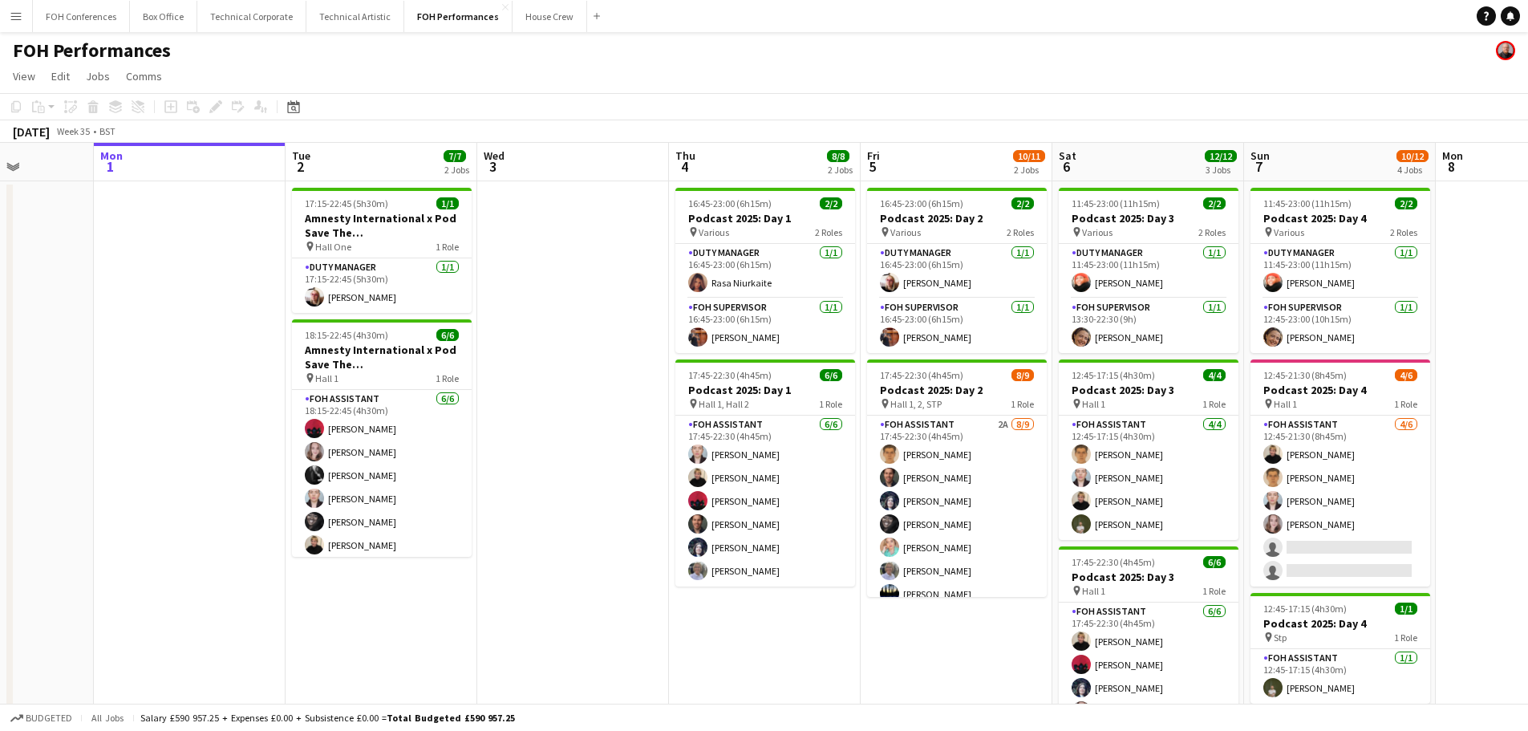
scroll to position [0, 462]
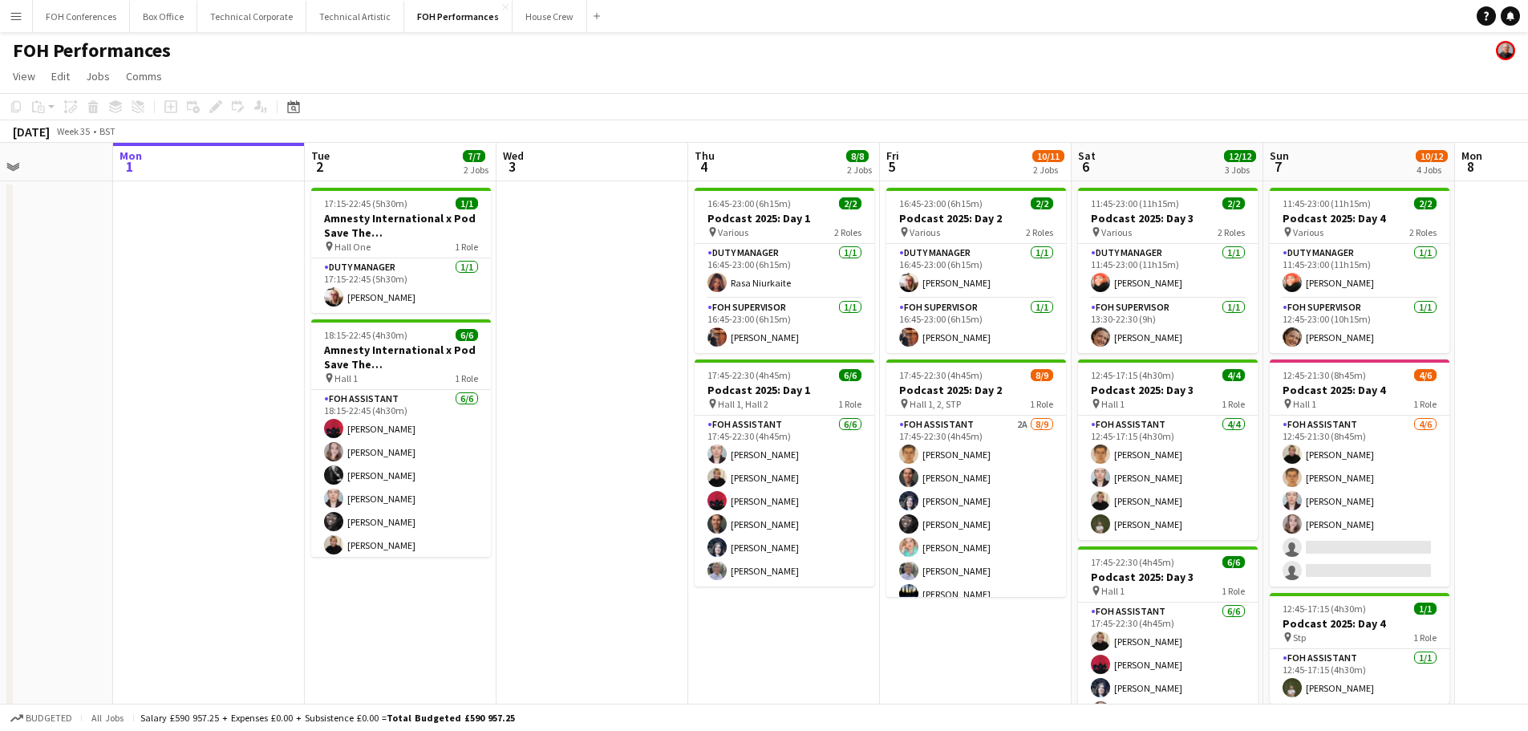
drag, startPoint x: 491, startPoint y: 417, endPoint x: 593, endPoint y: 402, distance: 103.0
click at [593, 402] on app-calendar-viewport "Fri 29 4/5 2 Jobs Sat 30 Sun 31 Mon 1 Tue 2 7/7 2 Jobs Wed 3 Thu 4 8/8 2 Jobs F…" at bounding box center [764, 523] width 1528 height 761
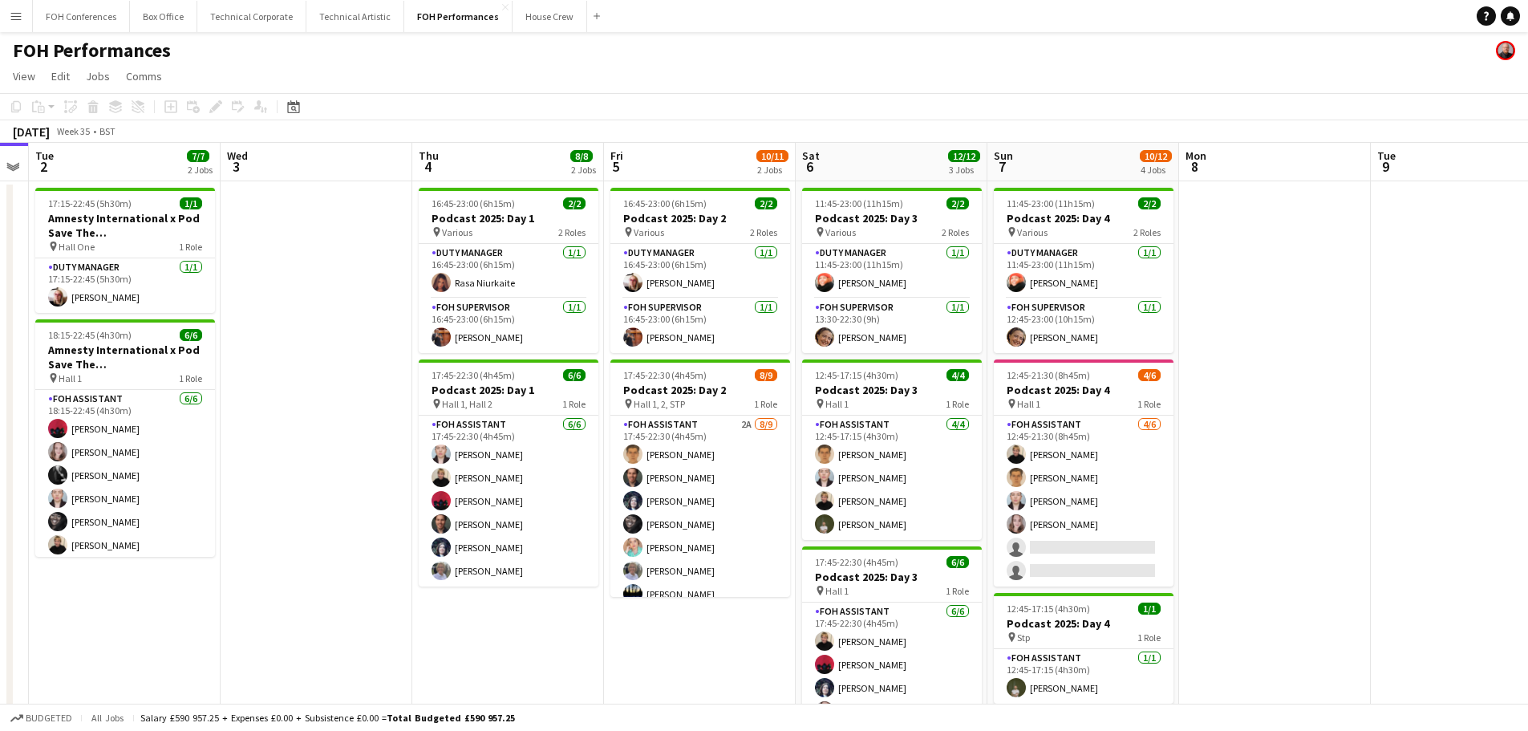
drag, startPoint x: 644, startPoint y: 288, endPoint x: 372, endPoint y: 259, distance: 273.4
click at [372, 259] on app-calendar-viewport "Sat 30 Sun 31 Mon 1 Tue 2 7/7 2 Jobs Wed 3 Thu 4 8/8 2 Jobs Fri 5 10/11 2 Jobs …" at bounding box center [764, 523] width 1528 height 761
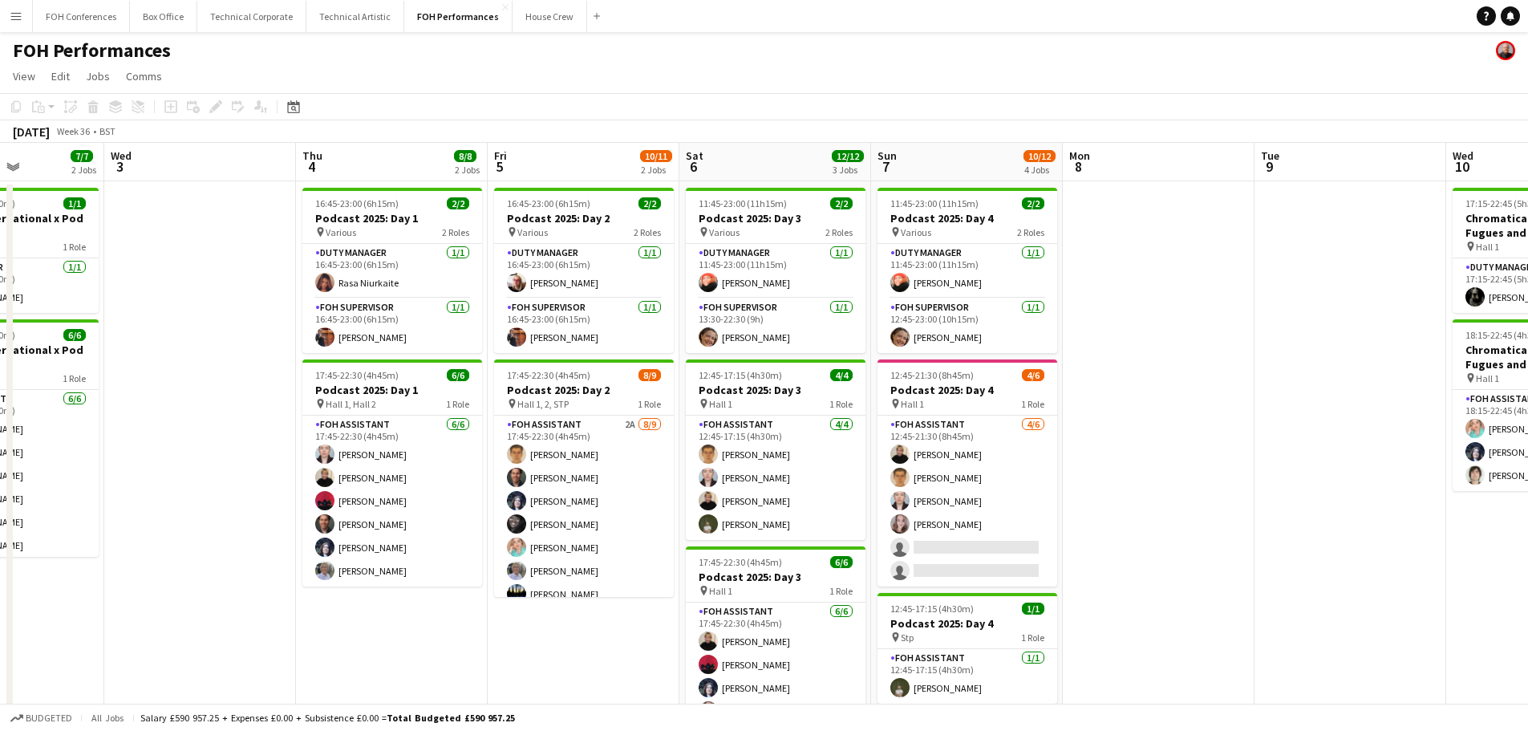
scroll to position [0, 621]
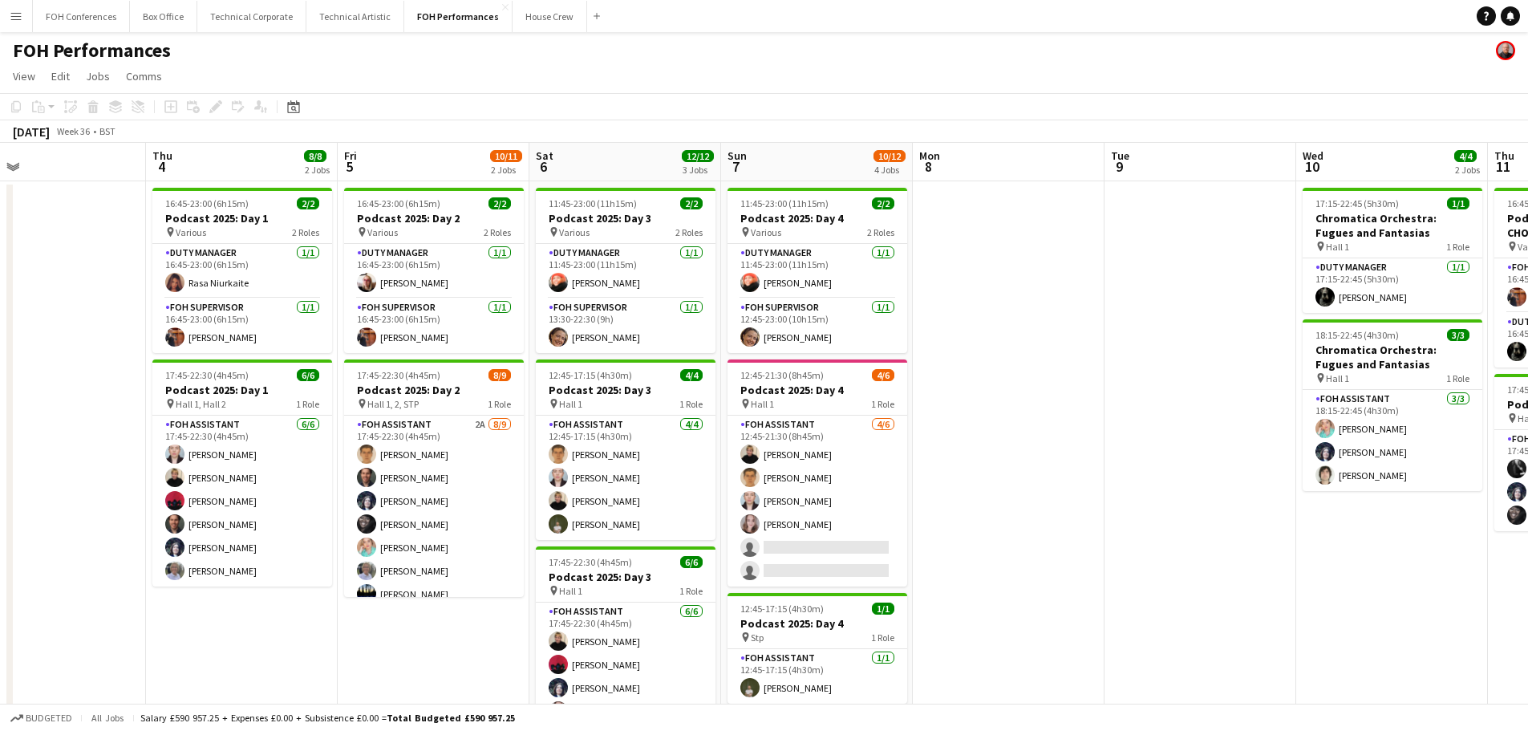
drag, startPoint x: 1253, startPoint y: 363, endPoint x: 1014, endPoint y: 362, distance: 239.0
click at [1014, 362] on app-calendar-viewport "Sun 31 Mon 1 Tue 2 7/7 2 Jobs Wed 3 Thu 4 8/8 2 Jobs Fri 5 10/11 2 Jobs Sat 6 1…" at bounding box center [764, 523] width 1528 height 761
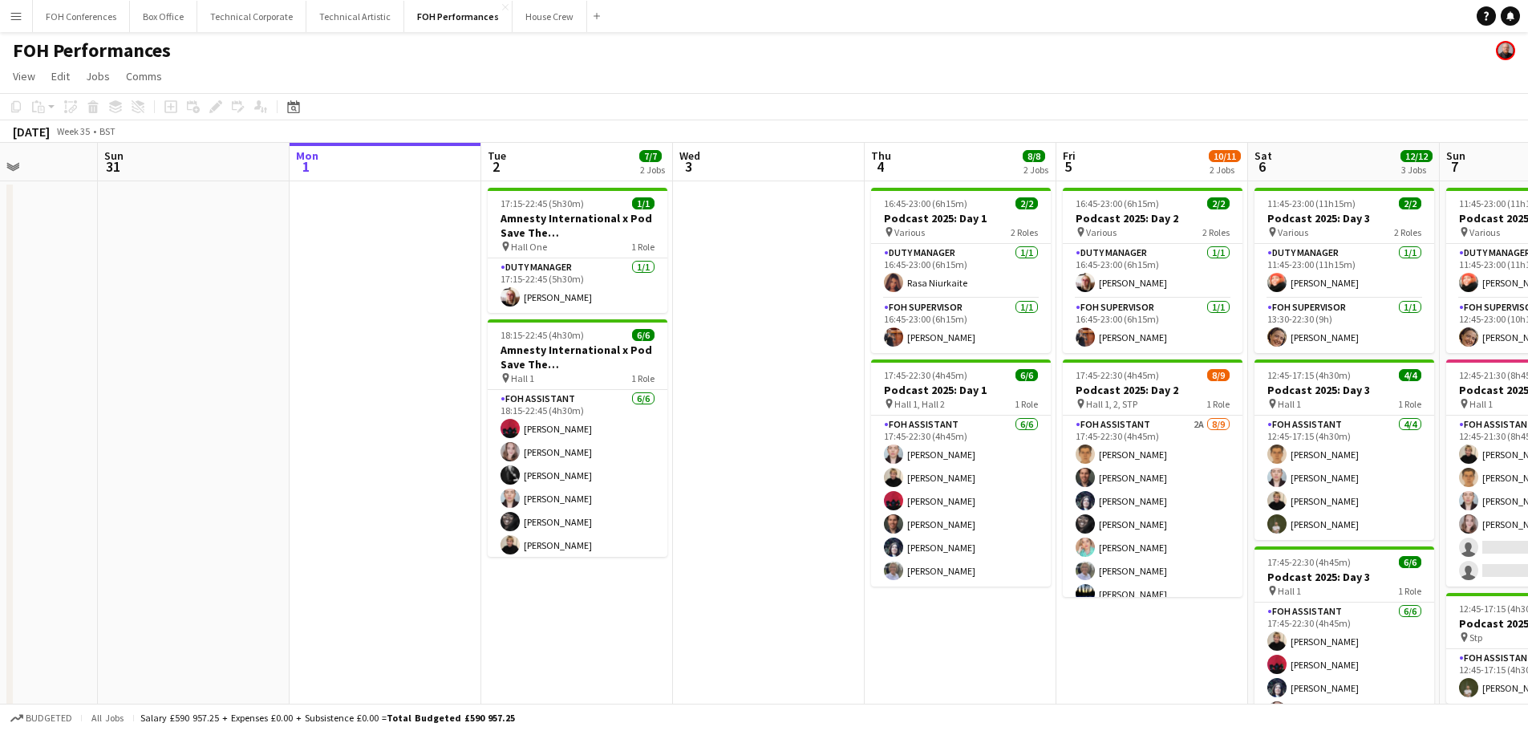
drag, startPoint x: 111, startPoint y: 287, endPoint x: 829, endPoint y: 207, distance: 723.0
click at [829, 207] on app-calendar-viewport "Thu 28 2 Jobs Fri 29 4/5 2 Jobs Sat 30 Sun 31 Mon 1 Tue 2 7/7 2 Jobs Wed 3 Thu …" at bounding box center [764, 523] width 1528 height 761
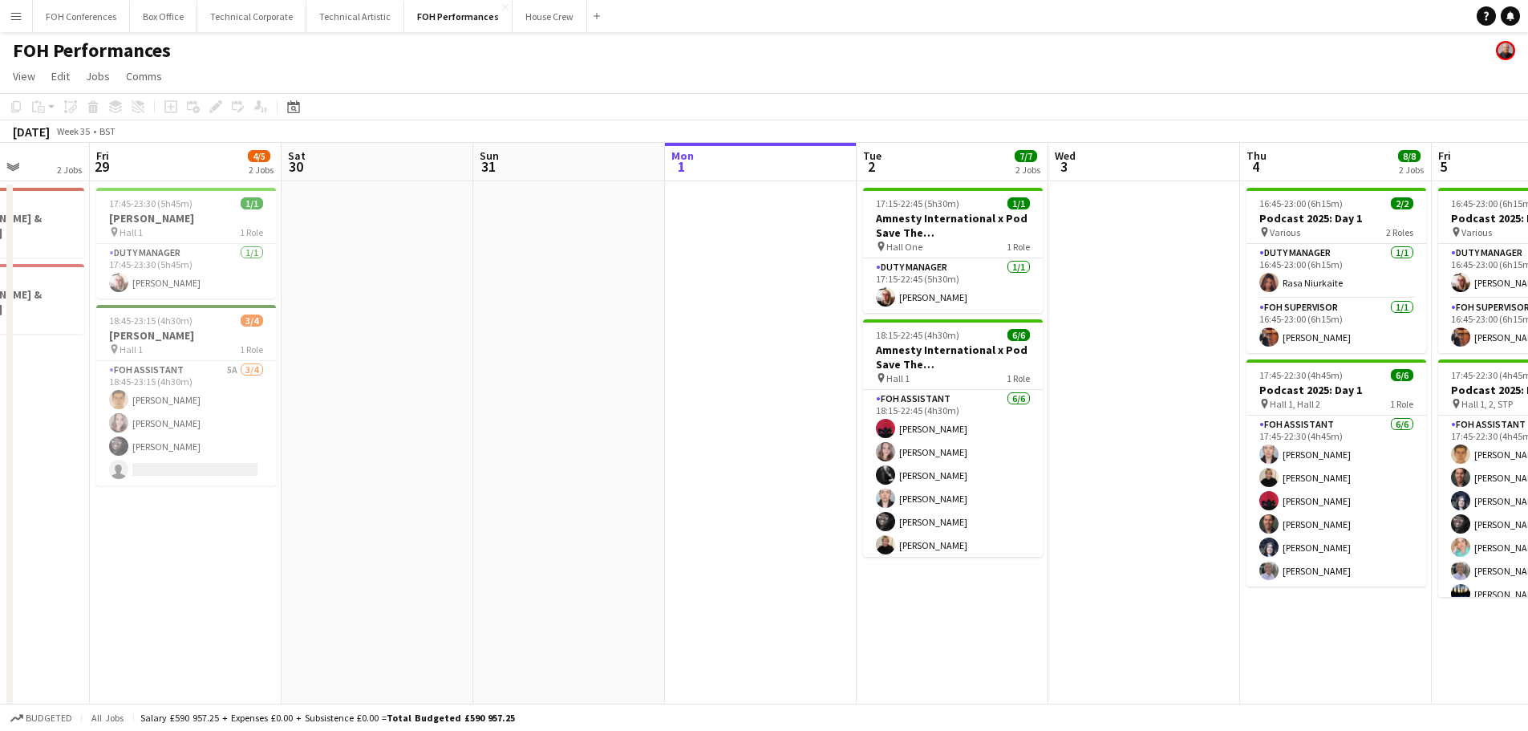
drag, startPoint x: 466, startPoint y: 300, endPoint x: 408, endPoint y: 279, distance: 61.4
click at [417, 279] on app-calendar-viewport "Tue 26 6/6 2 Jobs Wed 27 Thu 28 2 Jobs Fri 29 4/5 2 Jobs Sat 30 Sun 31 Mon 1 Tu…" at bounding box center [764, 523] width 1528 height 761
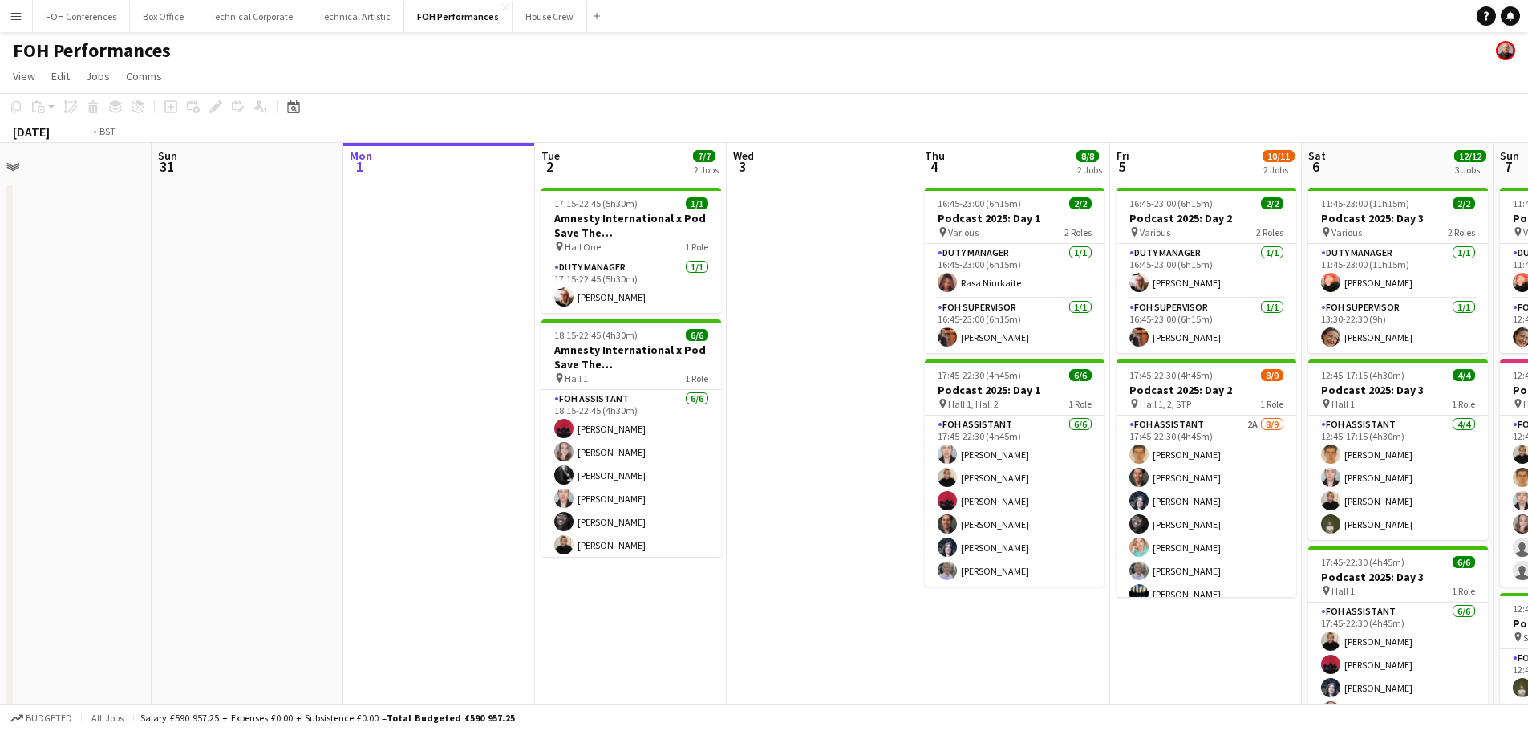
scroll to position [0, 488]
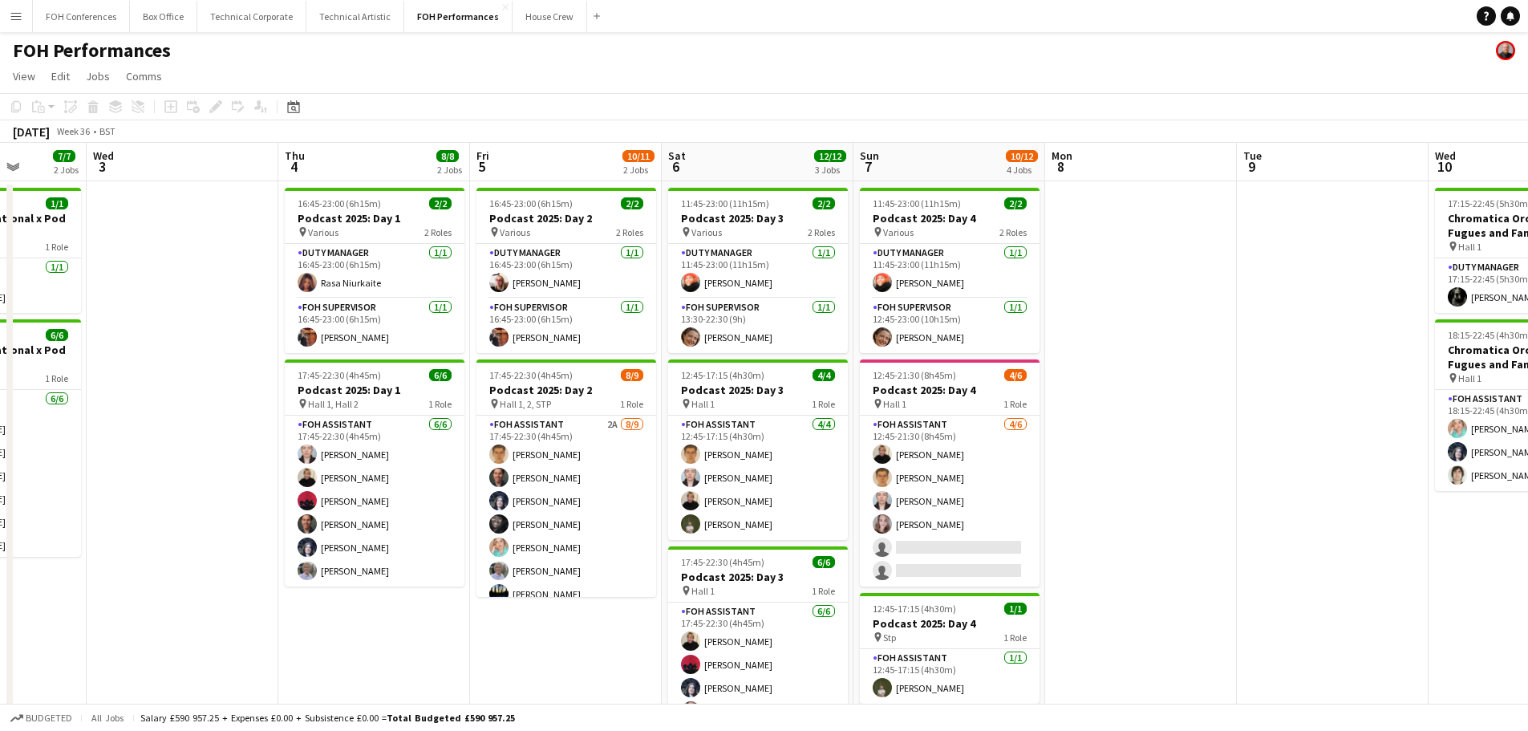
drag, startPoint x: 895, startPoint y: 272, endPoint x: 168, endPoint y: 272, distance: 726.6
click at [168, 272] on app-calendar-viewport "Sun 31 Mon 1 Tue 2 7/7 2 Jobs Wed 3 Thu 4 8/8 2 Jobs Fri 5 10/11 2 Jobs Sat 6 1…" at bounding box center [764, 523] width 1528 height 761
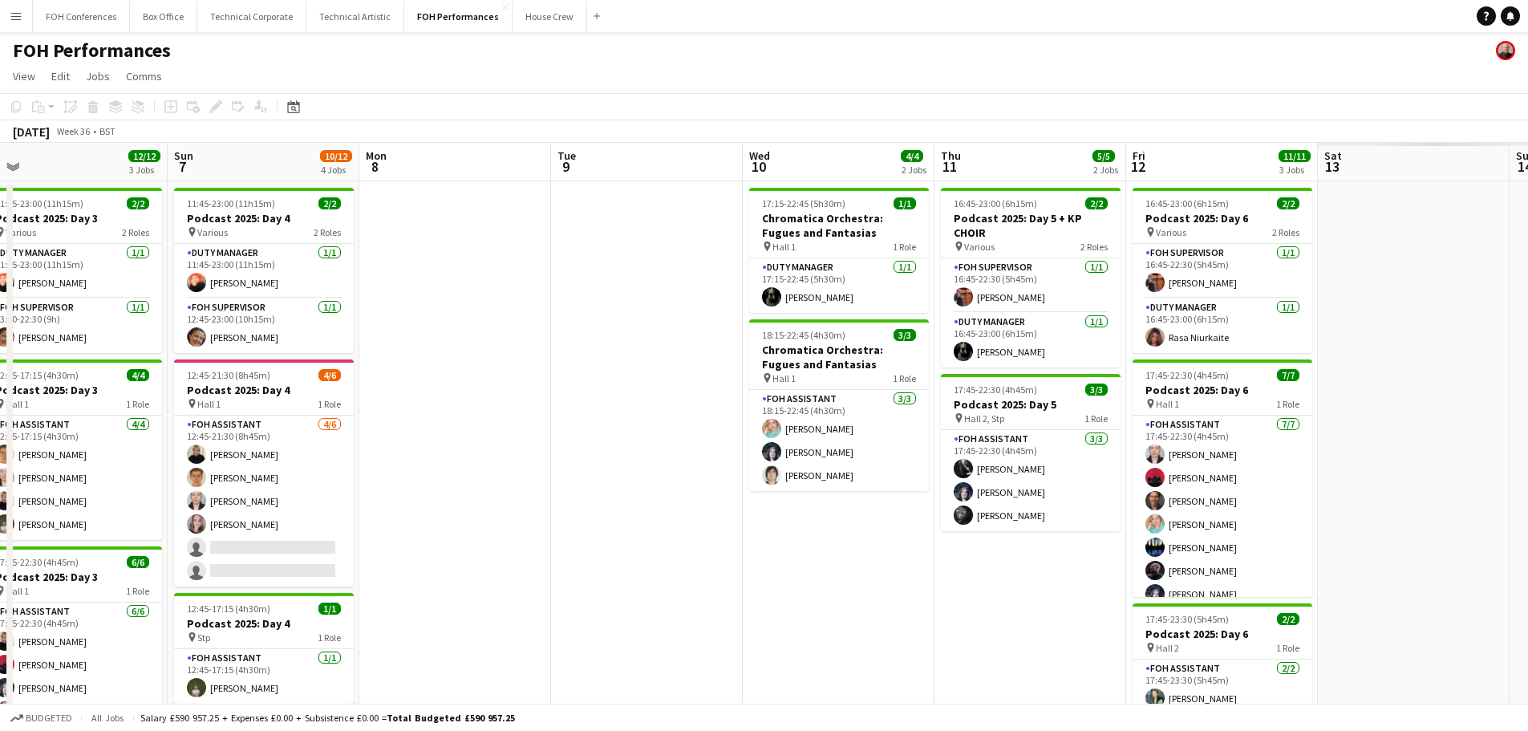
scroll to position [0, 523]
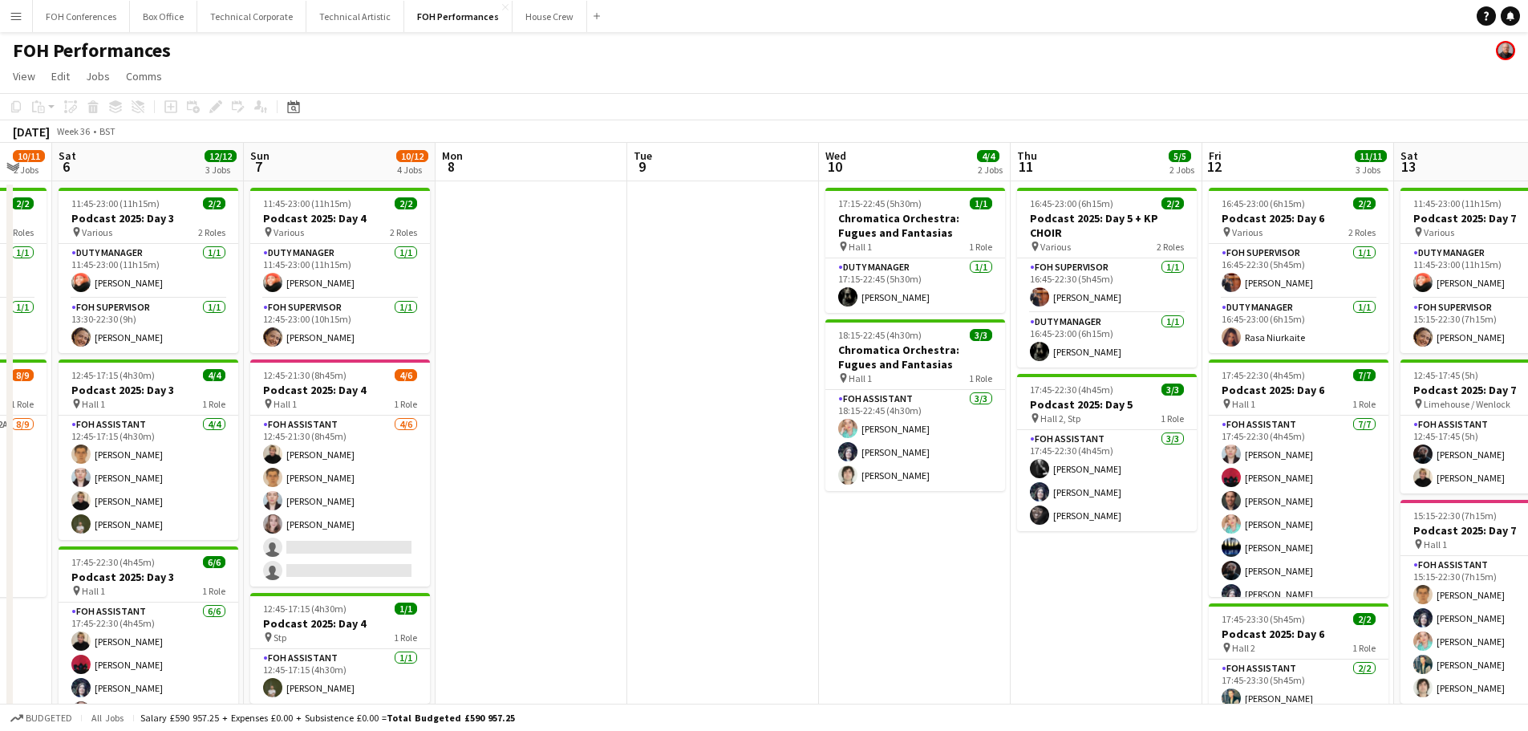
drag, startPoint x: 1144, startPoint y: 363, endPoint x: 534, endPoint y: 293, distance: 613.6
click at [534, 293] on app-calendar-viewport "Wed 3 Thu 4 8/8 2 Jobs Fri 5 10/11 2 Jobs Sat 6 12/12 3 Jobs Sun 7 10/12 4 Jobs…" at bounding box center [764, 523] width 1528 height 761
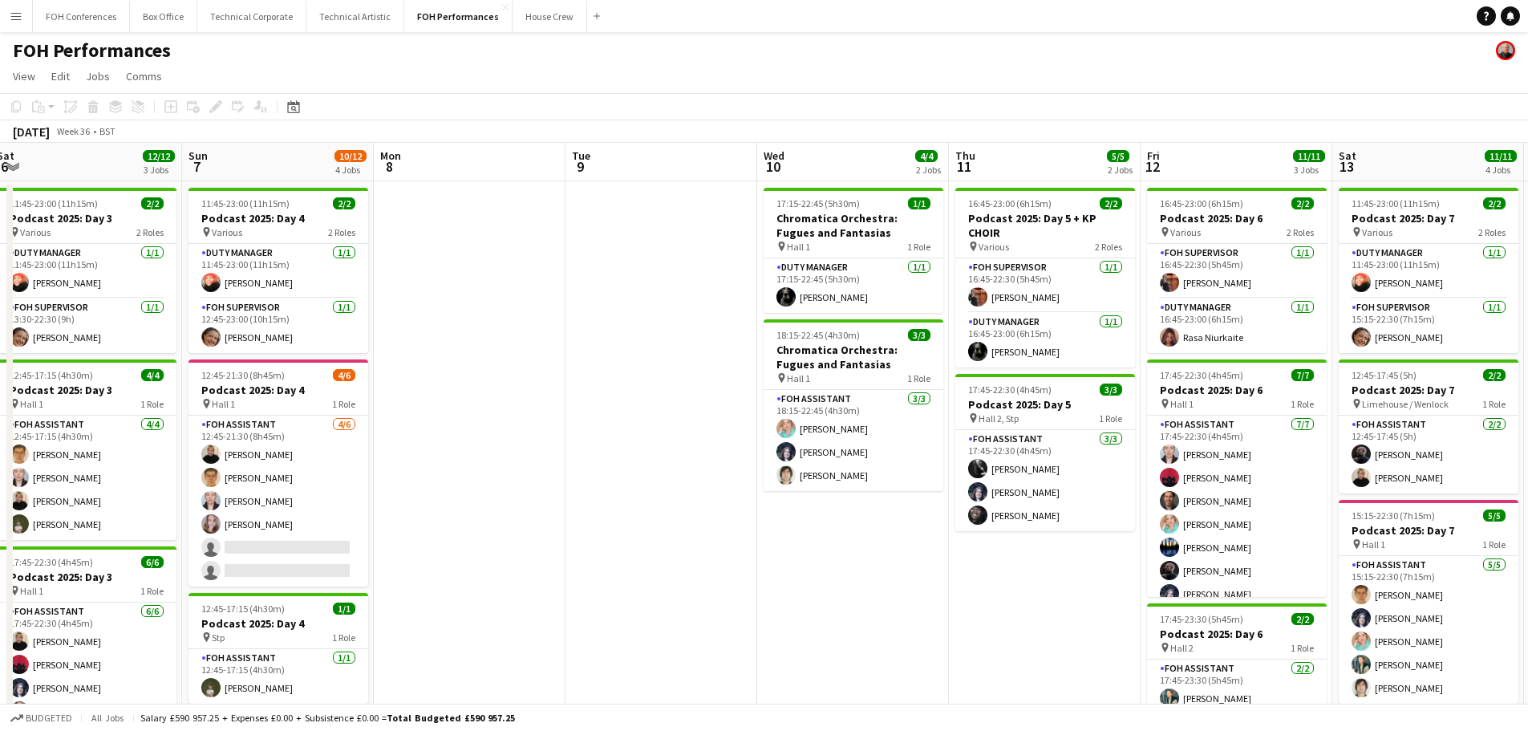
drag, startPoint x: 591, startPoint y: 414, endPoint x: 529, endPoint y: 415, distance: 61.8
click at [529, 415] on app-calendar-viewport "Wed 3 Thu 4 8/8 2 Jobs Fri 5 10/11 2 Jobs Sat 6 12/12 3 Jobs Sun 7 10/12 4 Jobs…" at bounding box center [764, 523] width 1528 height 761
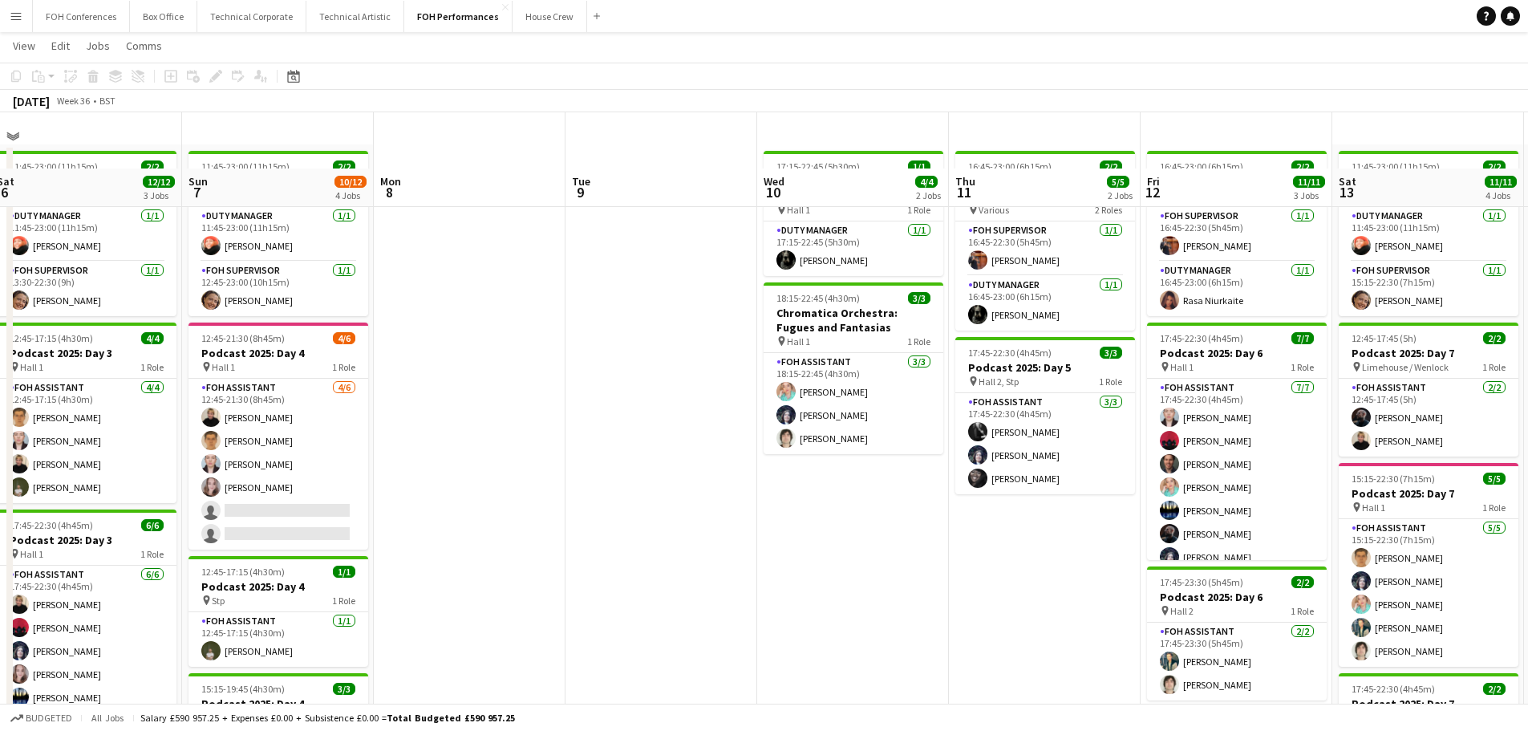
scroll to position [0, 0]
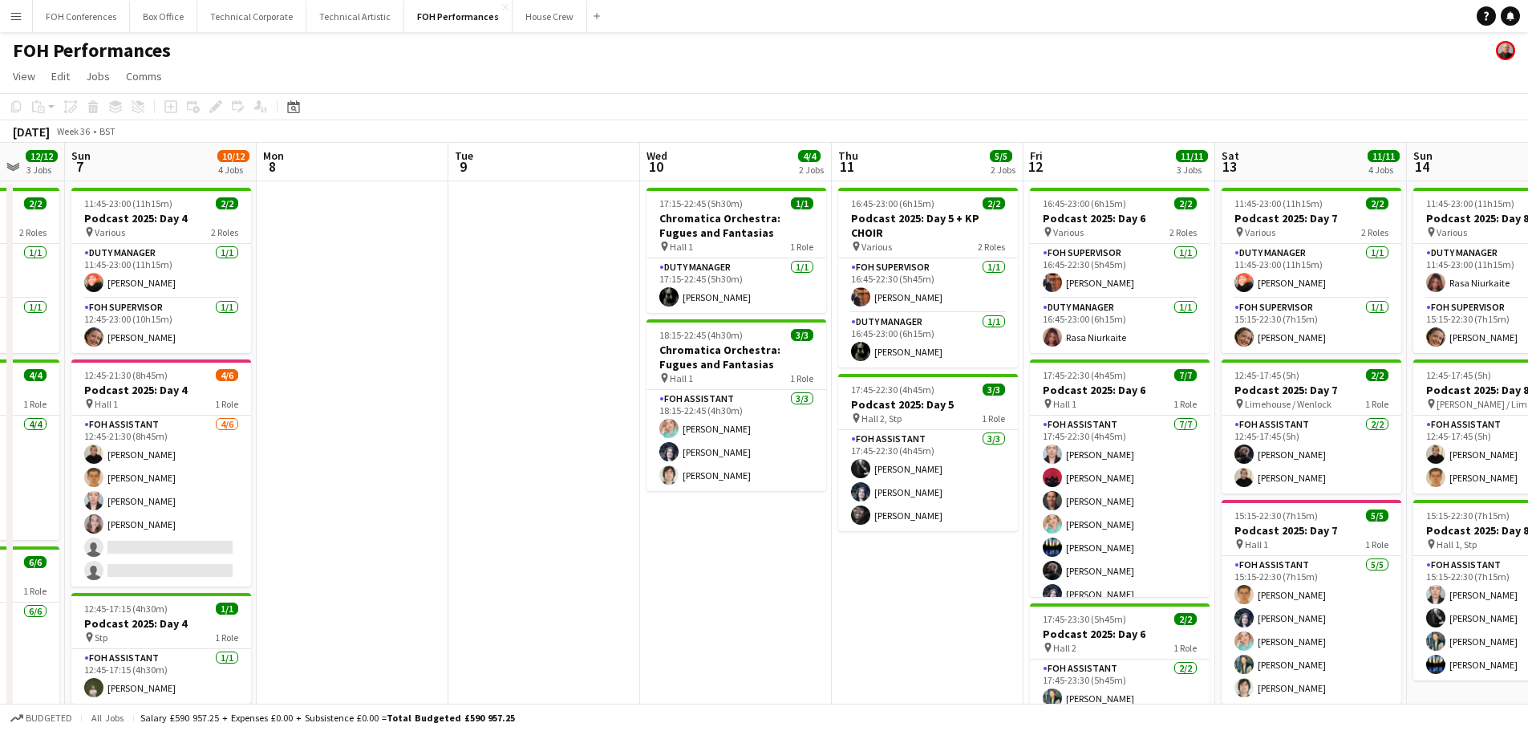
drag, startPoint x: 526, startPoint y: 395, endPoint x: 409, endPoint y: 387, distance: 117.3
click at [409, 387] on app-calendar-viewport "Thu 4 8/8 2 Jobs Fri 5 10/11 2 Jobs Sat 6 12/12 3 Jobs Sun 7 10/12 4 Jobs Mon 8…" at bounding box center [764, 523] width 1528 height 761
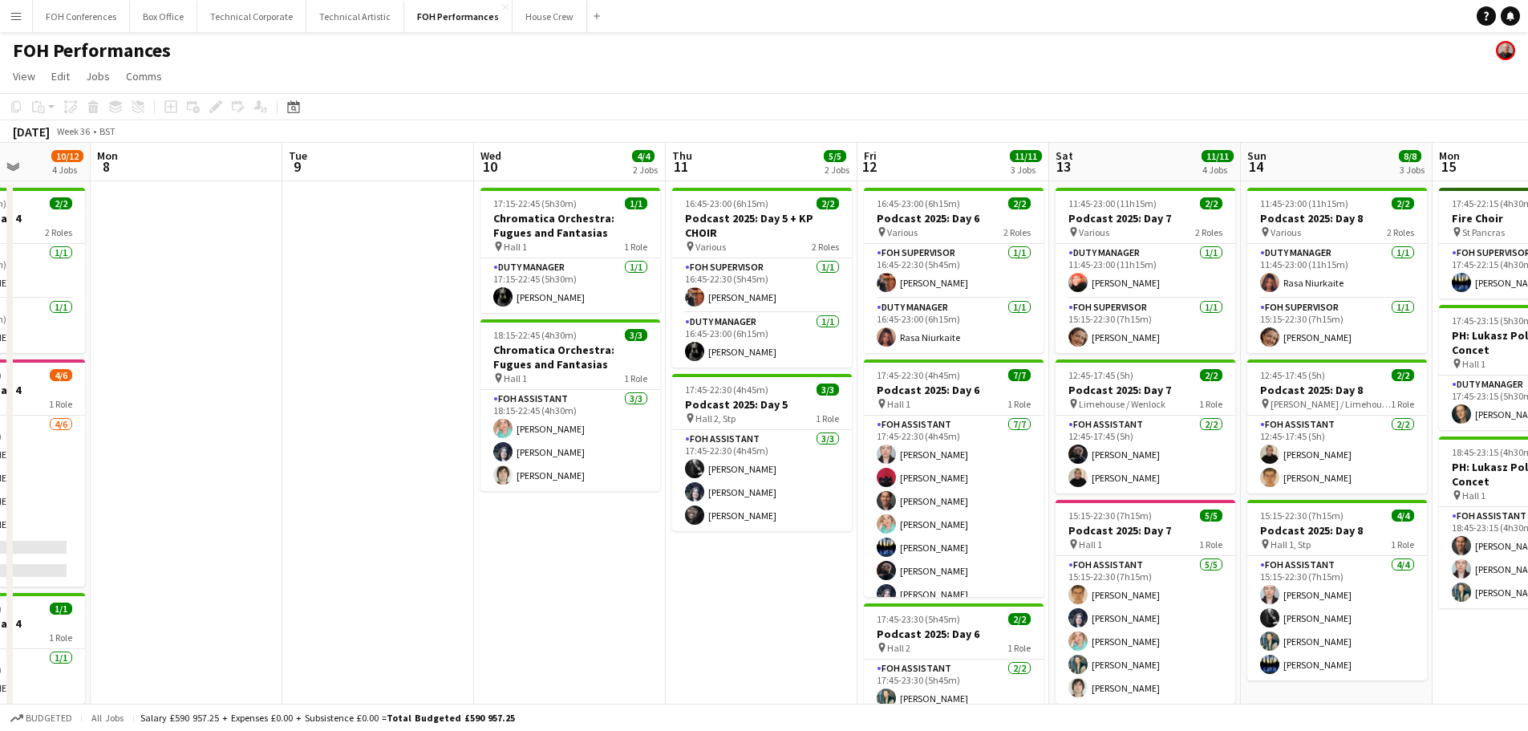
scroll to position [0, 496]
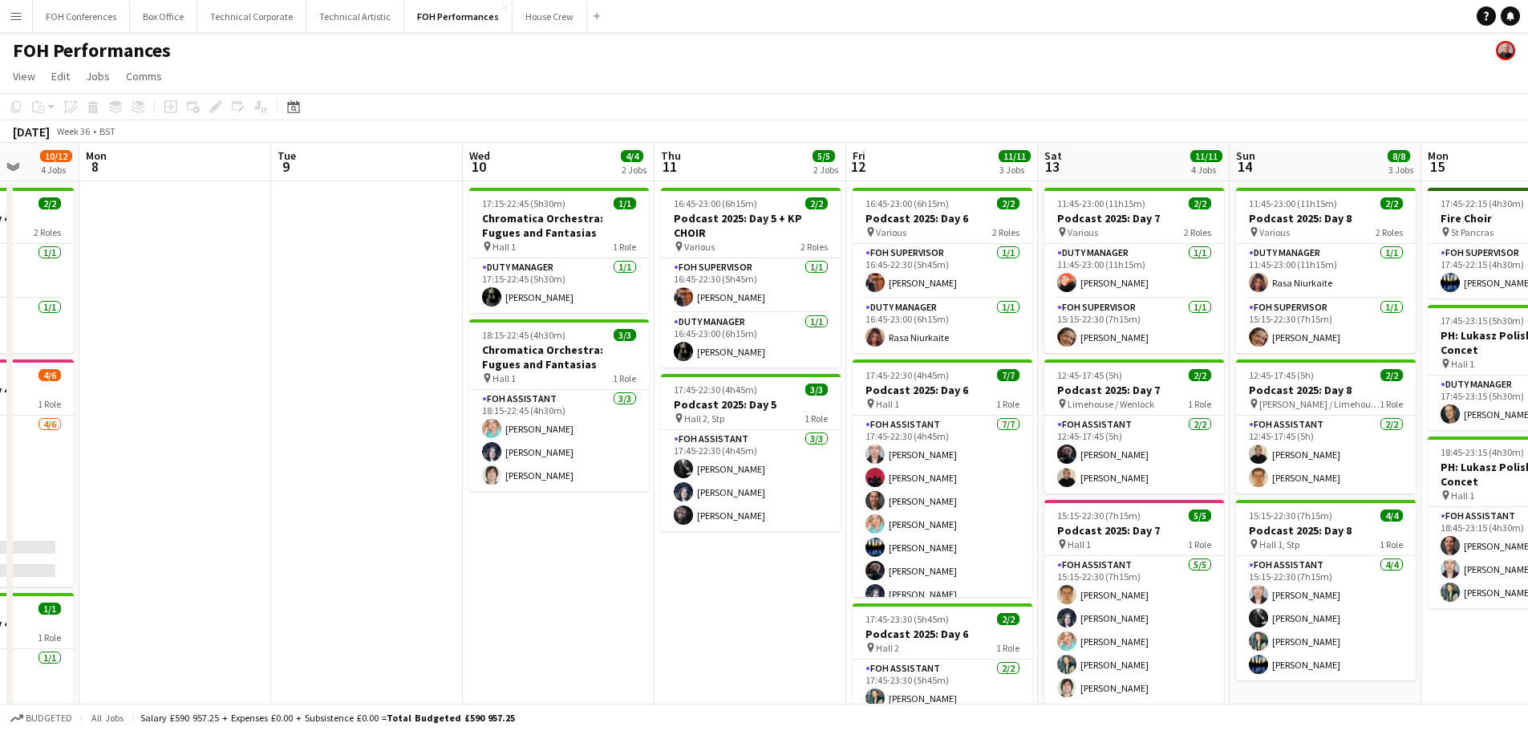
drag, startPoint x: 518, startPoint y: 364, endPoint x: 350, endPoint y: 363, distance: 167.6
click at [341, 364] on app-calendar-viewport "Fri 5 10/11 2 Jobs Sat 6 12/12 3 Jobs Sun 7 10/12 4 Jobs Mon 8 Tue 9 Wed 10 4/4…" at bounding box center [764, 523] width 1528 height 761
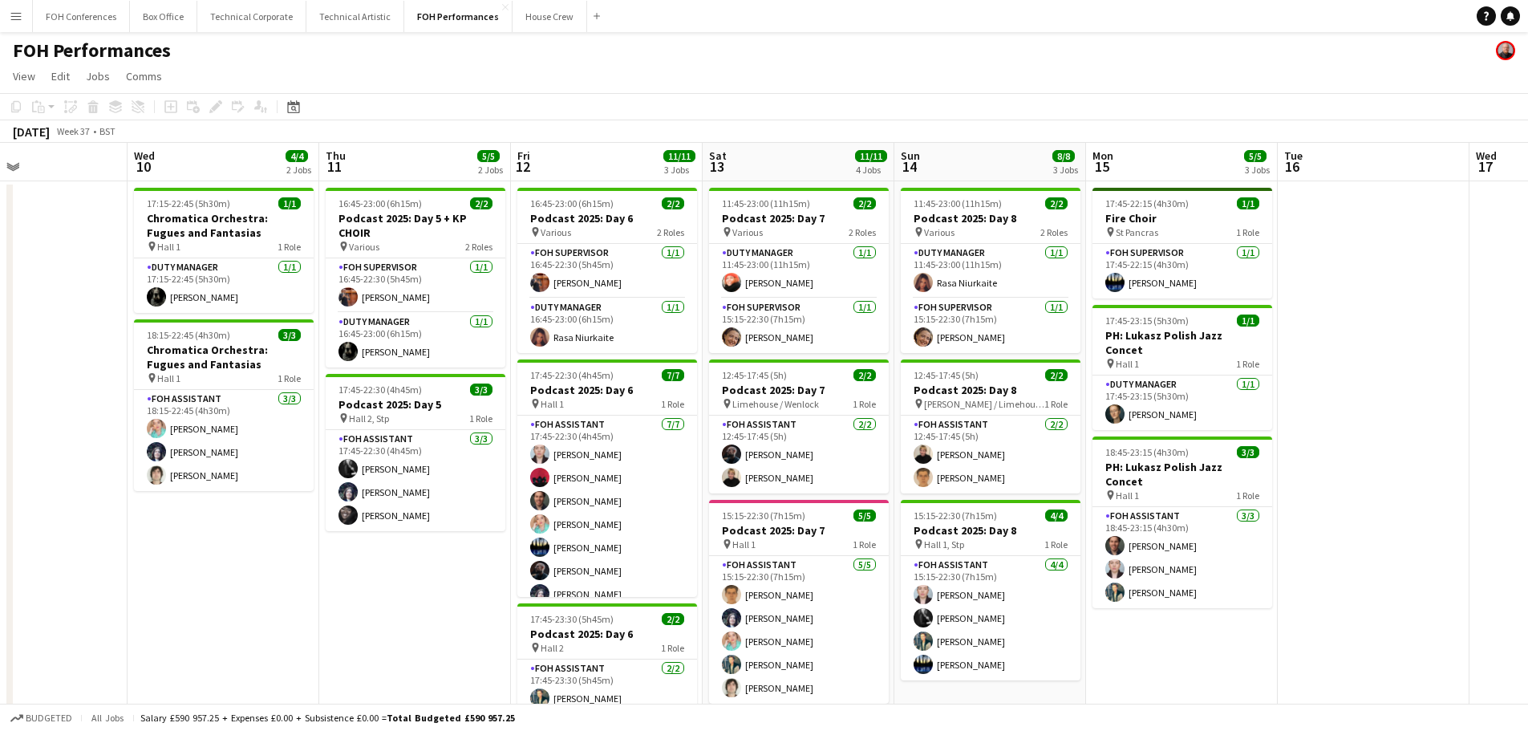
drag, startPoint x: 472, startPoint y: 505, endPoint x: 362, endPoint y: 313, distance: 221.6
click at [315, 477] on app-calendar-viewport "Sat 6 12/12 3 Jobs Sun 7 10/12 4 Jobs Mon 8 Tue 9 Wed 10 4/4 2 Jobs Thu 11 5/5 …" at bounding box center [764, 523] width 1528 height 761
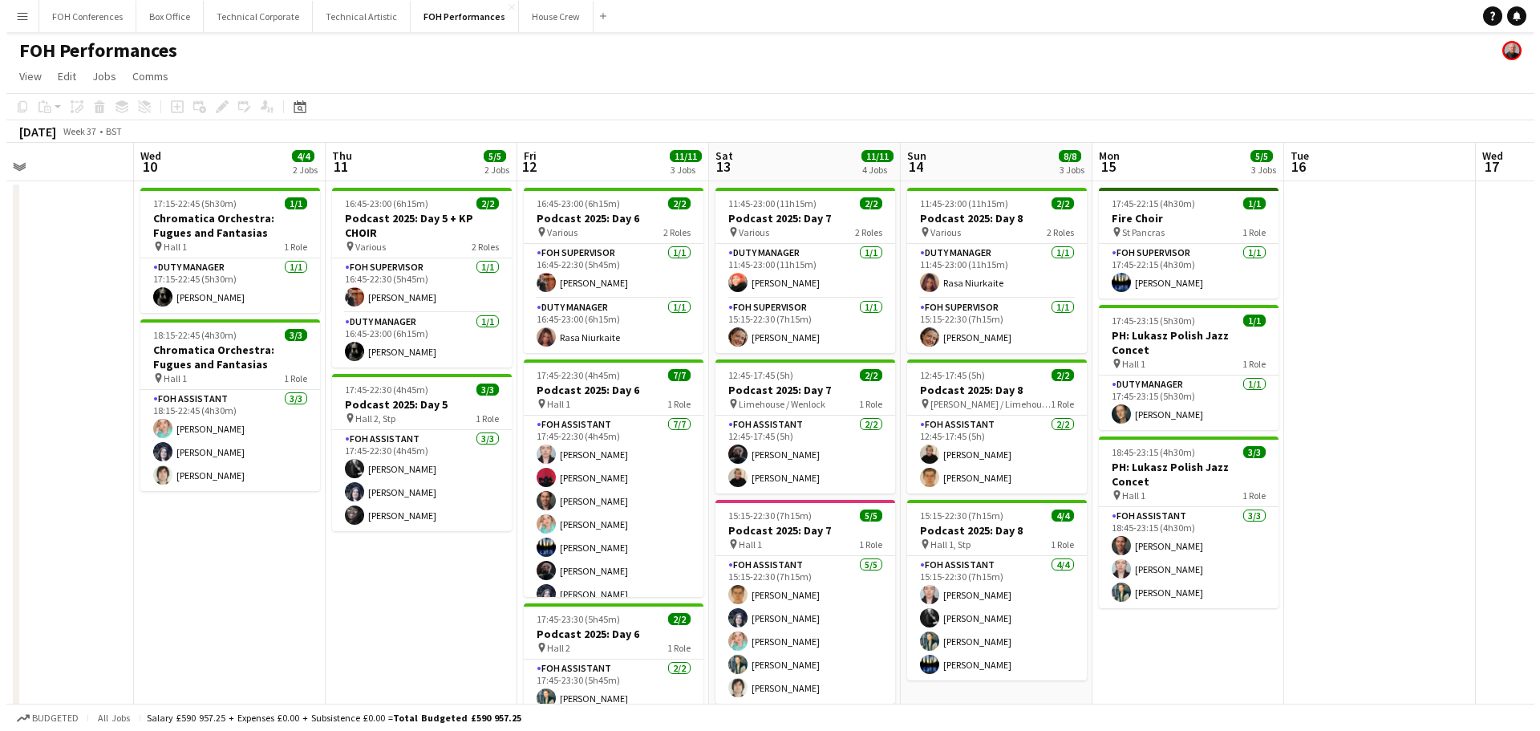
scroll to position [0, 461]
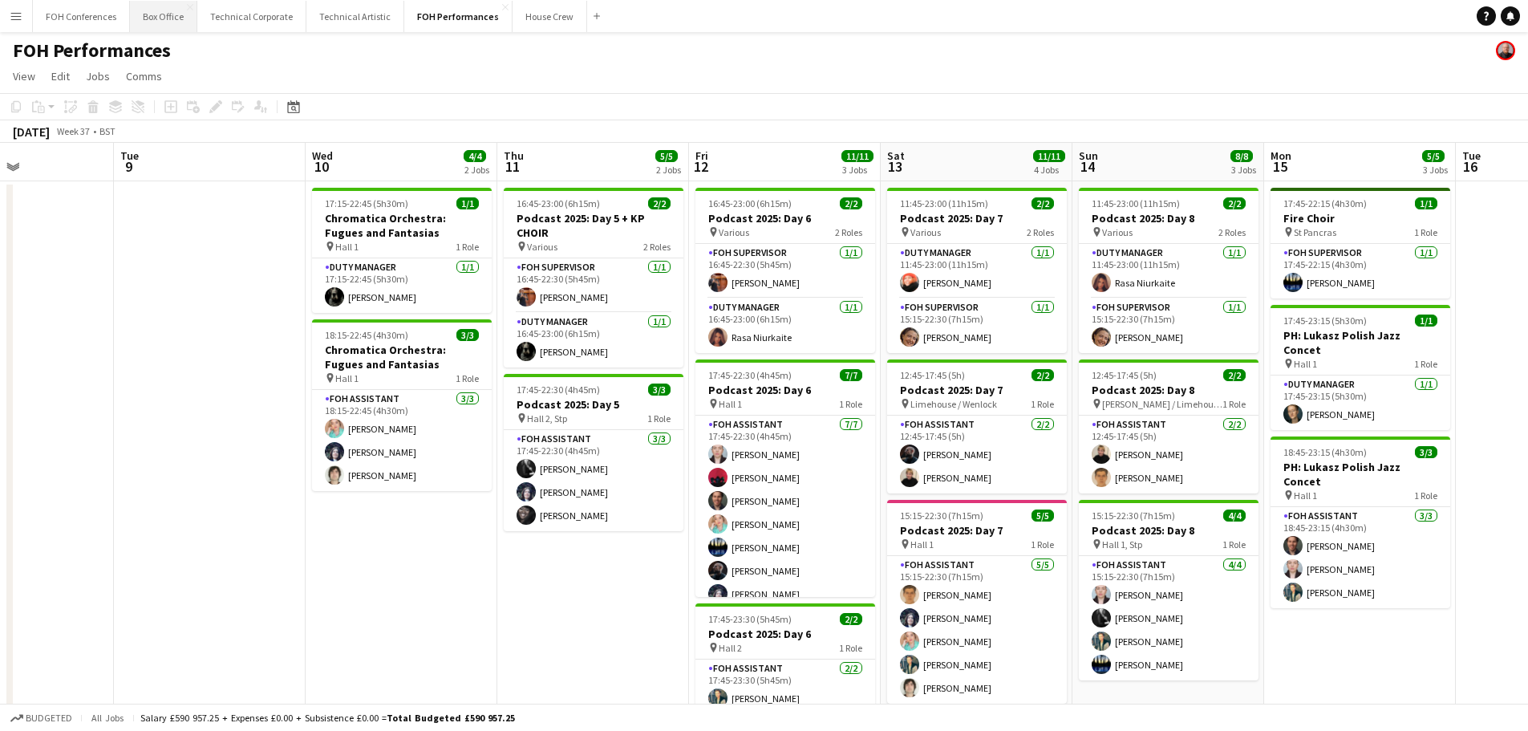
click at [157, 12] on button "Box Office Close" at bounding box center [163, 16] width 67 height 31
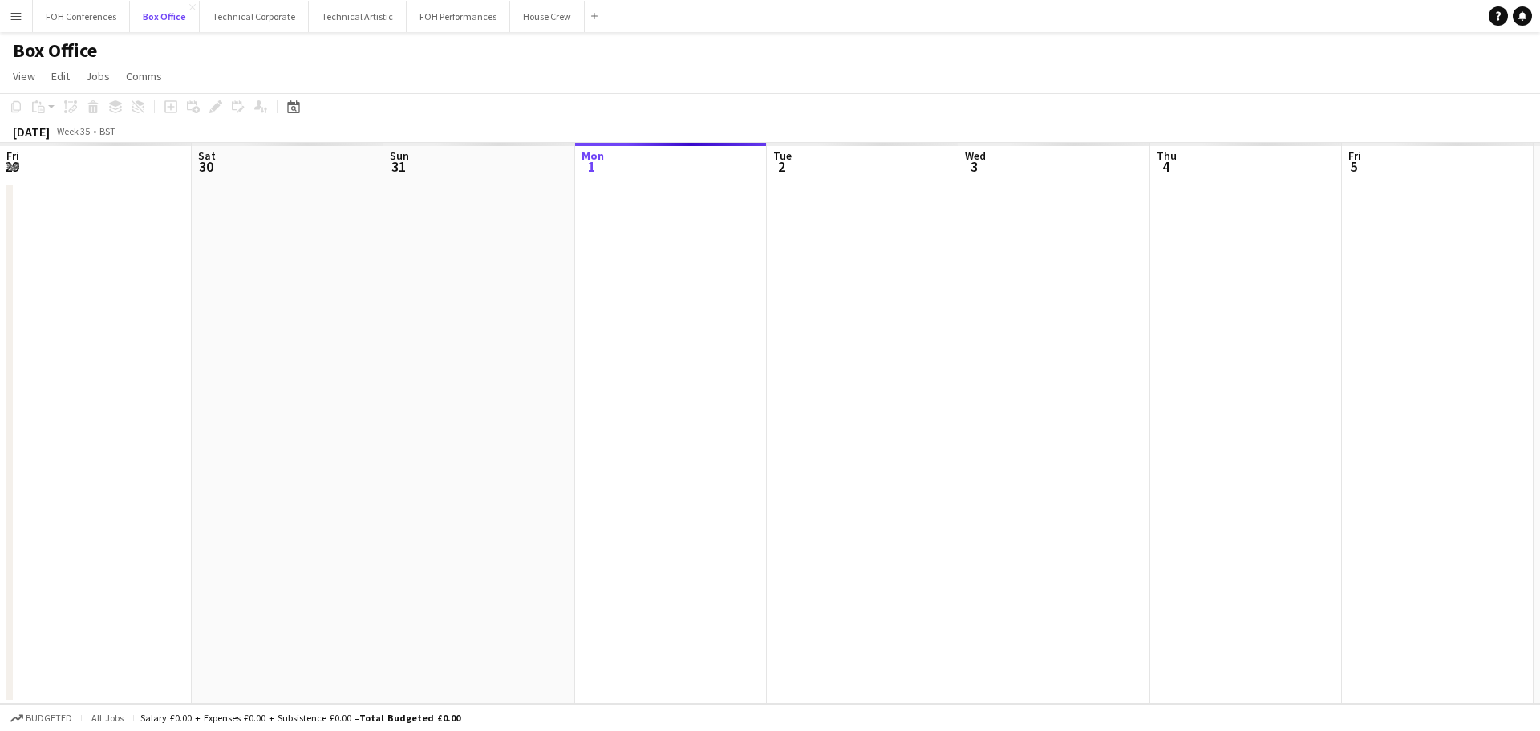
scroll to position [0, 383]
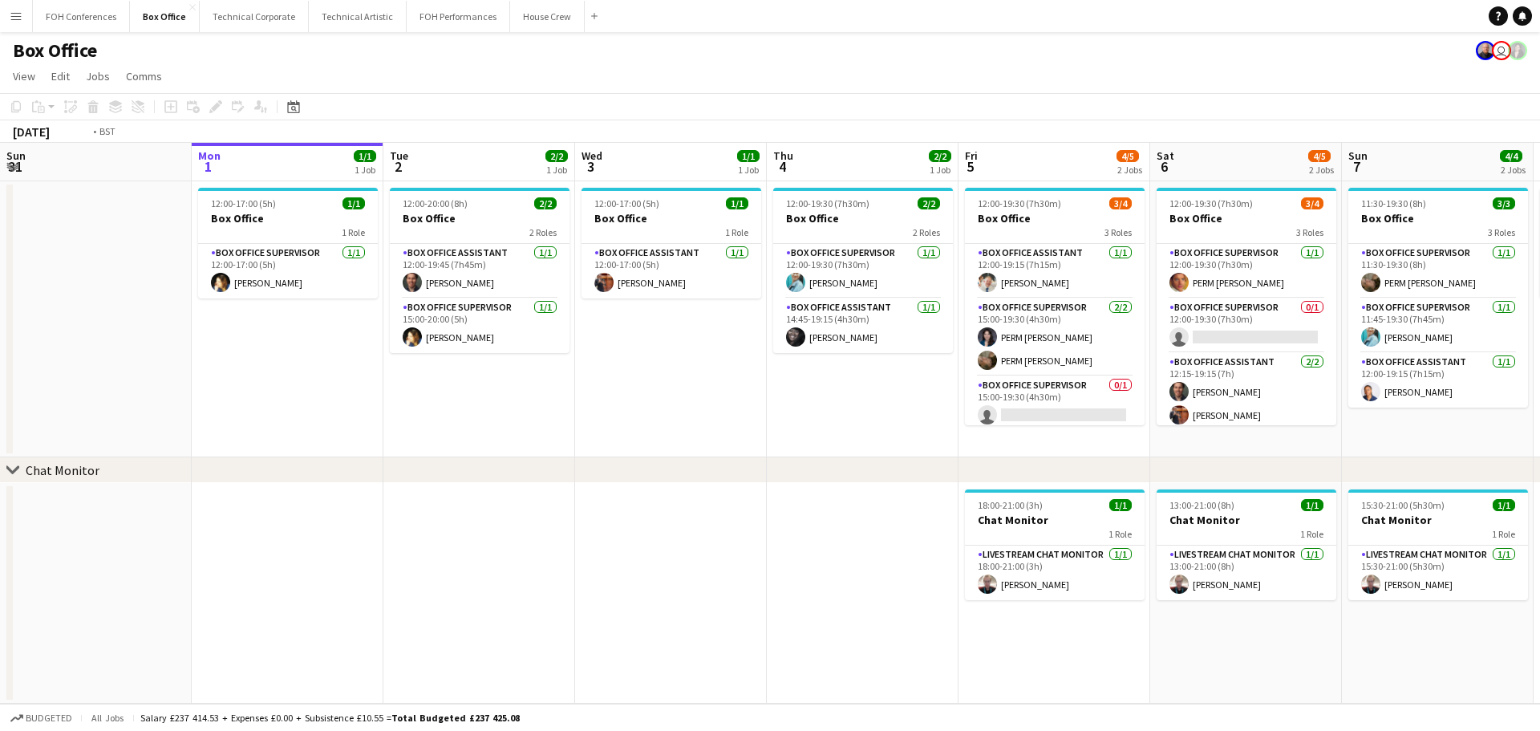
drag, startPoint x: 471, startPoint y: 357, endPoint x: 350, endPoint y: 334, distance: 122.4
click at [292, 335] on app-calendar-viewport "Fri 29 4/4 1 Job Sat 30 Sun 31 Mon 1 1/1 1 Job Tue 2 2/2 1 Job Wed 3 1/1 1 Job …" at bounding box center [770, 423] width 1540 height 561
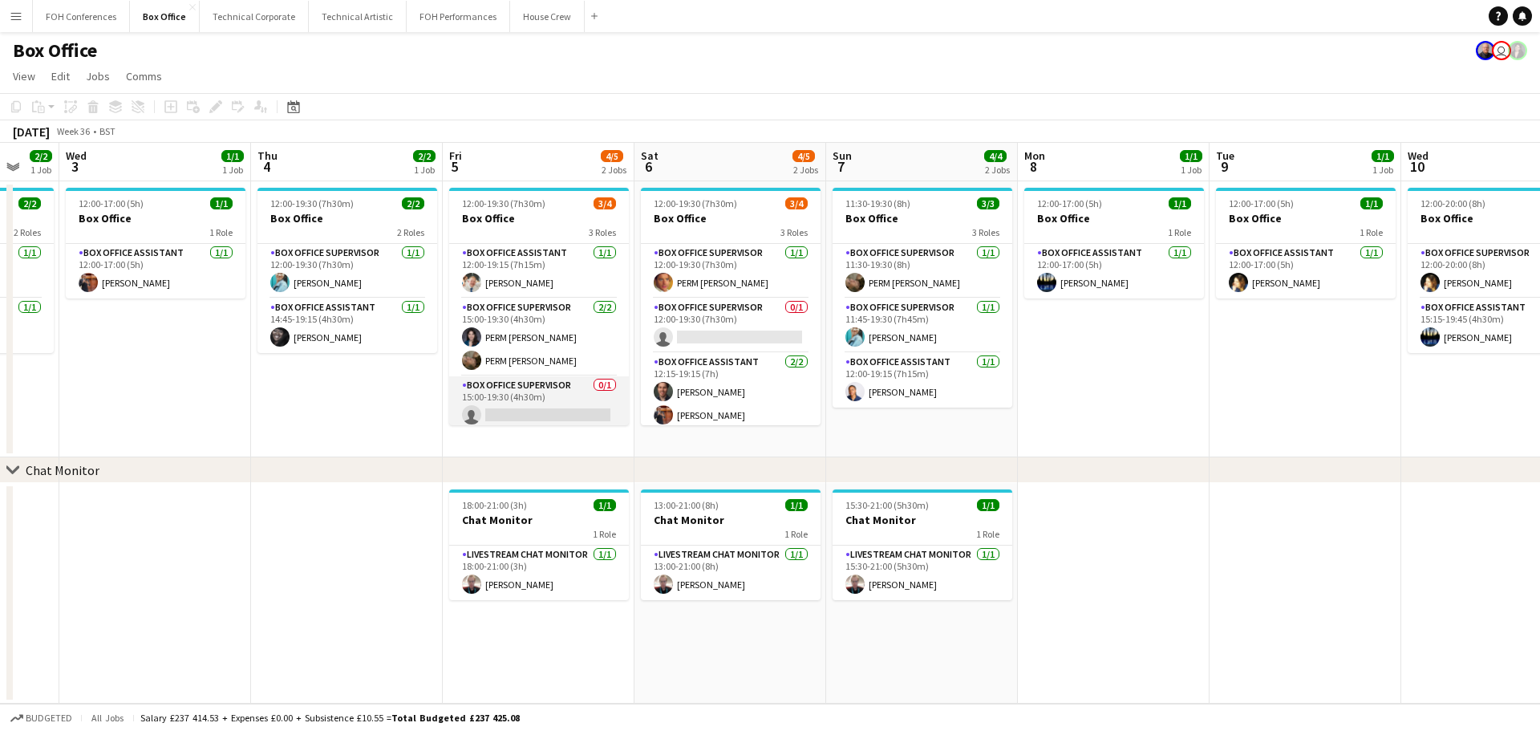
drag, startPoint x: 539, startPoint y: 391, endPoint x: 563, endPoint y: 385, distance: 24.7
click at [561, 385] on div "chevron-right Chat Monitor Sun 31 Mon 1 1/1 1 Job Tue 2 2/2 1 Job Wed 3 1/1 1 J…" at bounding box center [770, 423] width 1540 height 561
drag, startPoint x: 1048, startPoint y: 389, endPoint x: 442, endPoint y: 333, distance: 608.9
click at [443, 333] on app-calendar-viewport "Sun 31 Mon 1 1/1 1 Job Tue 2 2/2 1 Job Wed 3 1/1 1 Job Thu 4 2/2 1 Job Fri 5 4/…" at bounding box center [770, 423] width 1540 height 561
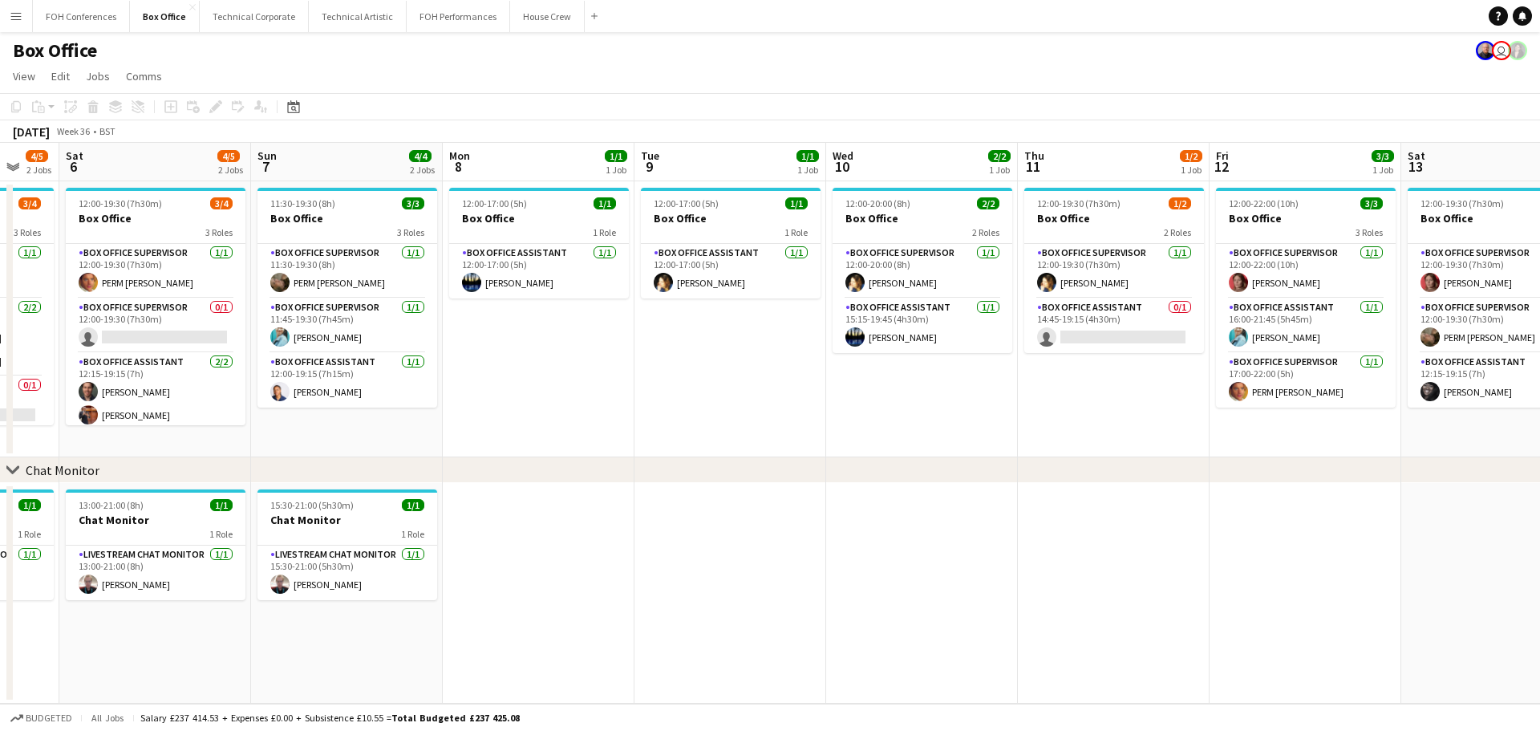
scroll to position [0, 546]
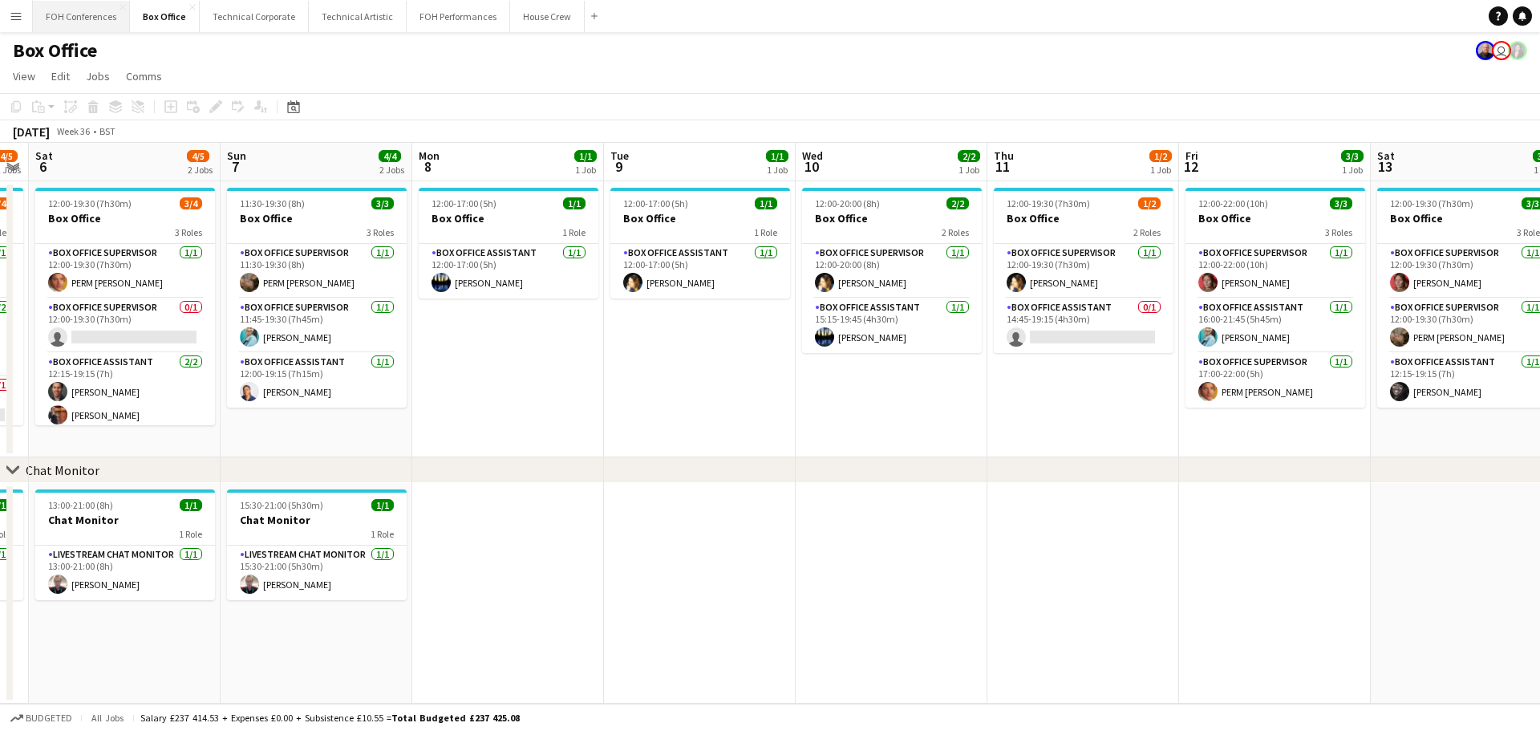
click at [116, 23] on button "FOH Conferences Close" at bounding box center [81, 16] width 97 height 31
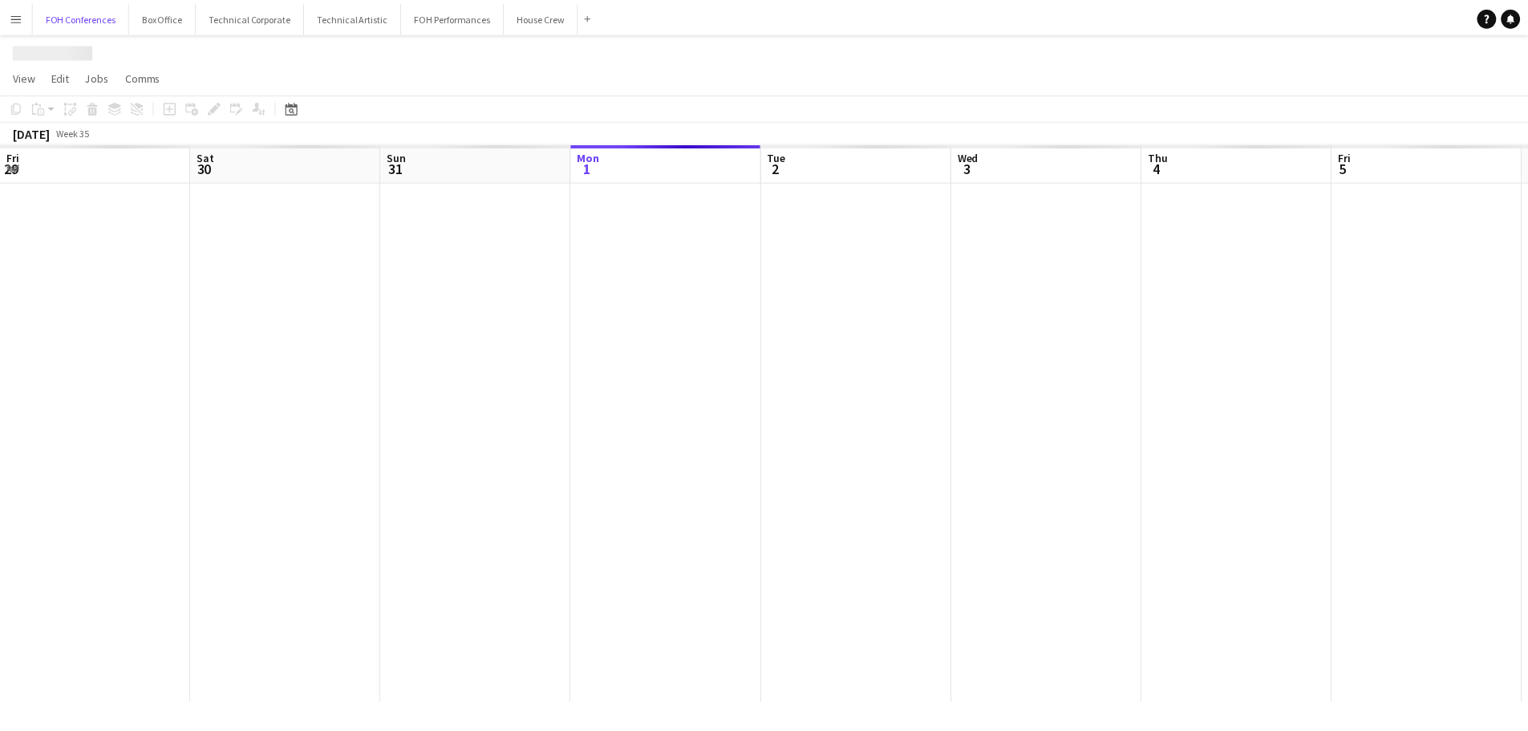
scroll to position [0, 383]
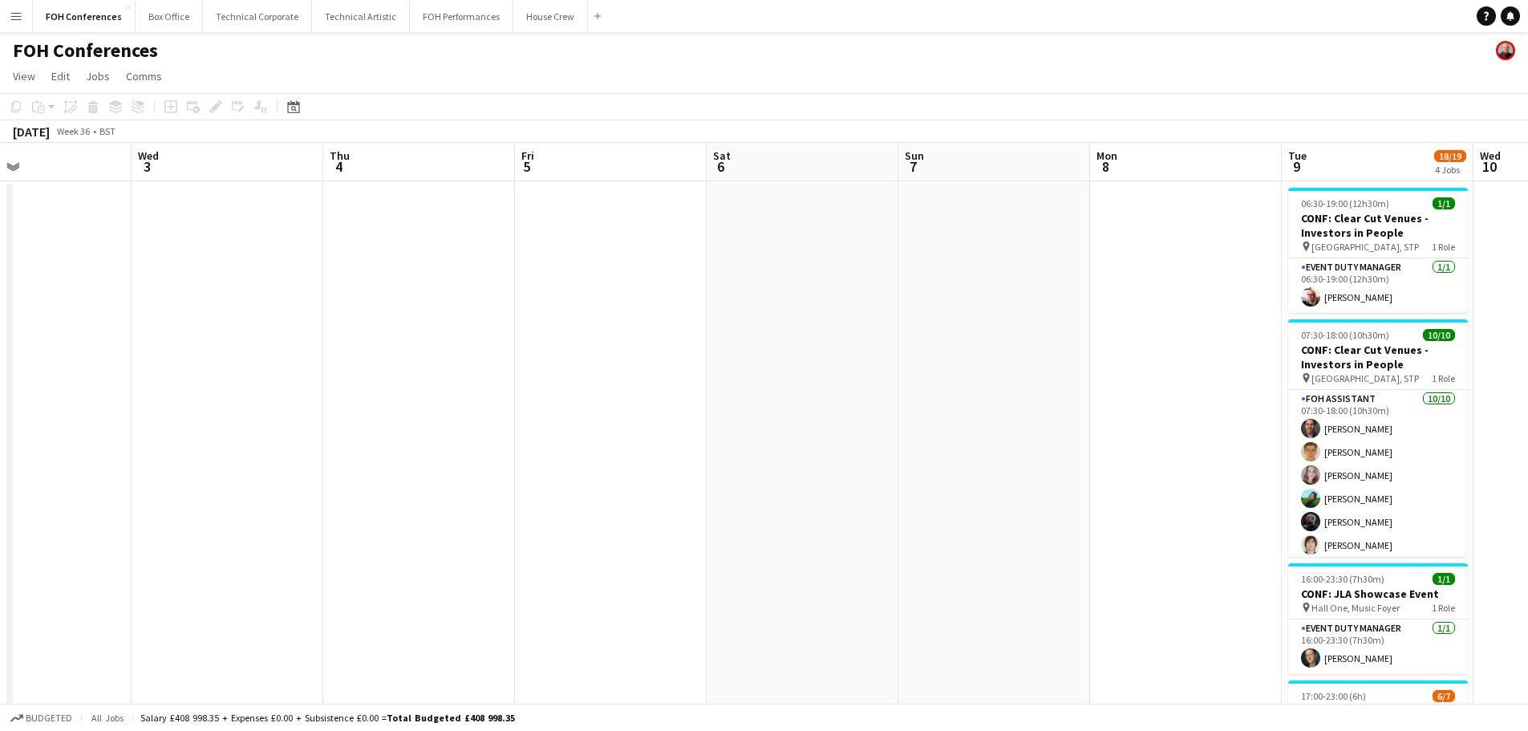
drag, startPoint x: 609, startPoint y: 326, endPoint x: 154, endPoint y: 306, distance: 455.2
click at [156, 306] on app-calendar-viewport "Sat 30 Sun 31 Mon 1 Tue 2 Wed 3 Thu 4 Fri 5 Sat 6 Sun 7 Mon 8 Tue 9 18/19 4 Job…" at bounding box center [764, 555] width 1528 height 824
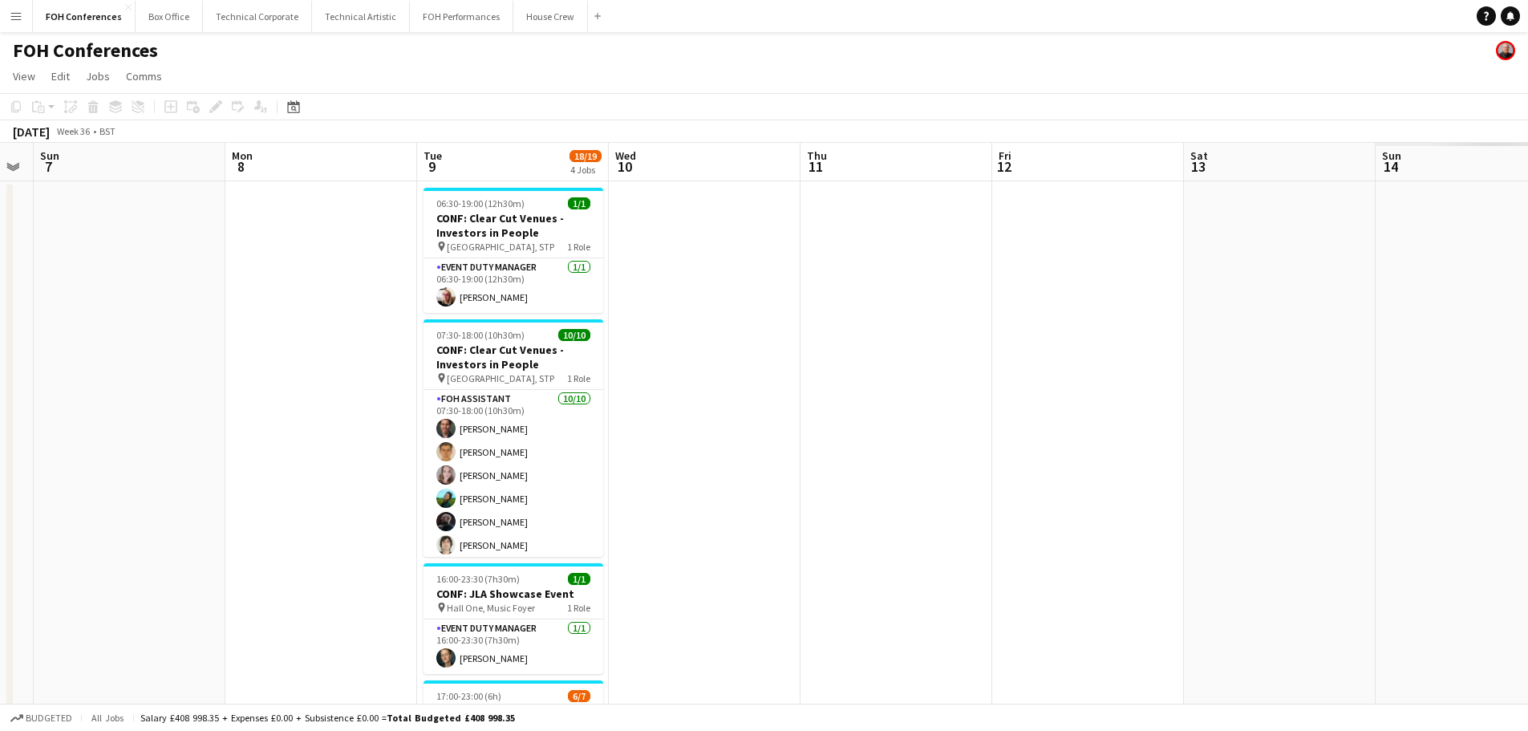
drag, startPoint x: 770, startPoint y: 352, endPoint x: 196, endPoint y: 300, distance: 576.6
click at [148, 303] on app-calendar-viewport "Wed 3 Thu 4 Fri 5 Sat 6 Sun 7 Mon 8 Tue 9 18/19 4 Jobs Wed 10 Thu 11 Fri 12 Sat…" at bounding box center [764, 555] width 1528 height 824
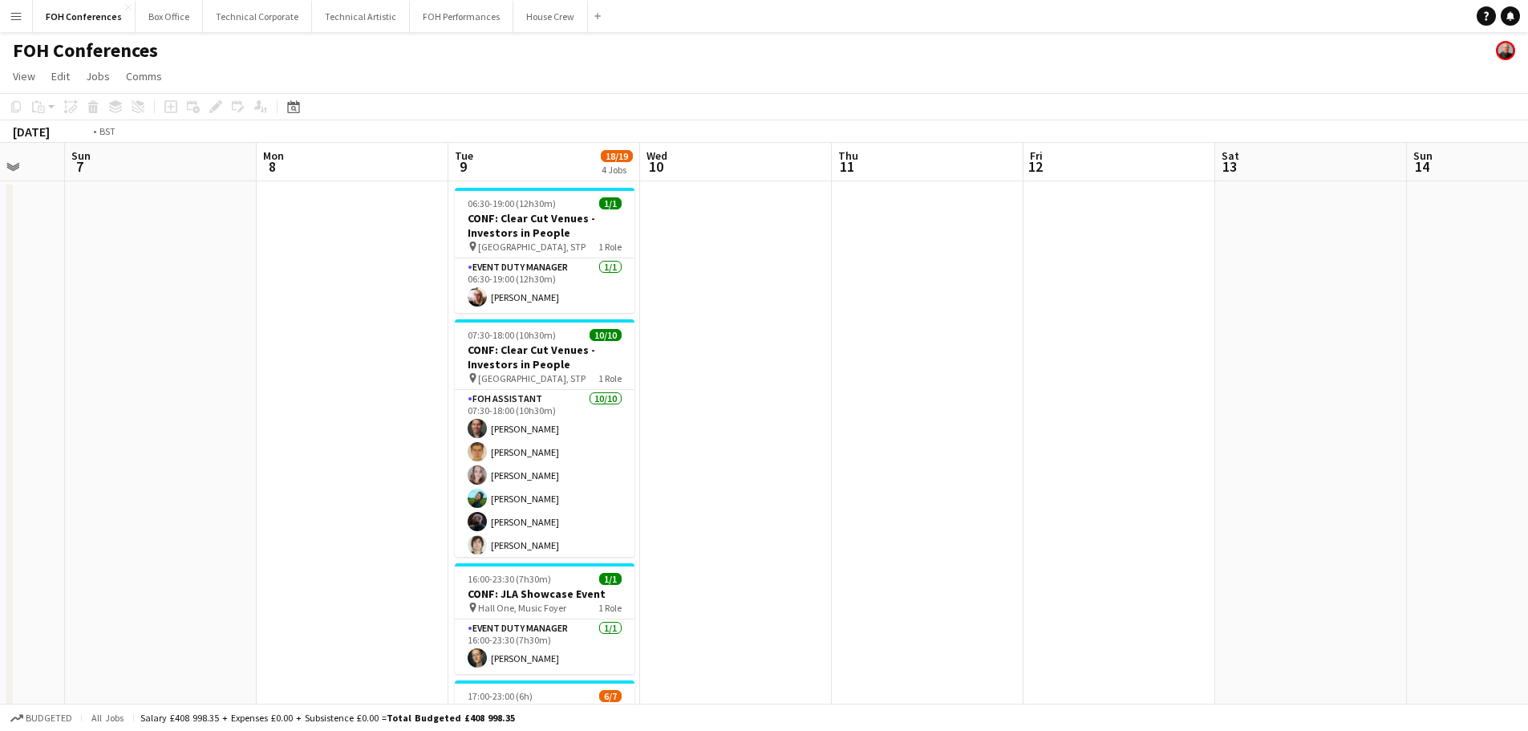
drag, startPoint x: 1020, startPoint y: 362, endPoint x: 111, endPoint y: 360, distance: 909.4
click at [109, 360] on app-calendar-viewport "Wed 3 Thu 4 Fri 5 Sat 6 Sun 7 Mon 8 Tue 9 18/19 4 Jobs Wed 10 Thu 11 Fri 12 Sat…" at bounding box center [764, 555] width 1528 height 824
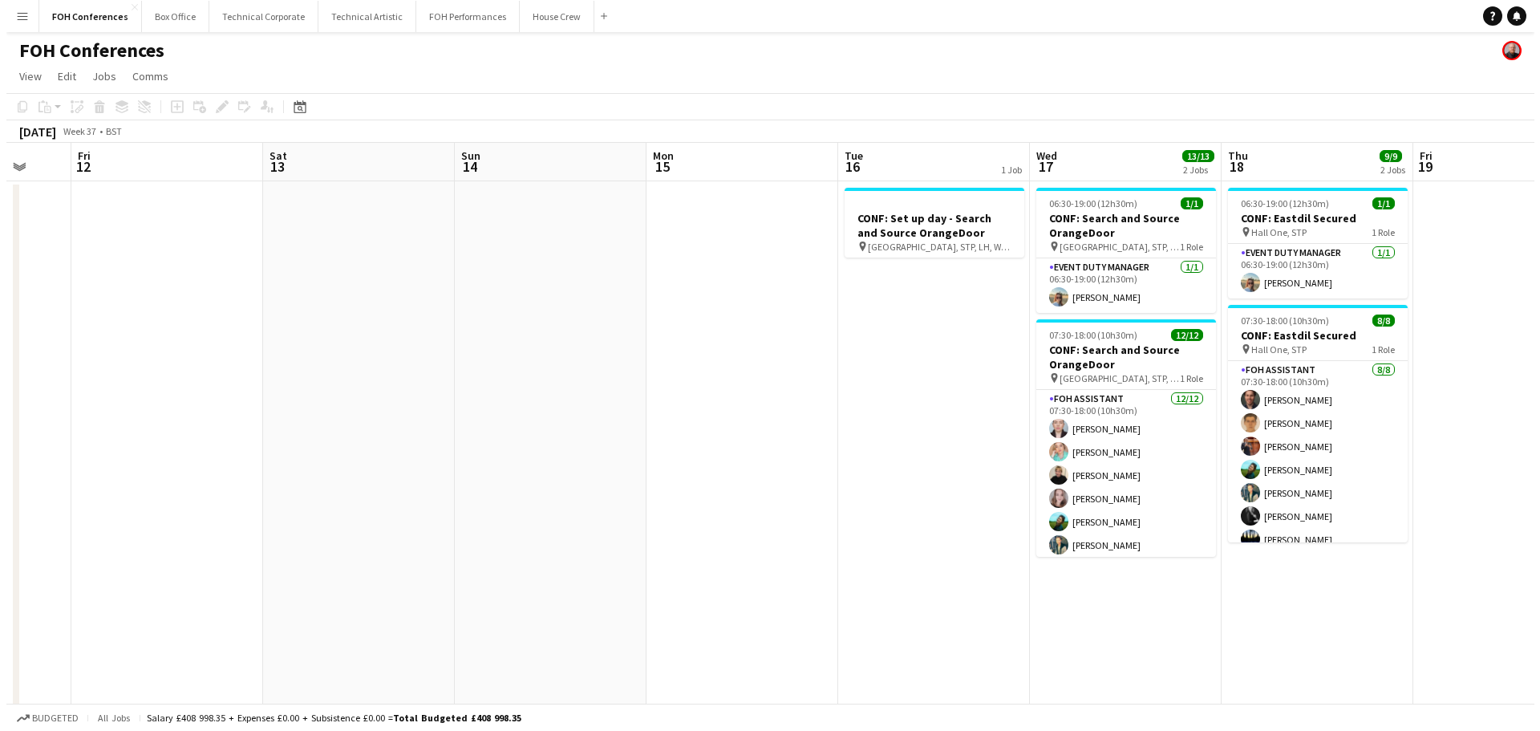
scroll to position [0, 452]
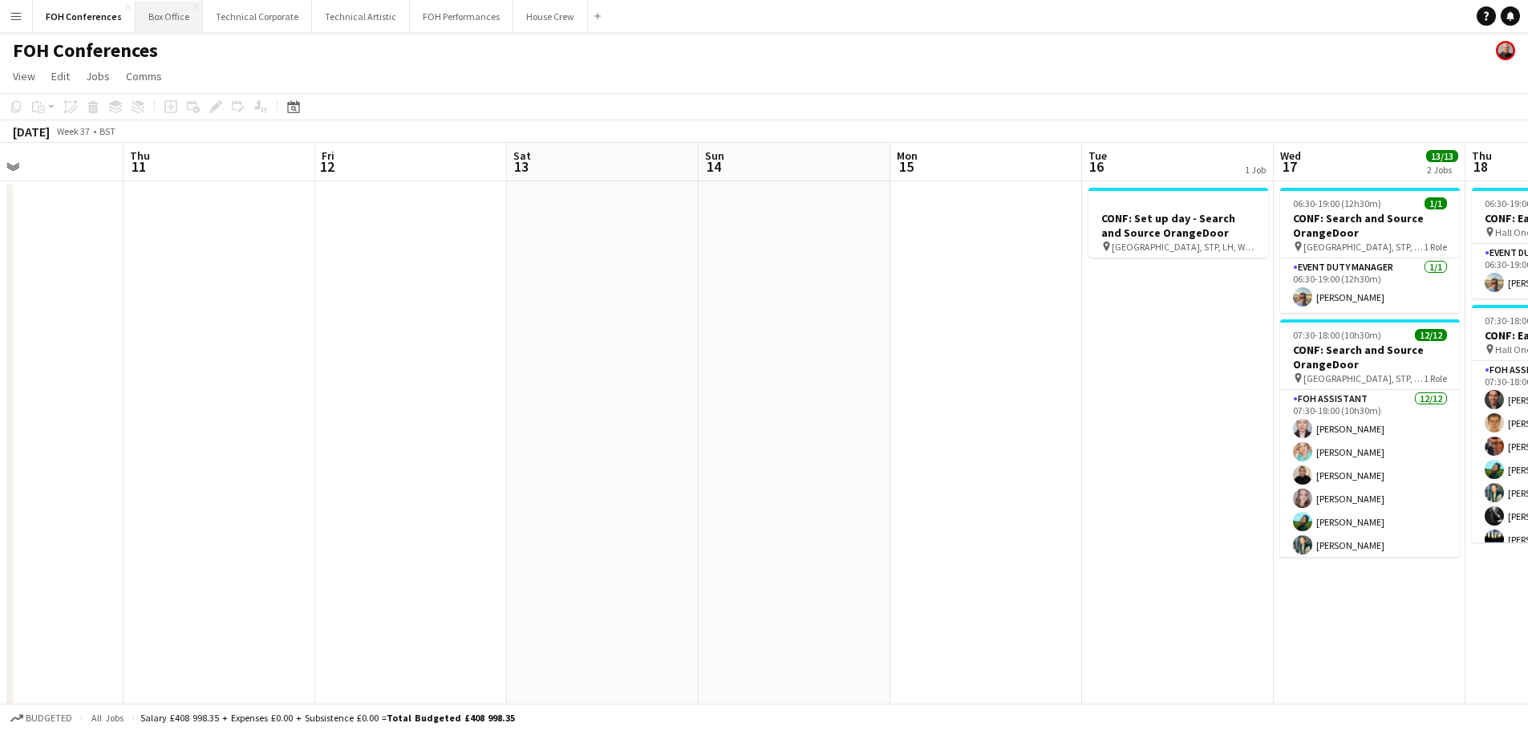
click at [161, 22] on button "Box Office Close" at bounding box center [169, 16] width 67 height 31
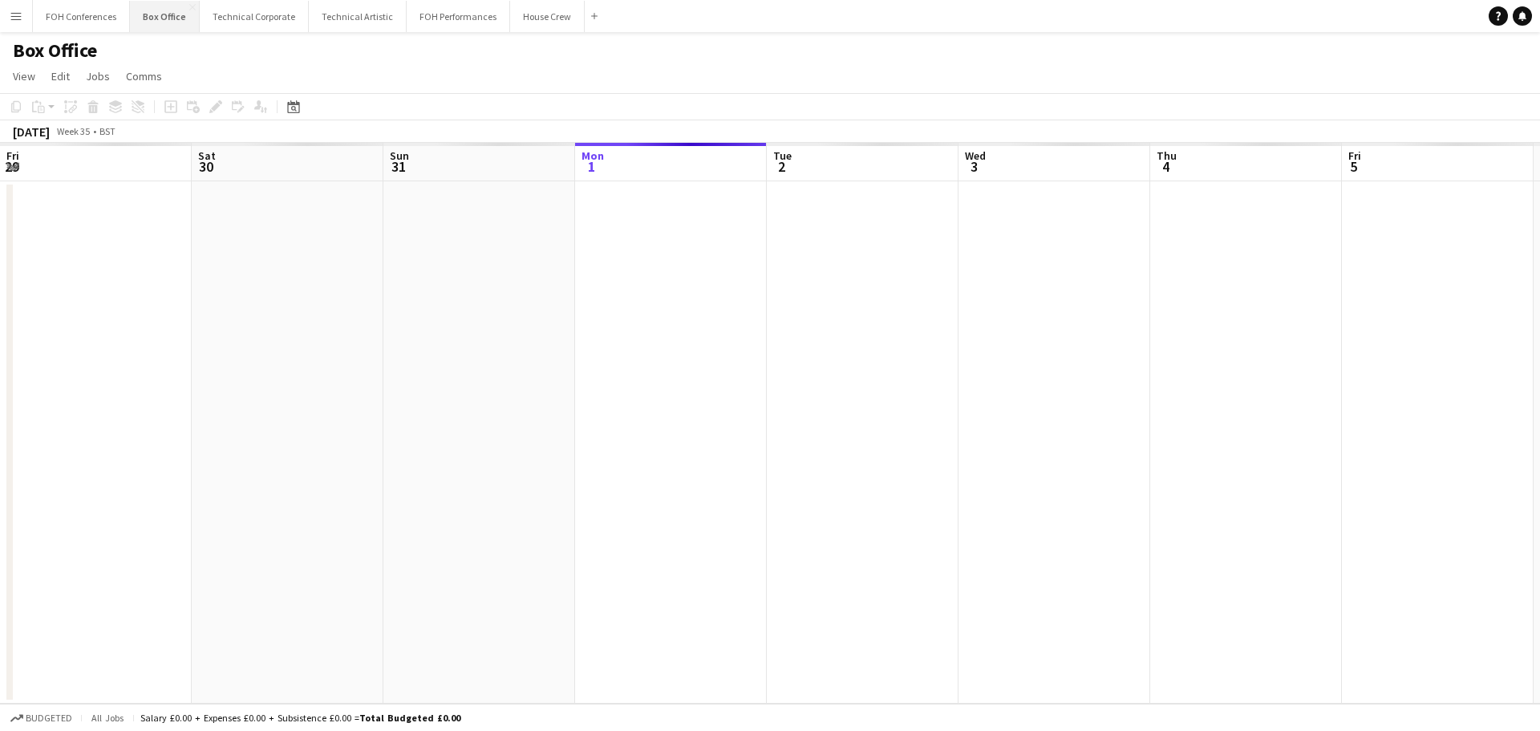
scroll to position [0, 383]
